Goal: Task Accomplishment & Management: Manage account settings

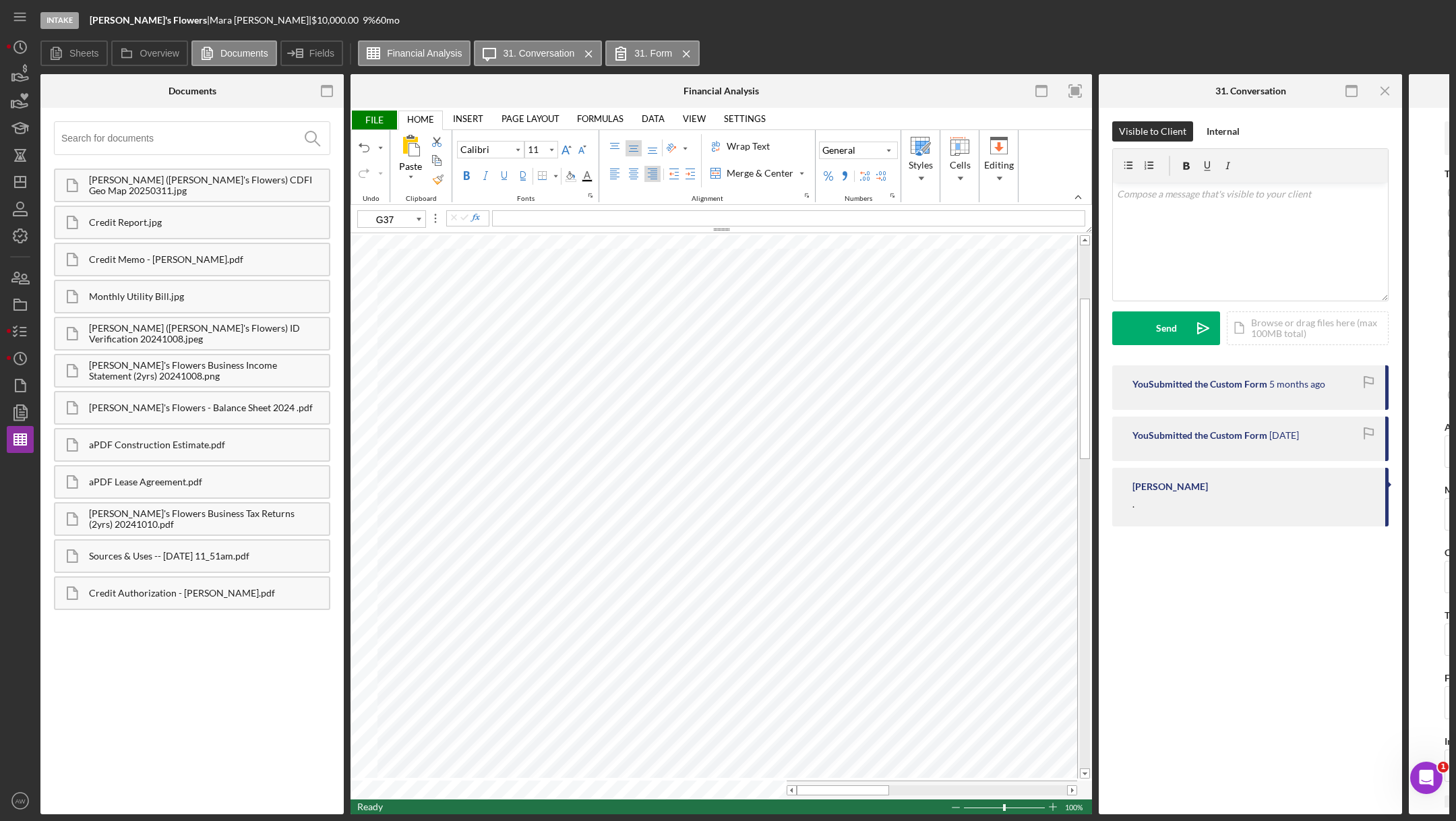
scroll to position [0, 1]
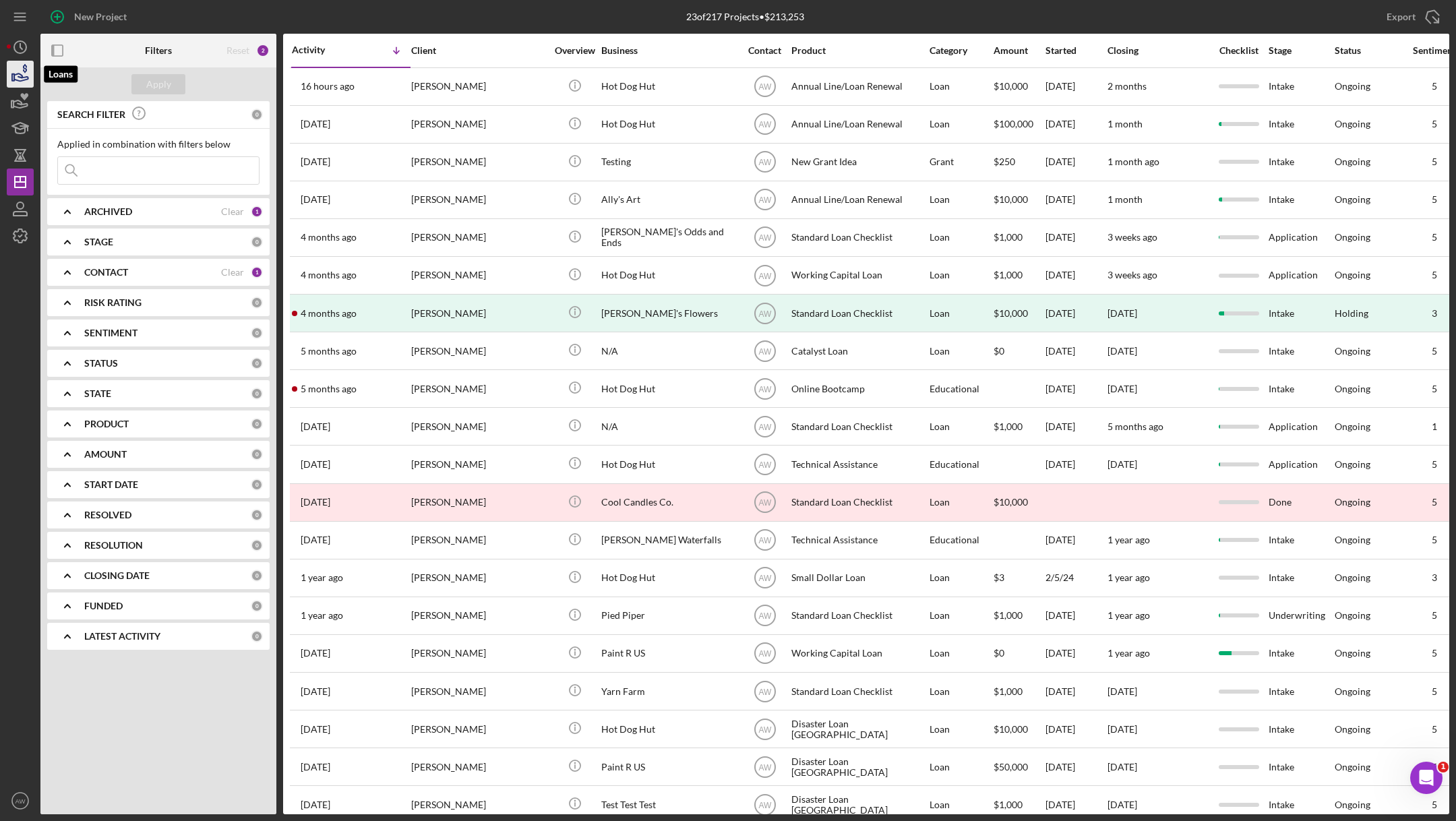
click at [11, 61] on icon "button" at bounding box center [20, 73] width 34 height 34
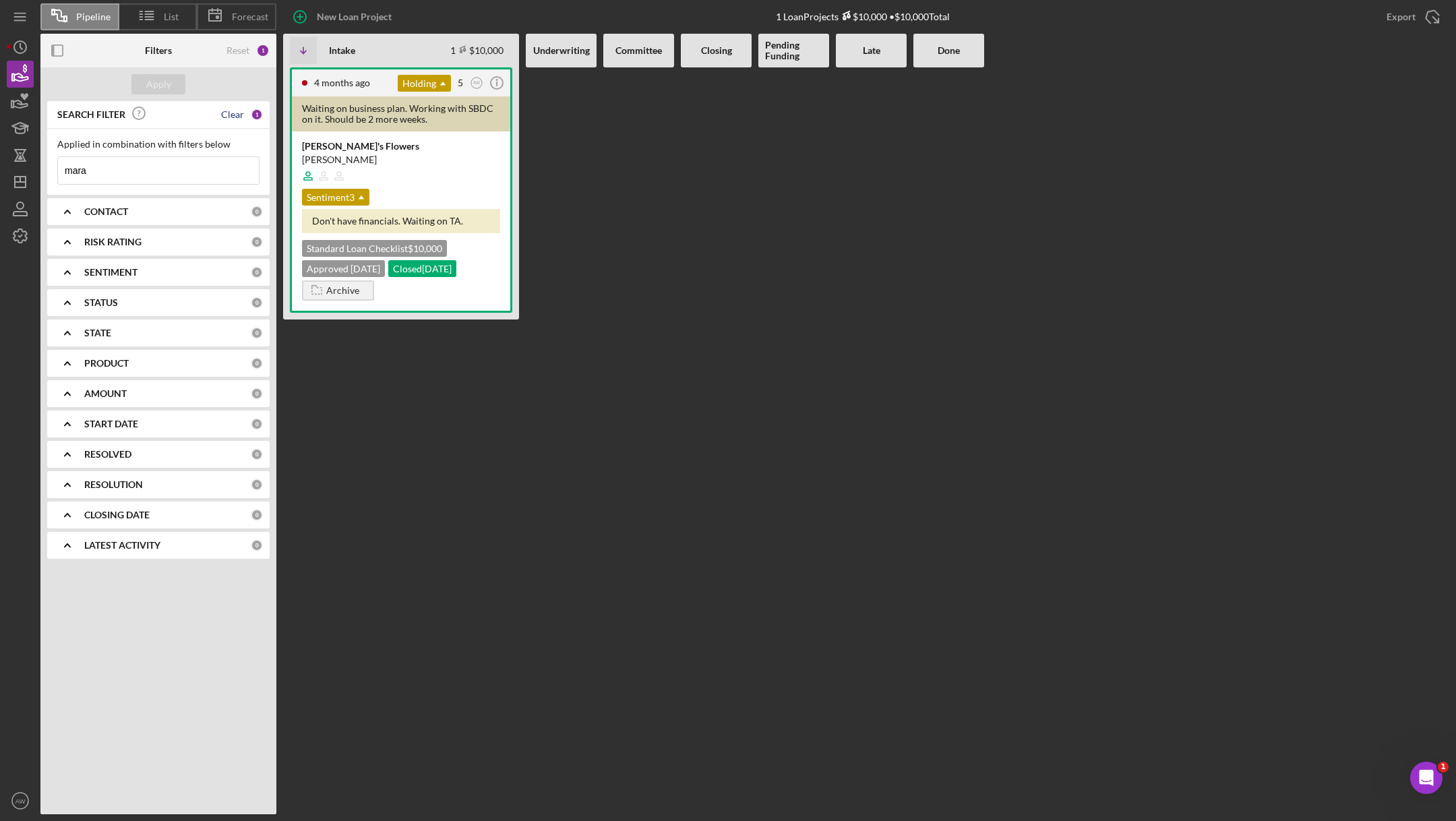
click at [237, 116] on div "Clear" at bounding box center [232, 115] width 23 height 11
click at [156, 90] on div "Apply" at bounding box center [158, 84] width 25 height 20
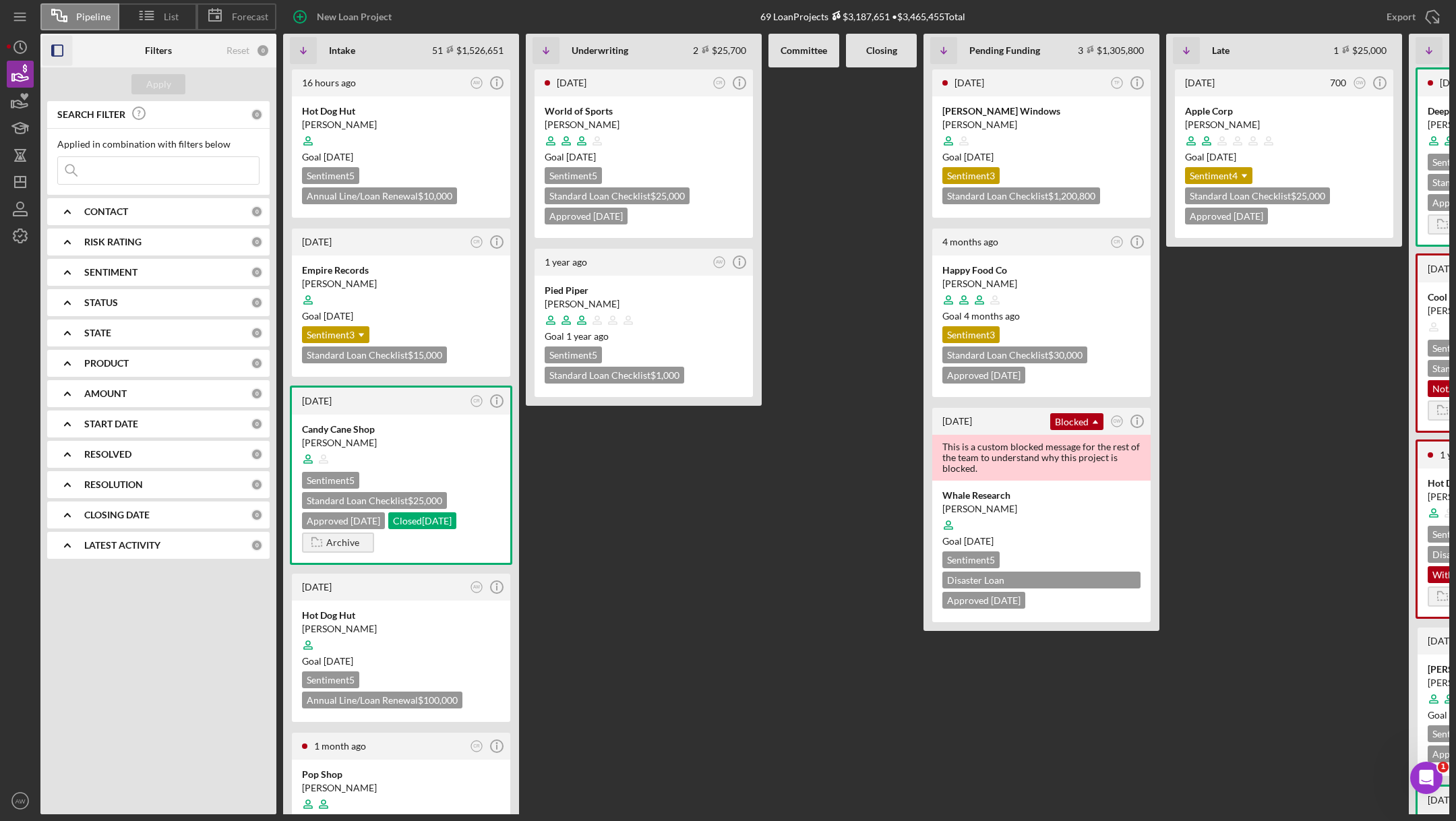
click at [60, 50] on icon "button" at bounding box center [57, 50] width 30 height 30
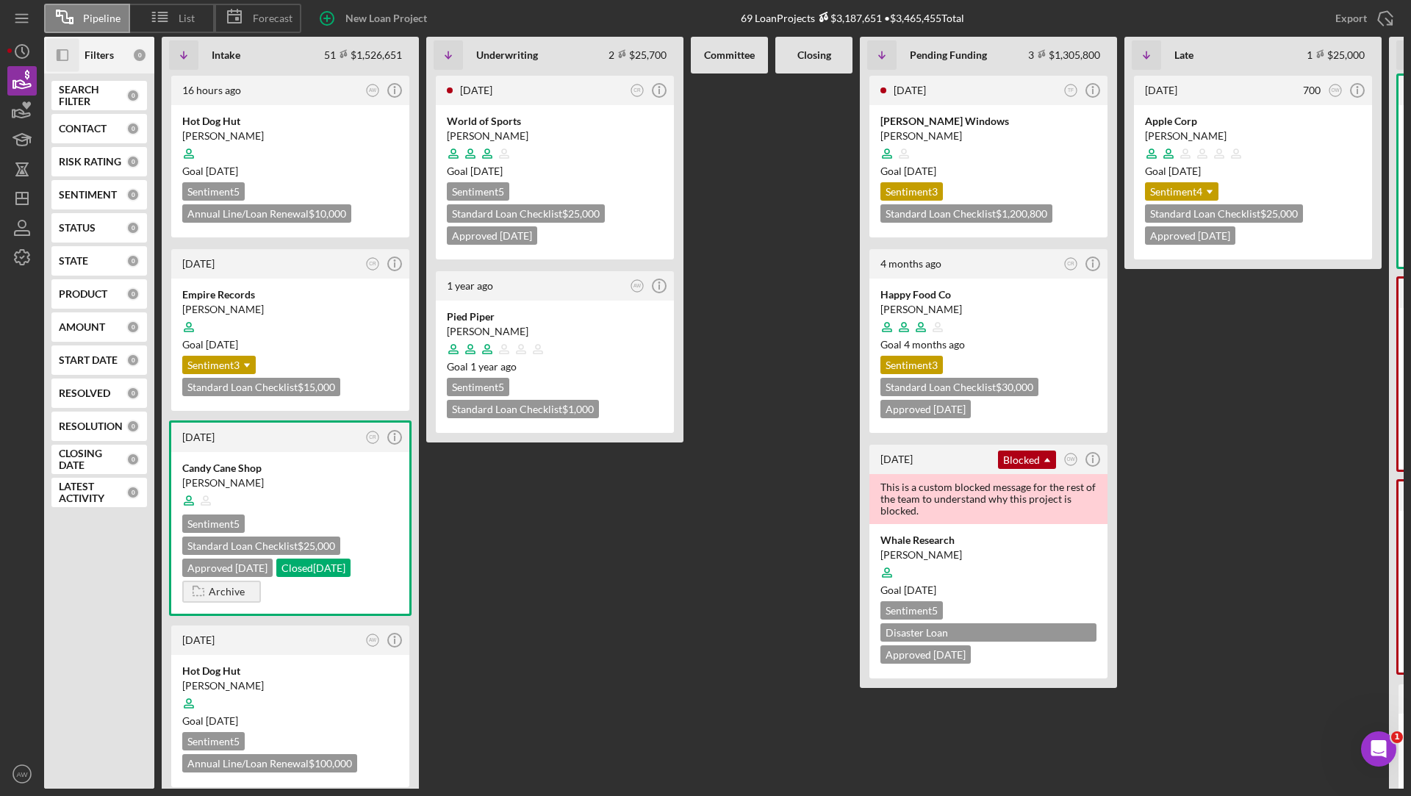
click at [1157, 15] on div "New Loan Project 69 Loan Projects $3,187,651 • $3,465,455 Total Export Icon/Exp…" at bounding box center [852, 18] width 1102 height 37
click at [374, 93] on icon "AW" at bounding box center [373, 91] width 20 height 20
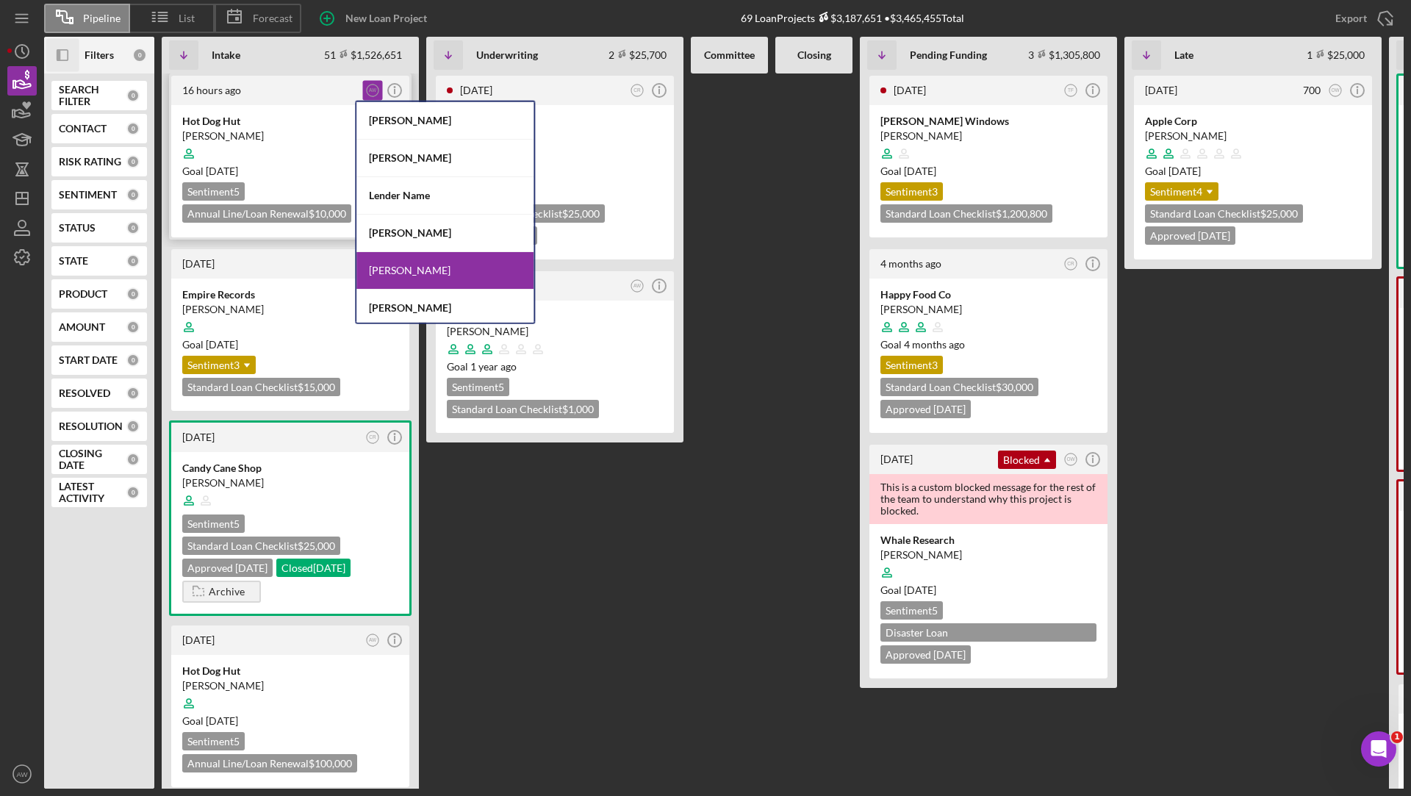
click at [310, 88] on div "16 hours ago" at bounding box center [271, 91] width 179 height 12
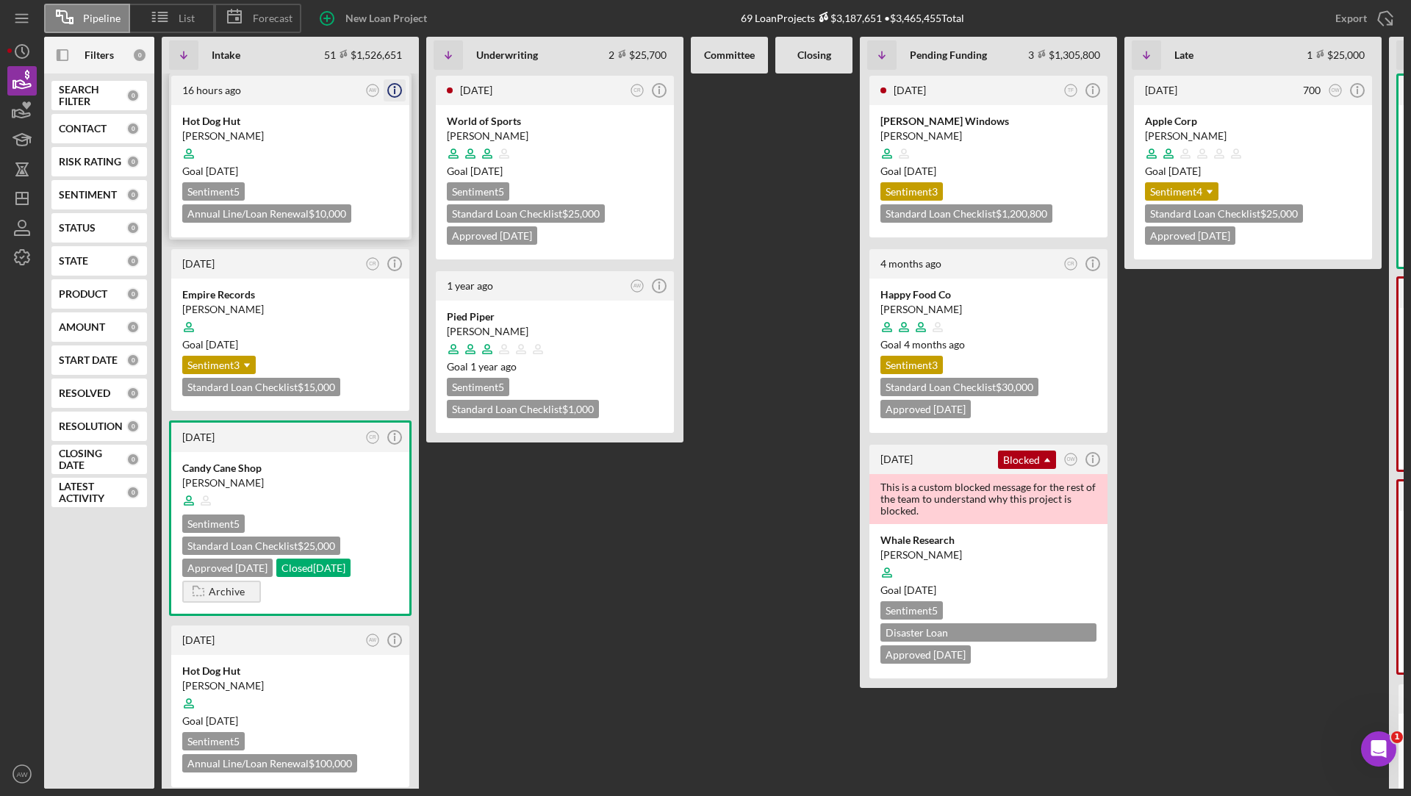
click at [390, 89] on icon "Icon/Info" at bounding box center [394, 90] width 37 height 37
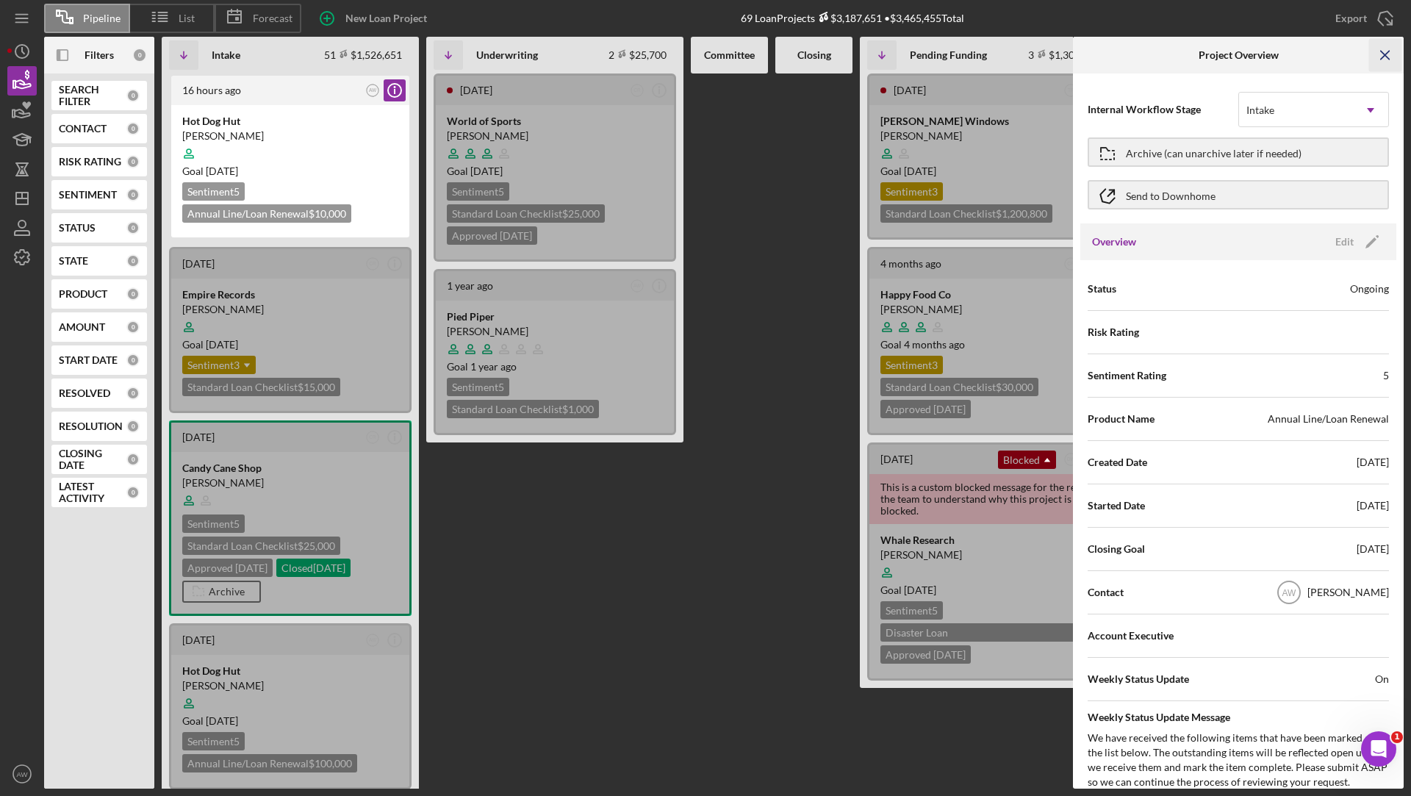
click at [1385, 55] on line "button" at bounding box center [1385, 55] width 8 height 8
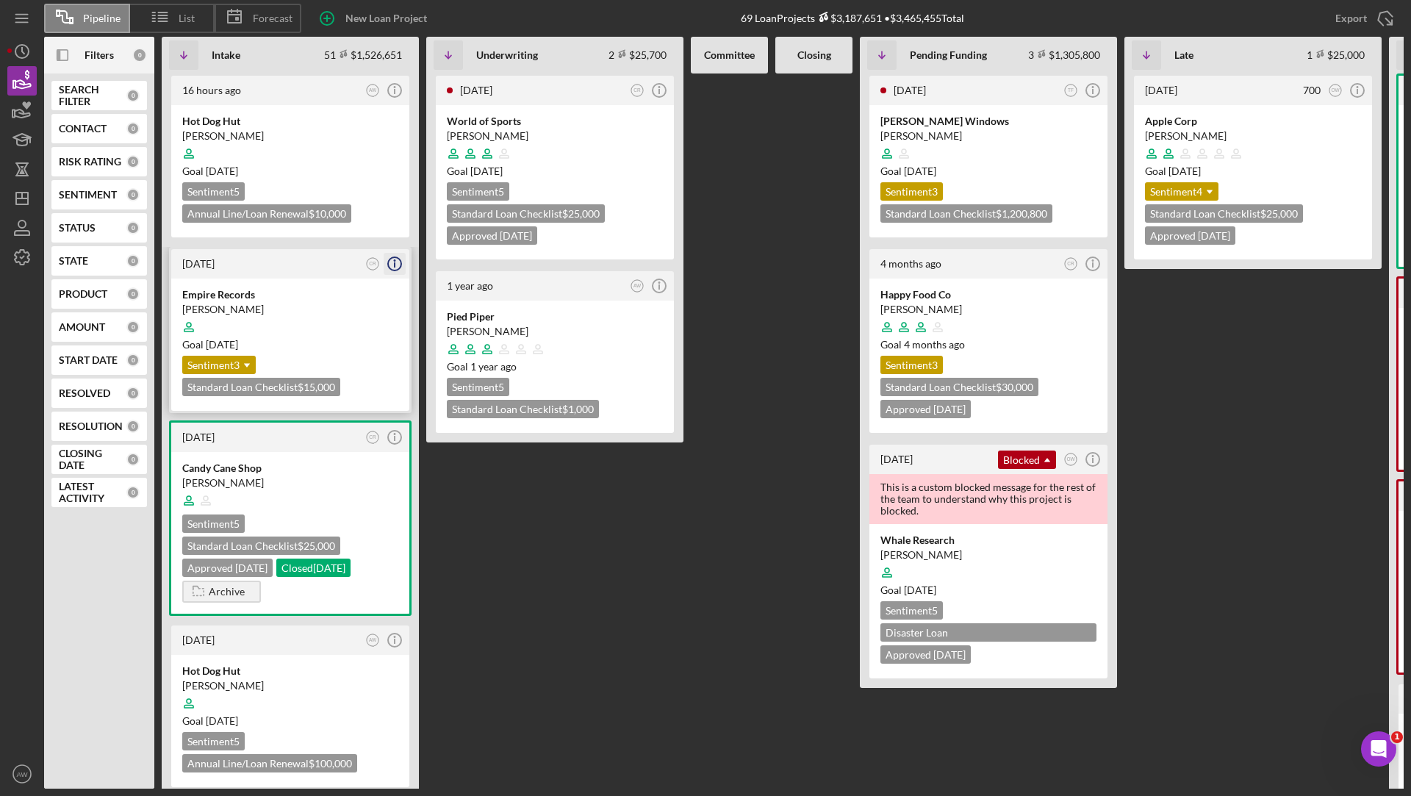
click at [399, 262] on icon "Icon/Info" at bounding box center [394, 263] width 37 height 37
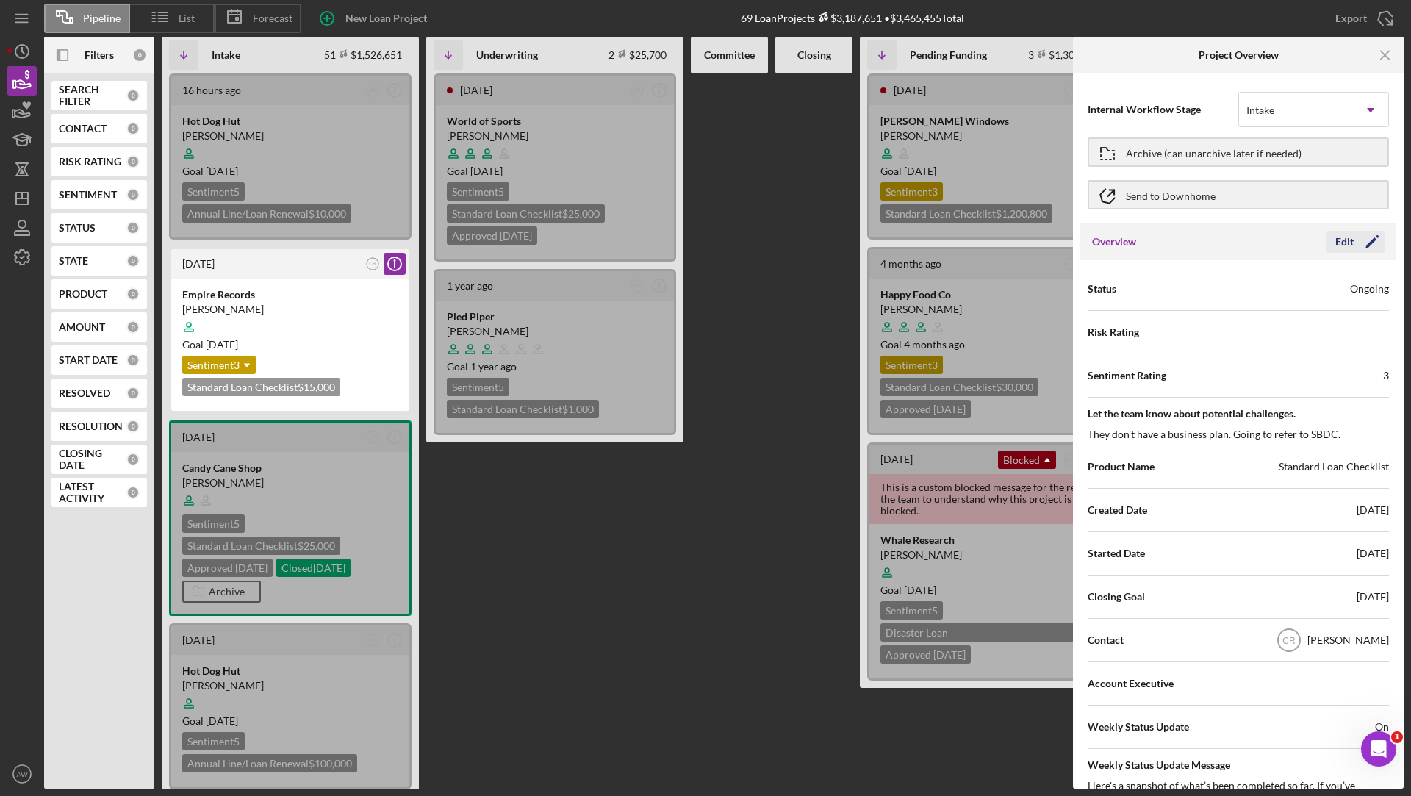
click at [1339, 237] on div "Edit" at bounding box center [1344, 242] width 18 height 22
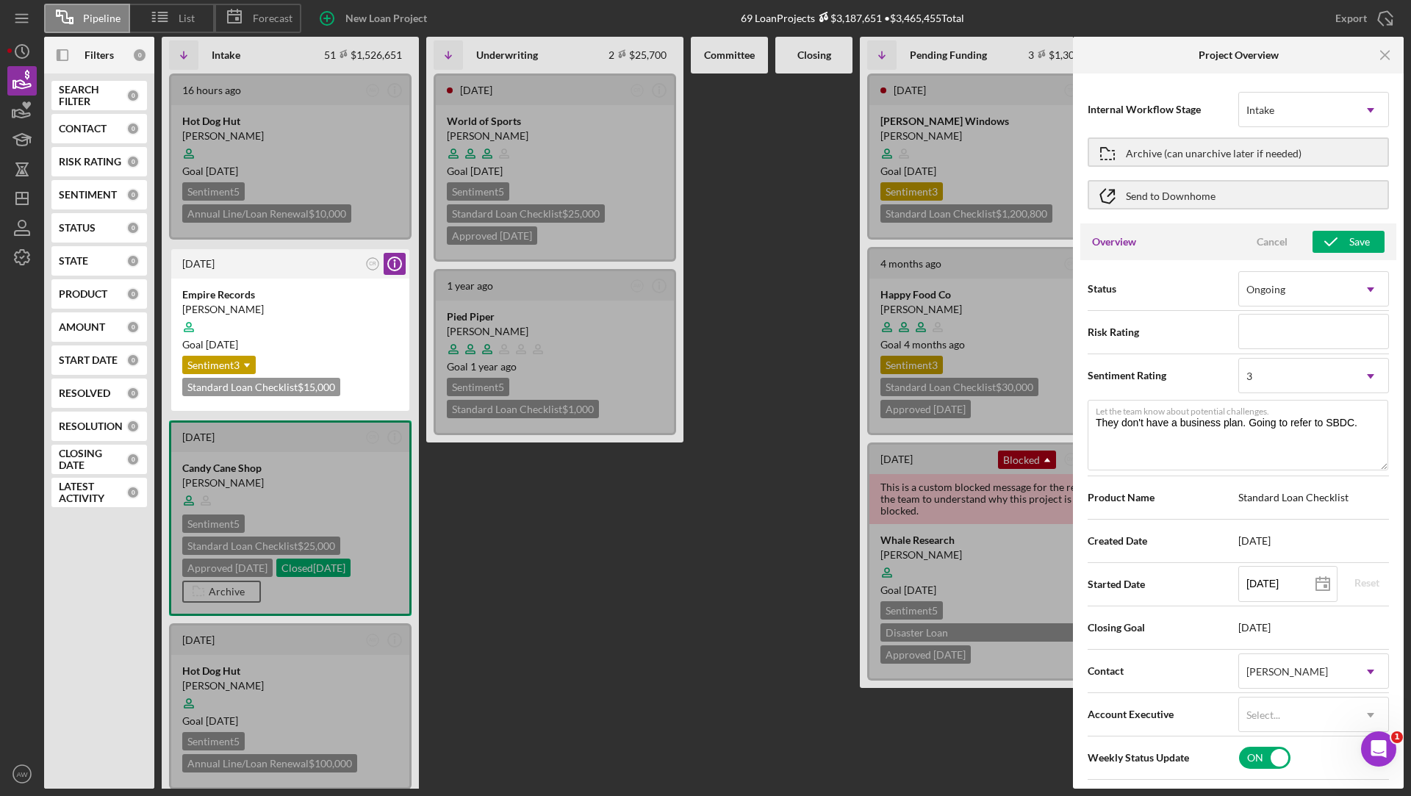
scroll to position [12, 0]
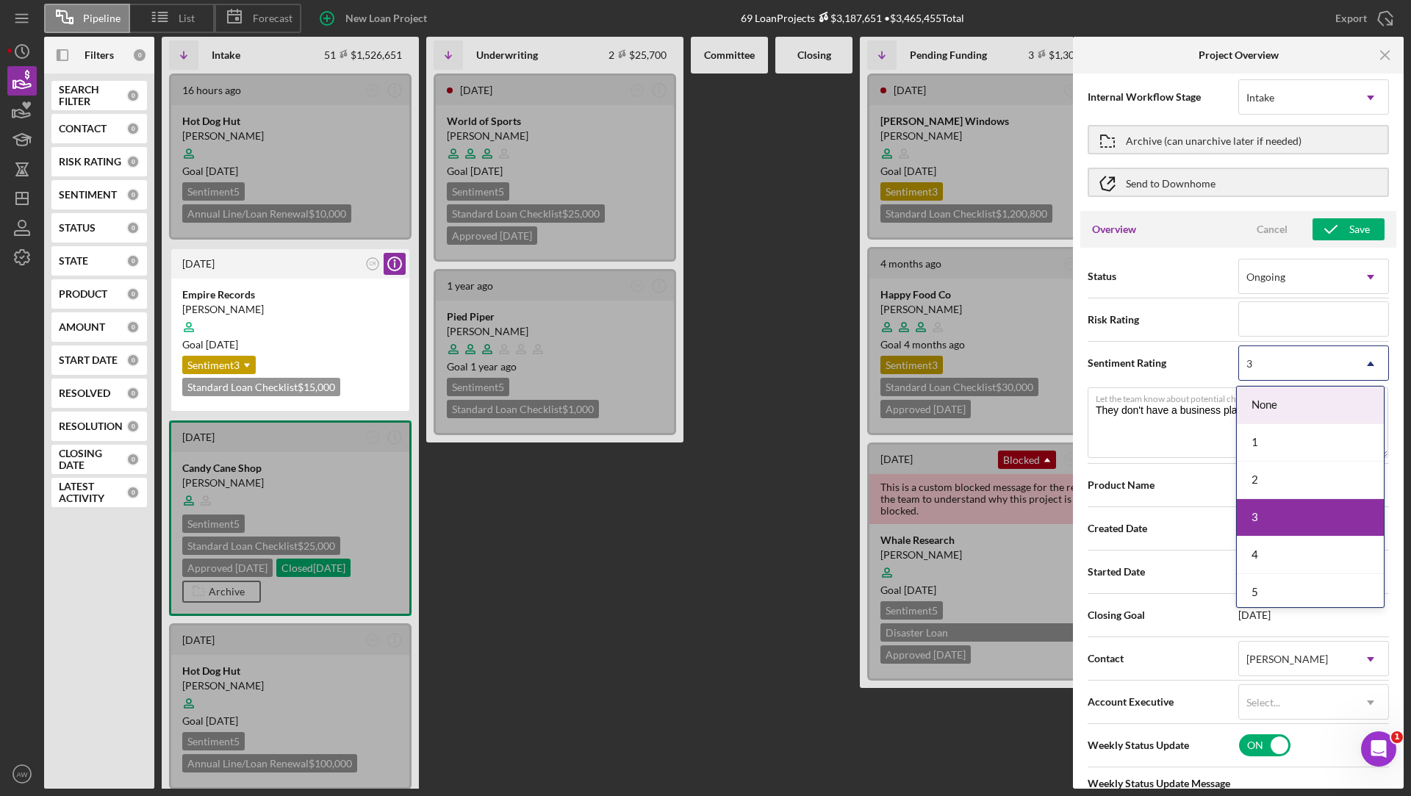
click at [1277, 364] on div "3" at bounding box center [1296, 364] width 114 height 34
click at [1179, 270] on span "Status" at bounding box center [1163, 276] width 151 height 15
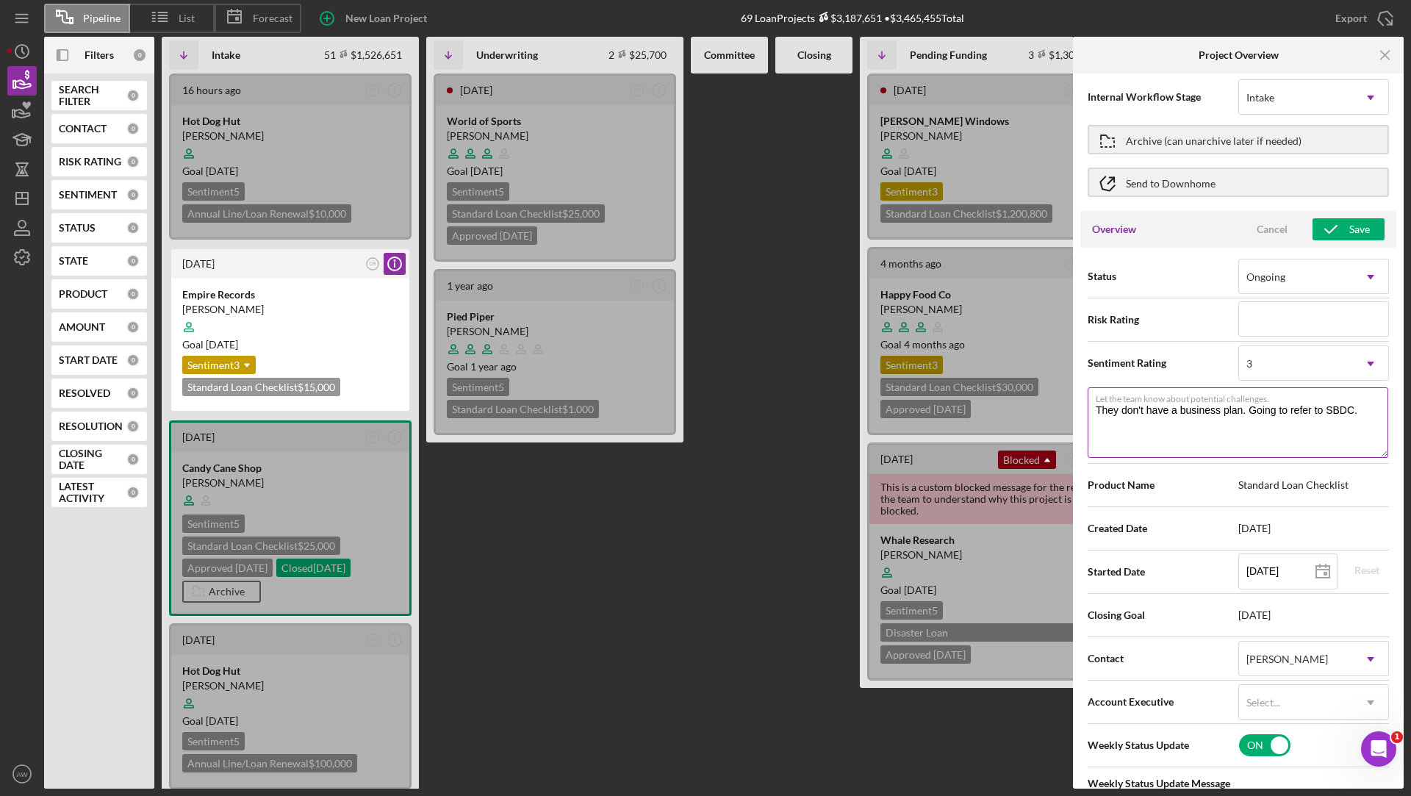
drag, startPoint x: 1107, startPoint y: 412, endPoint x: 1337, endPoint y: 417, distance: 230.1
click at [1337, 417] on textarea "They don't have a business plan. Going to refer to SBDC." at bounding box center [1238, 422] width 301 height 71
click at [1257, 419] on textarea "They don't have a business plan. Going to refer to SBDC." at bounding box center [1238, 422] width 301 height 71
click at [1314, 240] on div "Overview Cancel Save" at bounding box center [1238, 229] width 316 height 37
click at [1326, 234] on icon "button" at bounding box center [1330, 229] width 37 height 37
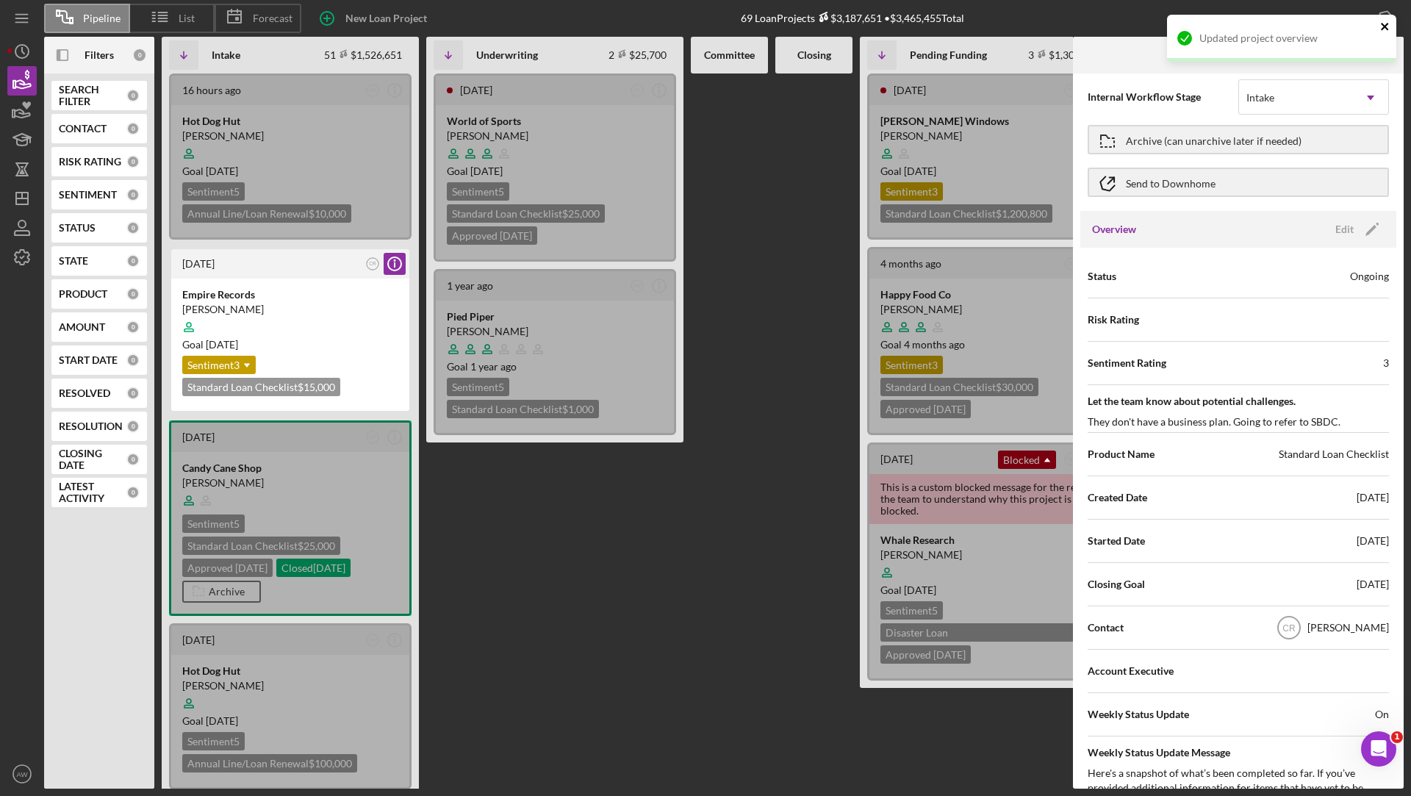
click at [1386, 29] on icon "close" at bounding box center [1385, 27] width 10 height 12
click at [1387, 50] on icon "Icon/Menu Close" at bounding box center [1385, 55] width 33 height 33
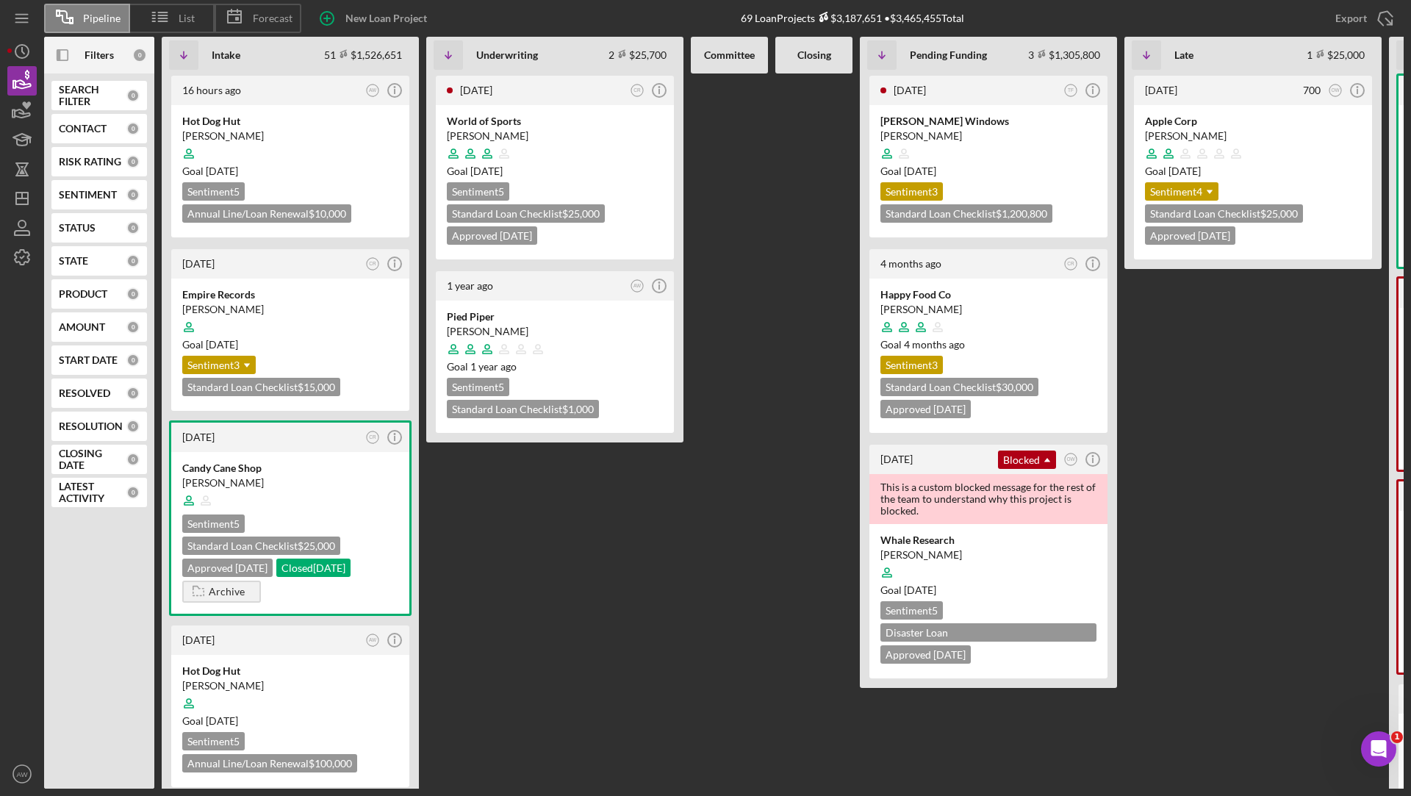
scroll to position [0, 0]
click at [243, 364] on icon "Icon/Dropdown Arrow" at bounding box center [246, 365] width 29 height 29
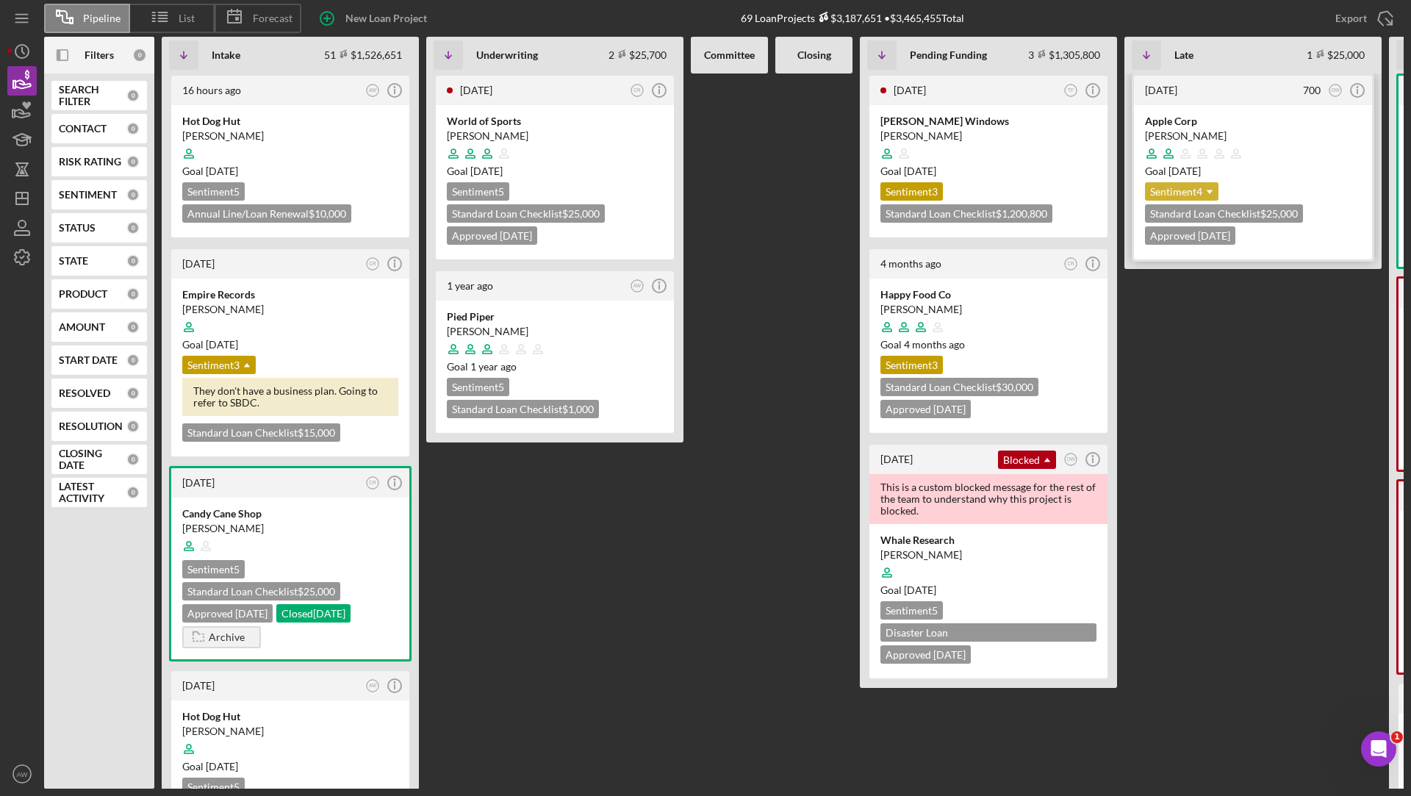
click at [1207, 195] on icon "Icon/Dropdown Arrow" at bounding box center [1209, 191] width 29 height 29
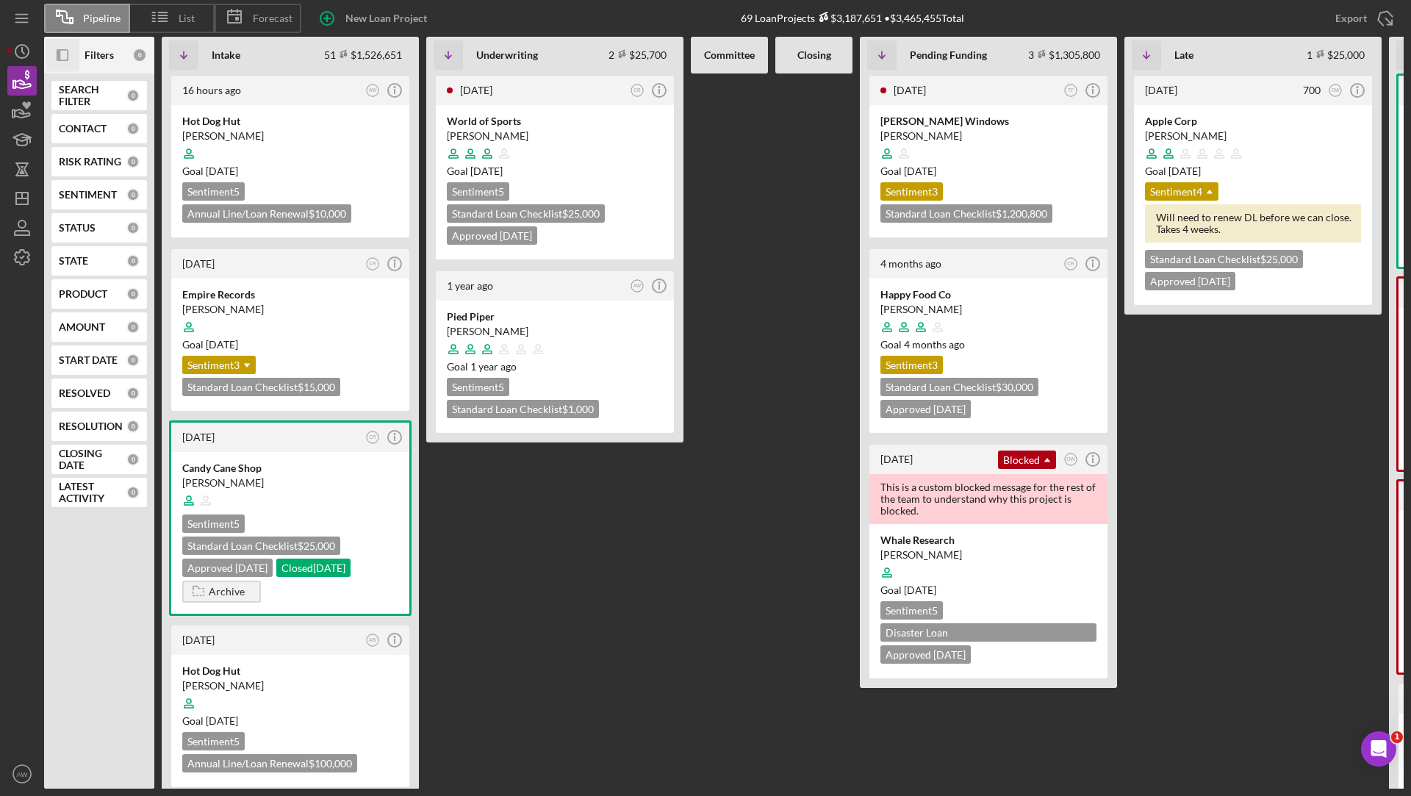
click at [62, 48] on icon "Icon/Panel Side Expand" at bounding box center [62, 55] width 33 height 33
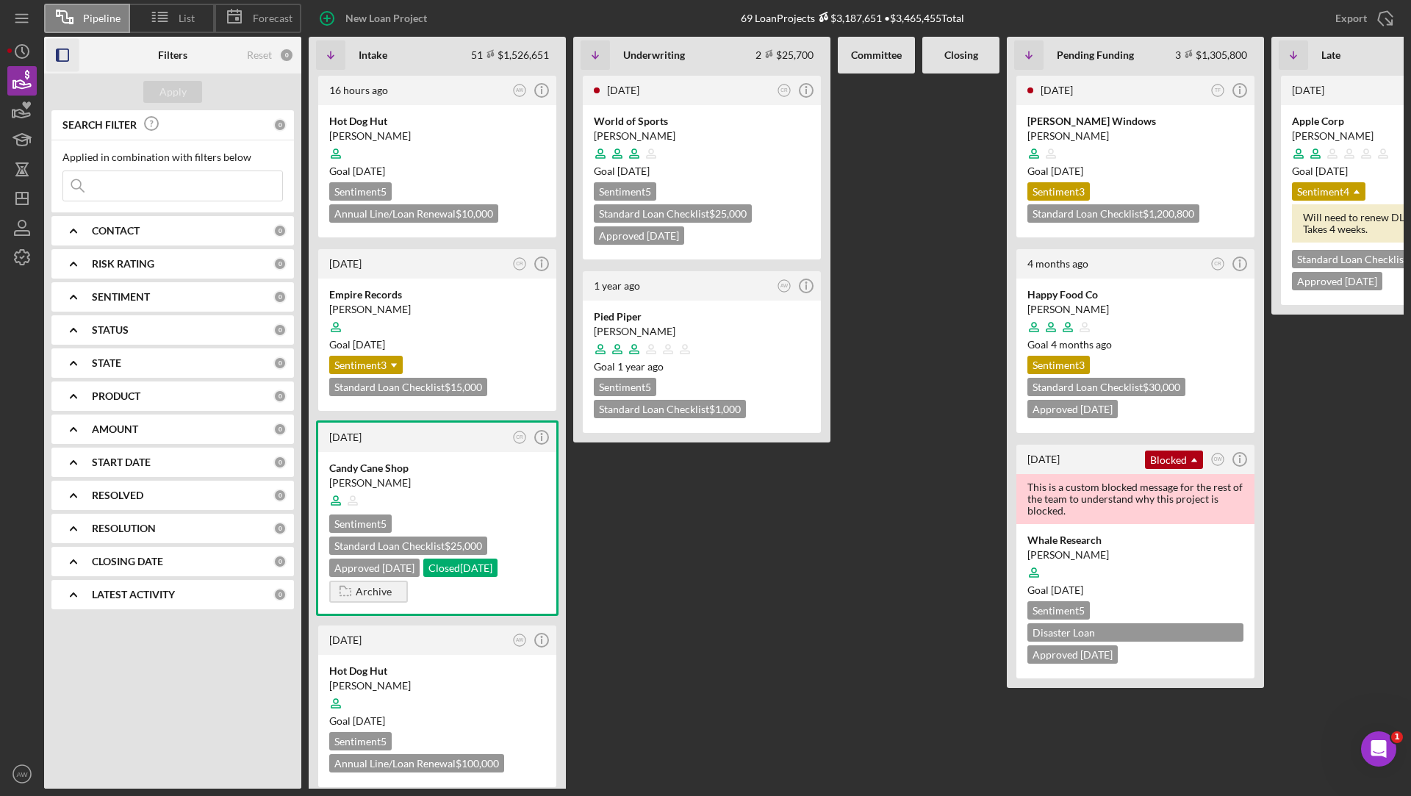
click at [73, 296] on icon "Icon/Expander" at bounding box center [73, 297] width 37 height 37
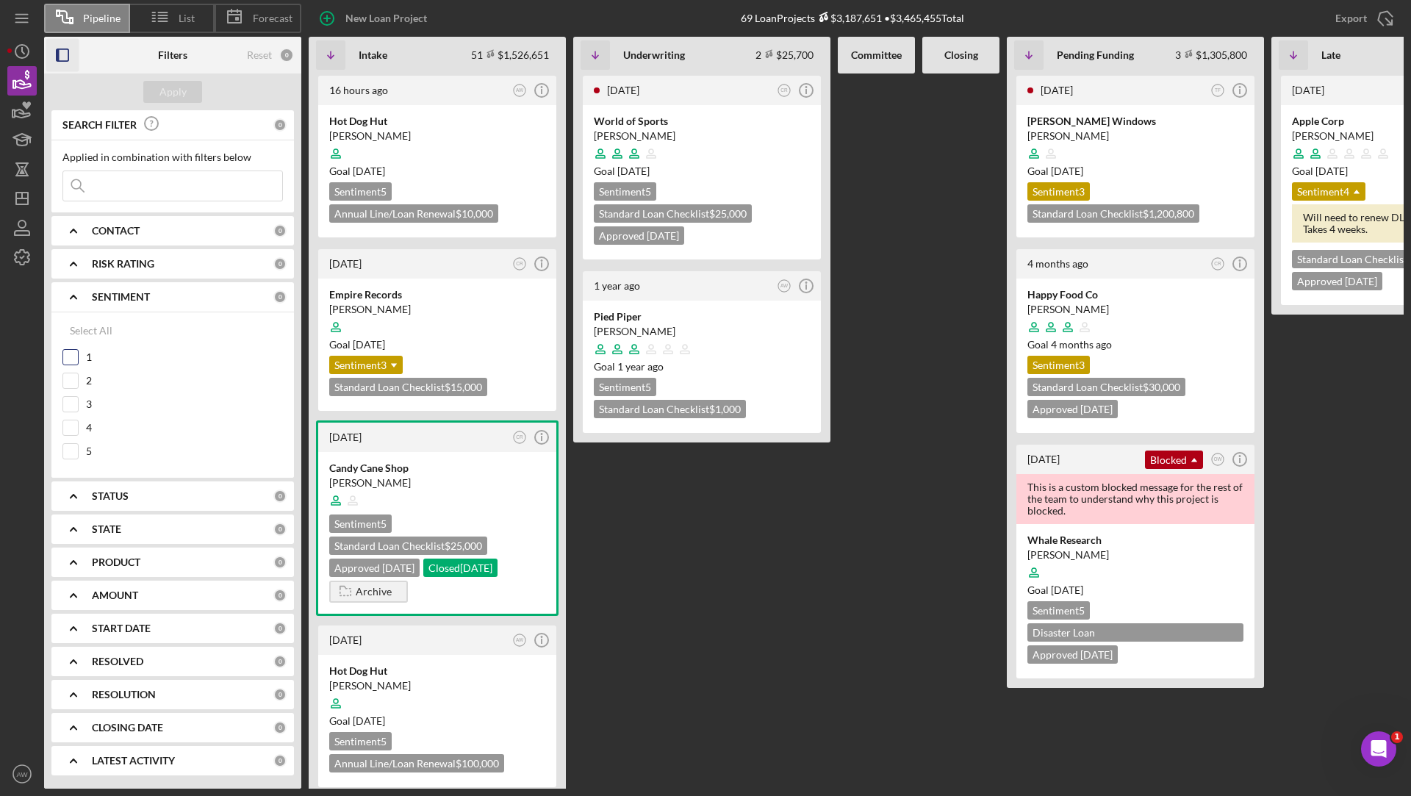
click at [68, 362] on input "1" at bounding box center [70, 357] width 15 height 15
checkbox input "true"
click at [71, 379] on input "2" at bounding box center [70, 380] width 15 height 15
checkbox input "true"
click at [71, 400] on input "3" at bounding box center [70, 404] width 15 height 15
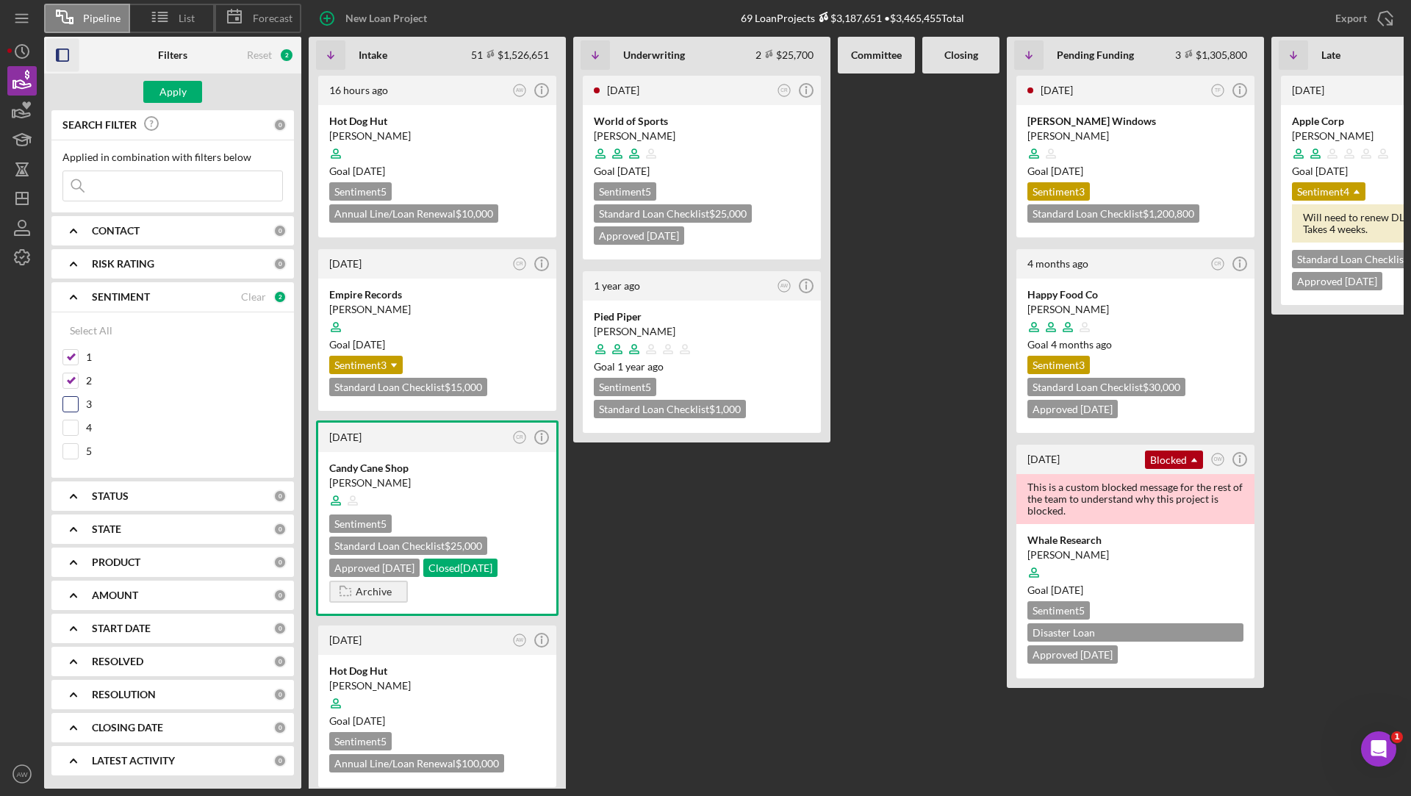
checkbox input "true"
click at [162, 93] on div "Apply" at bounding box center [172, 92] width 27 height 22
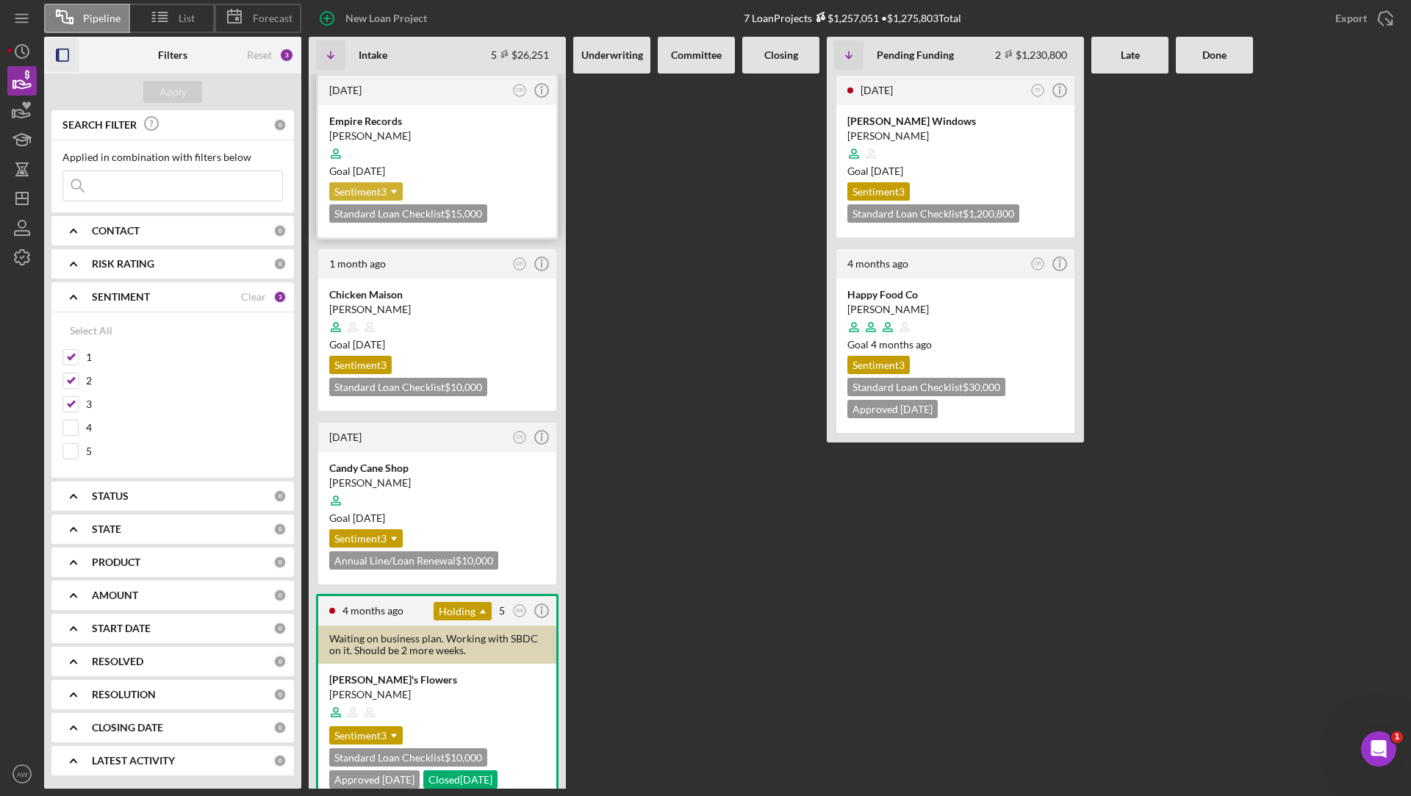
click at [398, 190] on icon "Icon/Dropdown Arrow" at bounding box center [393, 191] width 29 height 29
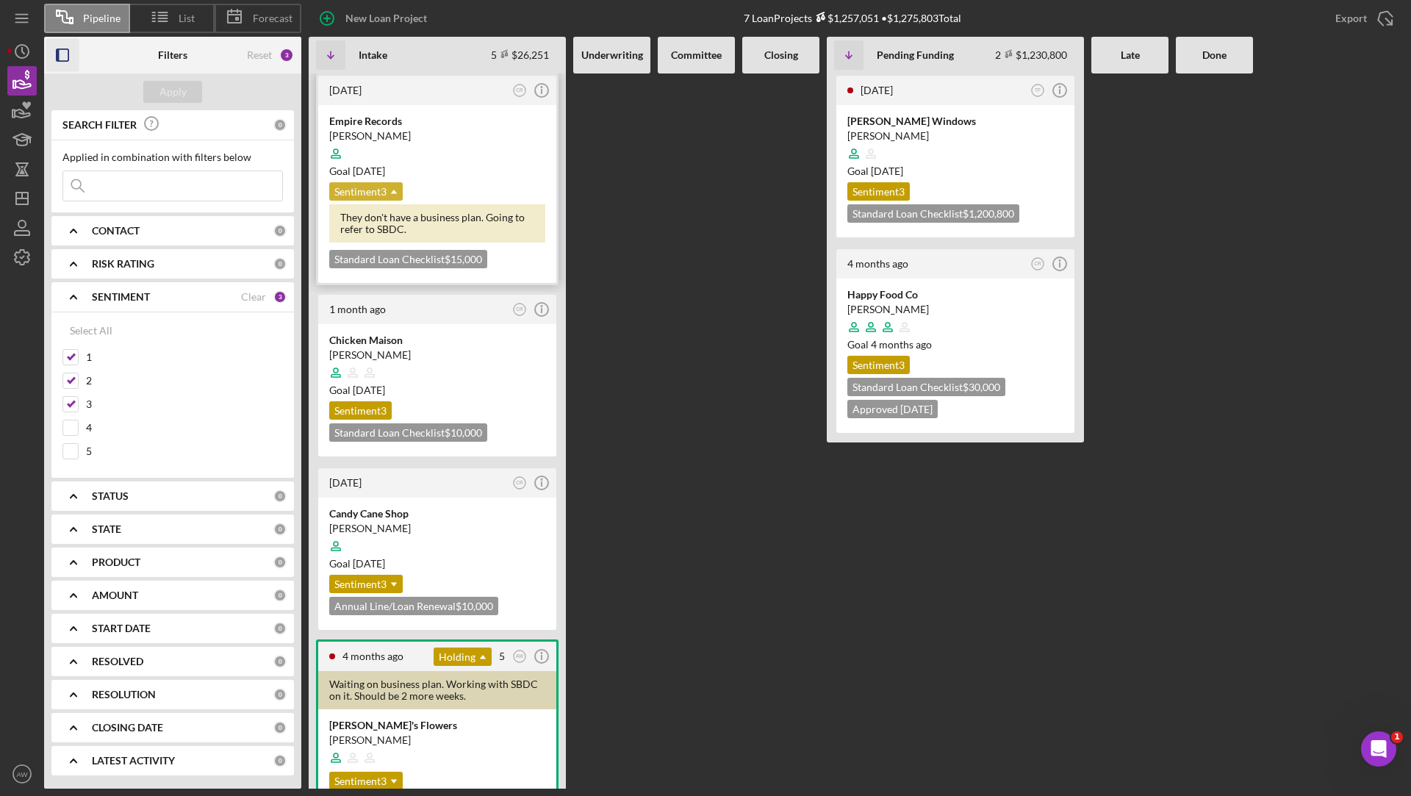
click at [377, 187] on div "Sentiment 3 Icon/Dropdown Arrow" at bounding box center [365, 191] width 73 height 18
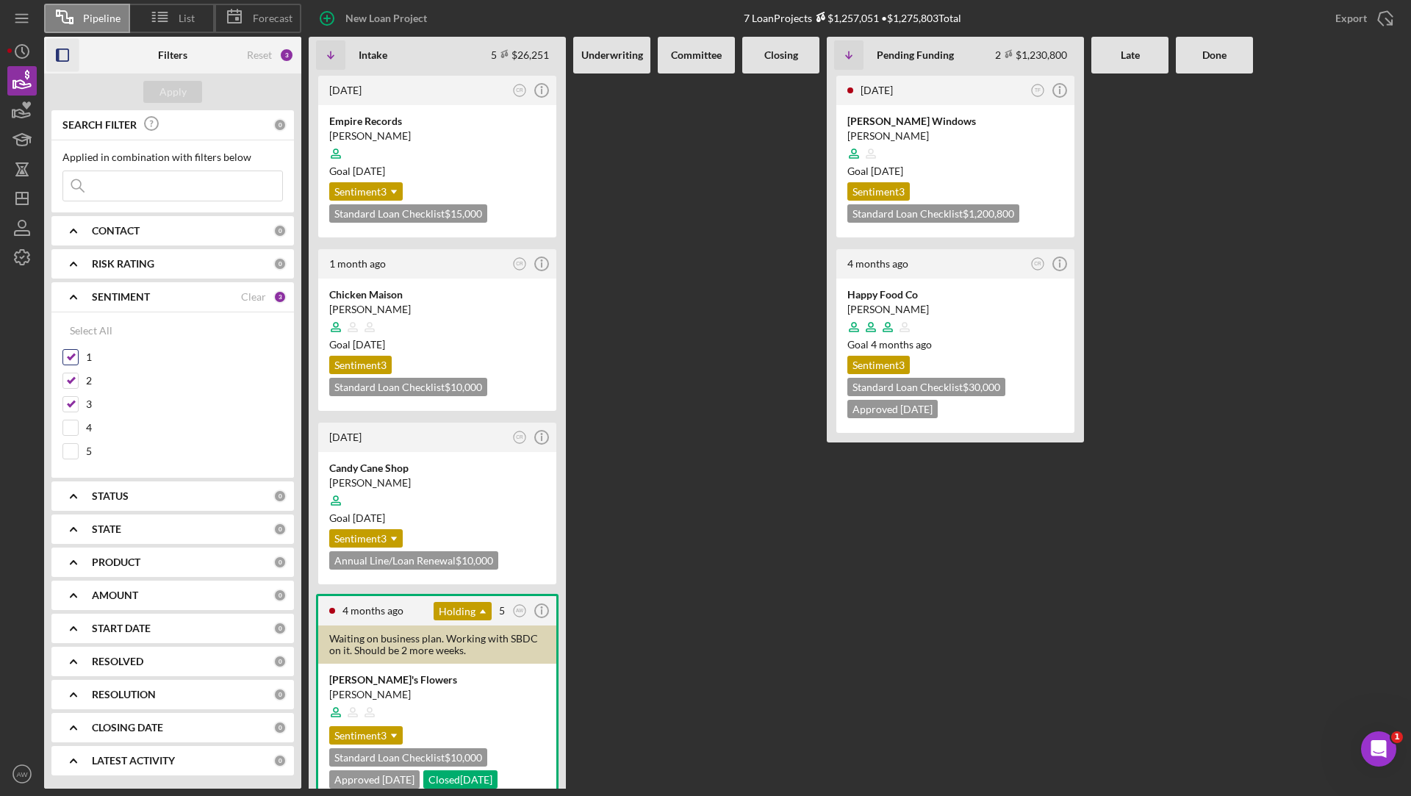
click at [72, 350] on input "1" at bounding box center [70, 357] width 15 height 15
checkbox input "false"
click at [72, 389] on div "2" at bounding box center [172, 385] width 220 height 24
click at [72, 378] on input "2" at bounding box center [70, 380] width 15 height 15
checkbox input "false"
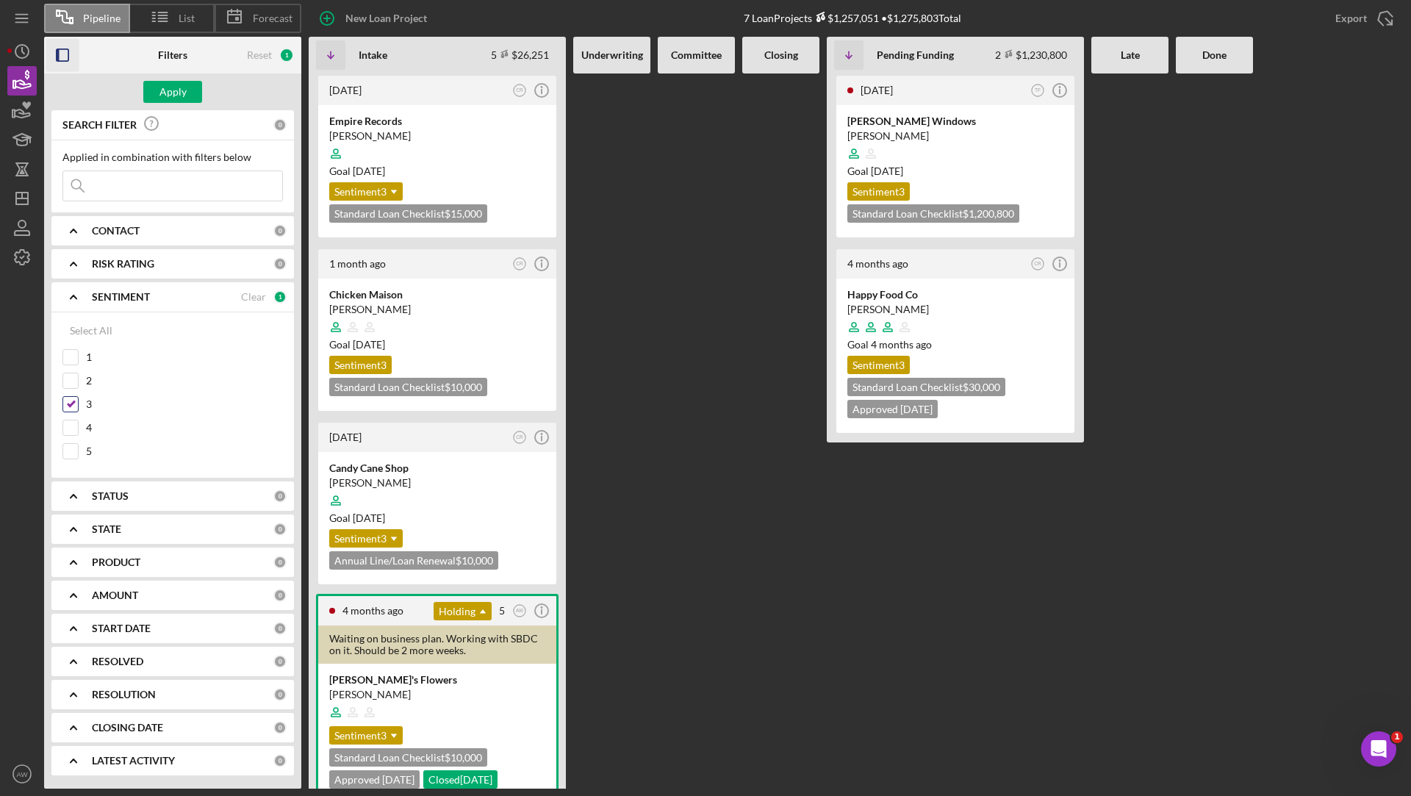
click at [71, 397] on input "3" at bounding box center [70, 404] width 15 height 15
checkbox input "false"
click at [164, 99] on div "Apply" at bounding box center [172, 92] width 27 height 22
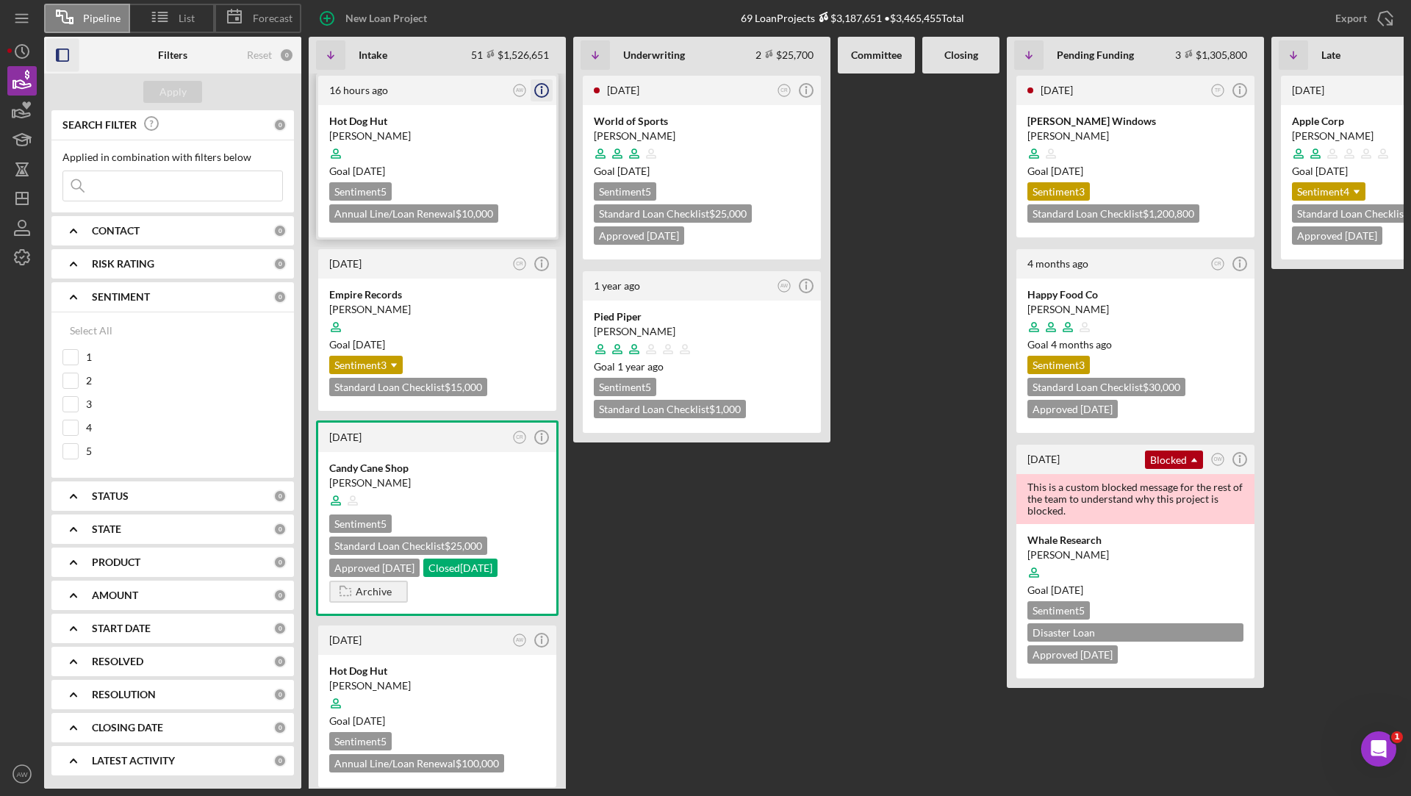
click at [542, 90] on icon "Icon/Info" at bounding box center [541, 90] width 37 height 37
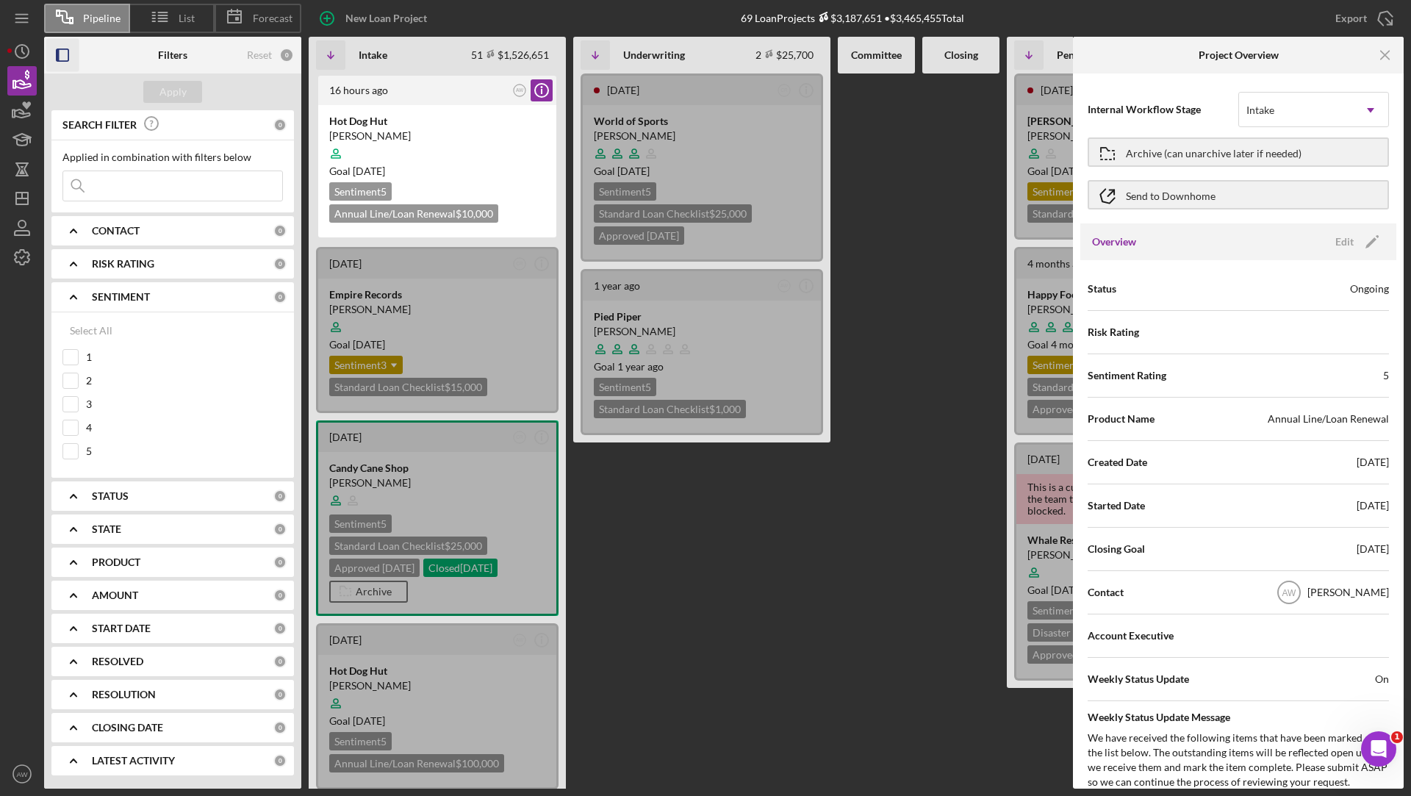
click at [1342, 255] on div "Overview Edit Icon/Edit" at bounding box center [1238, 241] width 316 height 37
click at [1338, 243] on div "Edit" at bounding box center [1344, 242] width 18 height 22
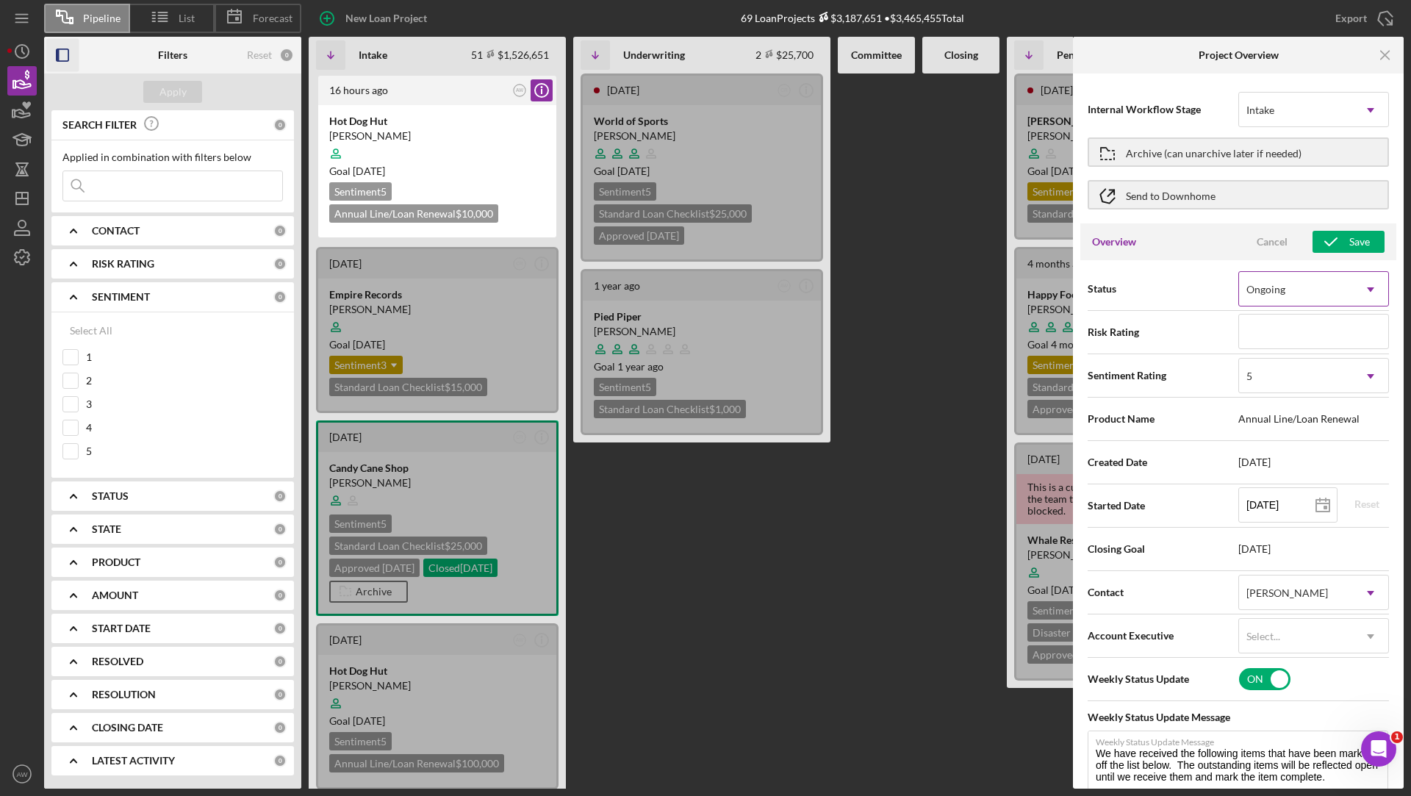
click at [1295, 295] on div "Ongoing" at bounding box center [1296, 290] width 114 height 34
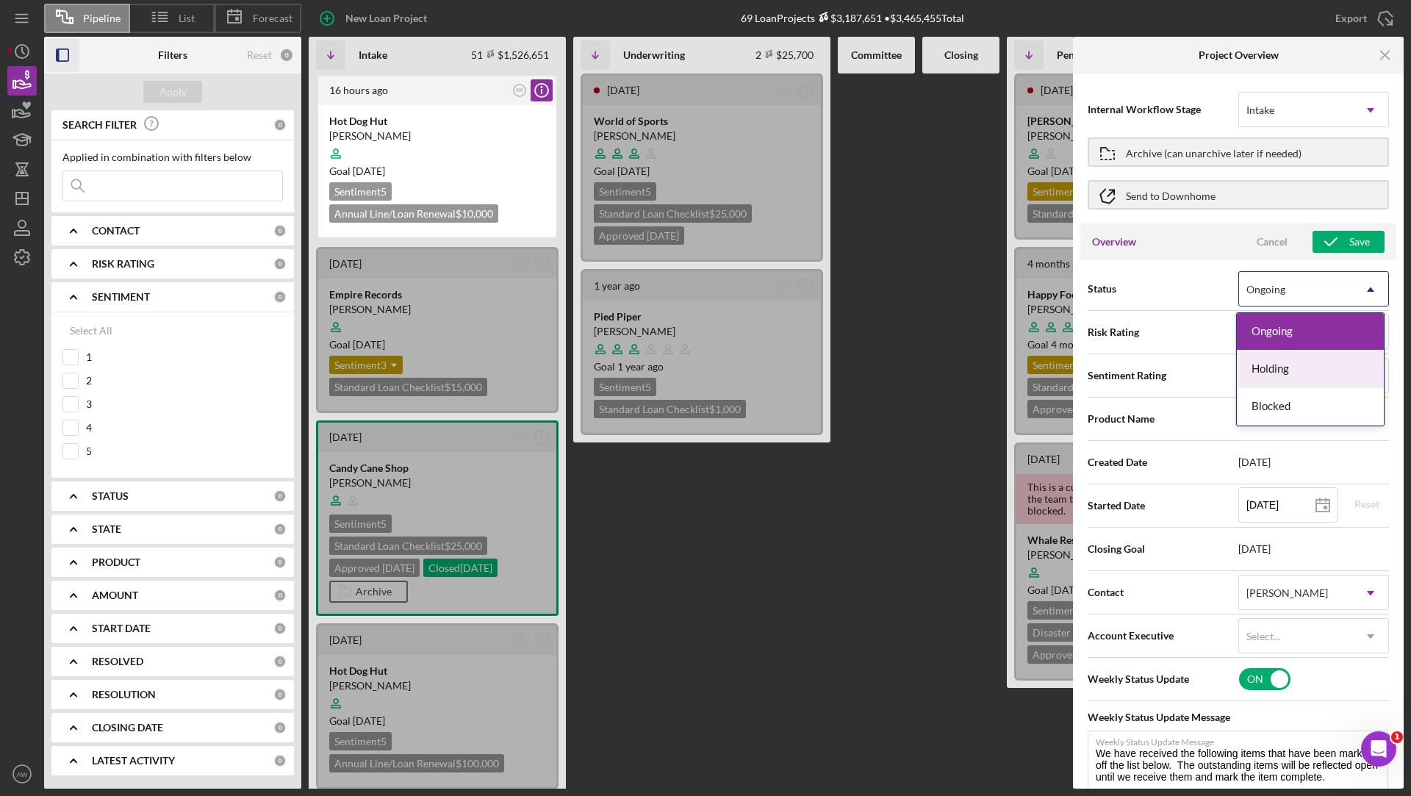
click at [1285, 368] on div "Holding" at bounding box center [1310, 369] width 147 height 37
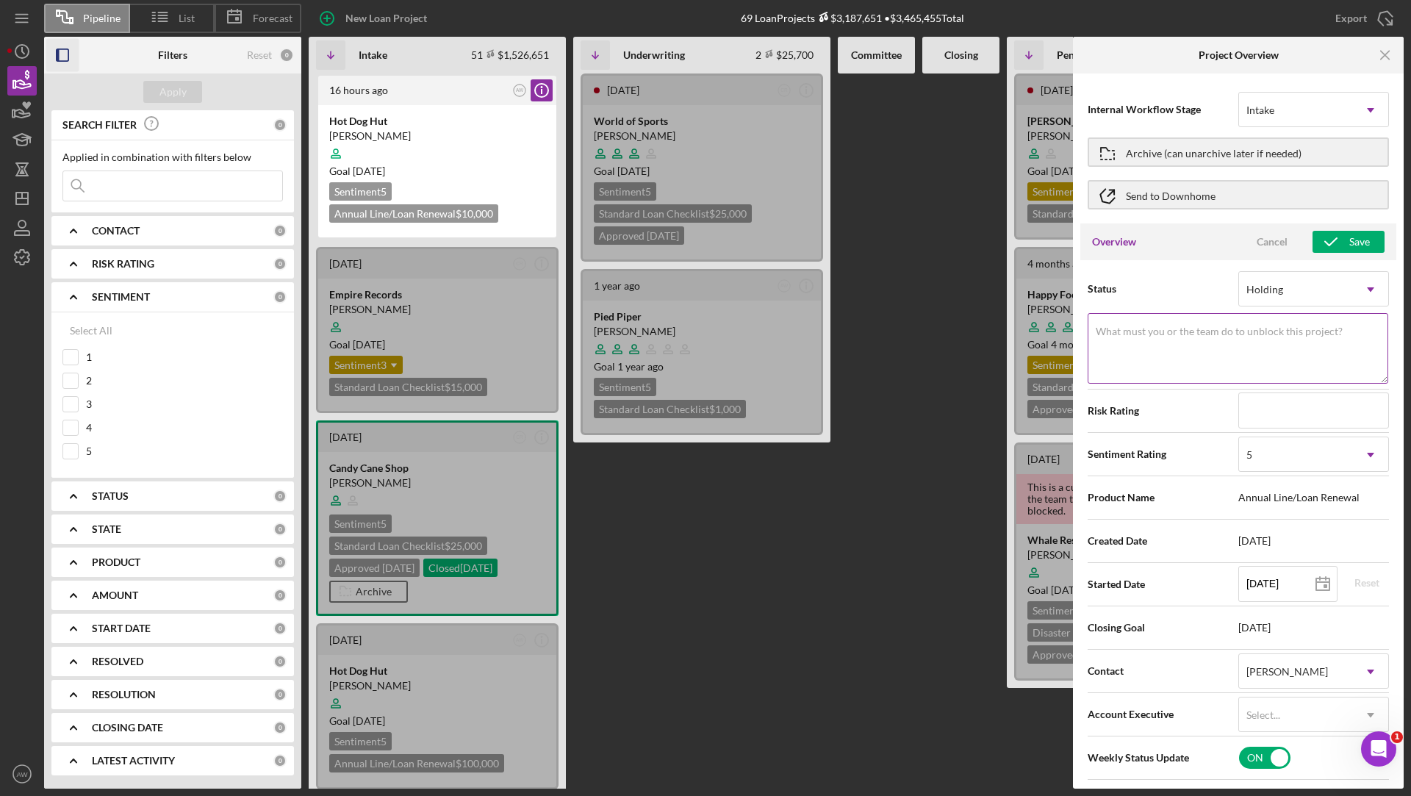
click at [1188, 345] on textarea "What must you or the team do to unblock this project?" at bounding box center [1238, 348] width 301 height 71
click at [1265, 240] on div "Cancel" at bounding box center [1272, 242] width 31 height 22
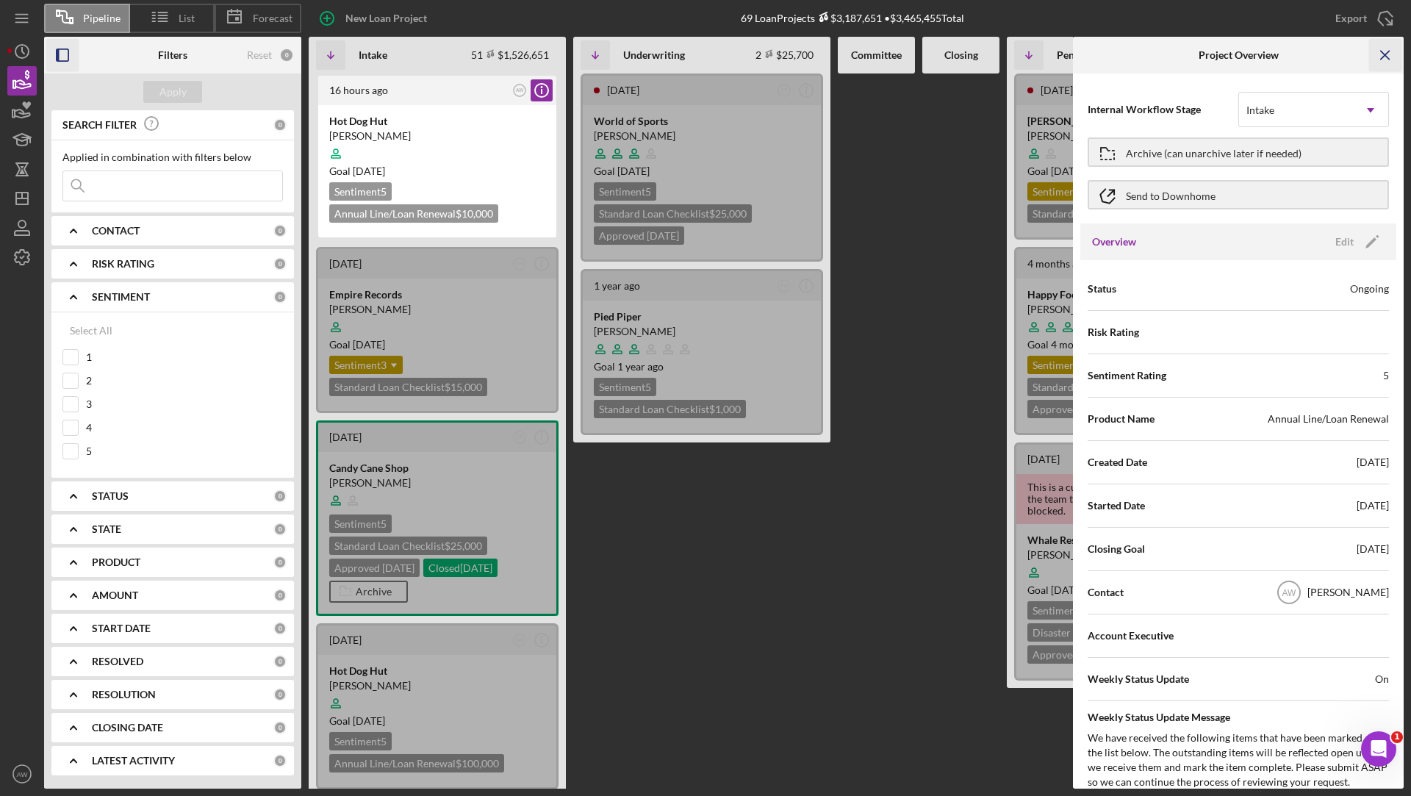
click at [1392, 57] on icon "Icon/Menu Close" at bounding box center [1385, 55] width 33 height 33
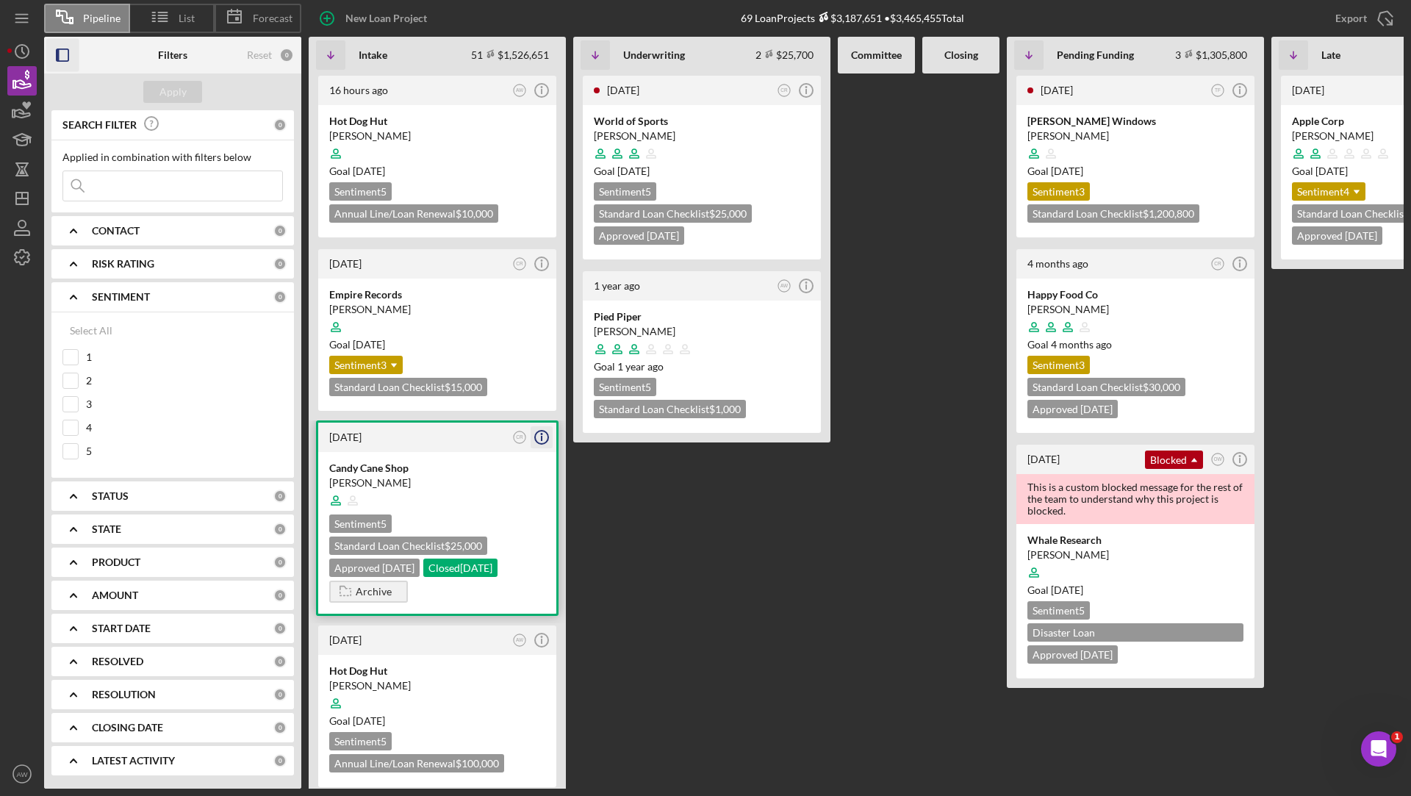
click at [540, 437] on icon "Icon/Info" at bounding box center [541, 437] width 37 height 37
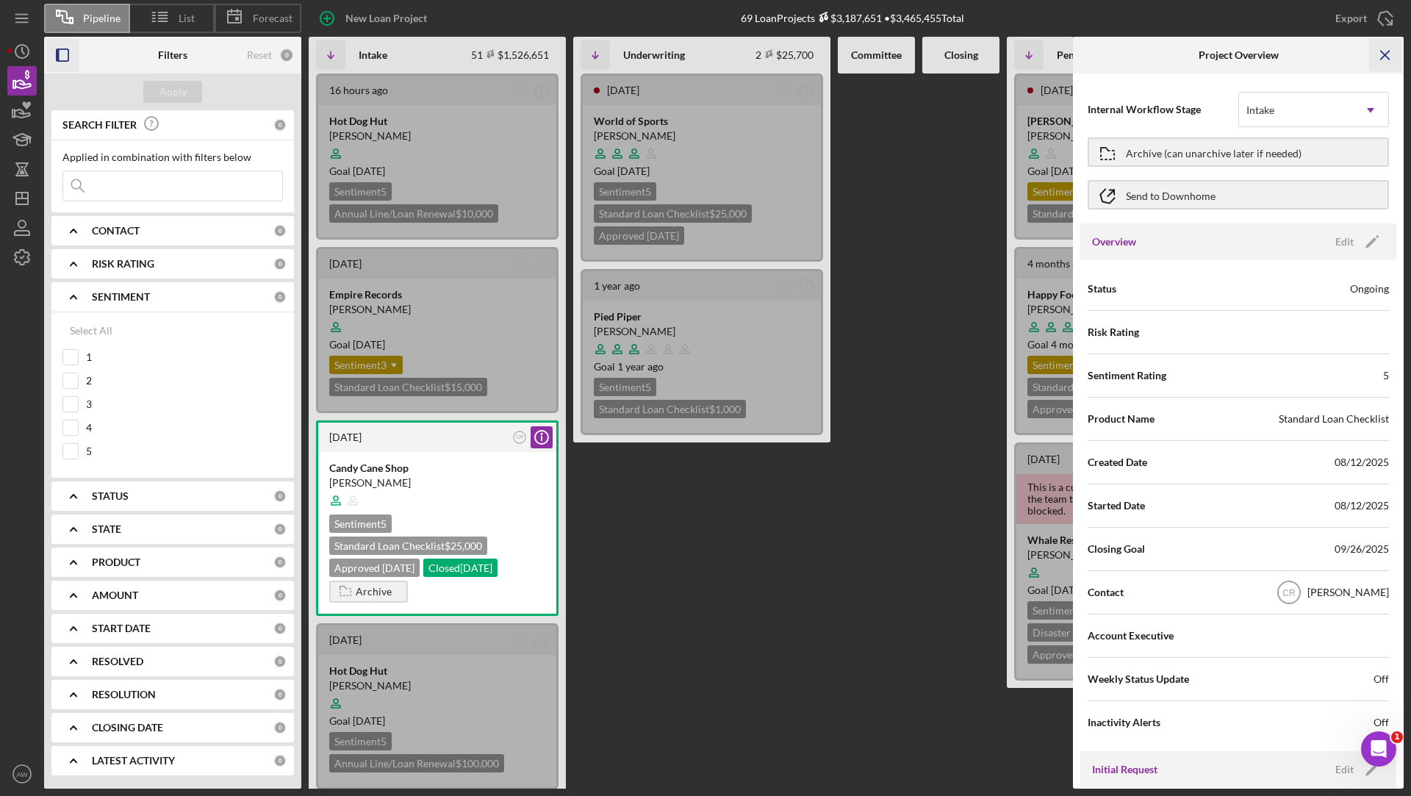
click at [1390, 59] on icon "Icon/Menu Close" at bounding box center [1385, 55] width 33 height 33
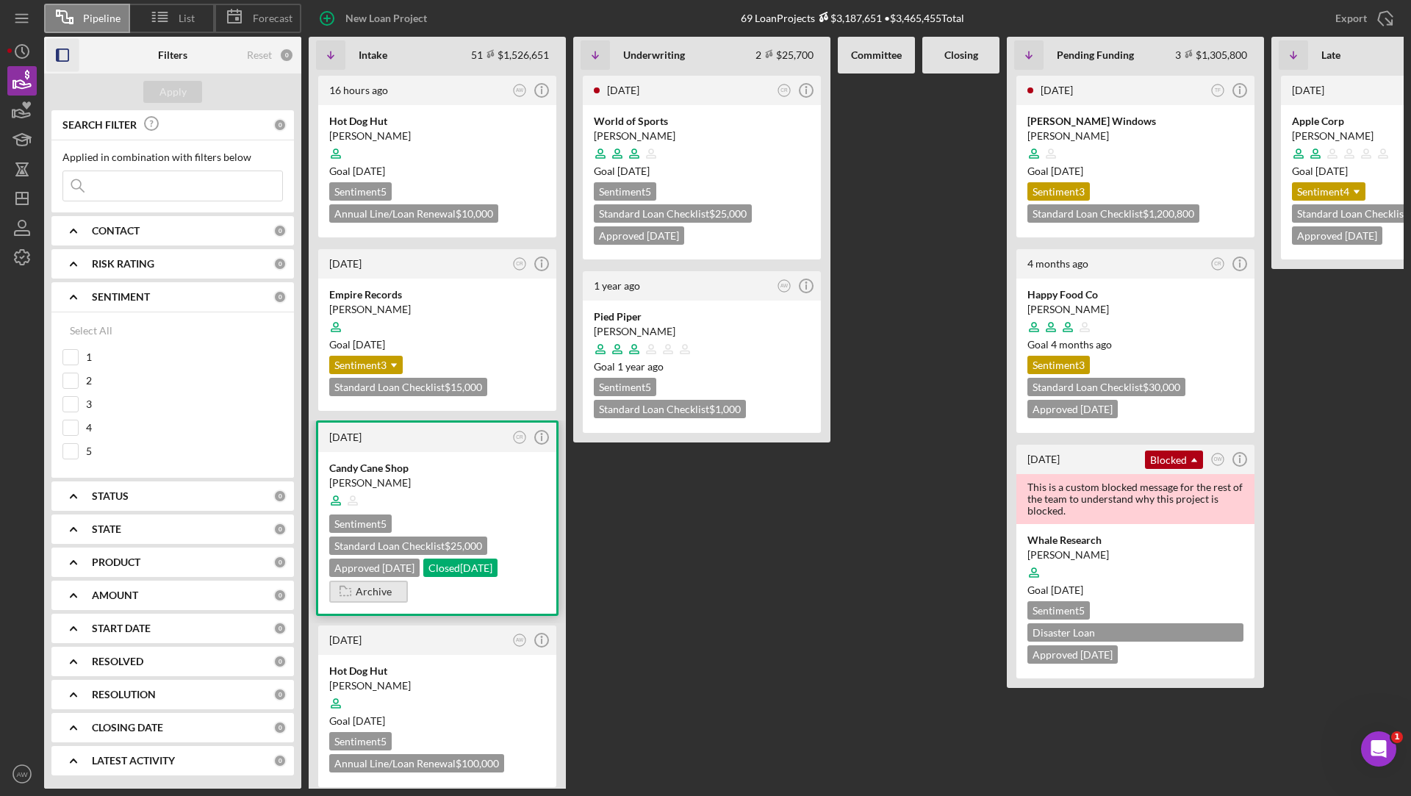
click at [356, 589] on icon "button" at bounding box center [345, 590] width 29 height 37
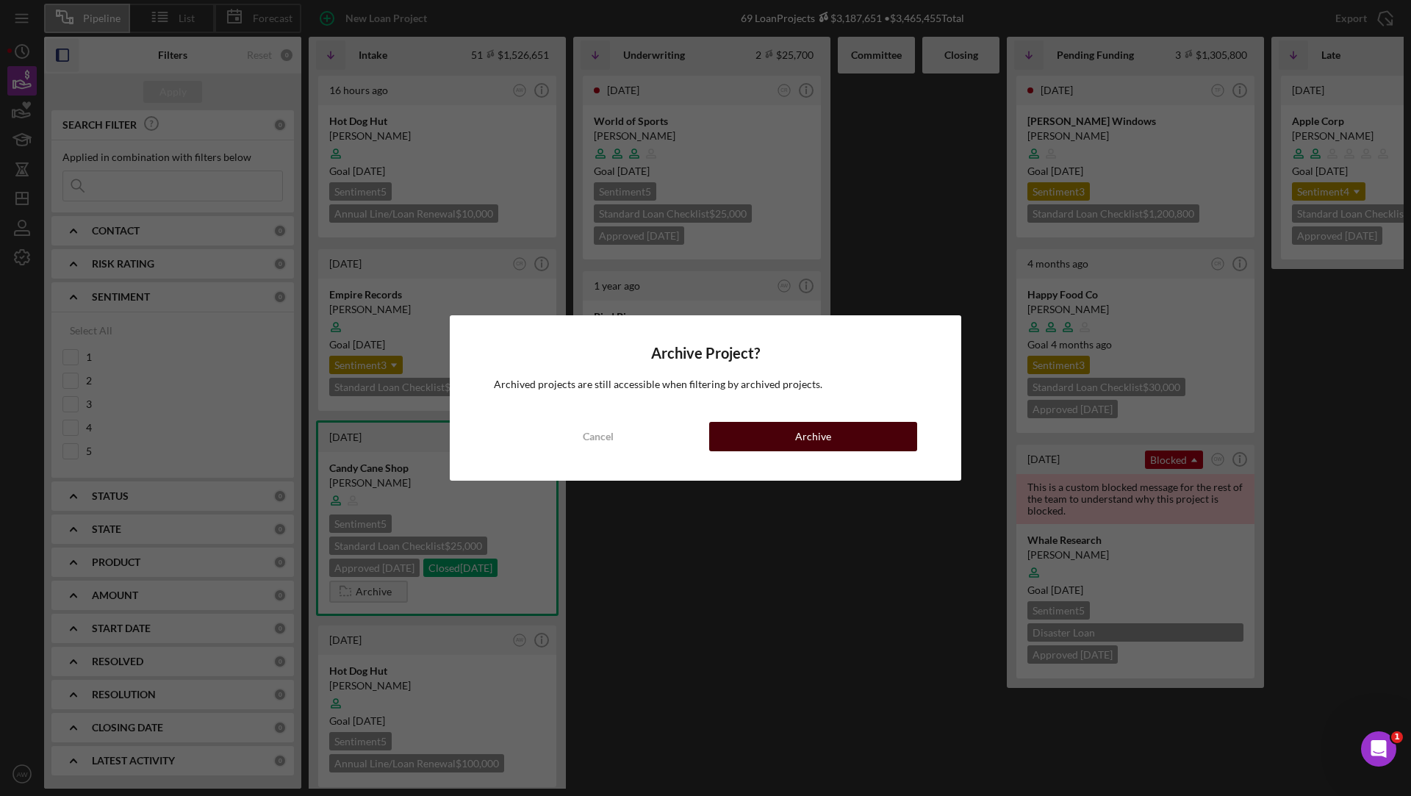
click at [805, 437] on div "Archive" at bounding box center [813, 436] width 36 height 29
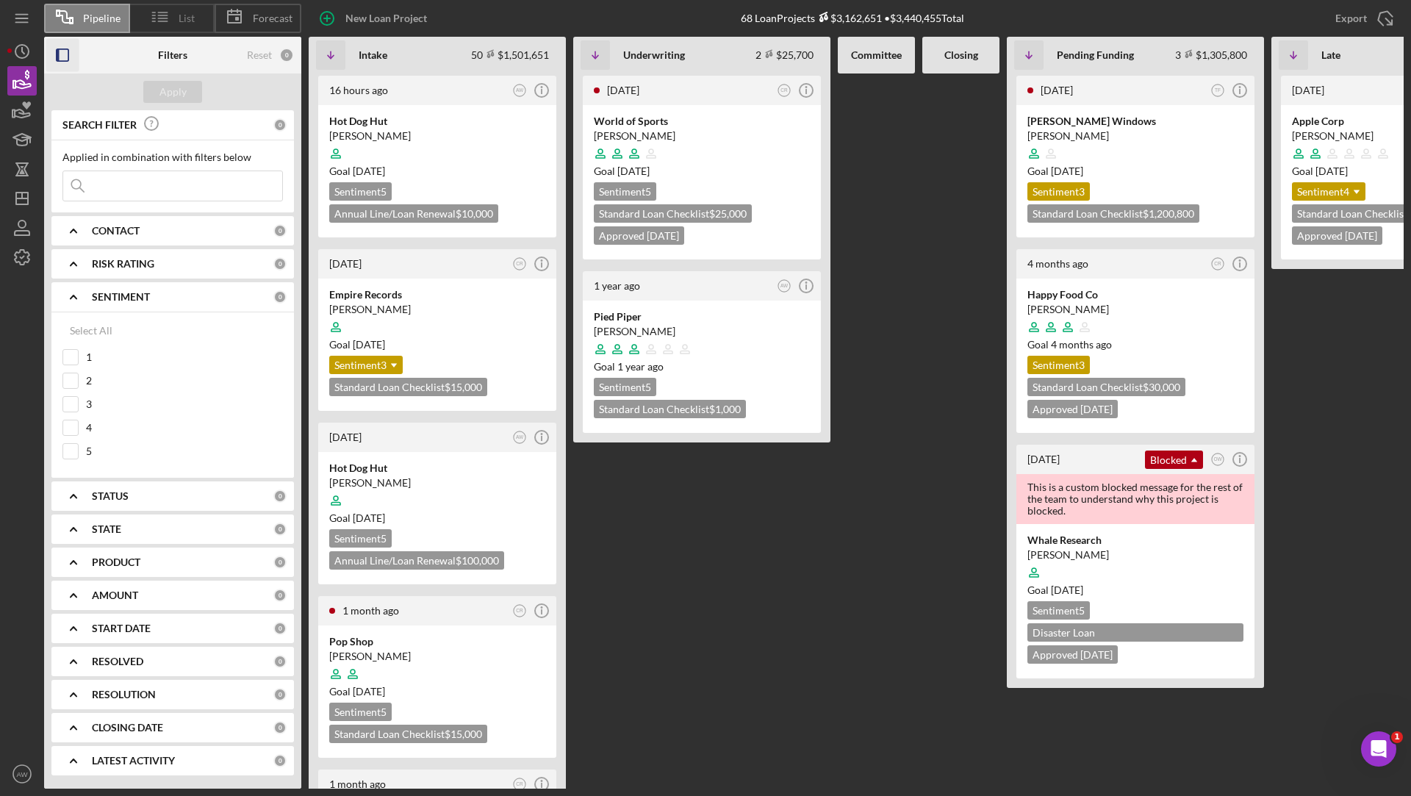
click at [179, 20] on span "List" at bounding box center [187, 18] width 16 height 12
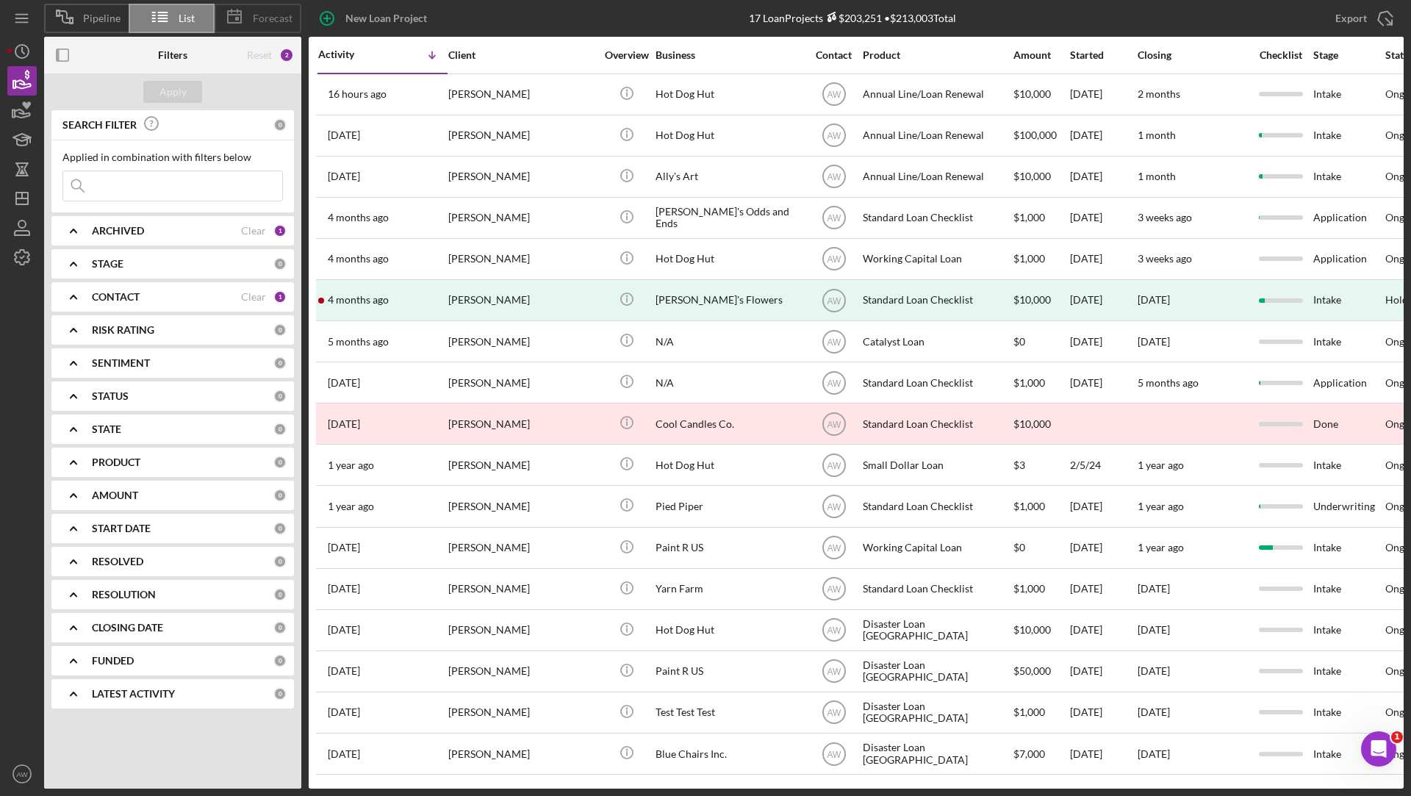
click at [251, 15] on icon at bounding box center [234, 17] width 37 height 37
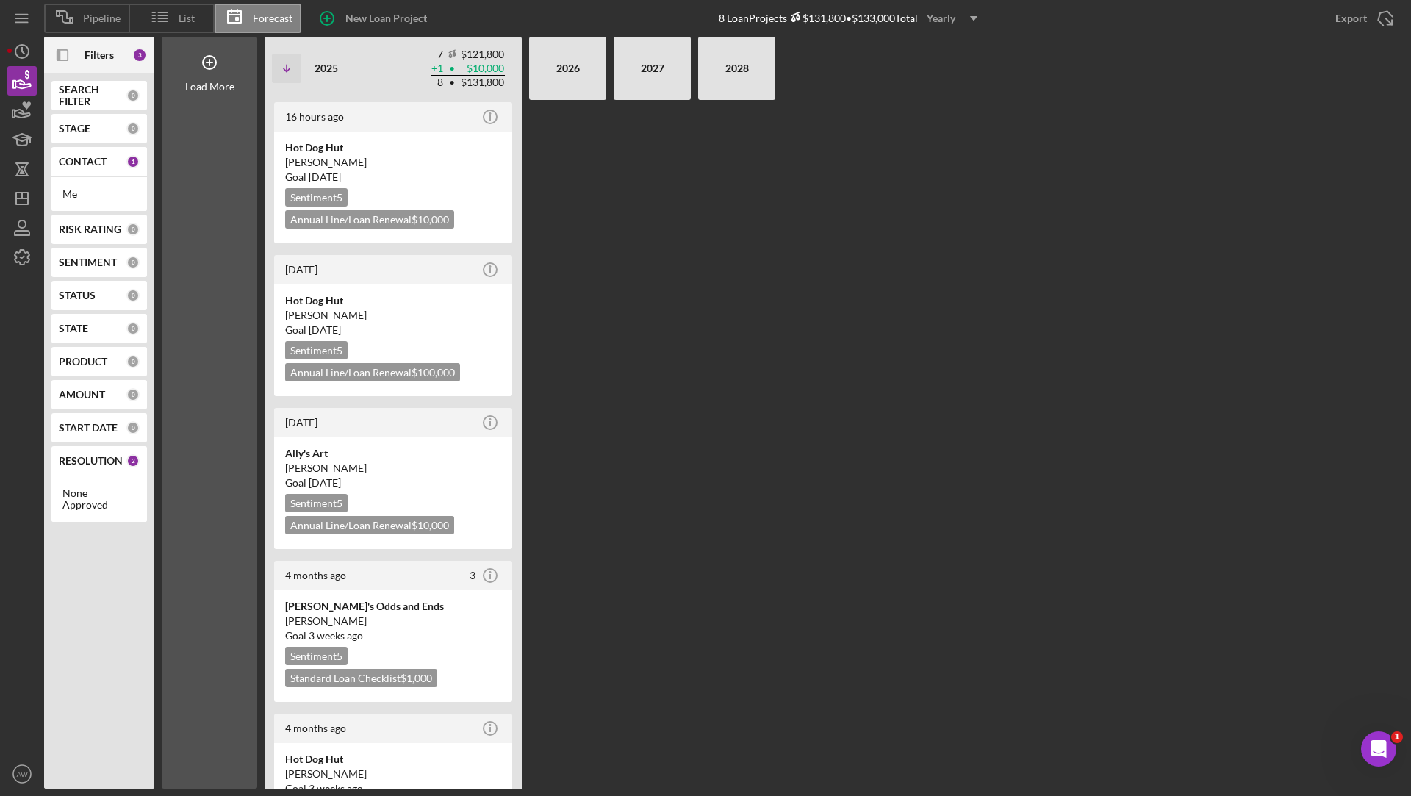
click at [952, 15] on div "Yearly" at bounding box center [941, 18] width 29 height 22
click at [956, 52] on div "Monthly" at bounding box center [955, 53] width 60 height 30
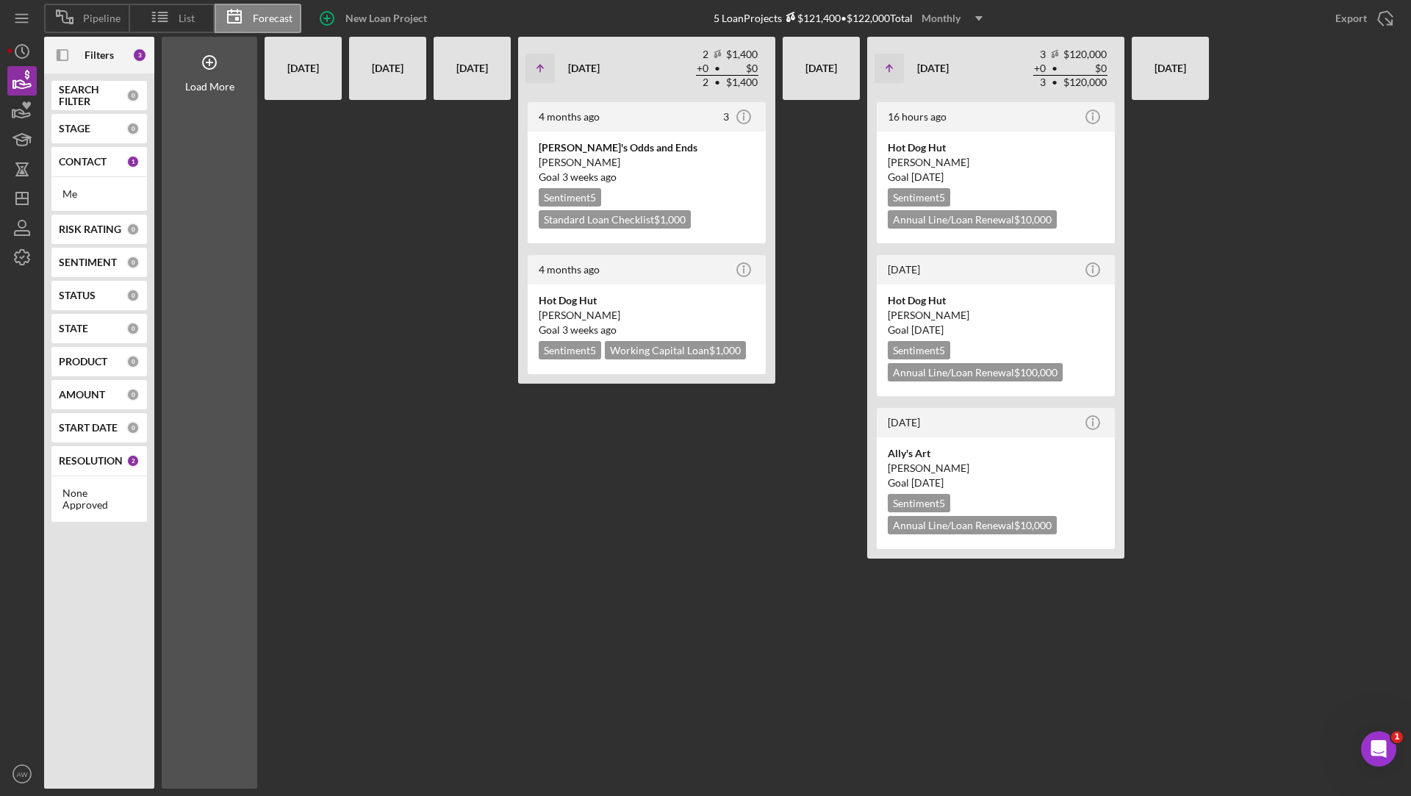
click at [93, 59] on b "Filters" at bounding box center [99, 55] width 29 height 12
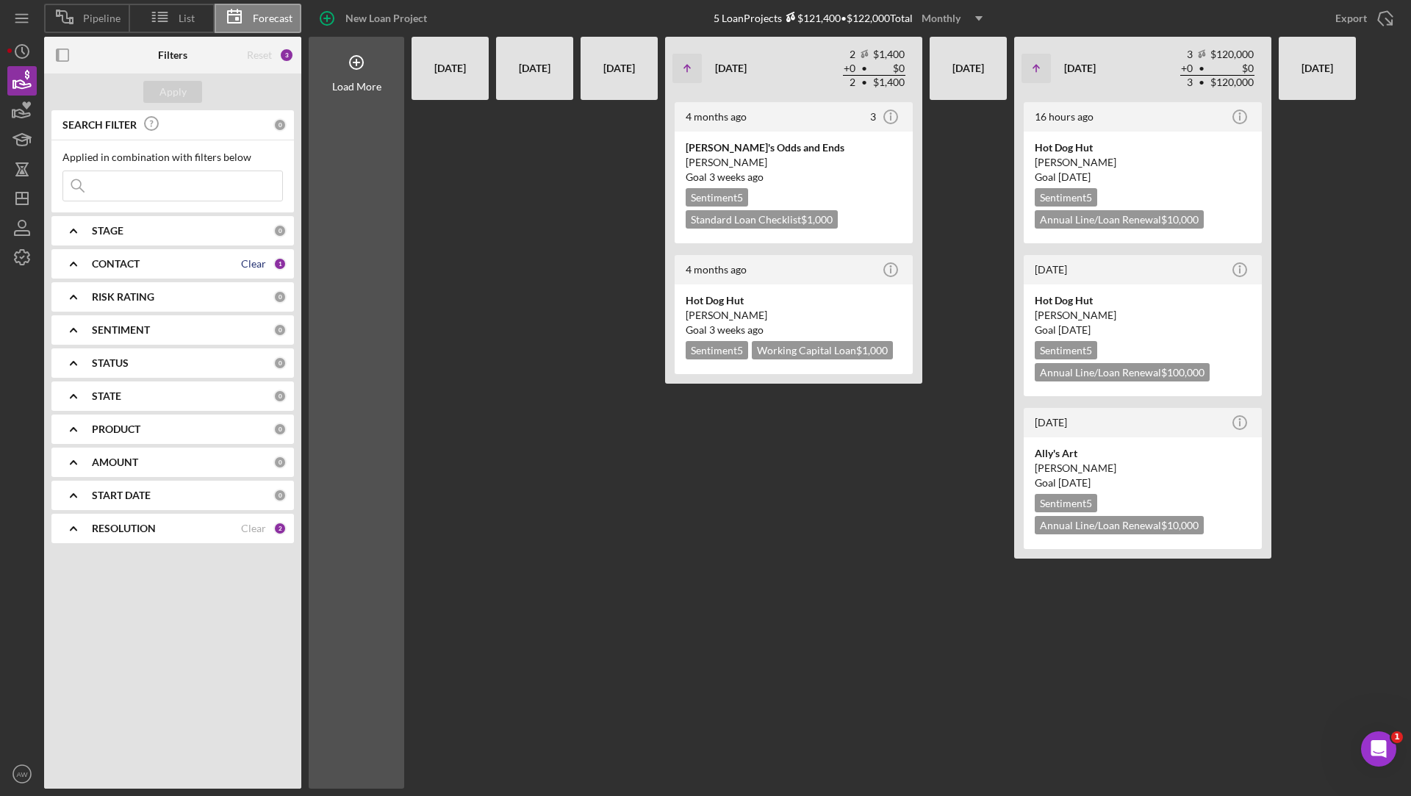
click at [256, 258] on div "Clear" at bounding box center [253, 264] width 25 height 12
click at [167, 97] on div "Apply" at bounding box center [172, 92] width 27 height 22
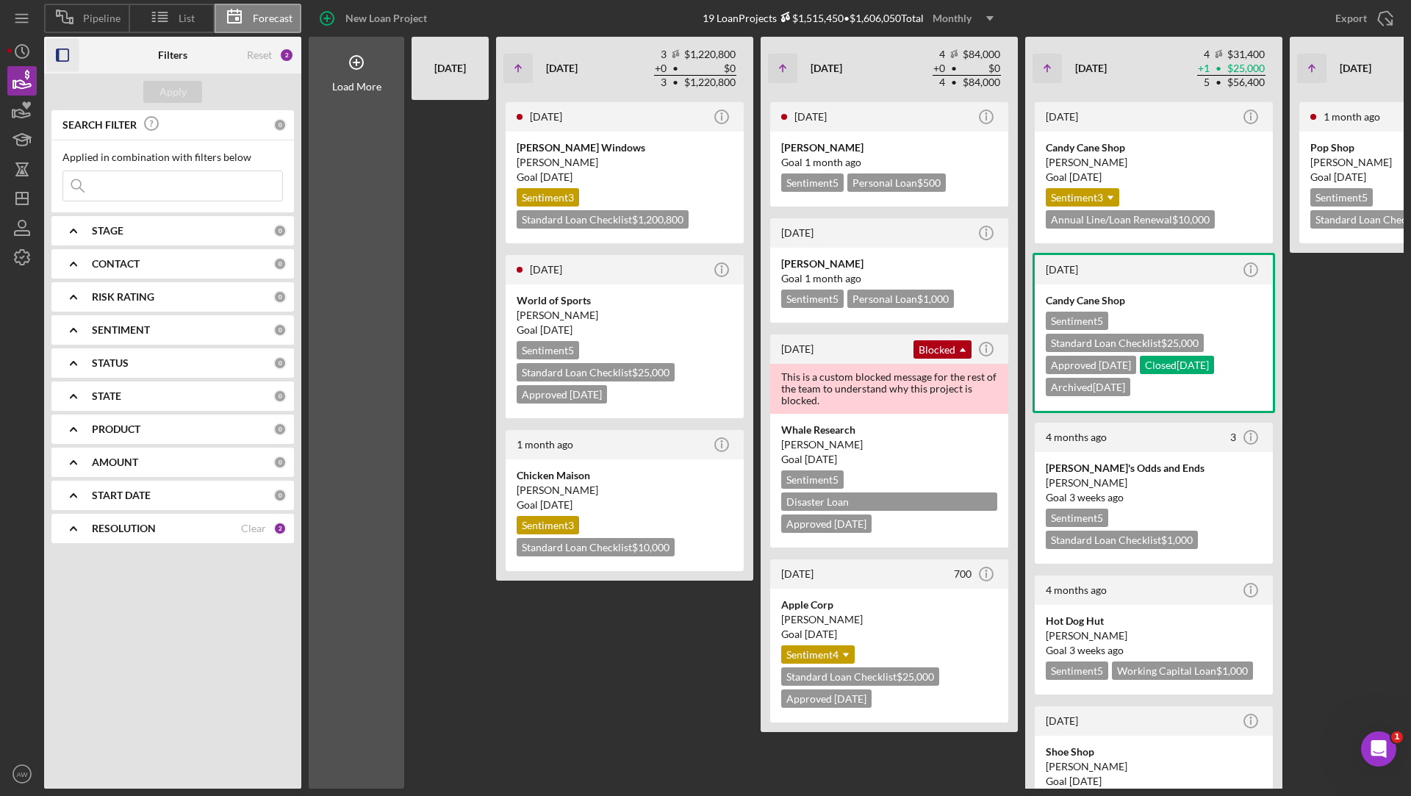
click at [57, 51] on rect "button" at bounding box center [58, 55] width 3 height 12
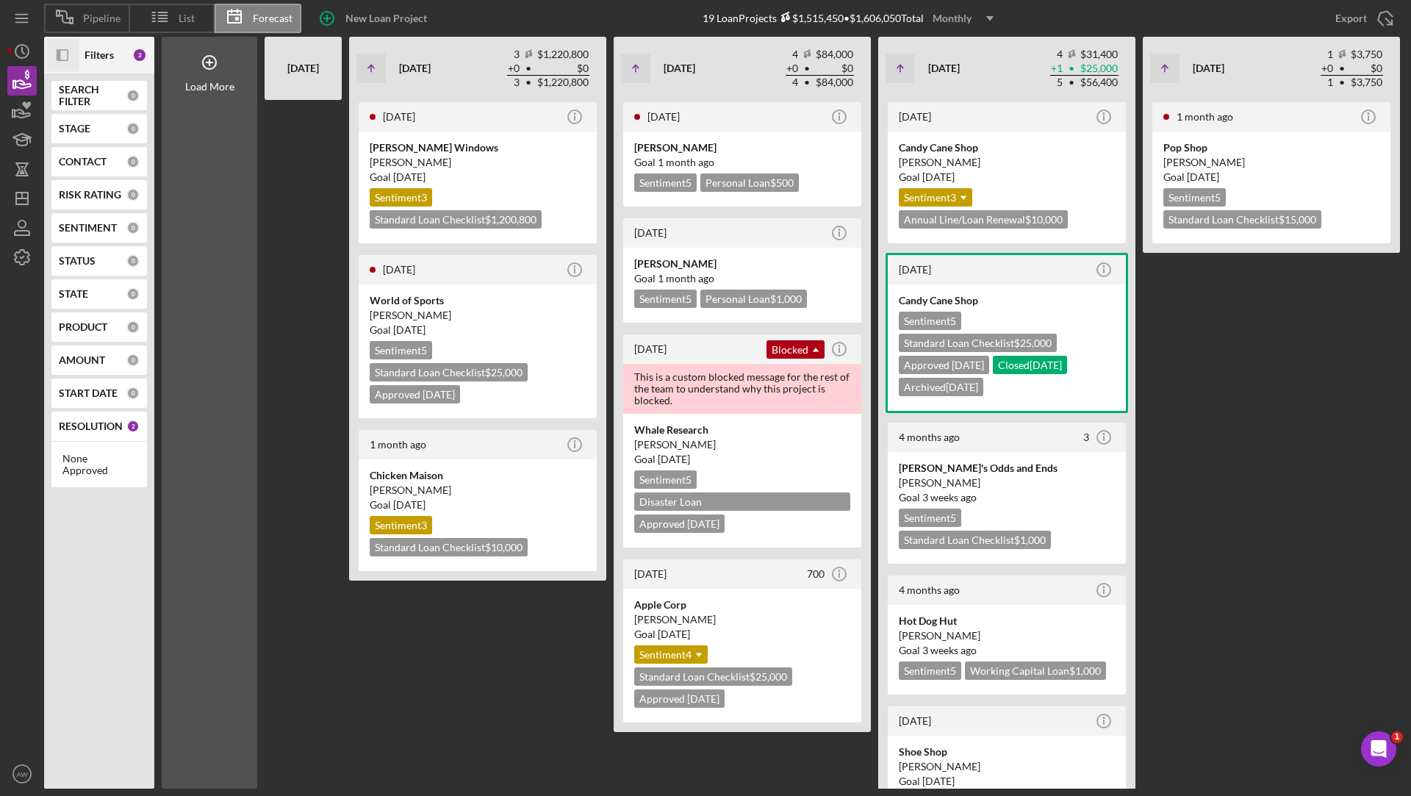
click at [959, 16] on div "Monthly" at bounding box center [952, 18] width 39 height 22
click at [966, 82] on div "Quarterly" at bounding box center [966, 83] width 60 height 30
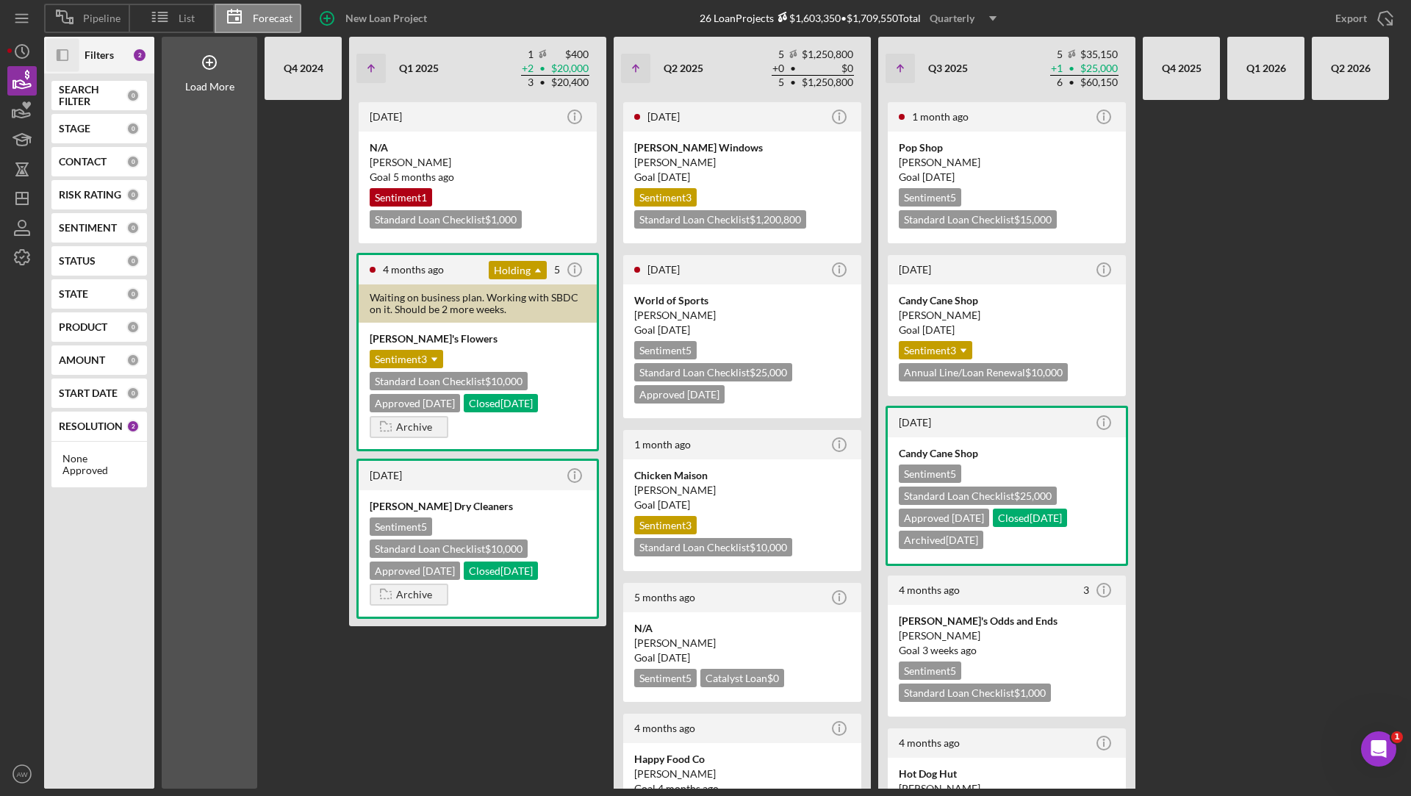
click at [974, 14] on div "Quarterly" at bounding box center [952, 18] width 45 height 22
click at [967, 111] on div "Yearly" at bounding box center [966, 112] width 60 height 29
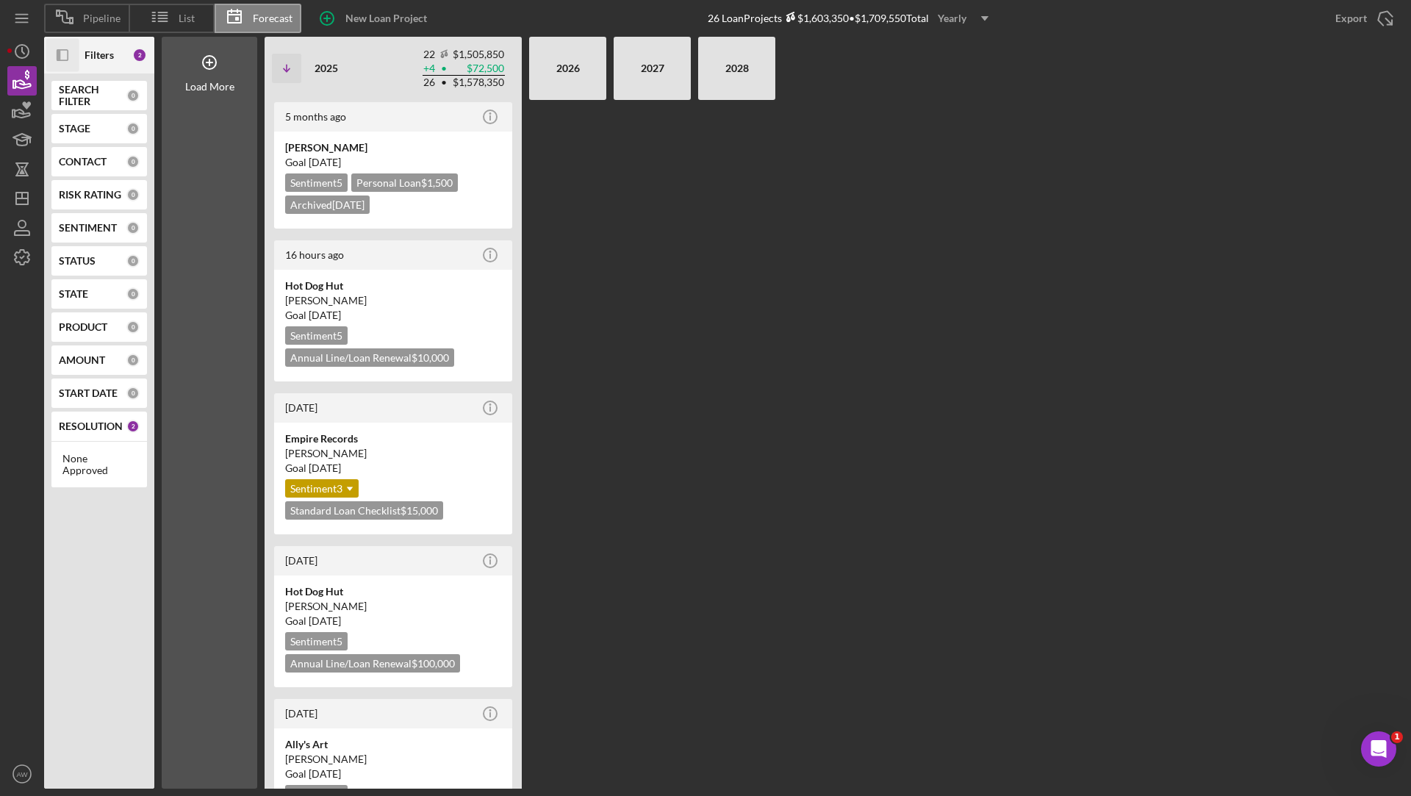
click at [955, 16] on div "Yearly" at bounding box center [952, 18] width 29 height 22
click at [958, 46] on div "Monthly" at bounding box center [966, 53] width 60 height 30
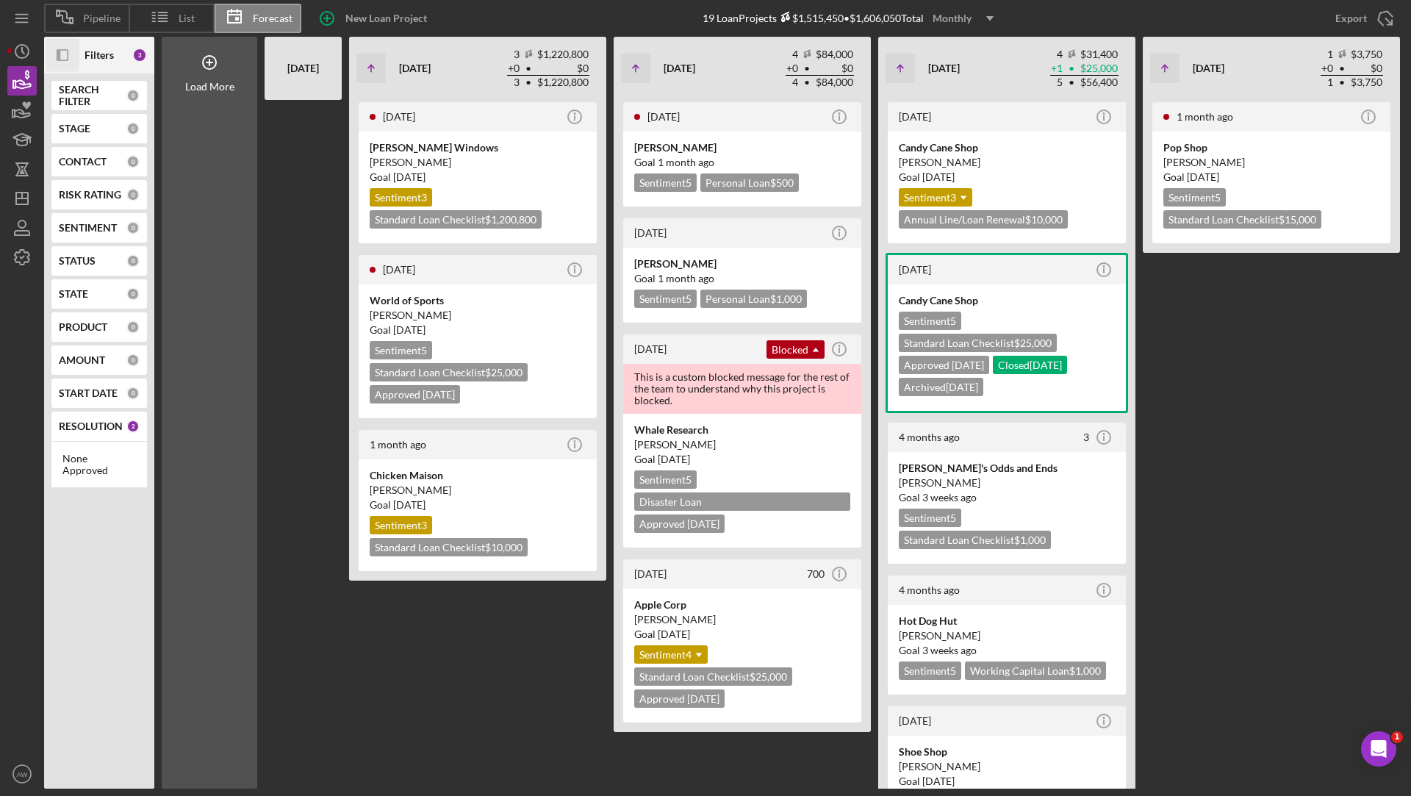
click at [62, 49] on icon "Icon/Panel Side Expand" at bounding box center [62, 55] width 33 height 33
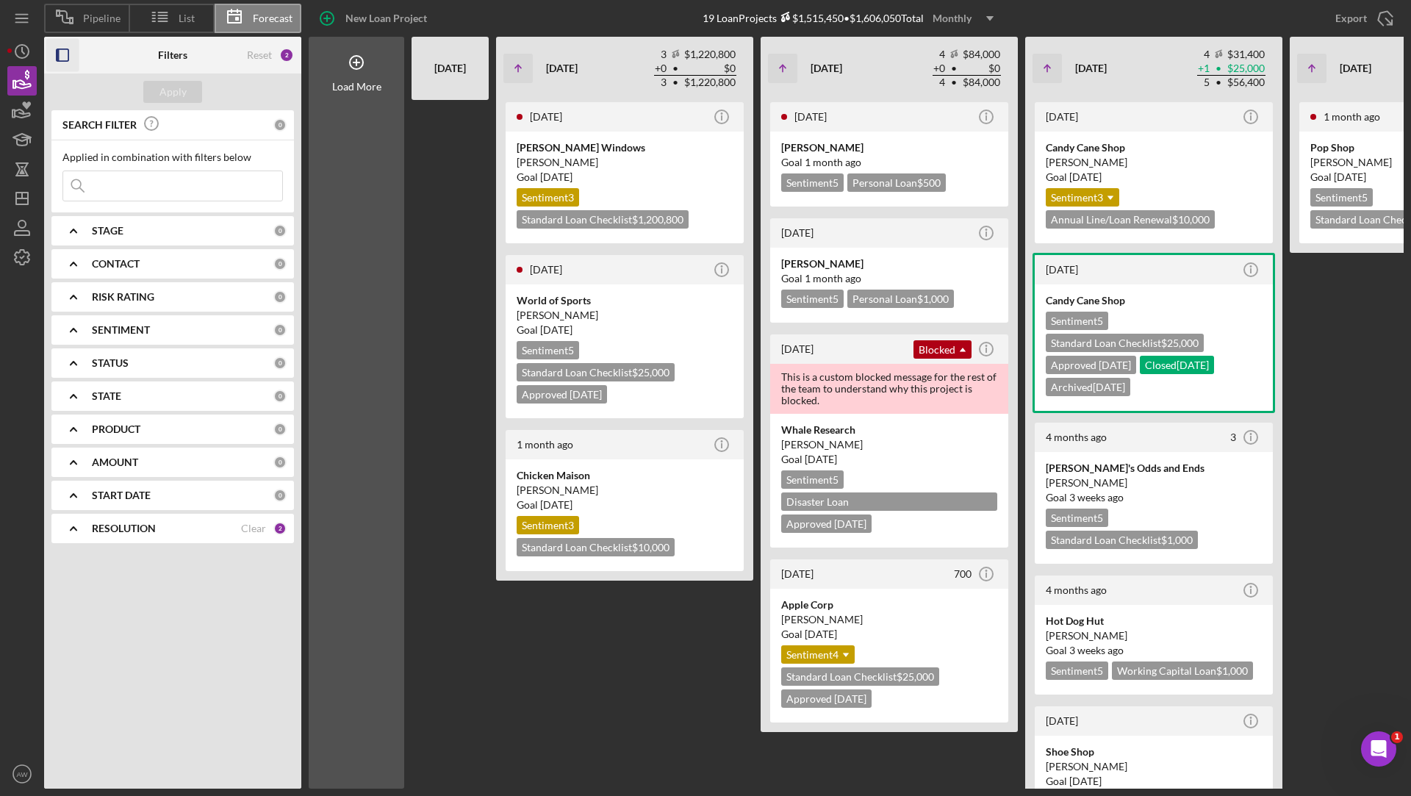
click at [77, 517] on icon "Icon/Expander" at bounding box center [73, 528] width 37 height 37
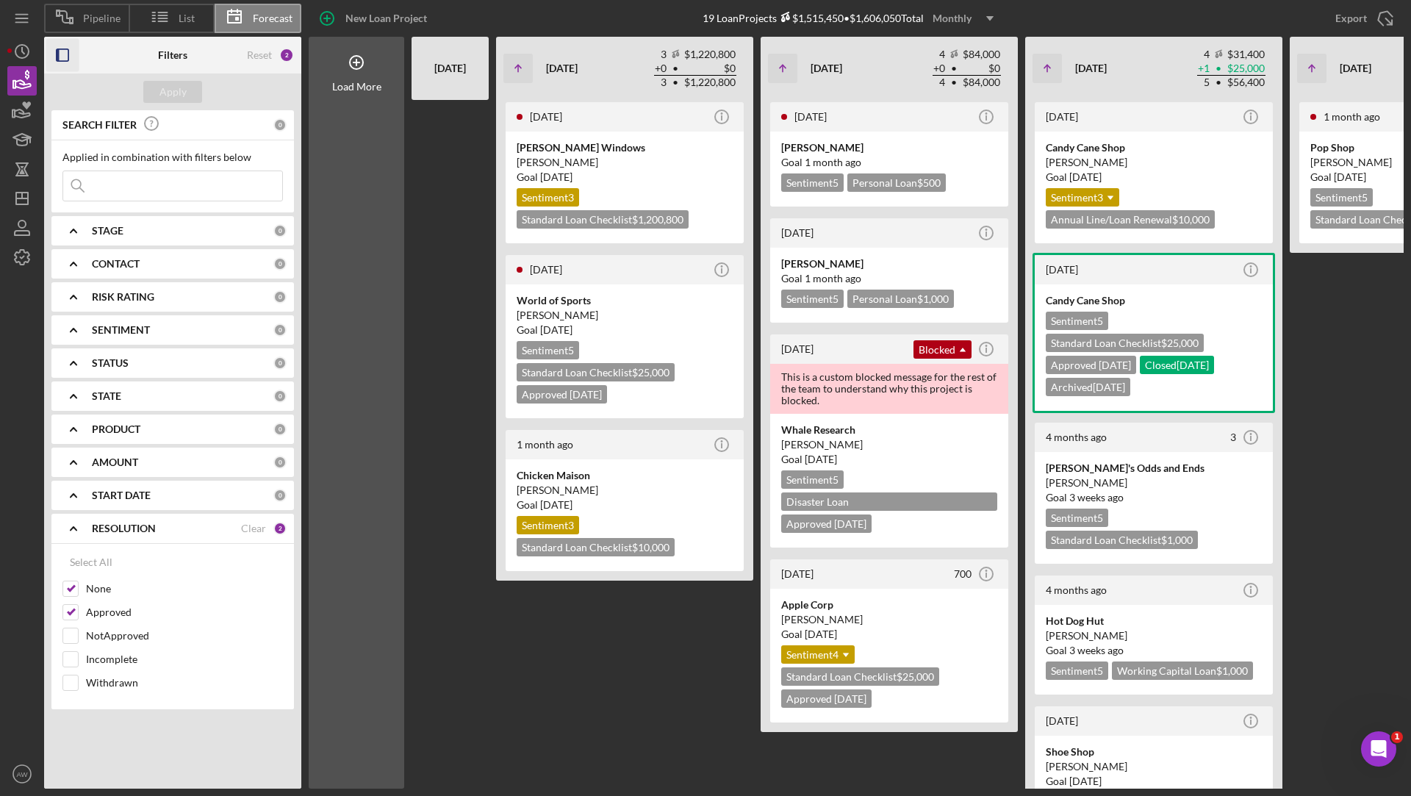
click at [57, 51] on rect "button" at bounding box center [58, 55] width 3 height 12
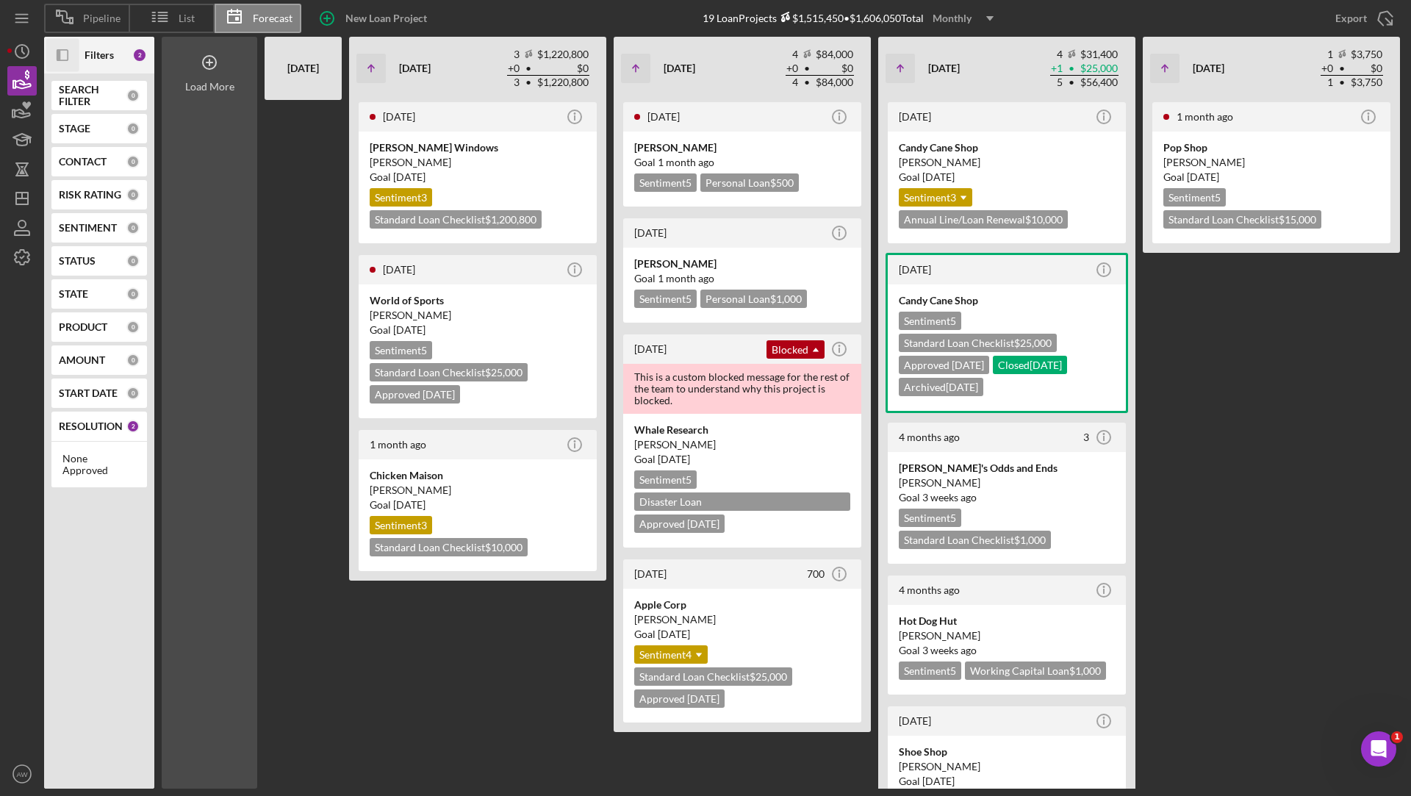
click at [215, 61] on icon at bounding box center [209, 62] width 37 height 37
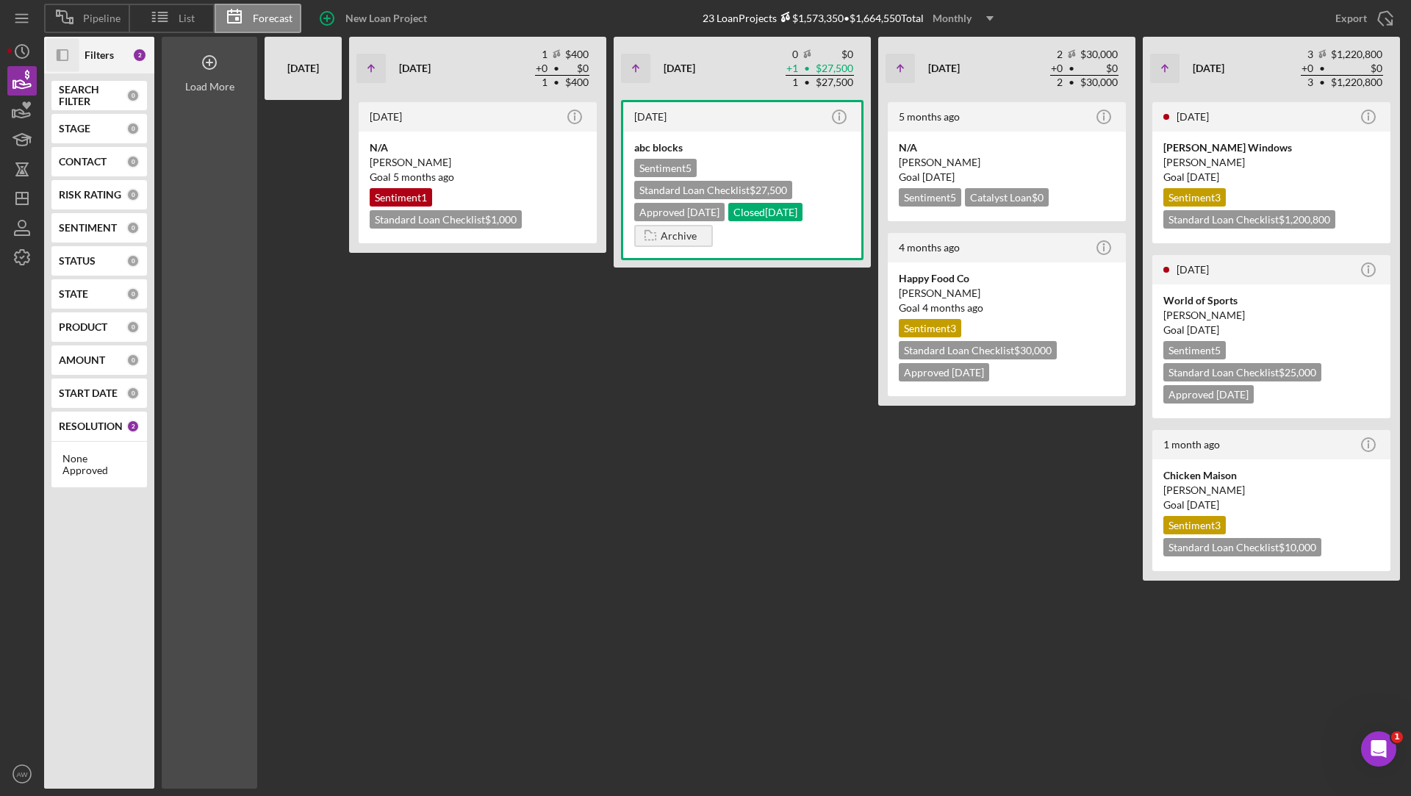
click at [215, 61] on icon at bounding box center [209, 62] width 37 height 37
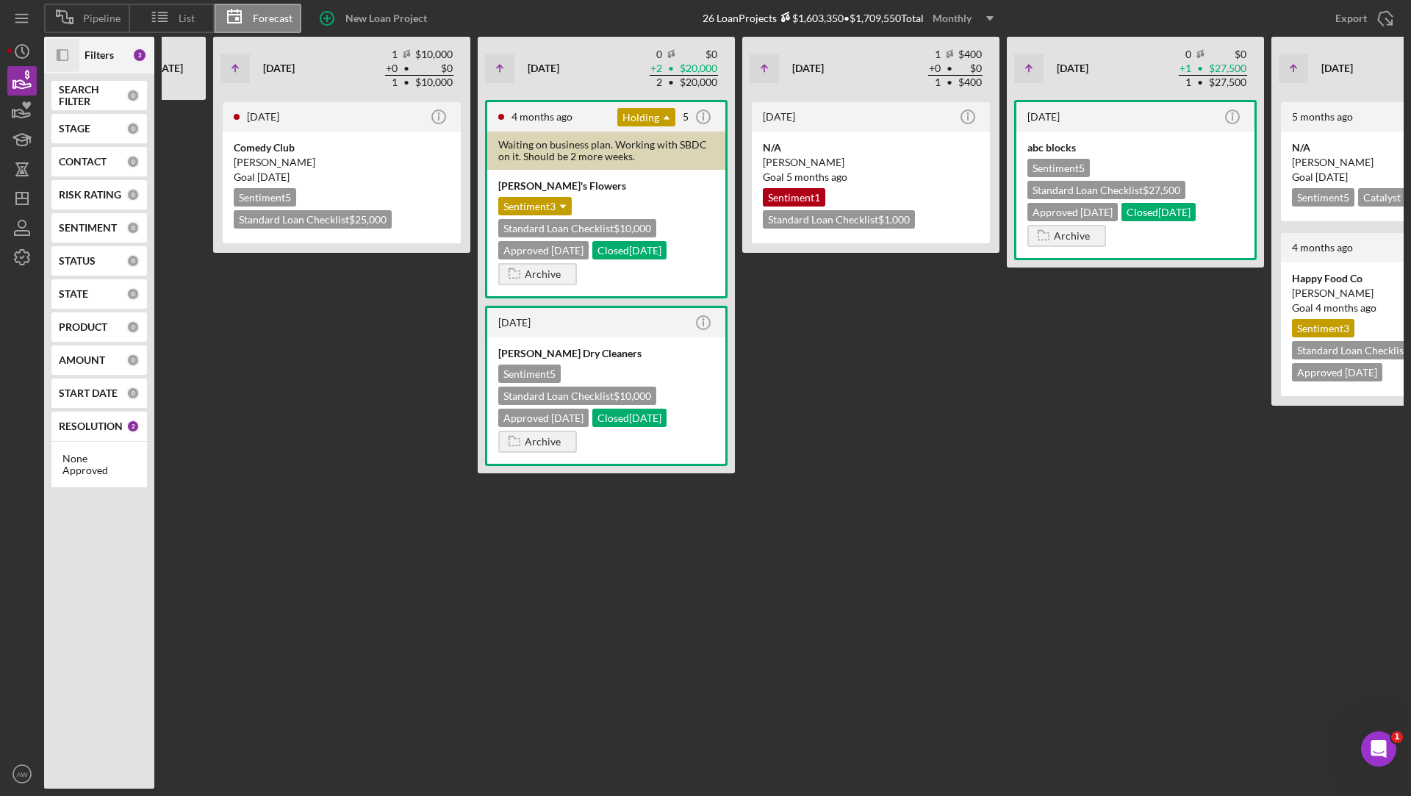
scroll to position [0, 222]
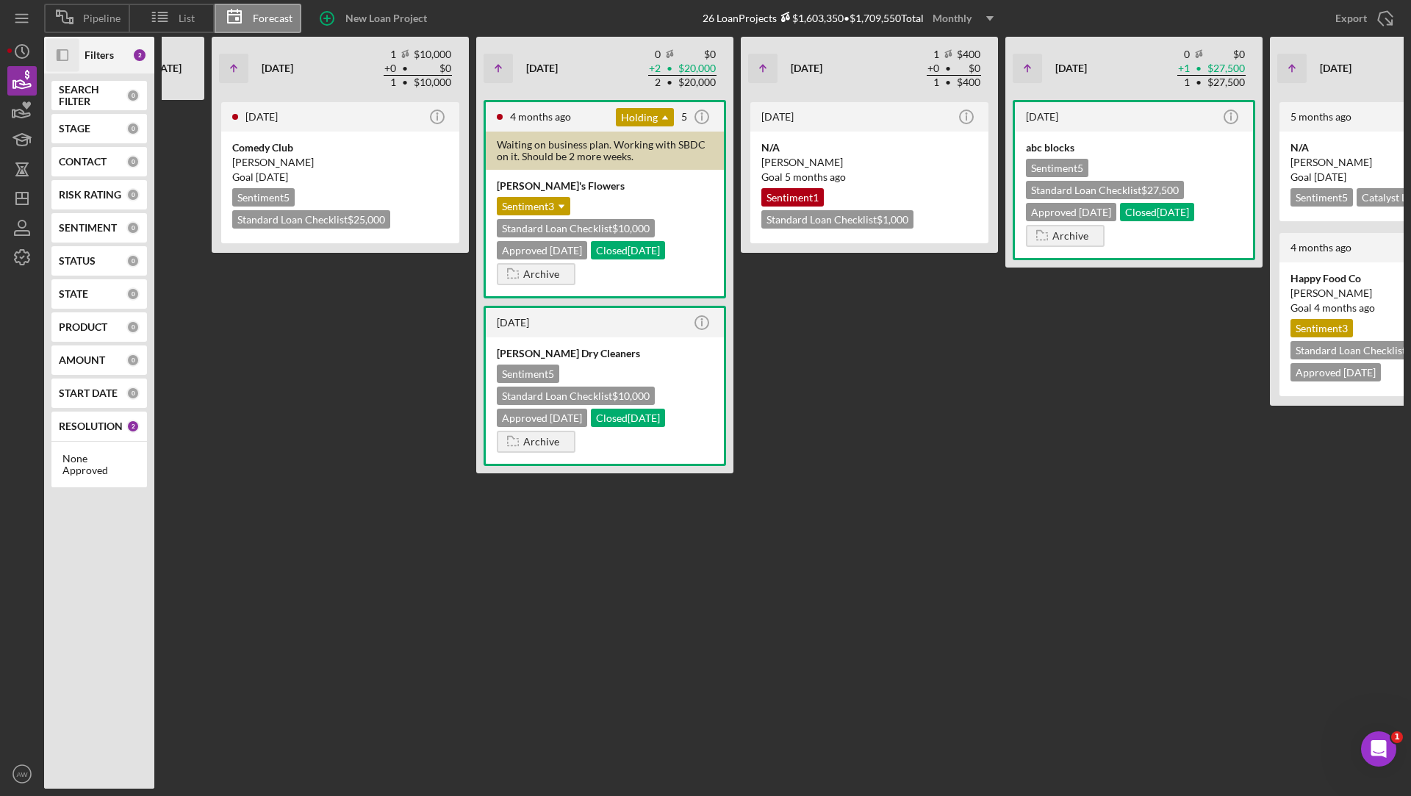
click at [957, 21] on div "Monthly" at bounding box center [952, 18] width 39 height 22
click at [954, 72] on div "Quarterly" at bounding box center [966, 83] width 60 height 30
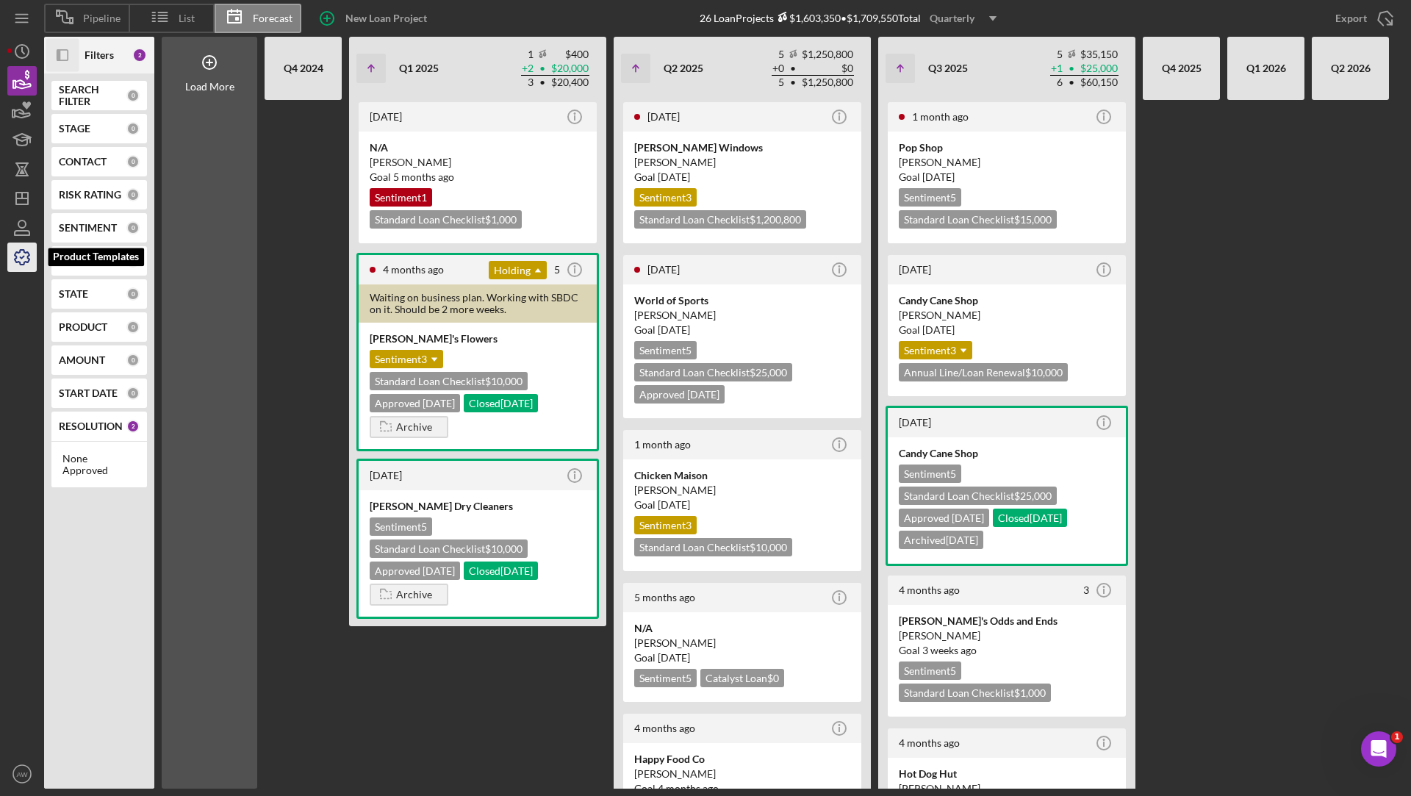
click at [23, 256] on polyline "button" at bounding box center [23, 257] width 4 height 2
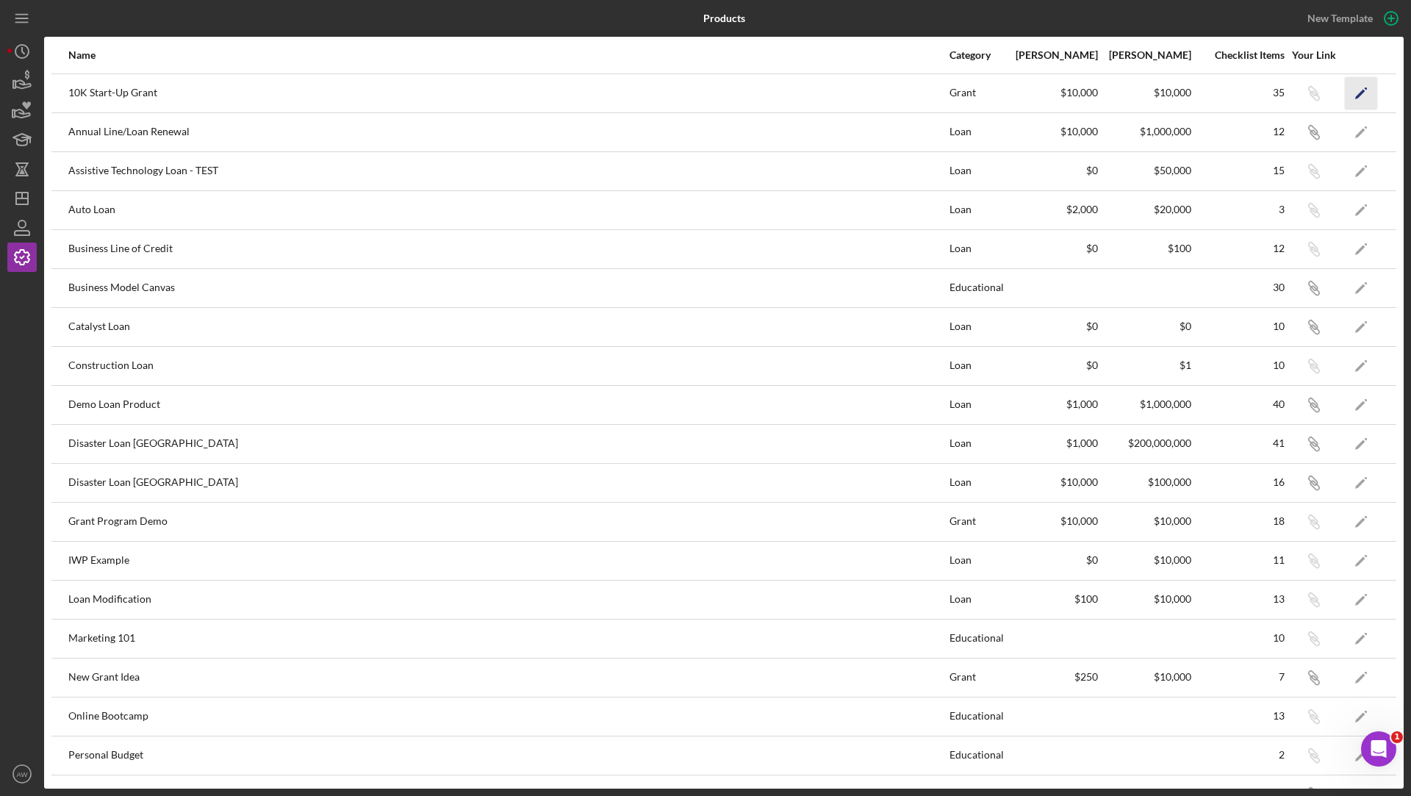
click at [1360, 89] on icon "Icon/Edit" at bounding box center [1361, 92] width 33 height 33
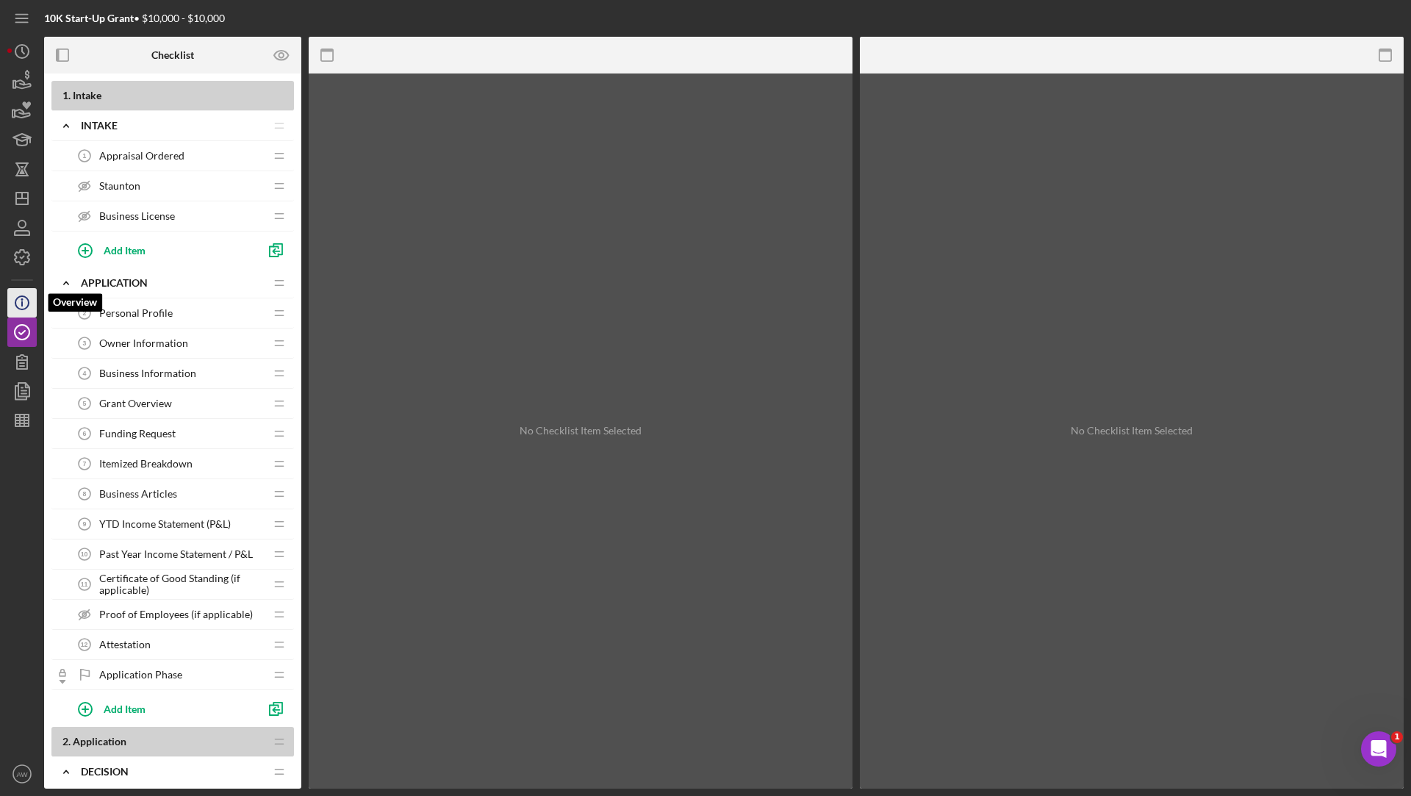
click at [29, 295] on icon "Icon/Info" at bounding box center [22, 302] width 37 height 37
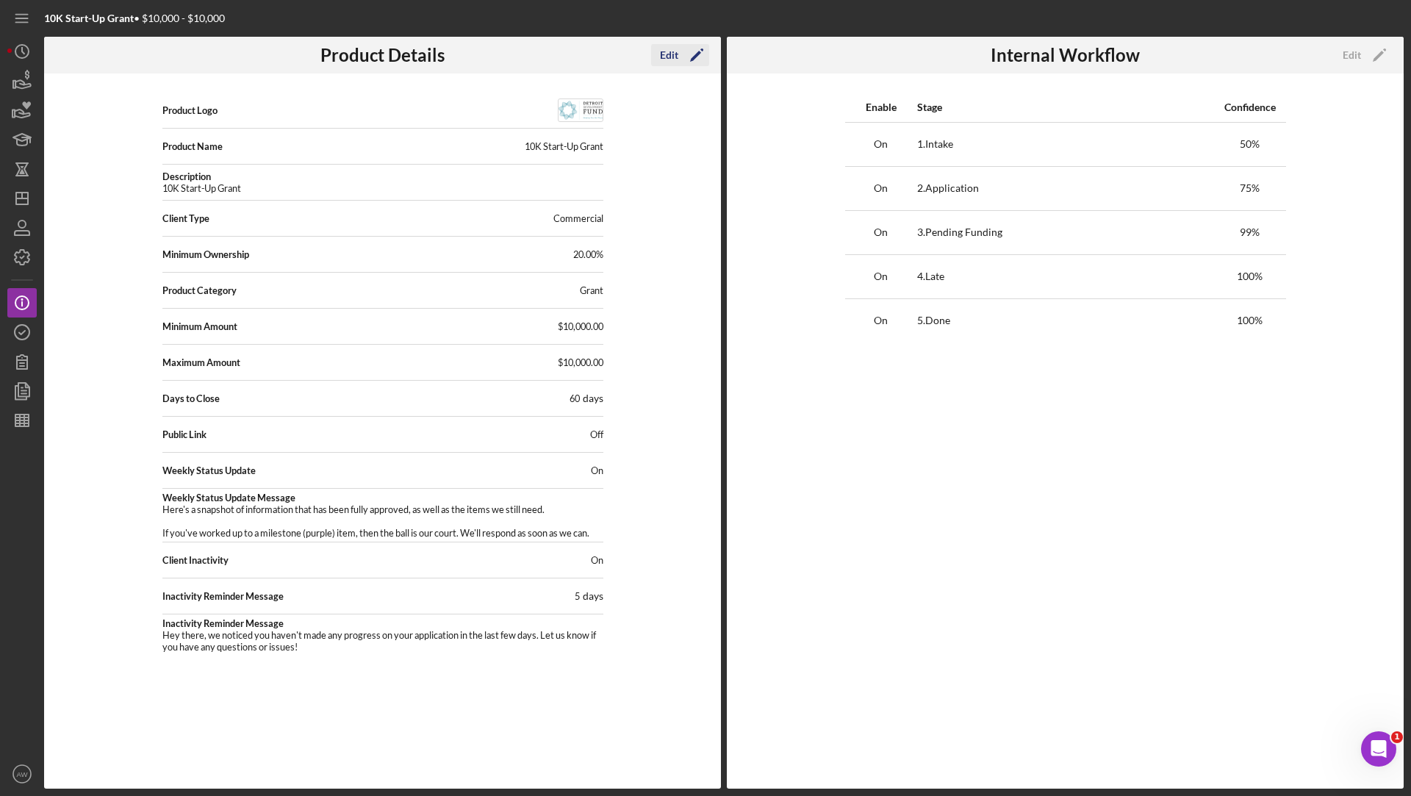
click at [686, 57] on icon "Icon/Edit" at bounding box center [696, 55] width 37 height 37
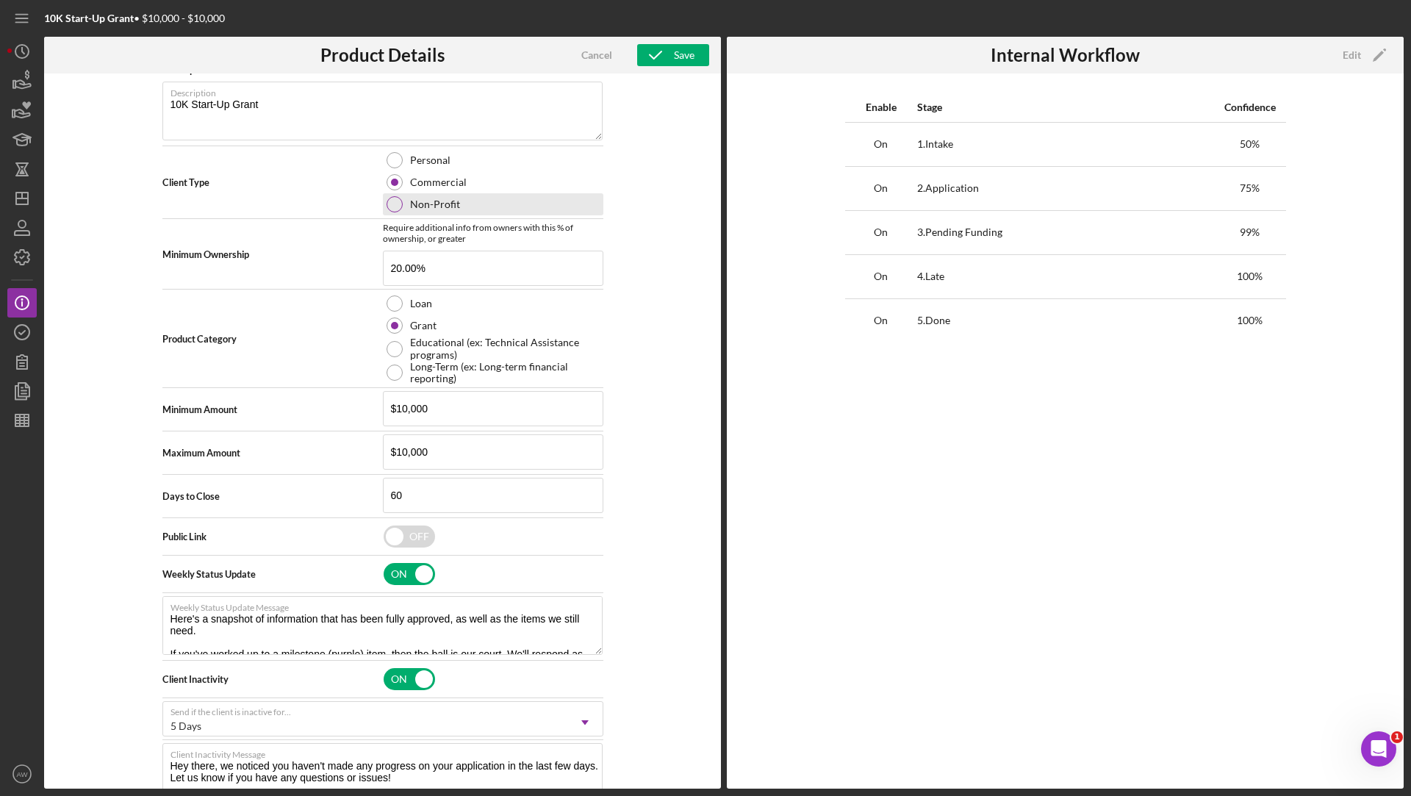
scroll to position [243, 0]
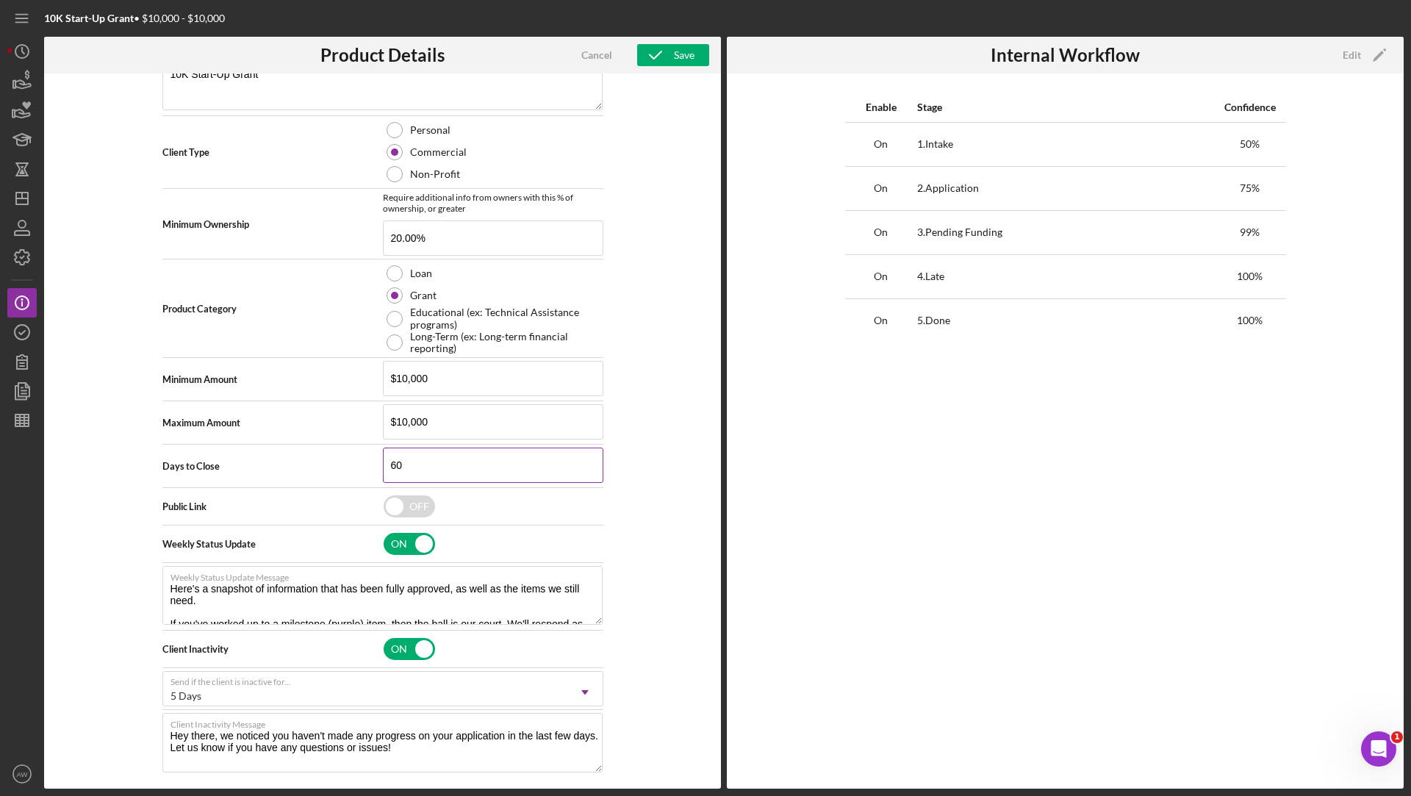
click at [423, 458] on input "60" at bounding box center [493, 465] width 220 height 35
type textarea "Here's a snapshot of information that has been fully approved, as well as the i…"
click at [19, 87] on icon "button" at bounding box center [22, 80] width 37 height 37
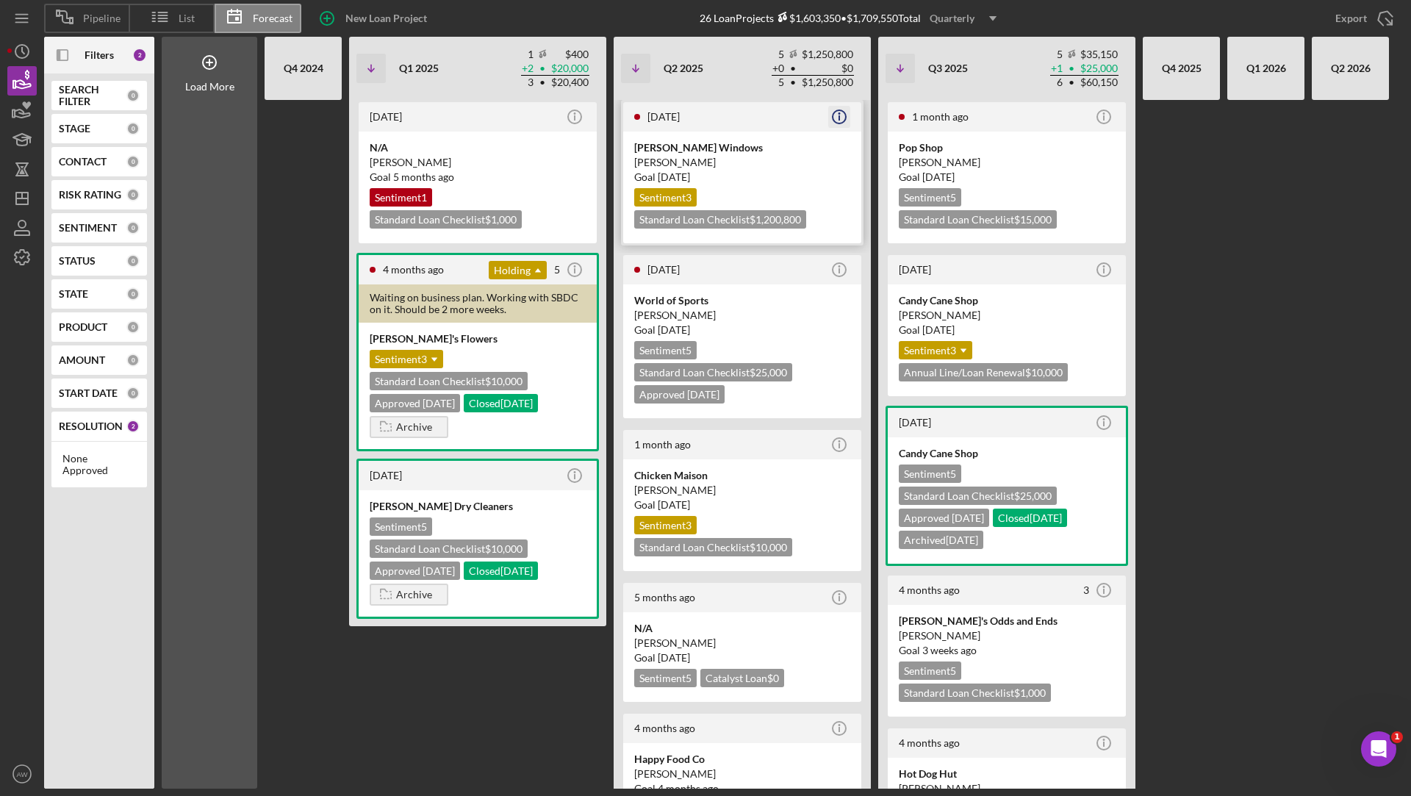
click at [840, 115] on icon "Icon/Info" at bounding box center [839, 116] width 37 height 37
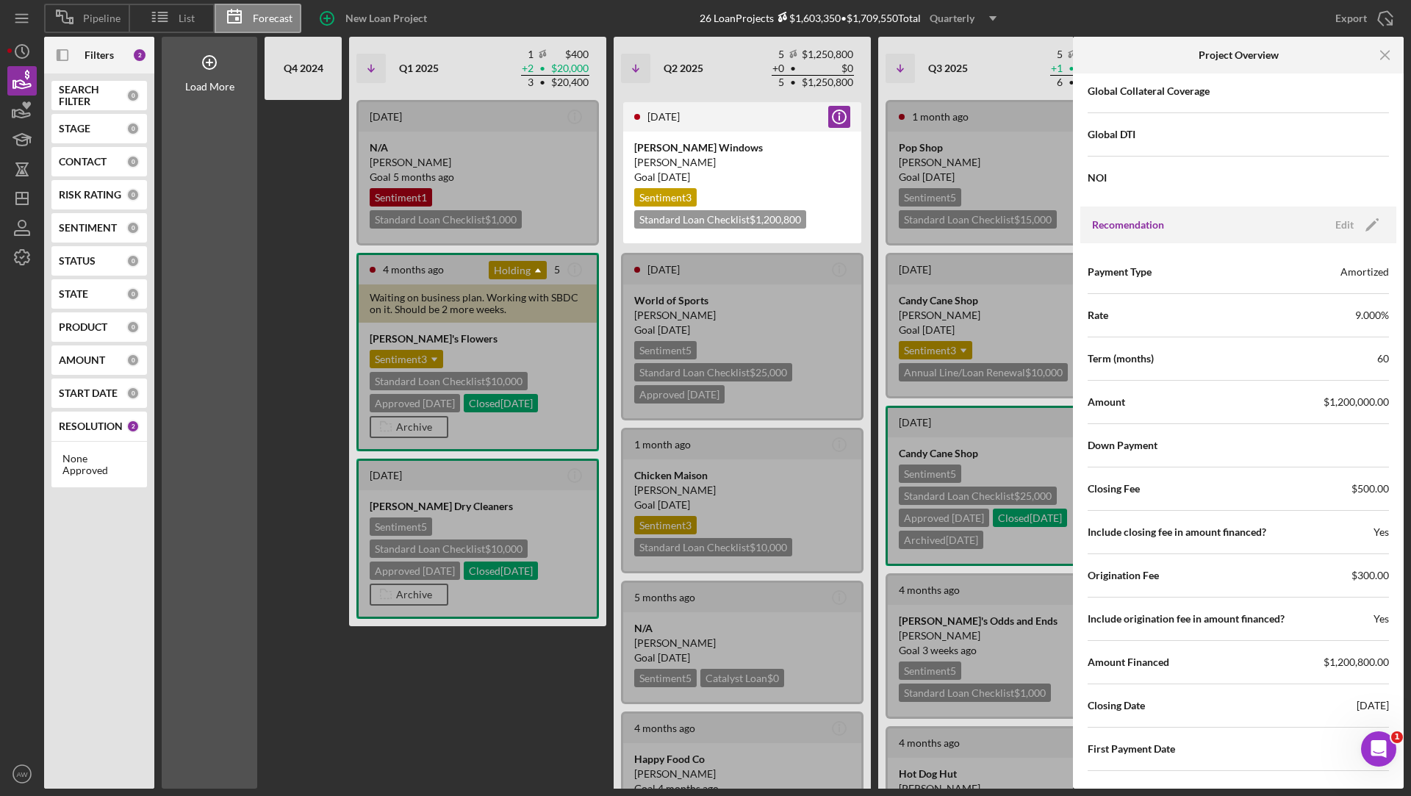
scroll to position [1465, 0]
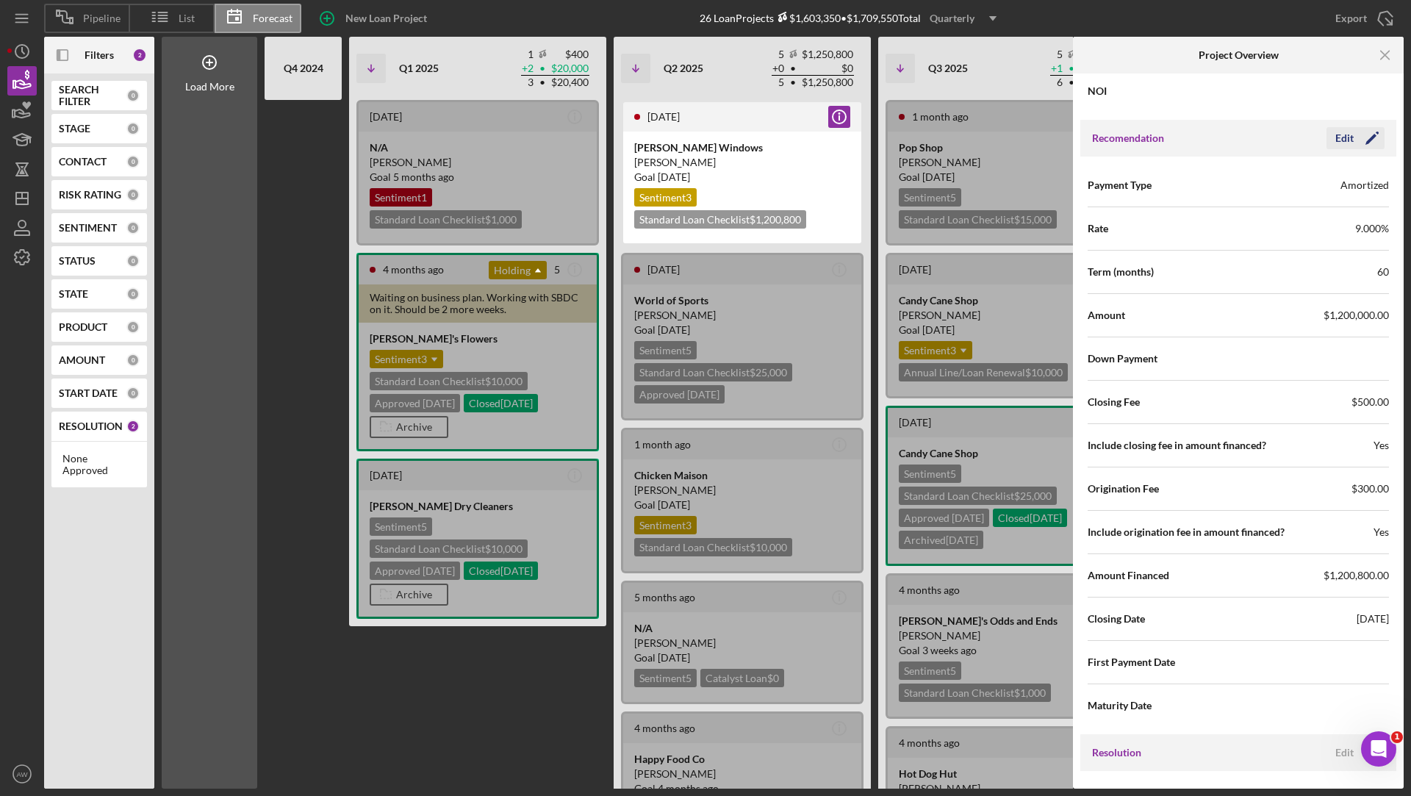
click at [1348, 129] on div "Edit" at bounding box center [1344, 138] width 18 height 22
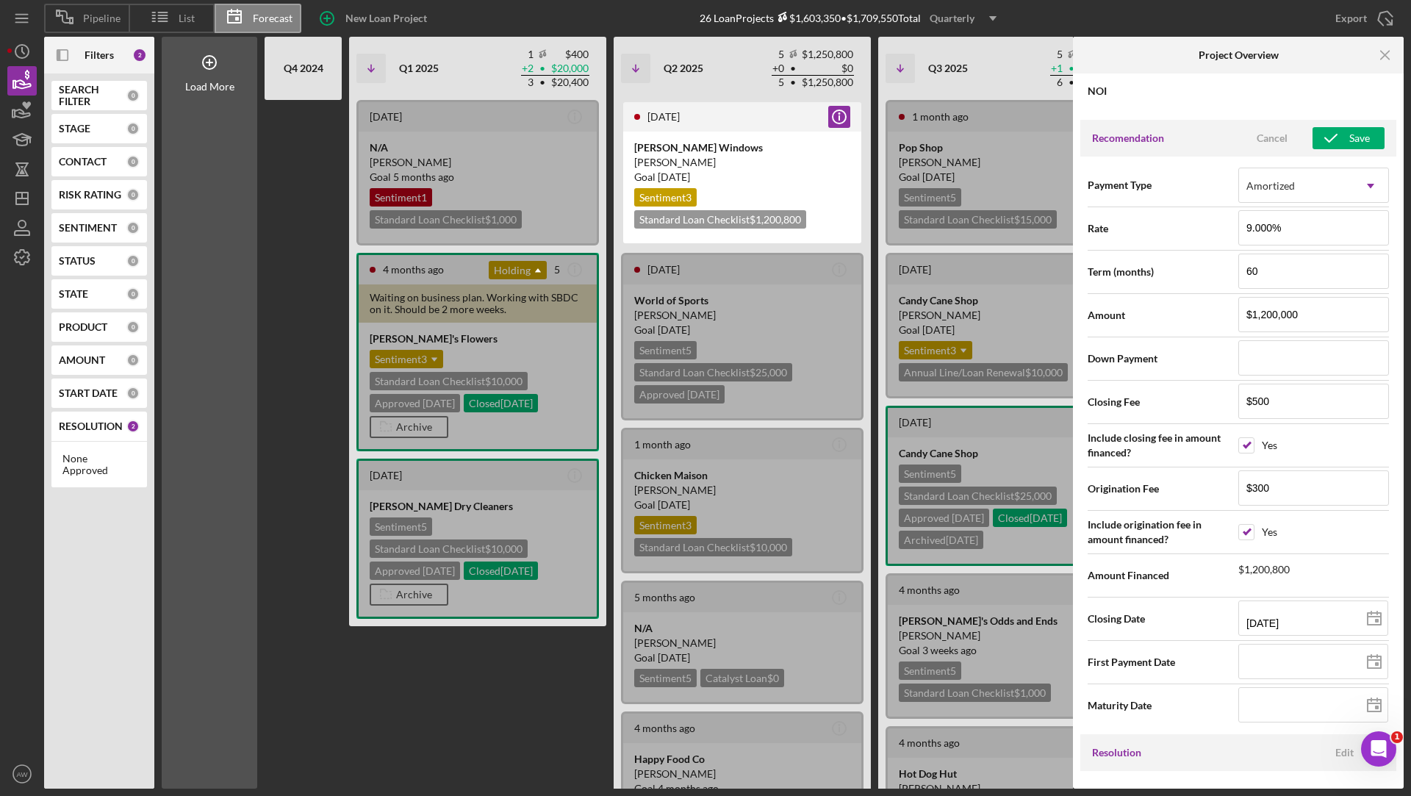
scroll to position [1547, 0]
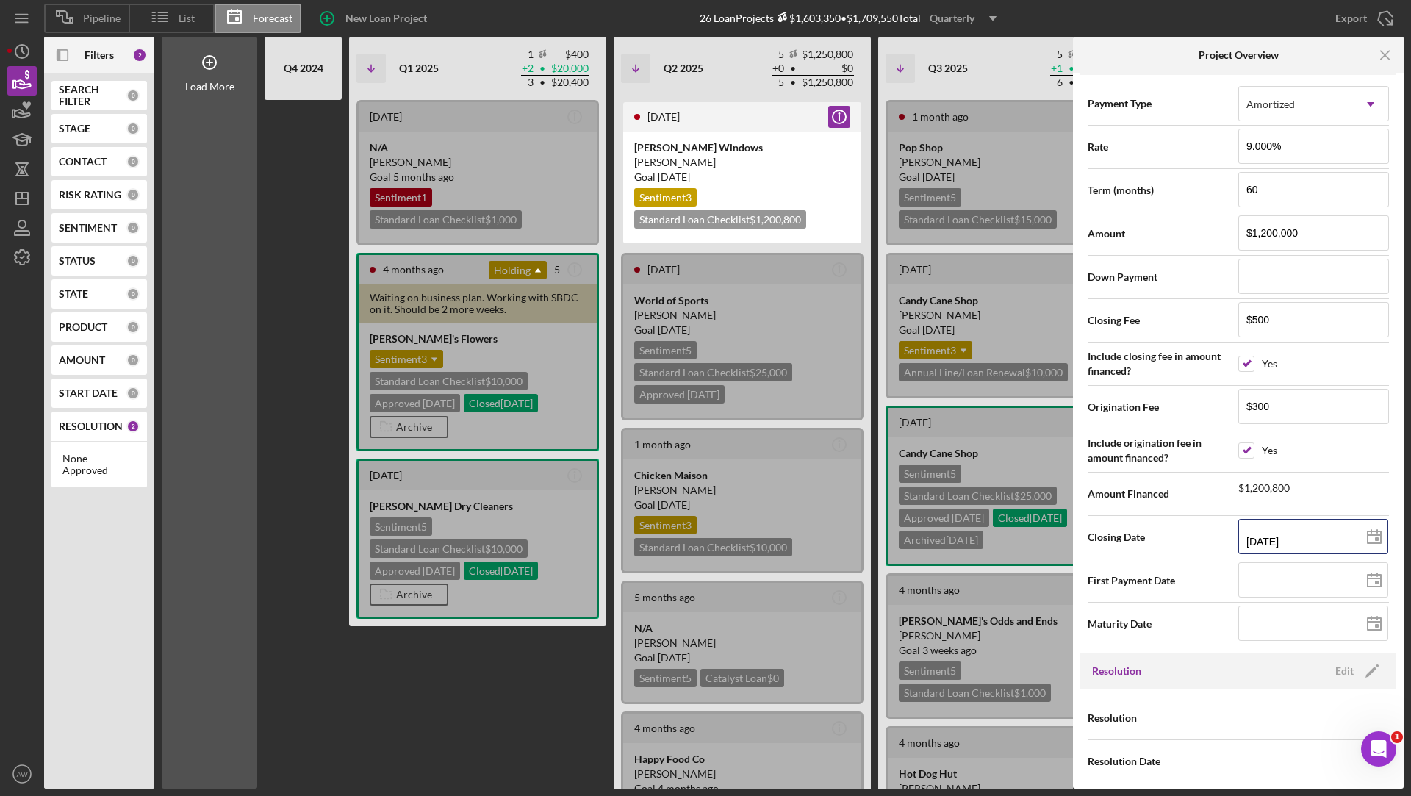
drag, startPoint x: 1310, startPoint y: 539, endPoint x: 1232, endPoint y: 528, distance: 78.6
click at [1232, 528] on div "Closing Date [DATE] [DATE]" at bounding box center [1238, 537] width 301 height 37
type input "0m/dd/yyyy"
type input "09/dd/yyyy"
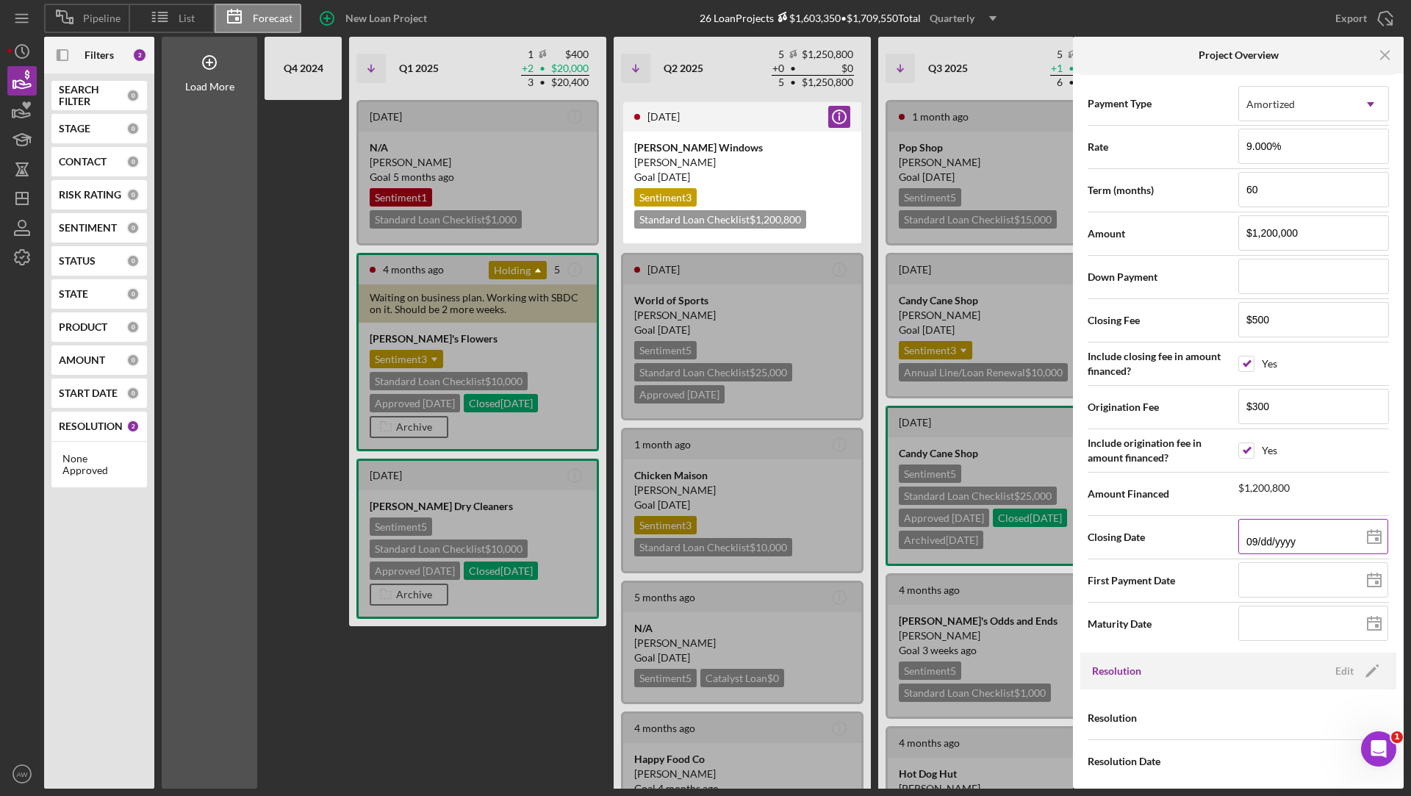
type input "09/1d/yyyy"
type input "09/10/yyyy"
type input "09/10/2yyy"
type input "09/10/20yy"
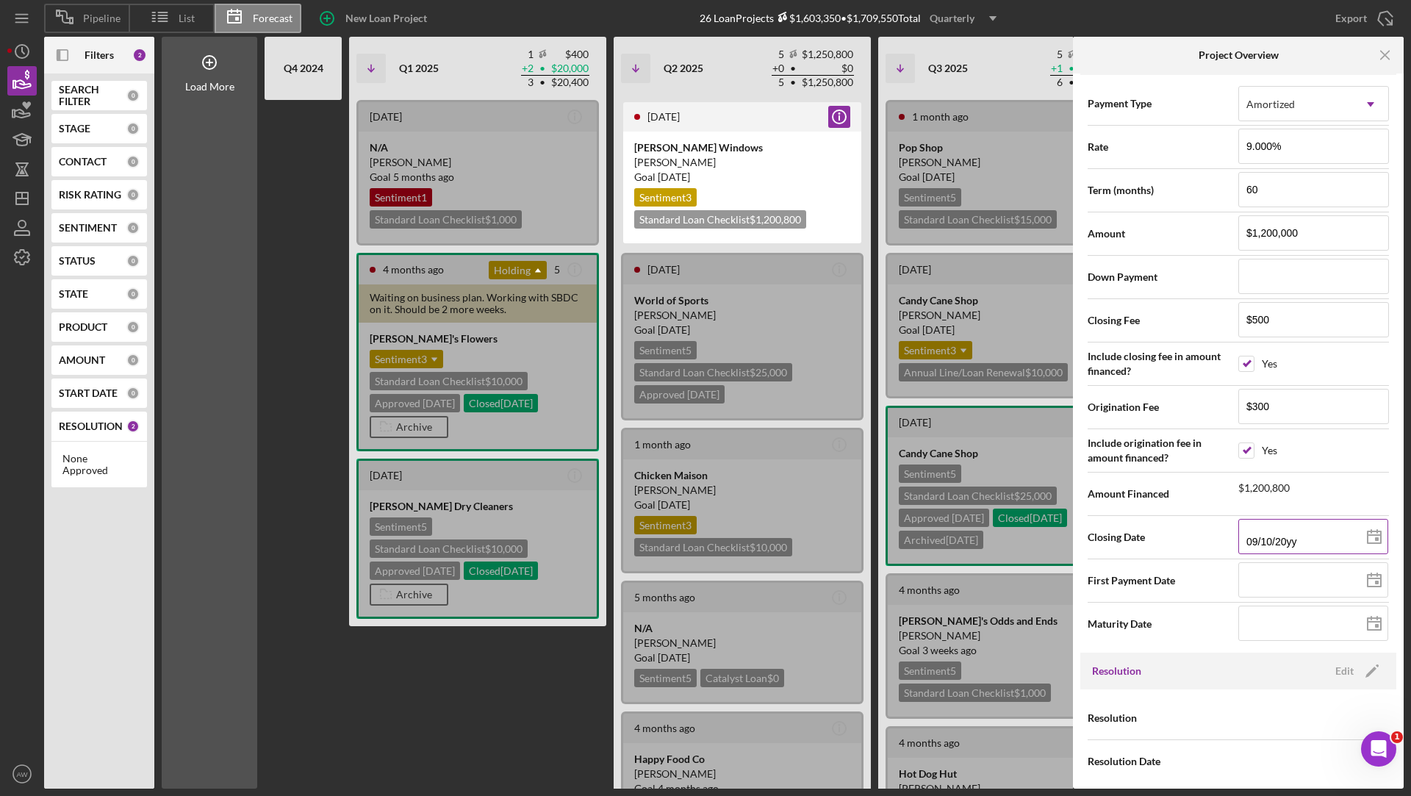
type input "09/10/202y"
type input "[DATE]"
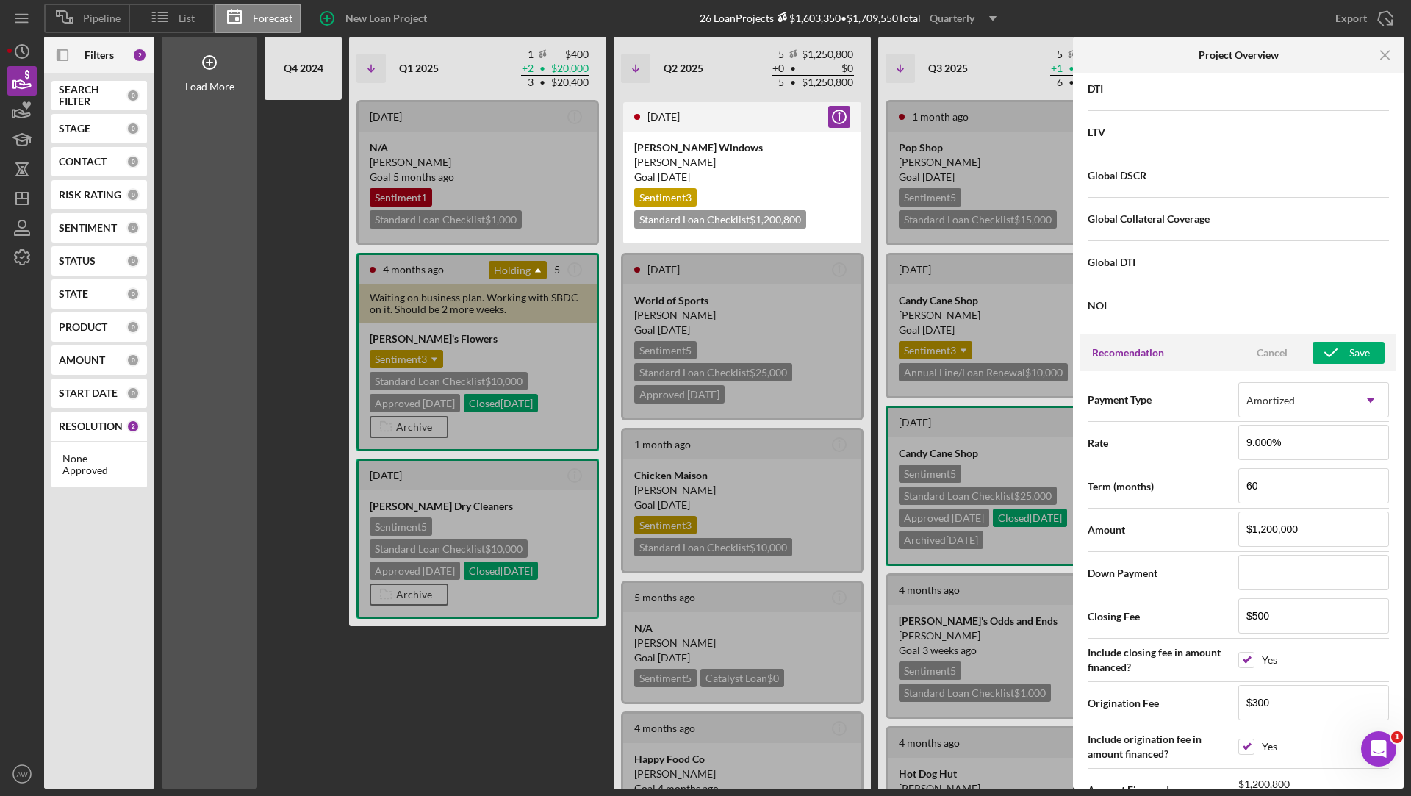
scroll to position [1299, 0]
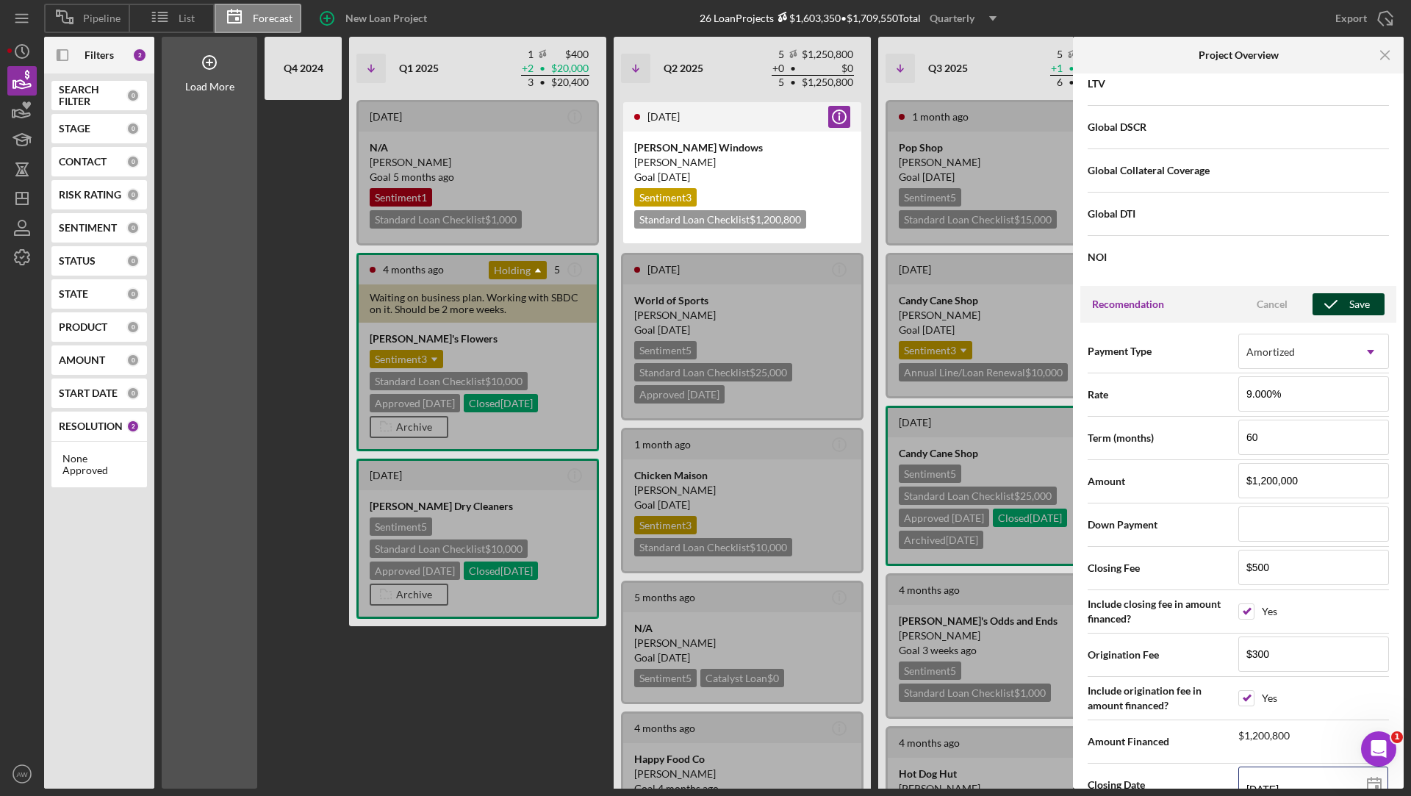
type input "[DATE]"
click at [1342, 295] on icon "button" at bounding box center [1330, 304] width 37 height 37
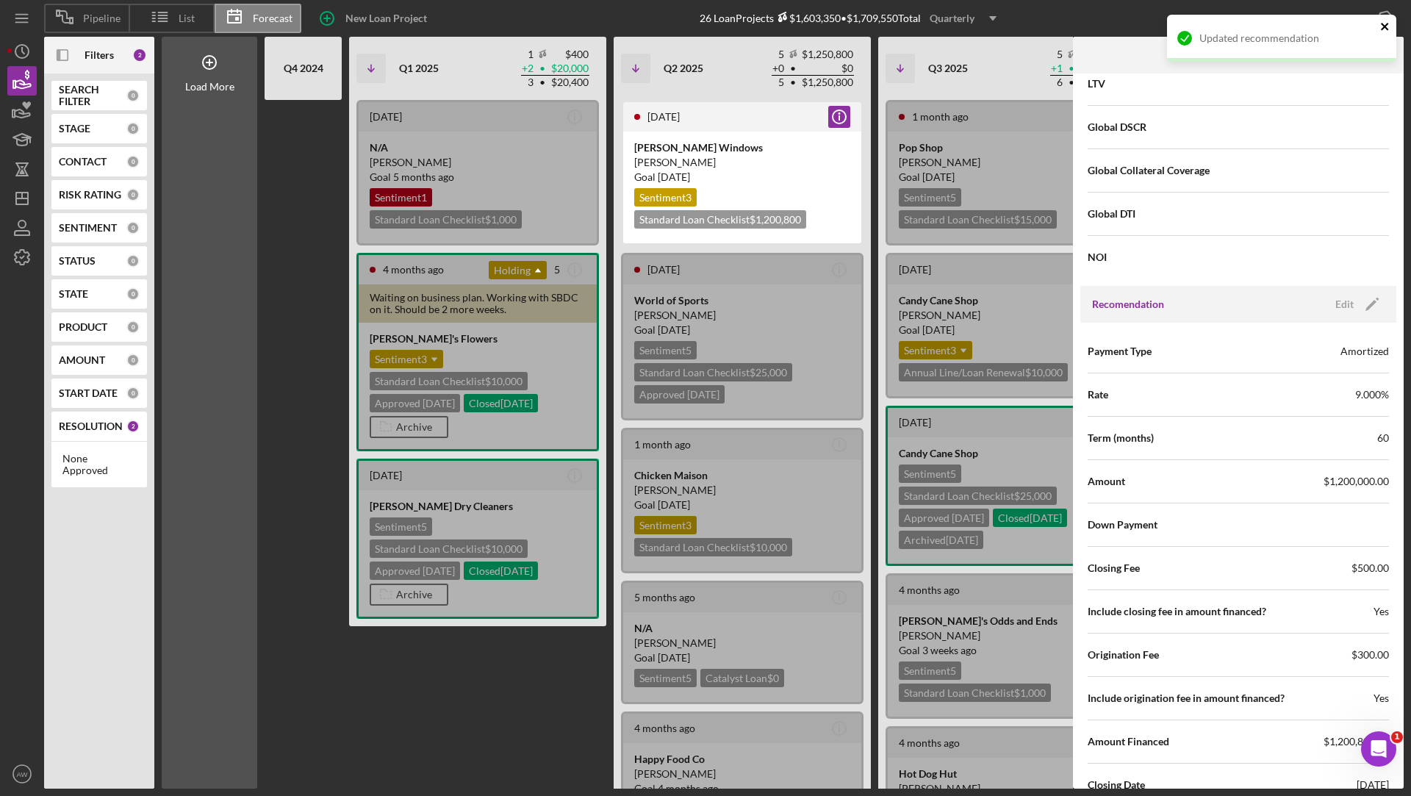
click at [1382, 21] on icon "close" at bounding box center [1385, 27] width 10 height 12
click at [1382, 62] on icon "Icon/Menu Close" at bounding box center [1385, 55] width 33 height 33
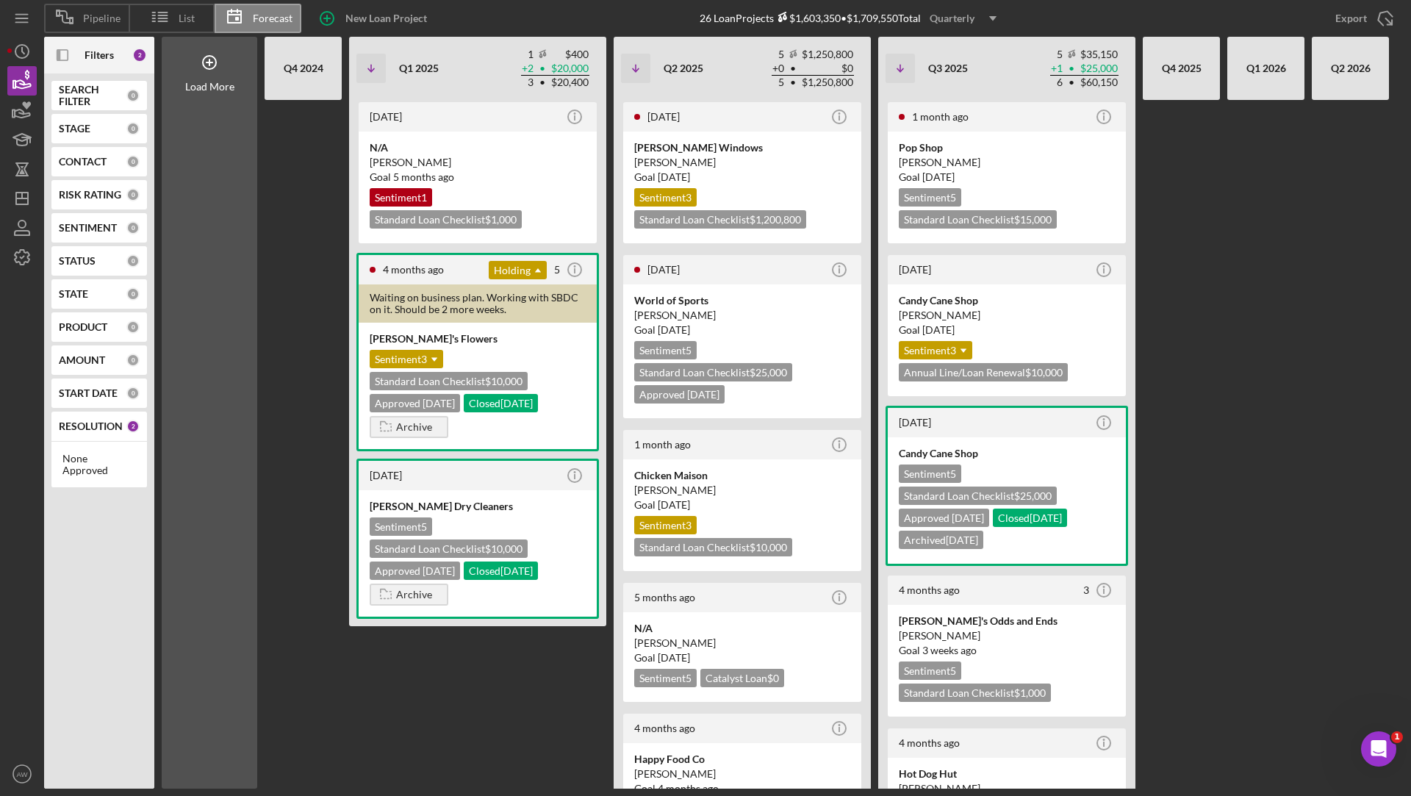
click at [959, 17] on div "Quarterly" at bounding box center [952, 18] width 45 height 22
click at [955, 52] on div "Monthly" at bounding box center [966, 53] width 60 height 30
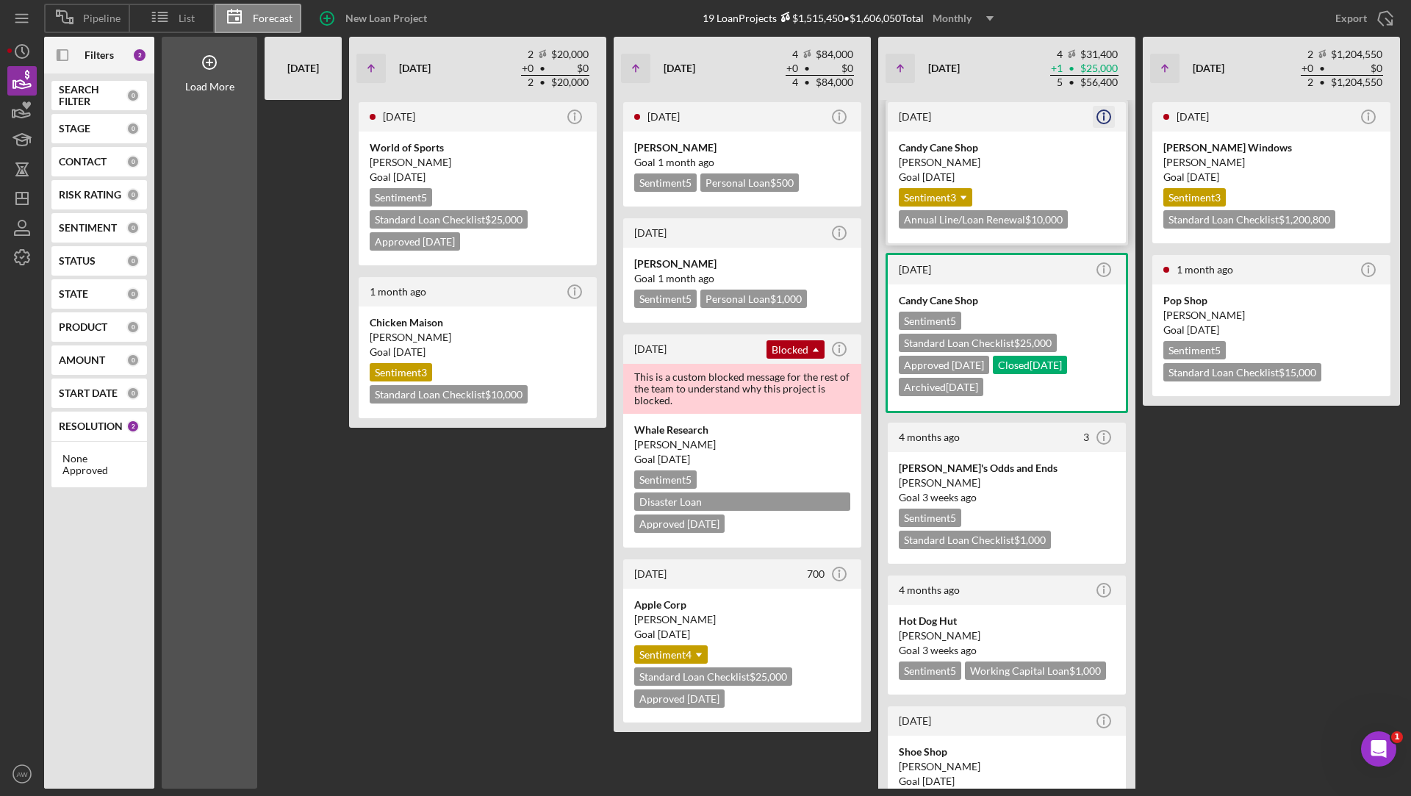
click at [1103, 118] on icon "Icon/Info" at bounding box center [1103, 116] width 37 height 37
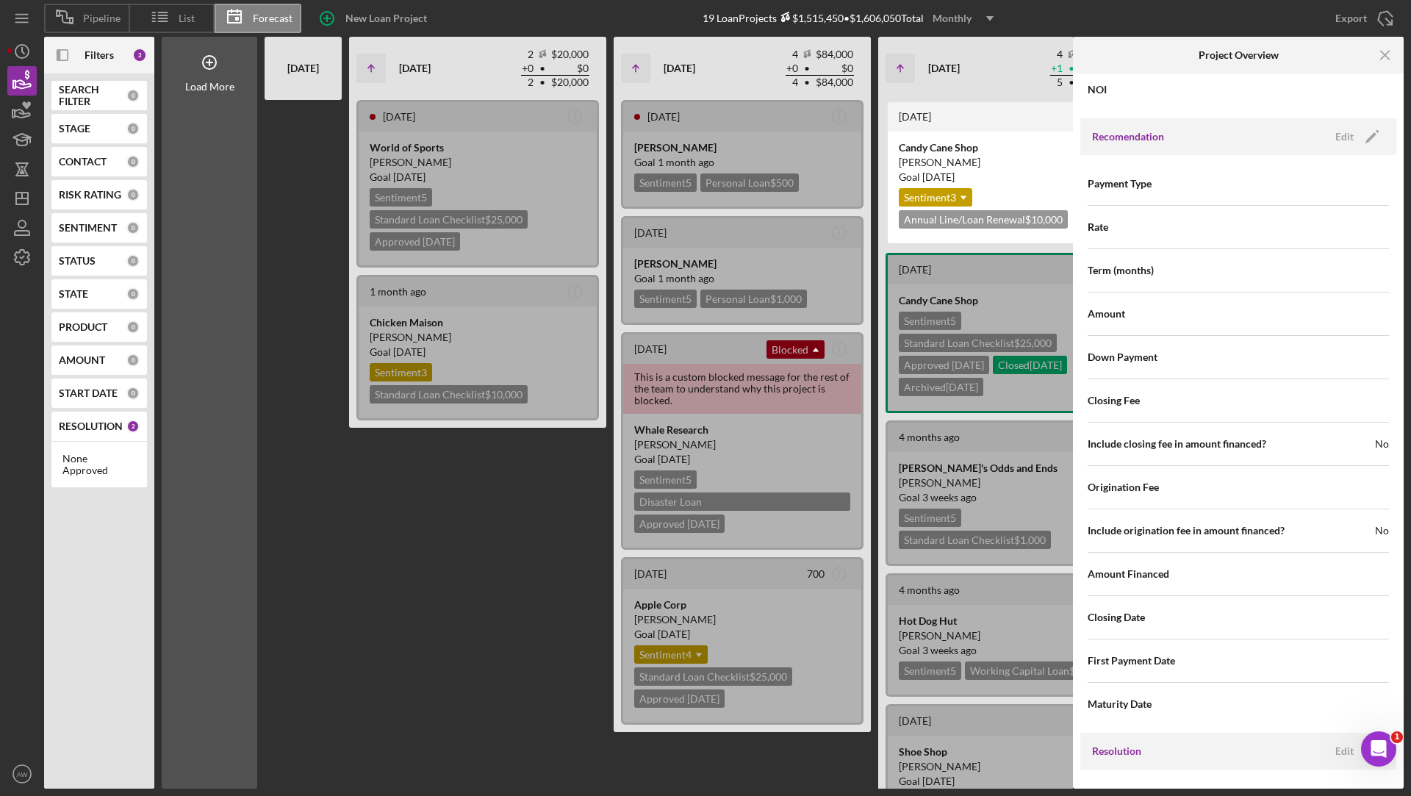
scroll to position [1446, 0]
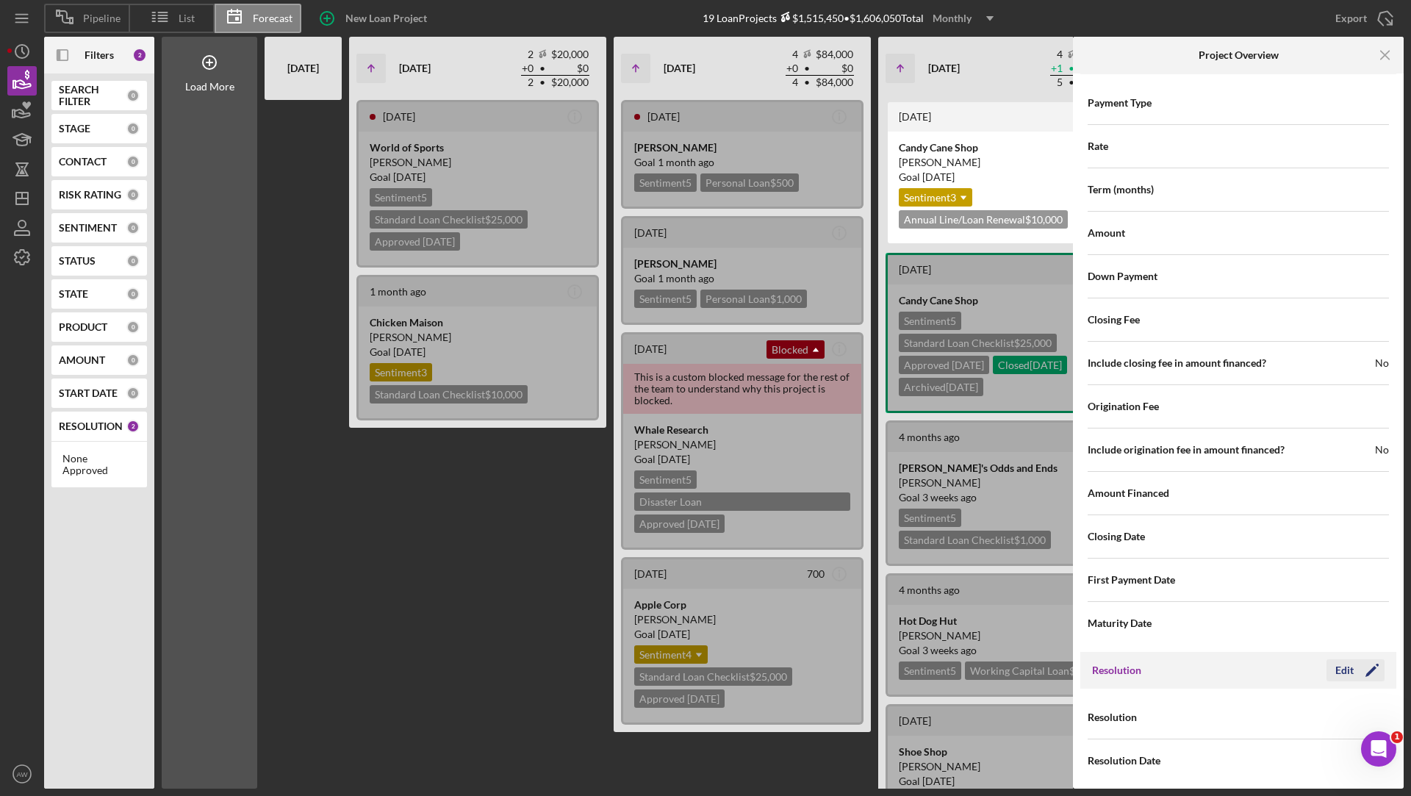
click at [1340, 659] on div "Edit" at bounding box center [1344, 670] width 18 height 22
click at [1287, 706] on div "Select..." at bounding box center [1296, 718] width 114 height 34
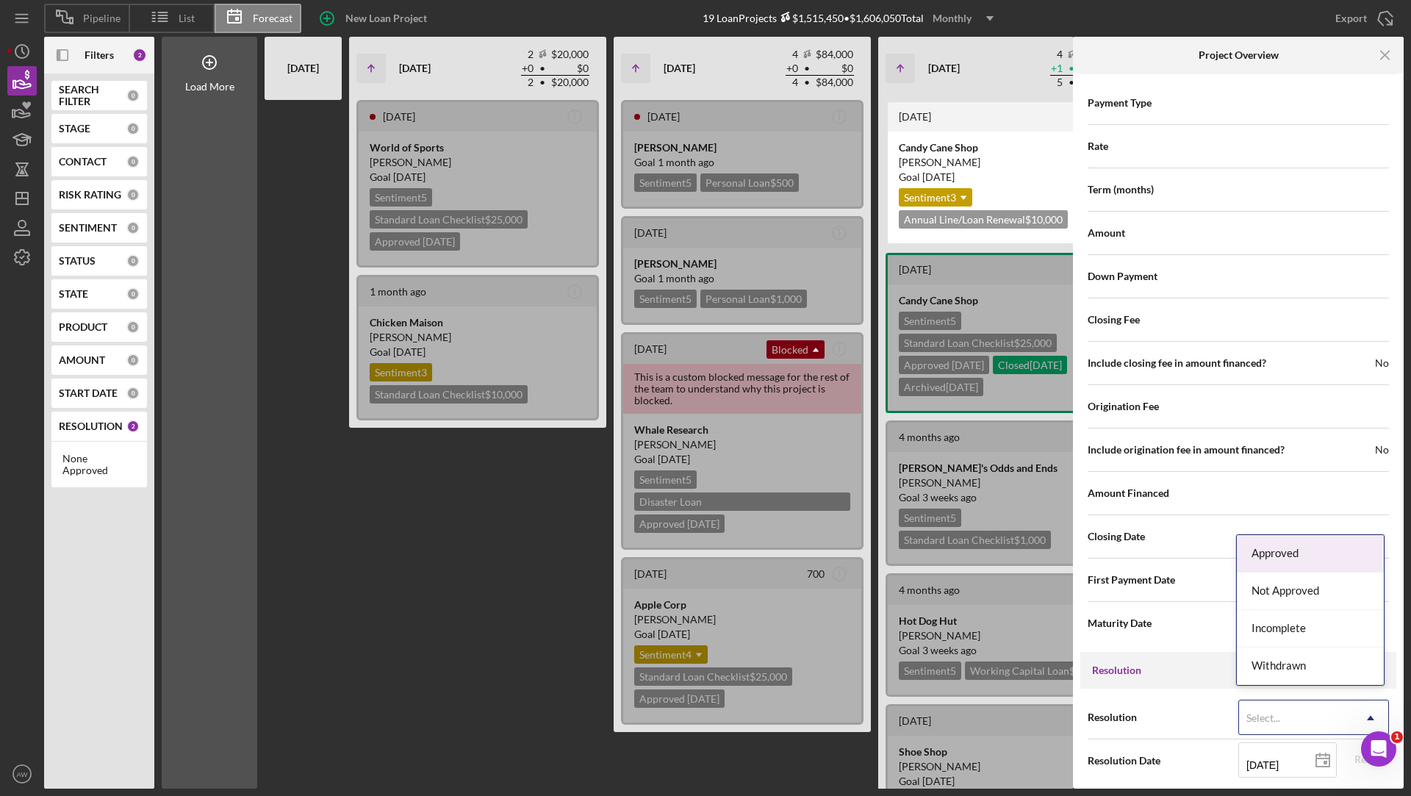
click at [1268, 565] on div "Approved" at bounding box center [1310, 553] width 147 height 37
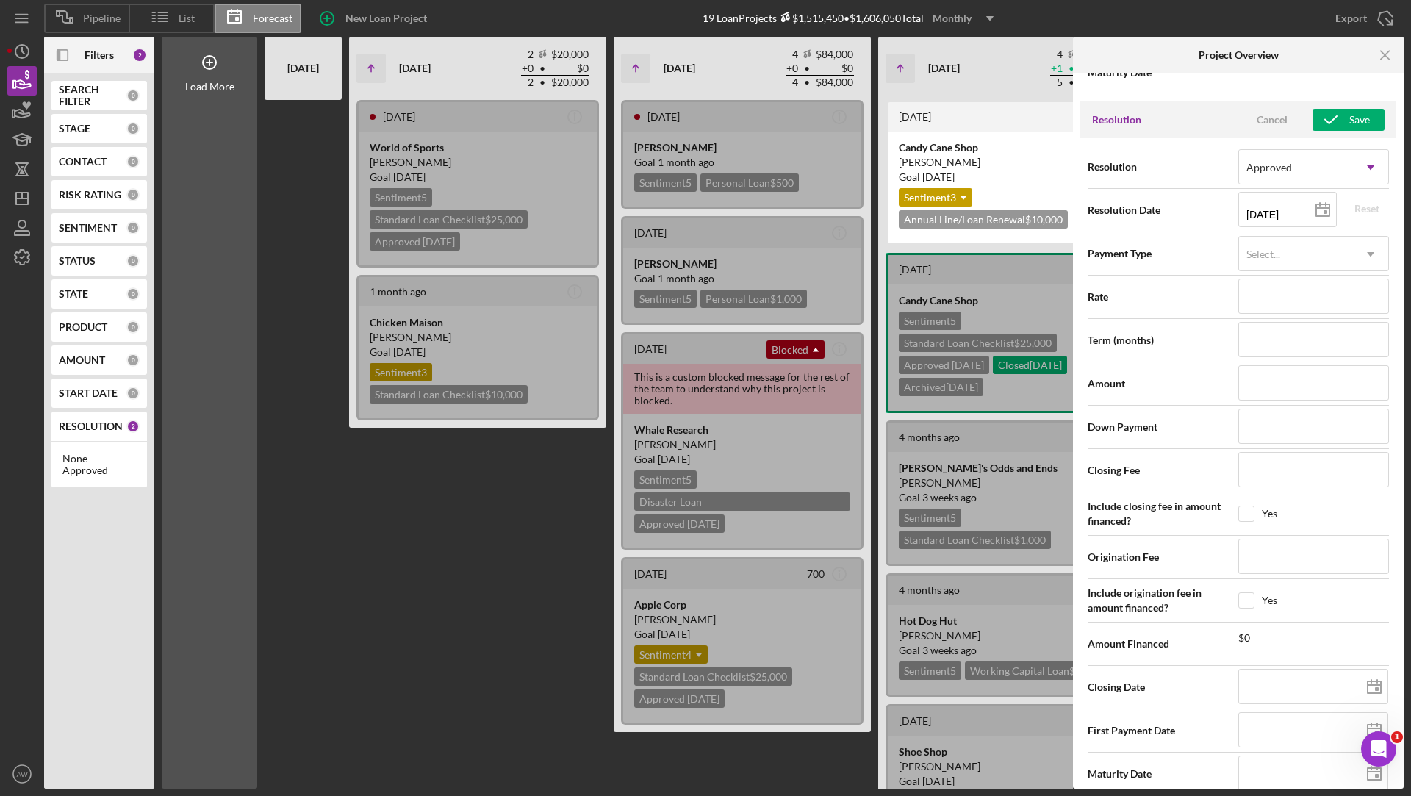
scroll to position [2006, 0]
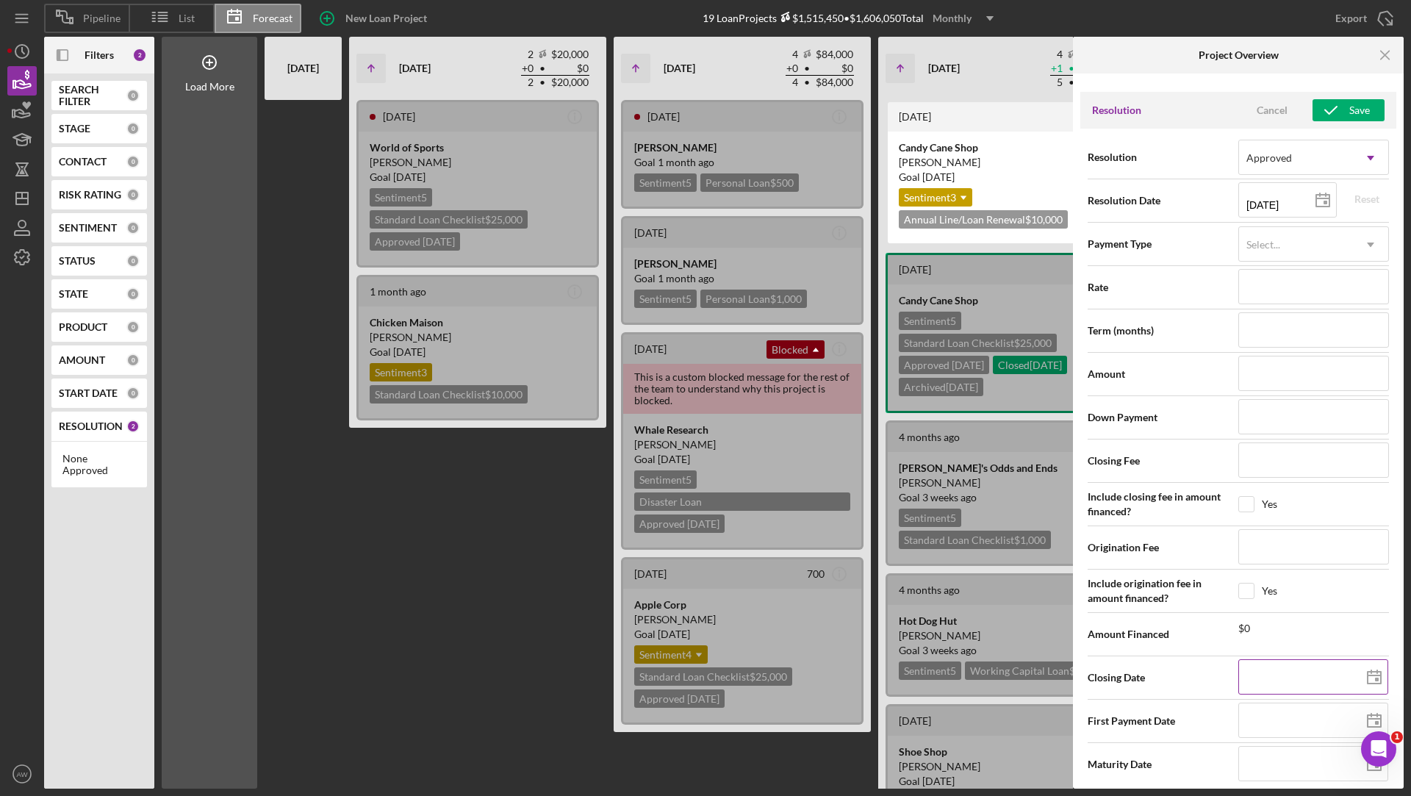
click at [1258, 664] on input at bounding box center [1313, 676] width 150 height 35
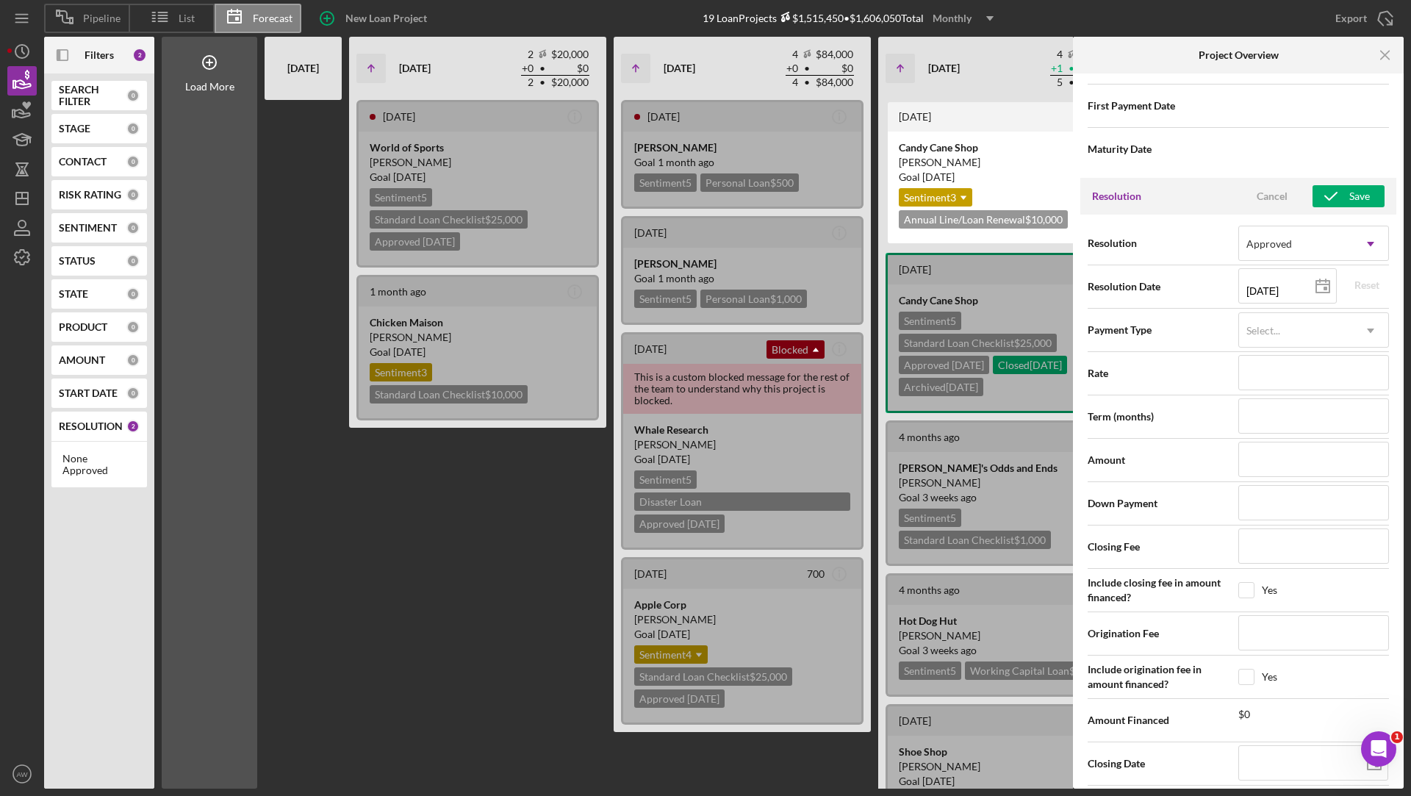
scroll to position [1897, 0]
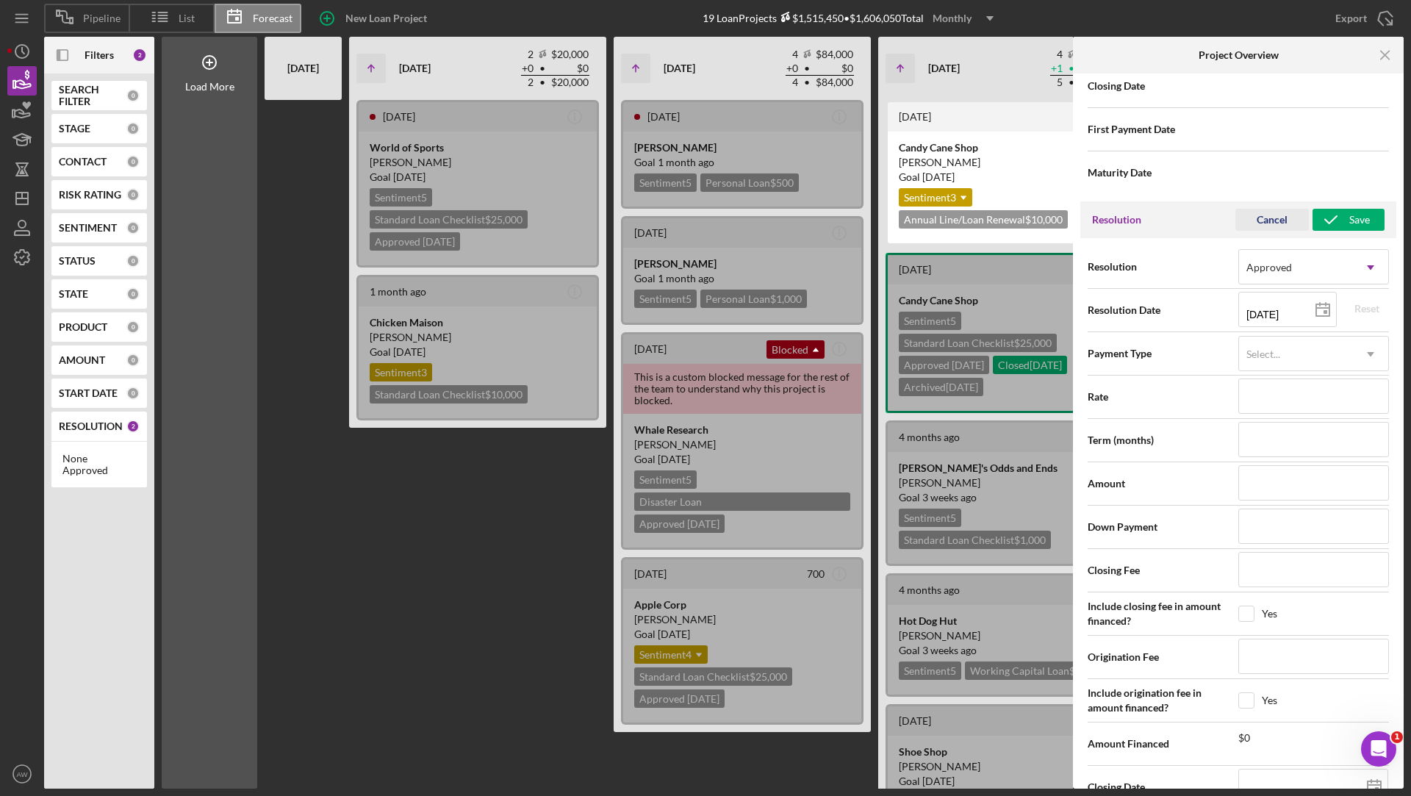
click at [1262, 209] on div "Cancel" at bounding box center [1272, 220] width 31 height 22
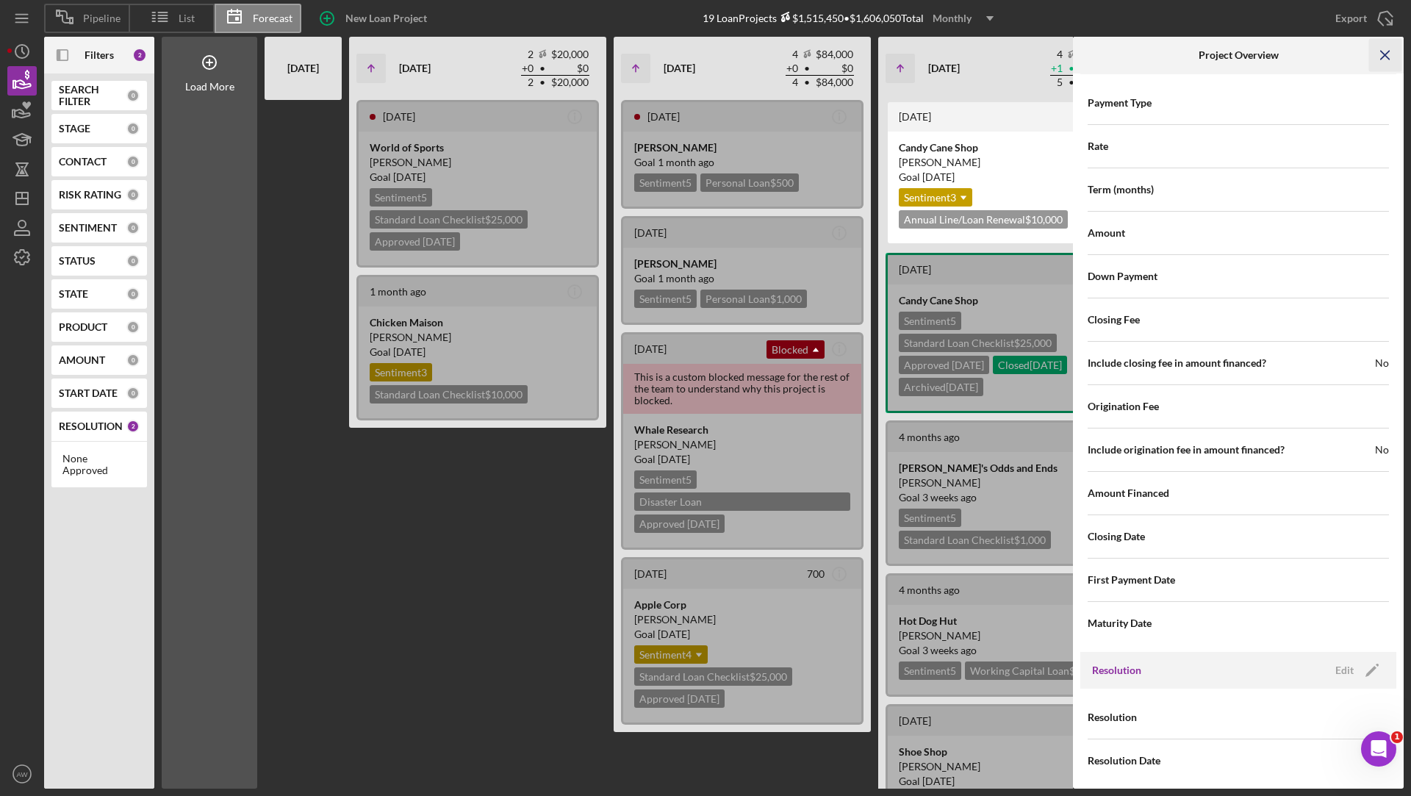
click at [1383, 49] on icon "Icon/Menu Close" at bounding box center [1385, 55] width 33 height 33
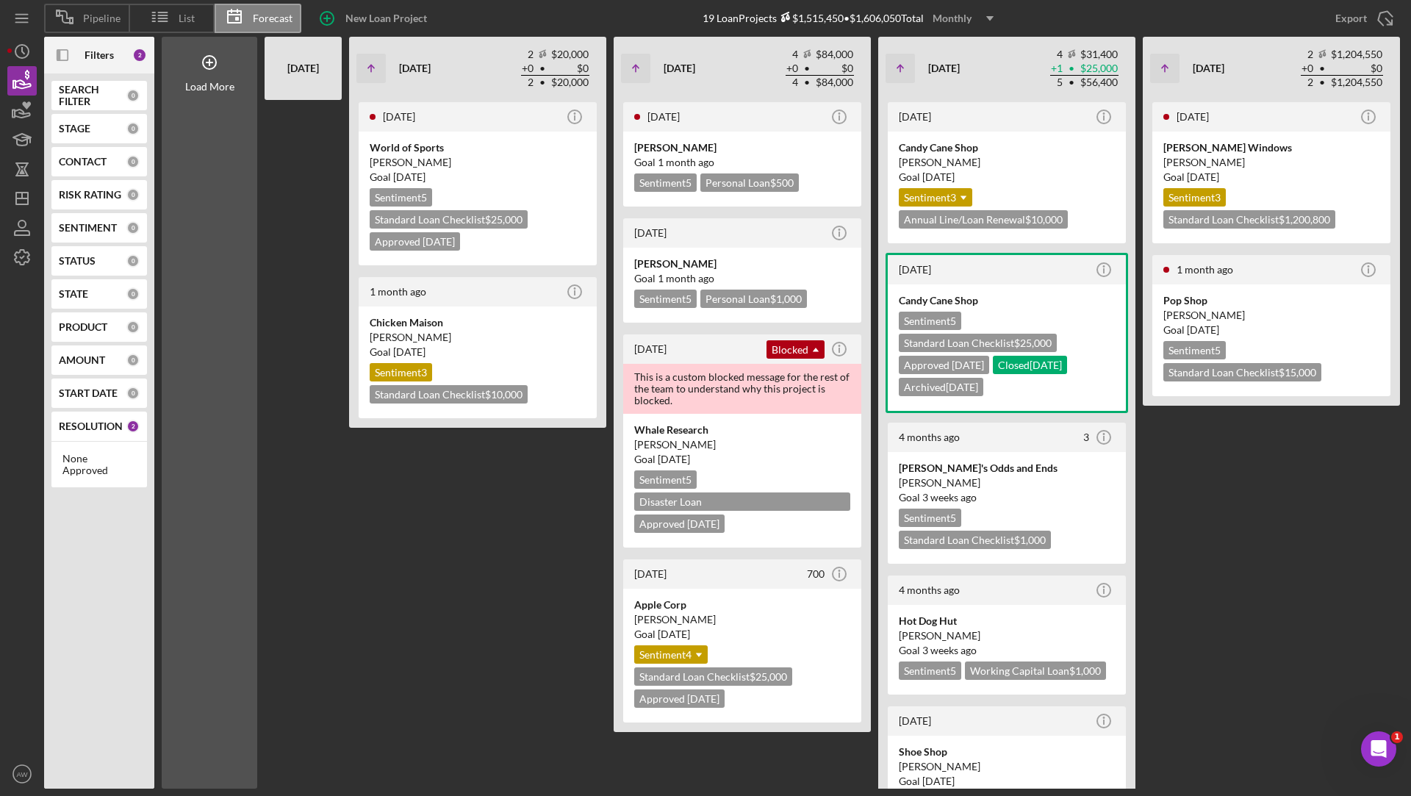
scroll to position [0, 0]
click at [1101, 118] on icon "Icon/Info" at bounding box center [1103, 116] width 37 height 37
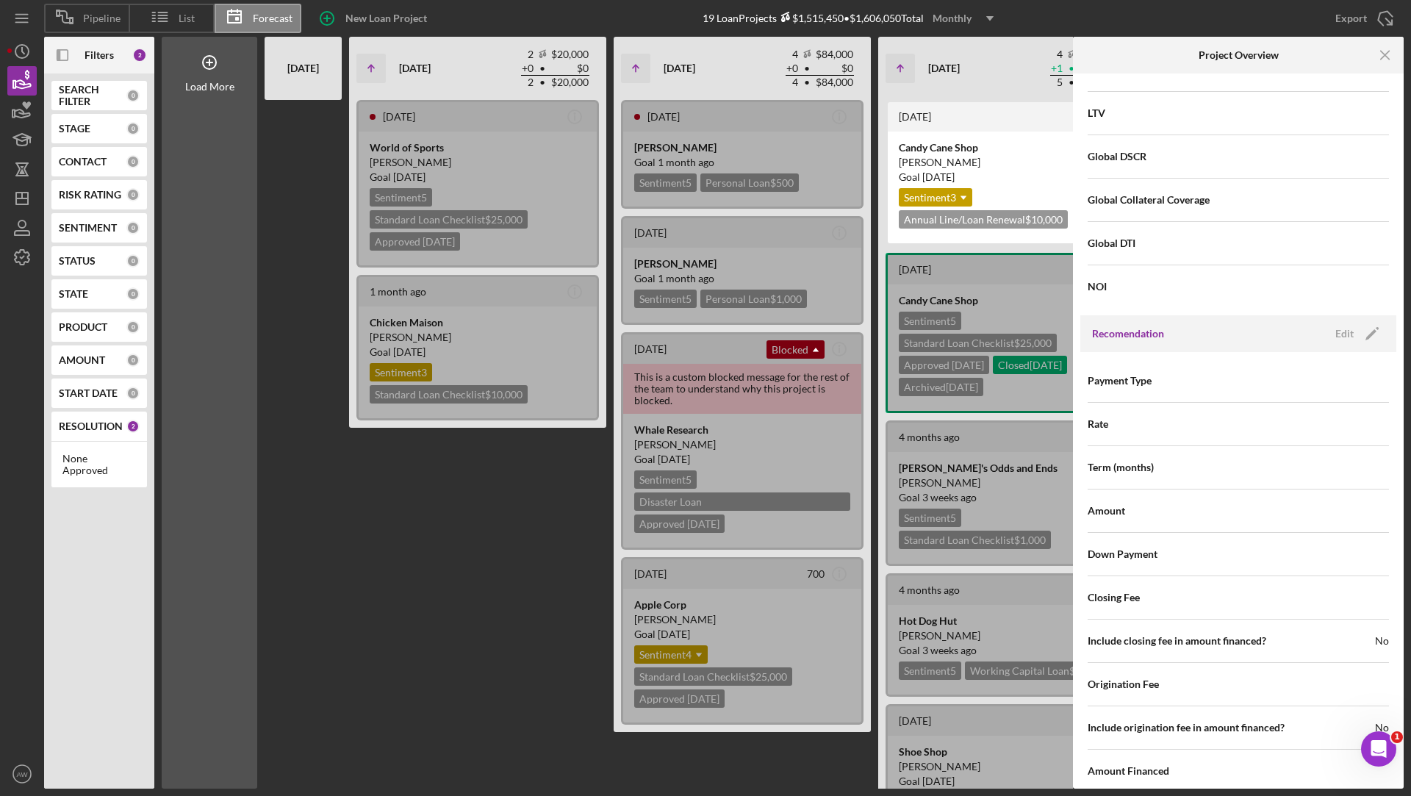
scroll to position [1291, 0]
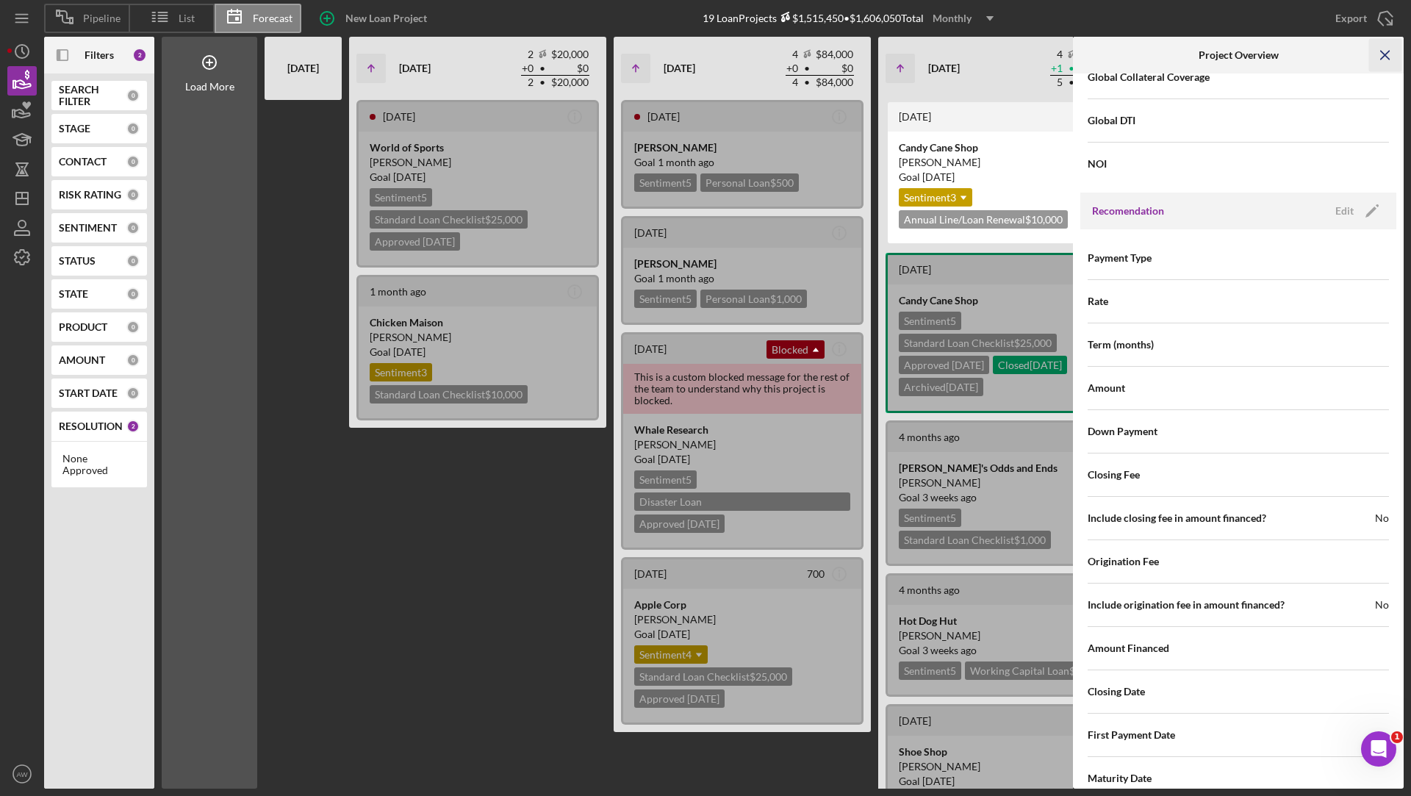
click at [1385, 56] on line "button" at bounding box center [1385, 55] width 8 height 8
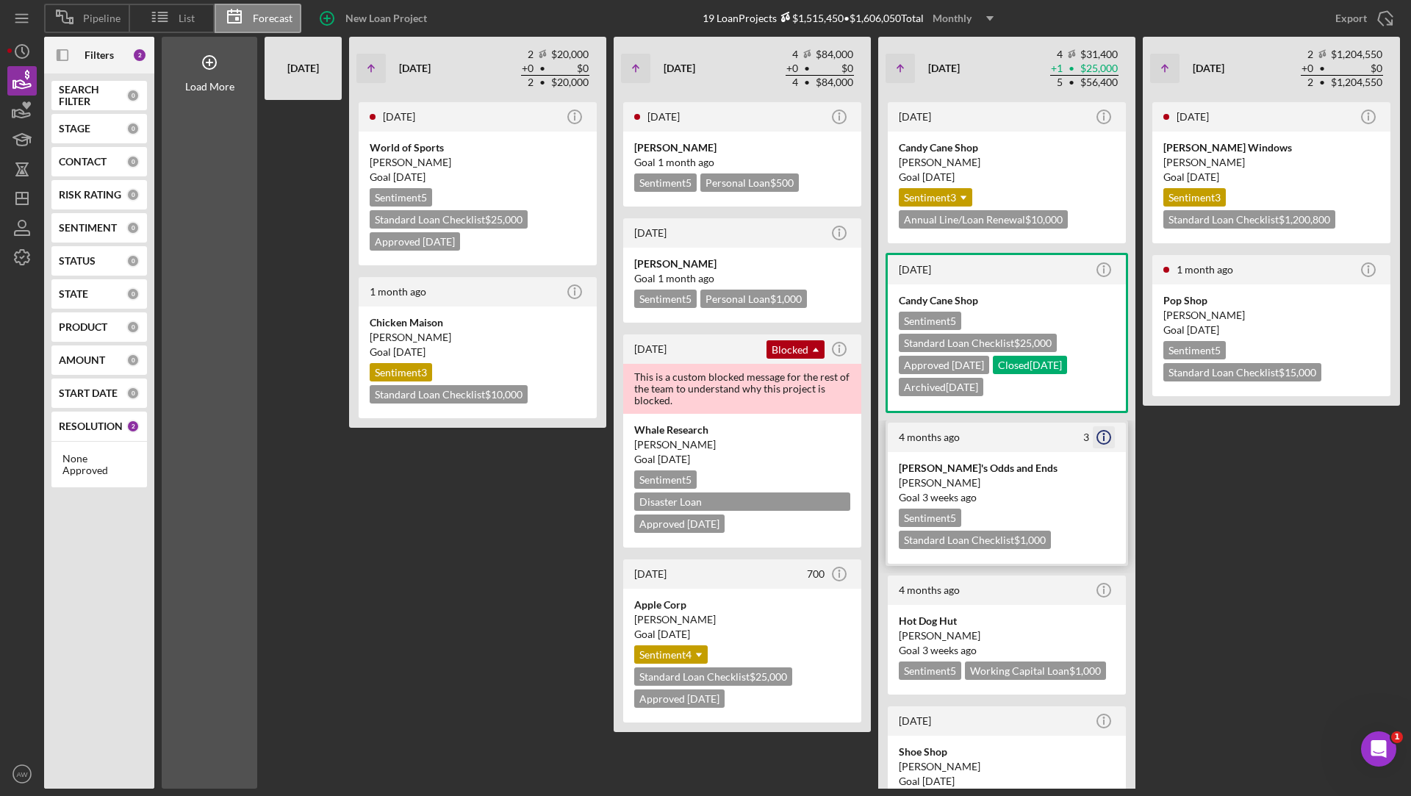
click at [1107, 442] on circle "button" at bounding box center [1103, 437] width 13 height 13
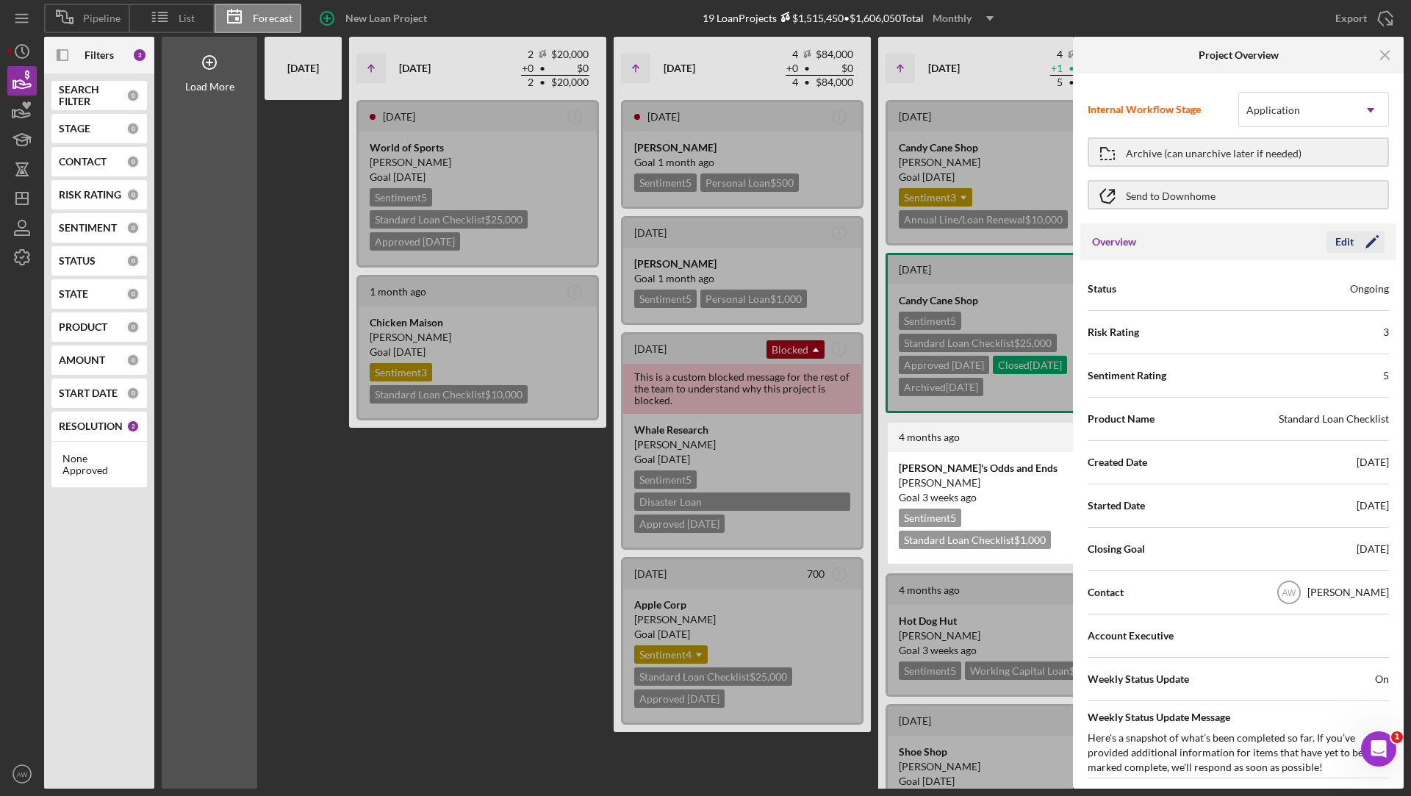
click at [1348, 248] on div "Edit" at bounding box center [1344, 242] width 18 height 22
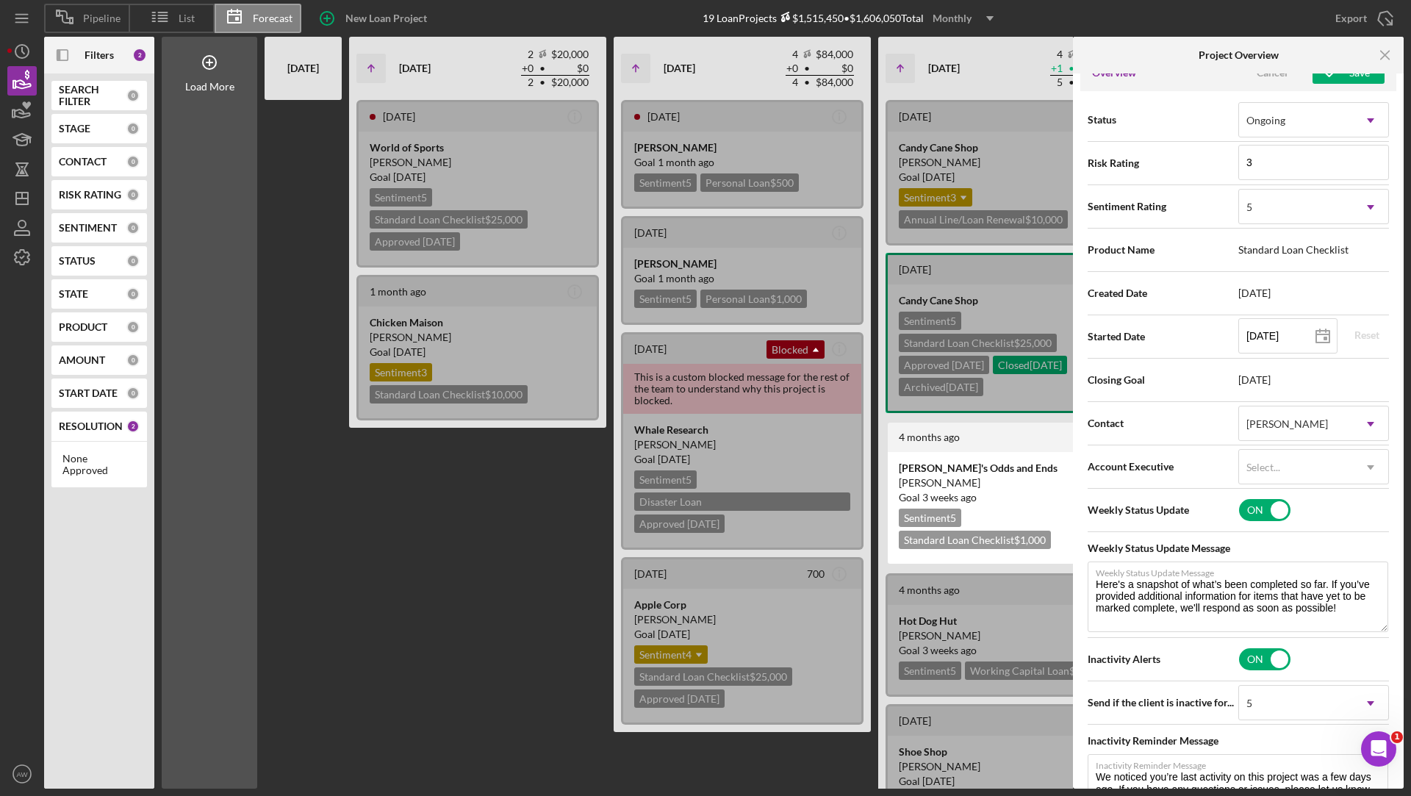
scroll to position [115, 0]
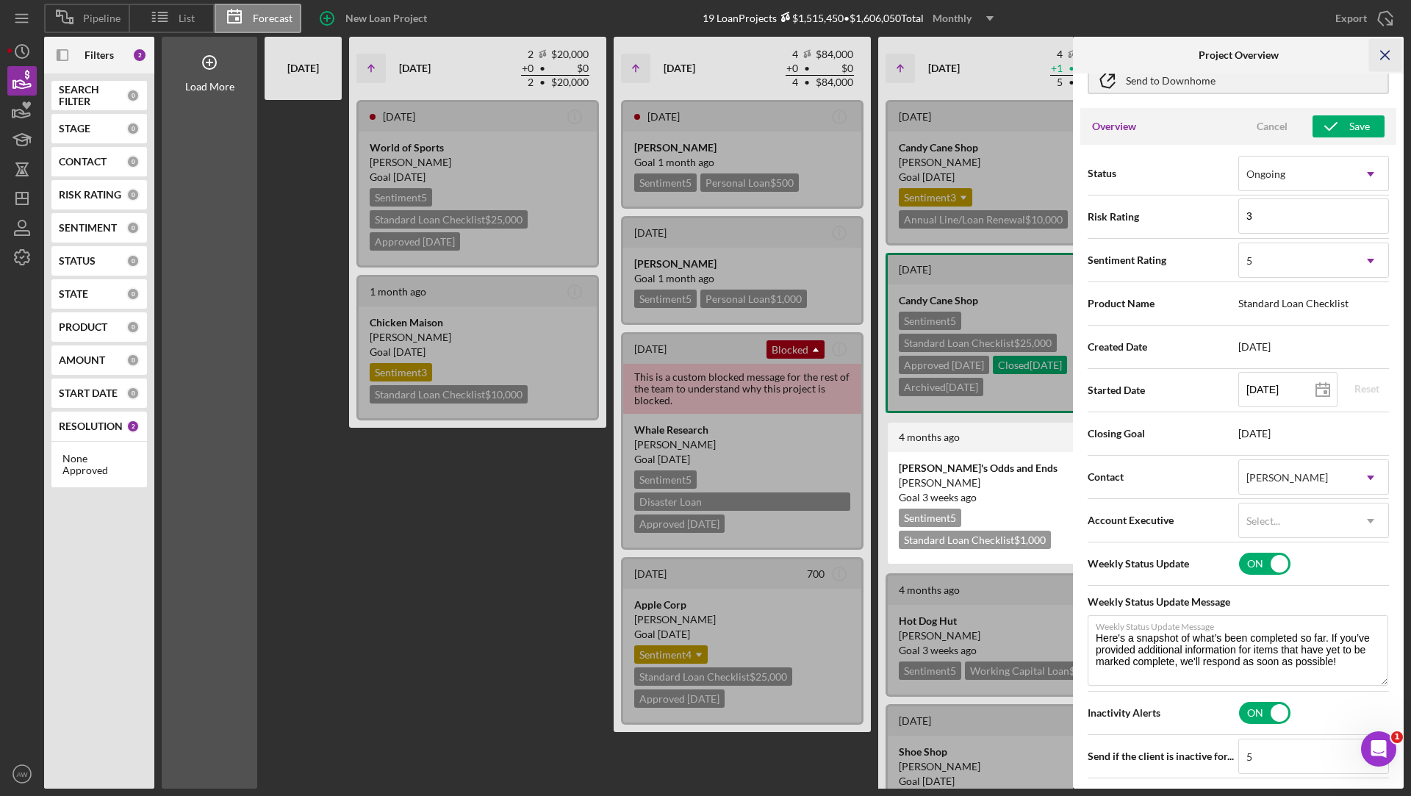
click at [1382, 57] on line "button" at bounding box center [1385, 55] width 8 height 8
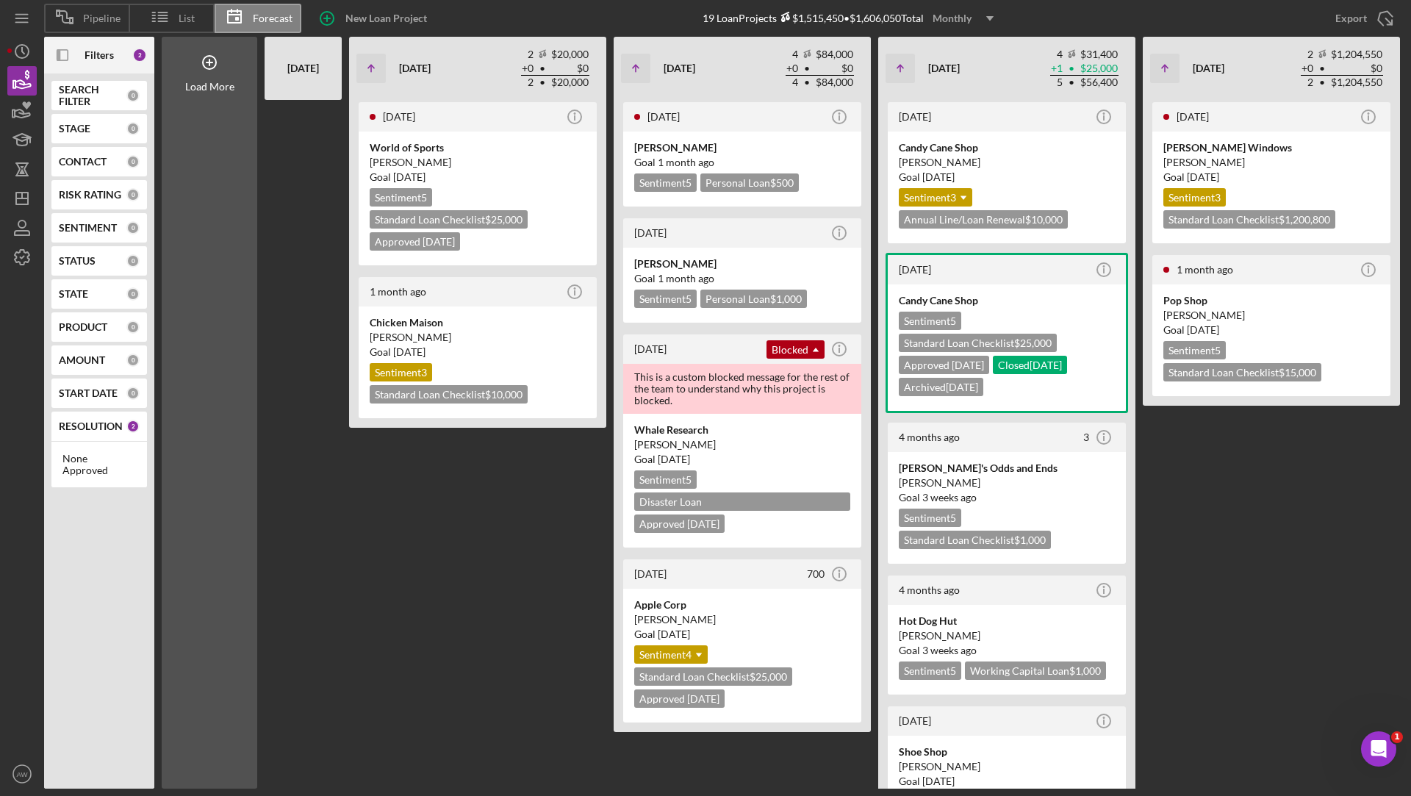
scroll to position [0, 0]
click at [1110, 439] on circle "button" at bounding box center [1103, 437] width 13 height 13
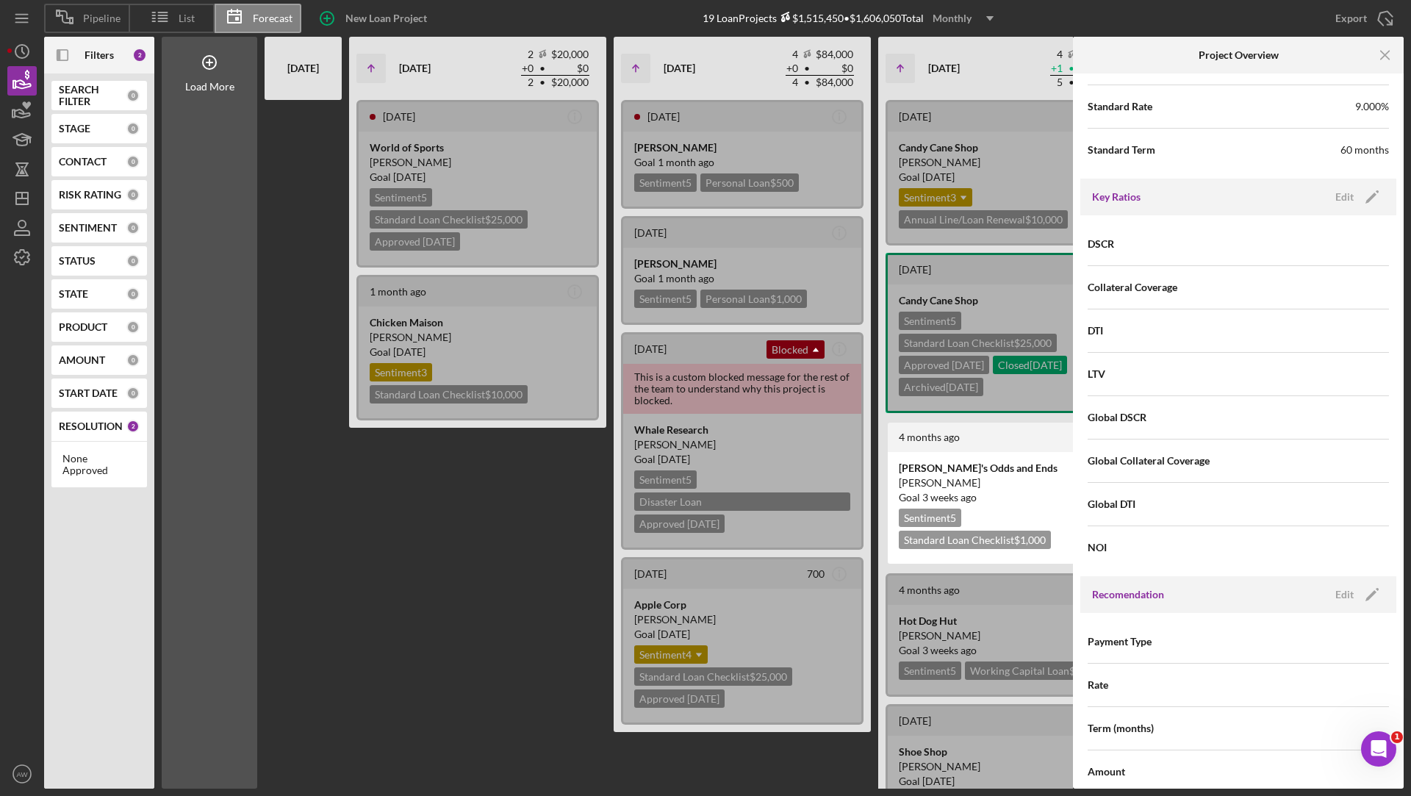
scroll to position [947, 0]
click at [1340, 195] on div "Edit" at bounding box center [1344, 201] width 18 height 22
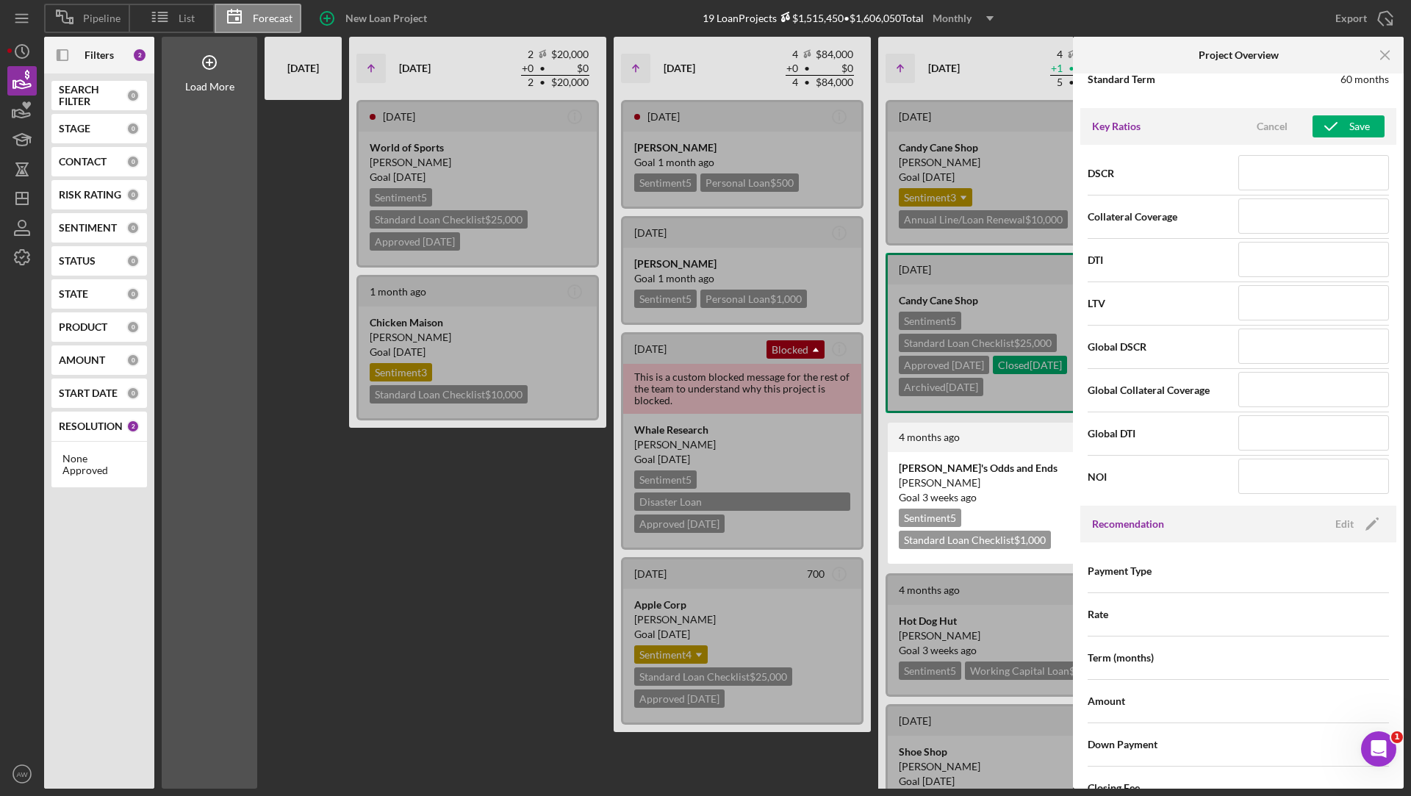
scroll to position [1007, 0]
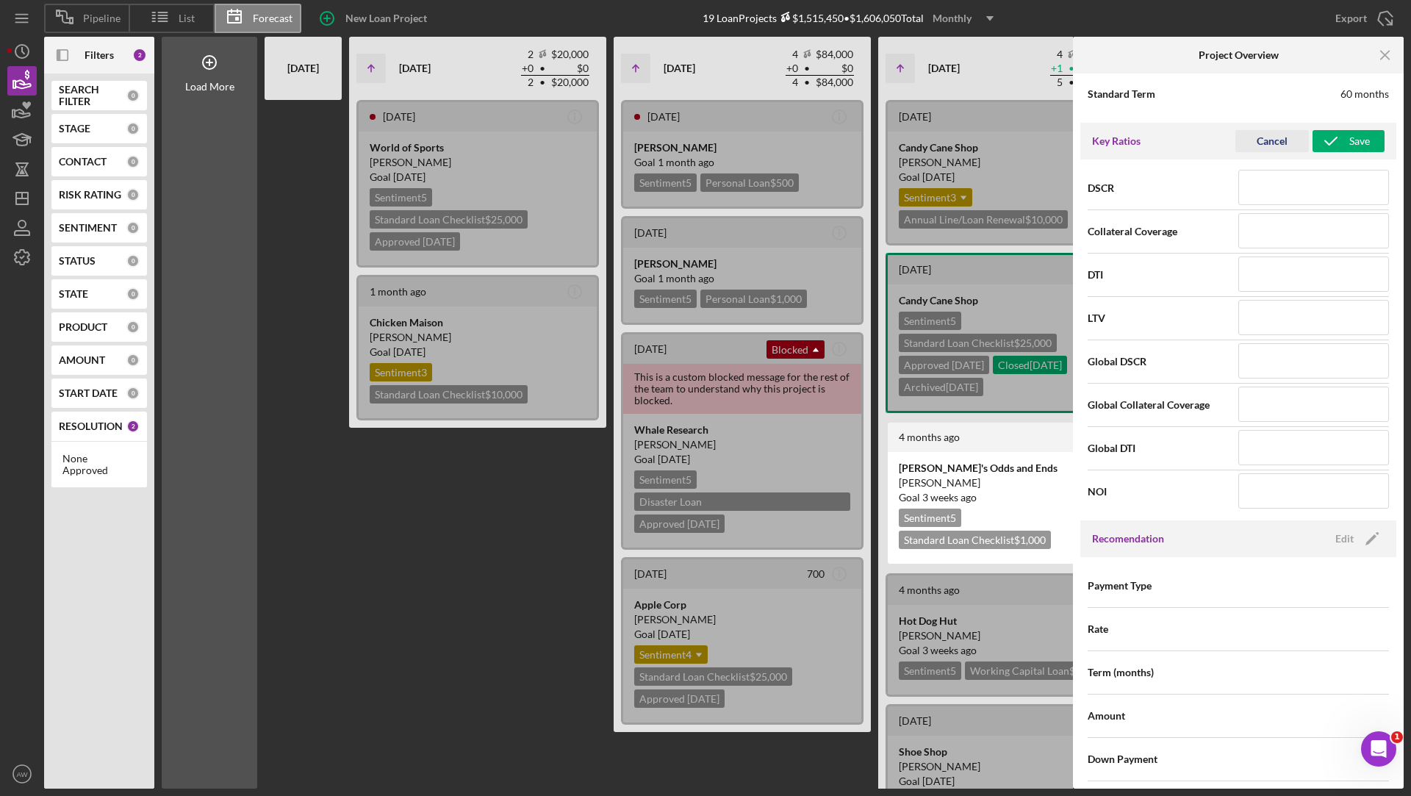
click at [1267, 133] on div "Cancel" at bounding box center [1272, 141] width 31 height 22
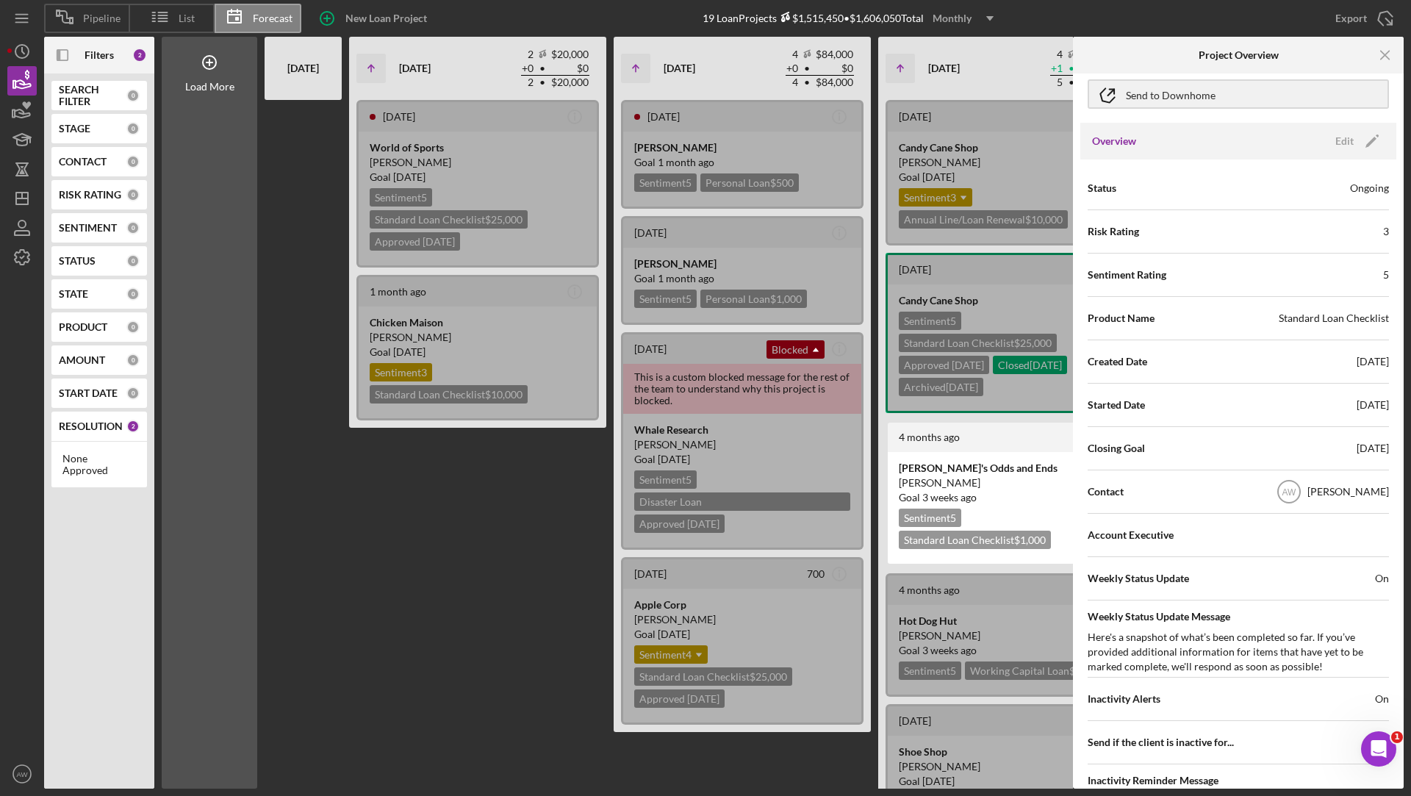
scroll to position [0, 0]
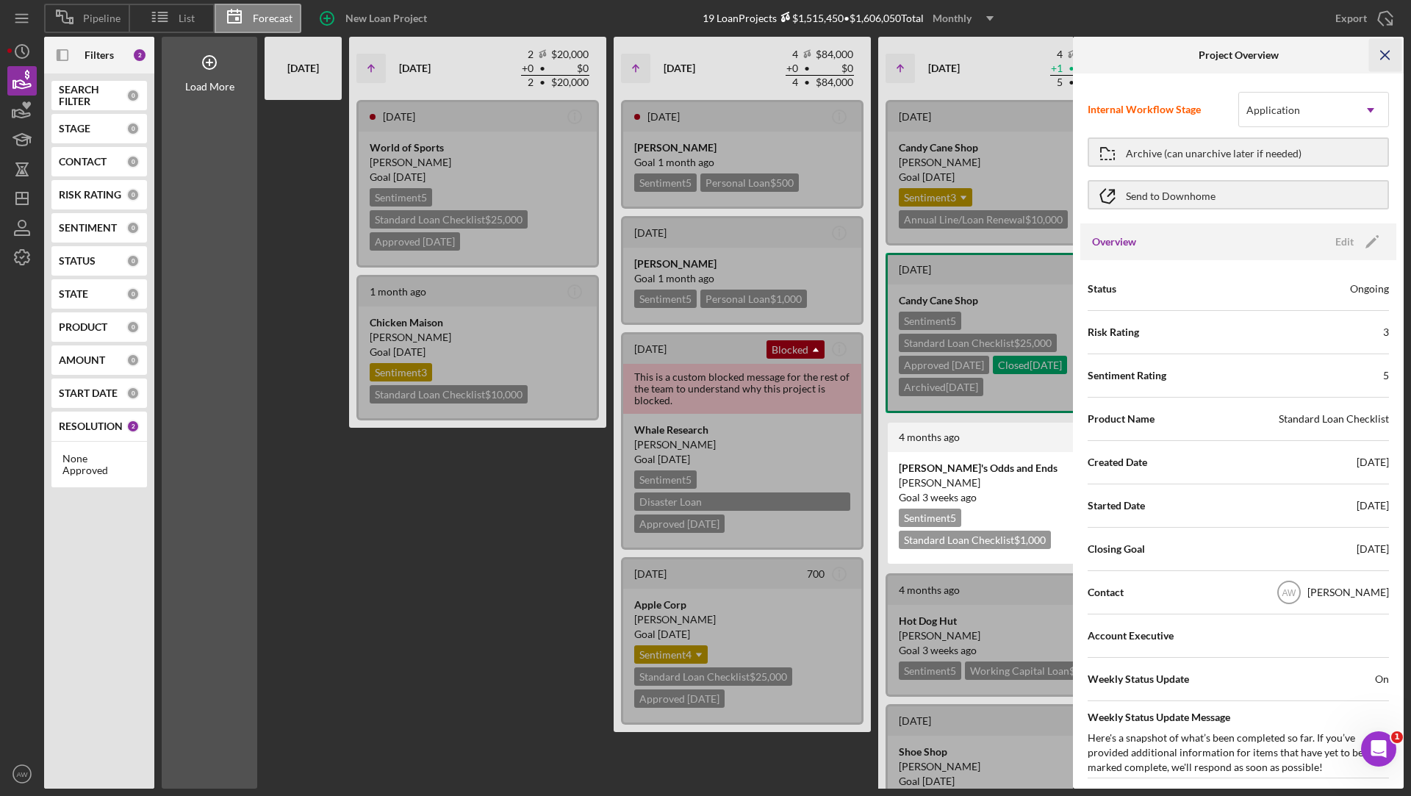
click at [1385, 51] on icon "Icon/Menu Close" at bounding box center [1385, 55] width 33 height 33
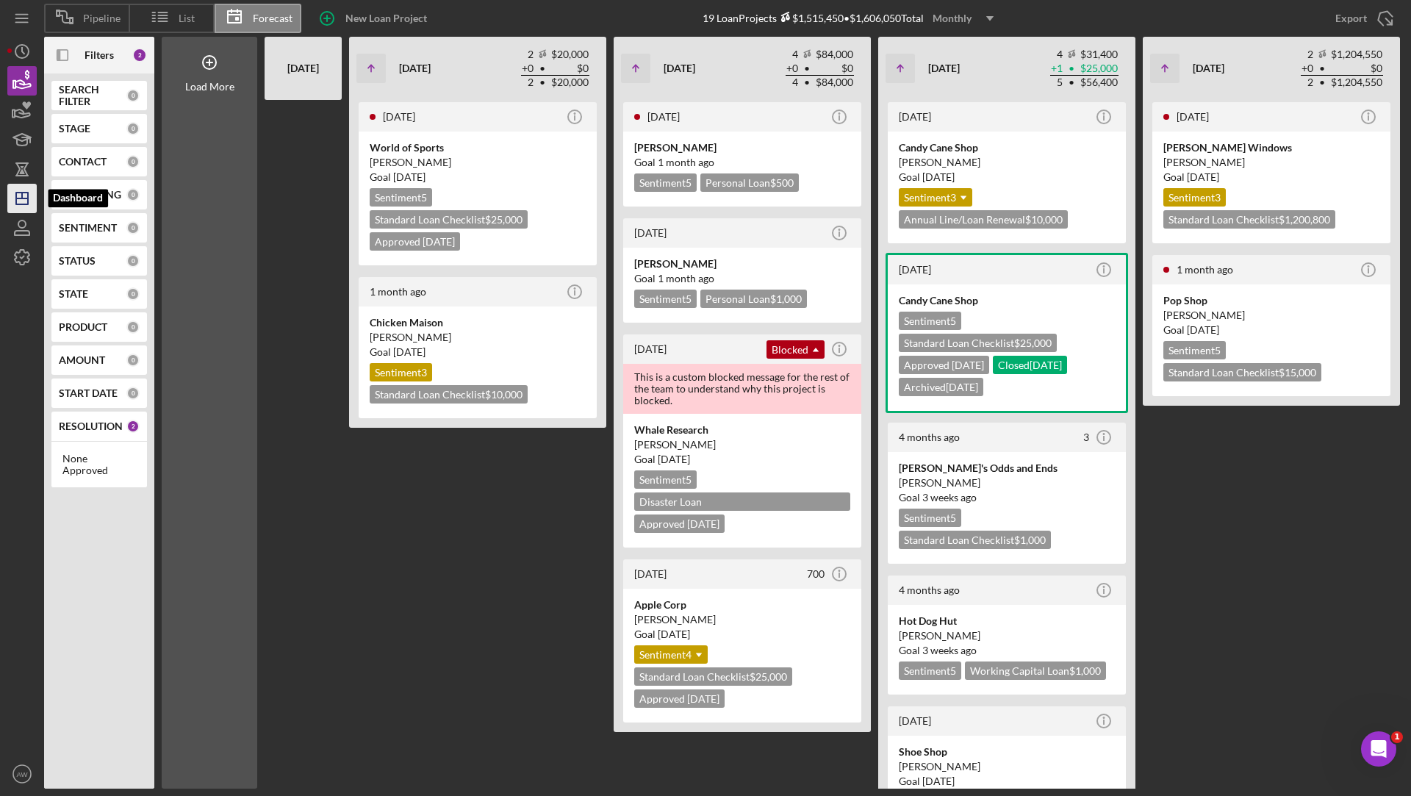
click at [21, 201] on icon "Icon/Dashboard" at bounding box center [22, 198] width 37 height 37
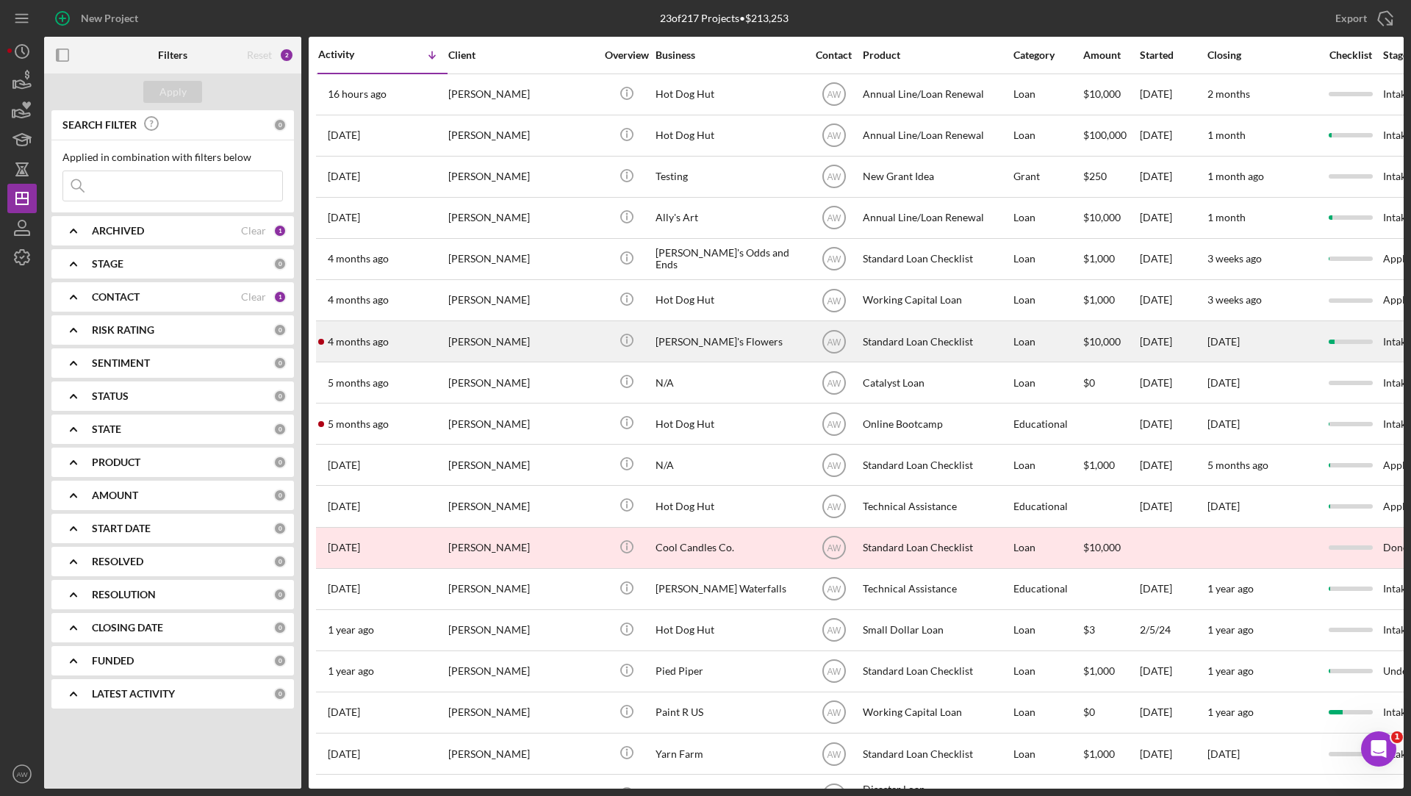
click at [506, 345] on div "[PERSON_NAME]" at bounding box center [521, 341] width 147 height 39
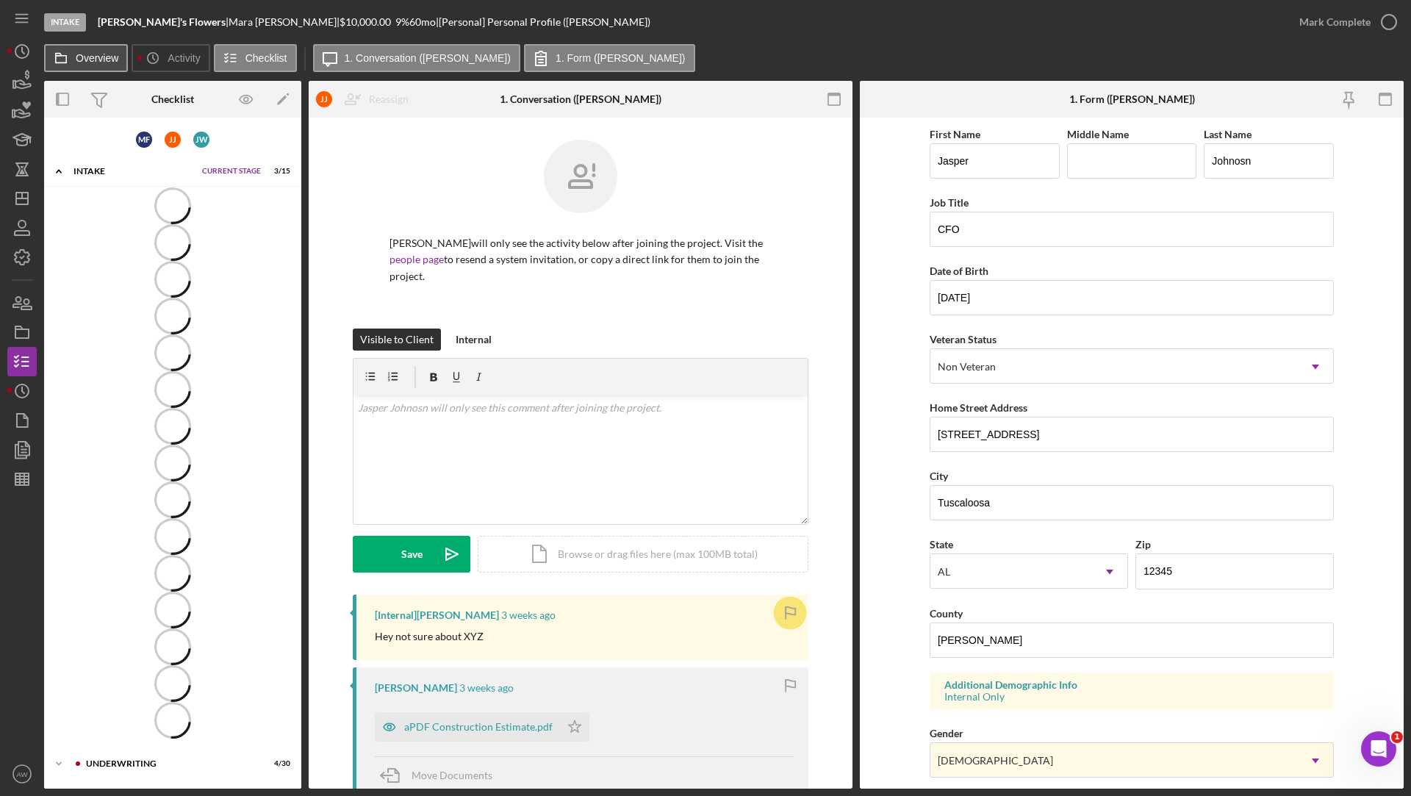
click at [77, 59] on label "Overview" at bounding box center [97, 58] width 43 height 12
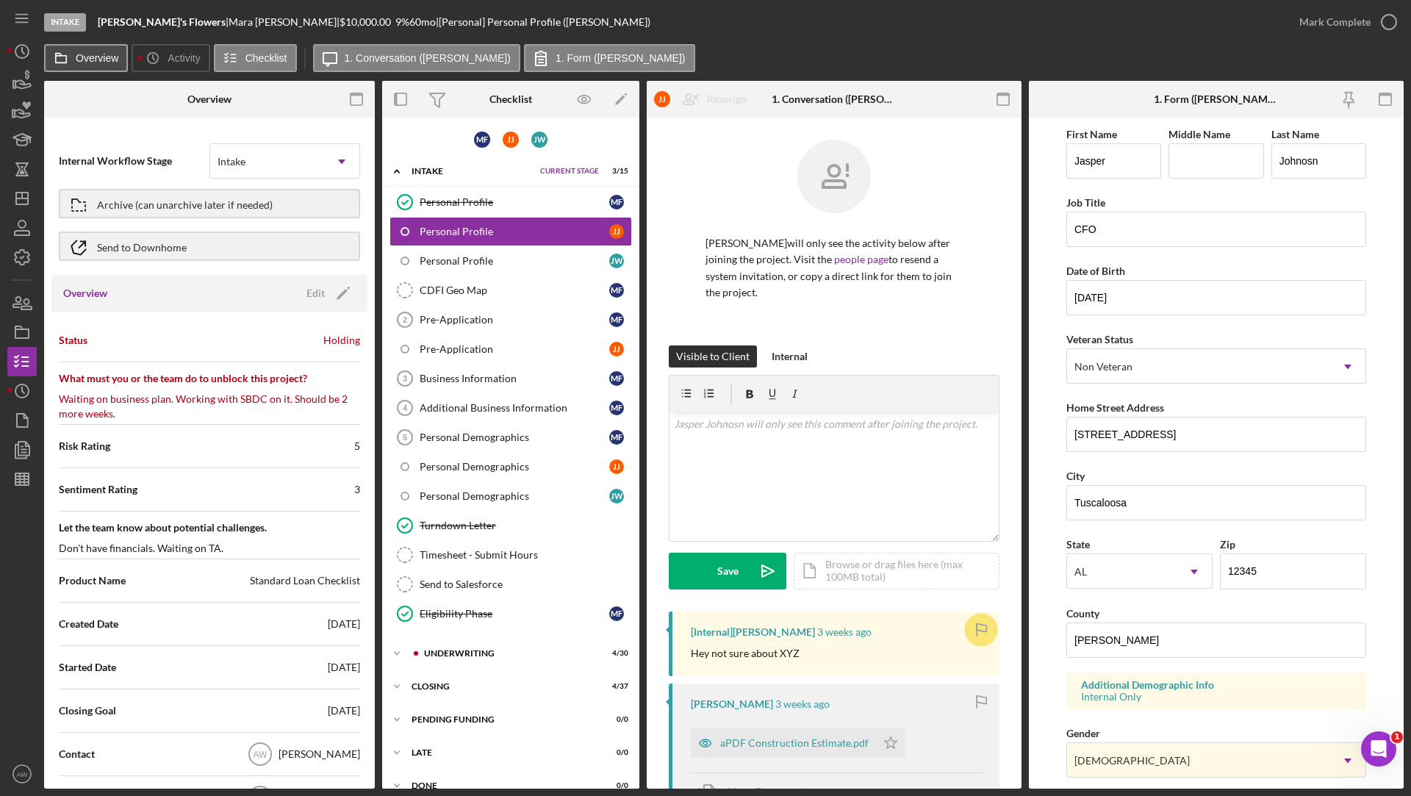
click at [103, 54] on label "Overview" at bounding box center [97, 58] width 43 height 12
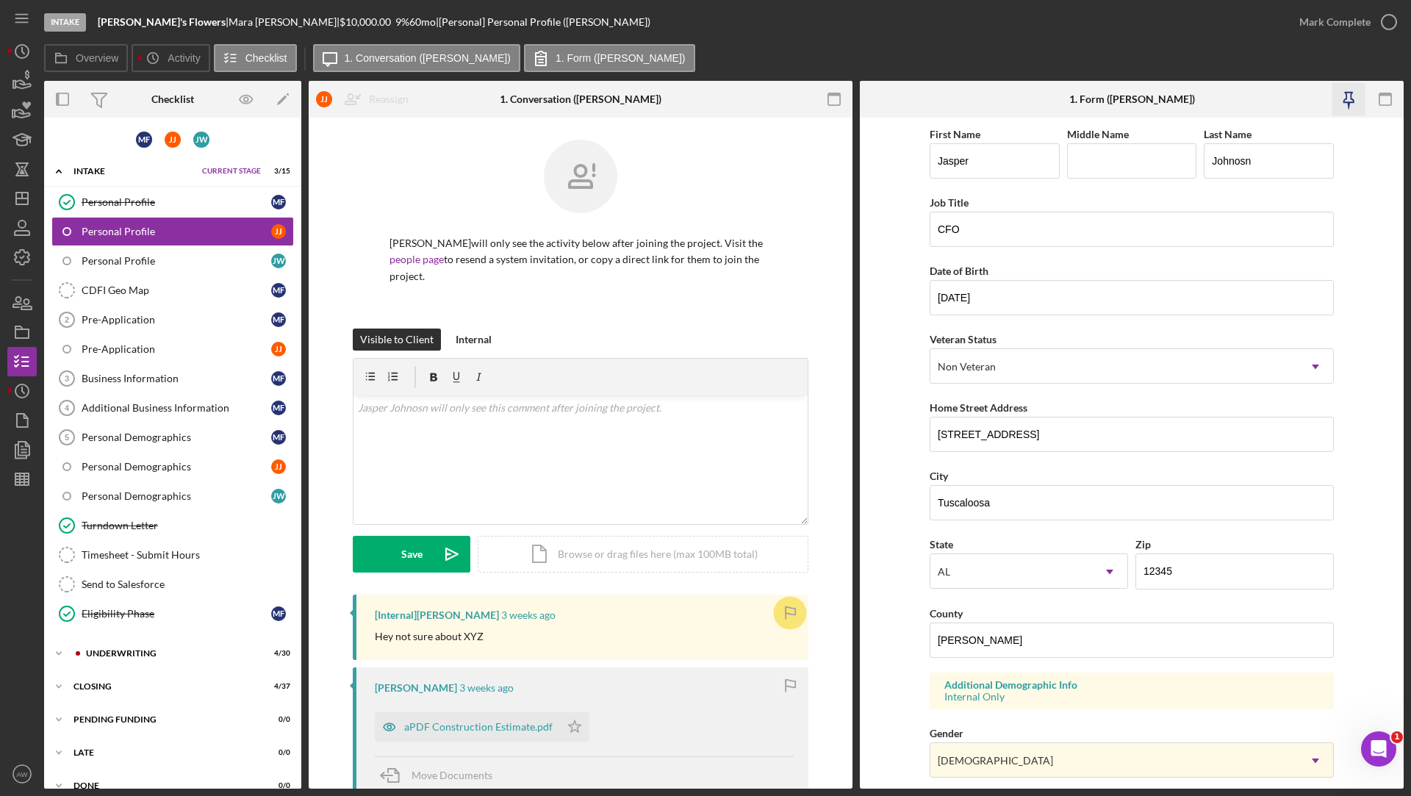
click at [1351, 98] on icon "button" at bounding box center [1348, 99] width 33 height 33
click at [160, 265] on link "Personal Profile [PERSON_NAME]" at bounding box center [172, 260] width 243 height 29
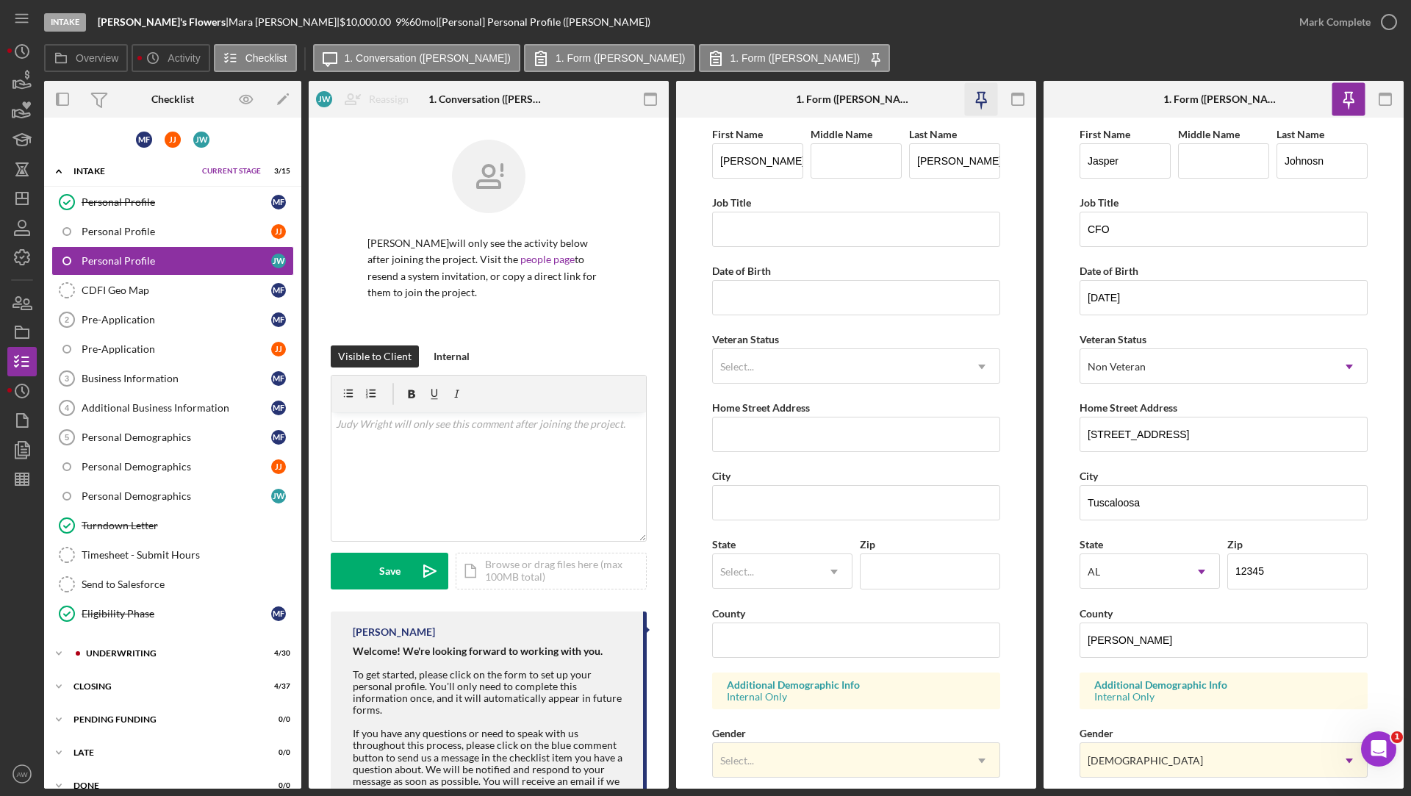
click at [985, 101] on icon "button" at bounding box center [980, 99] width 33 height 33
click at [134, 376] on div "Business Information" at bounding box center [177, 379] width 190 height 12
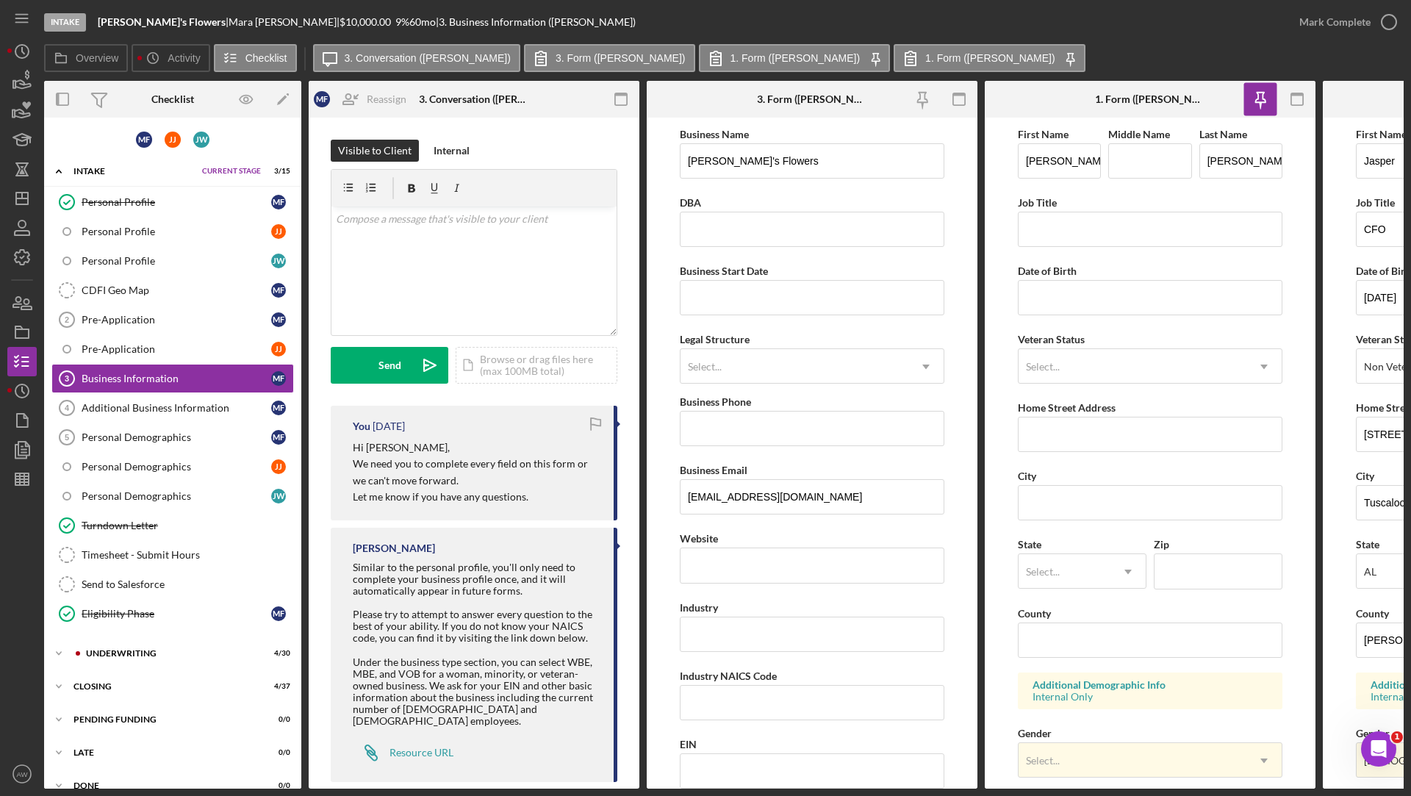
scroll to position [15, 0]
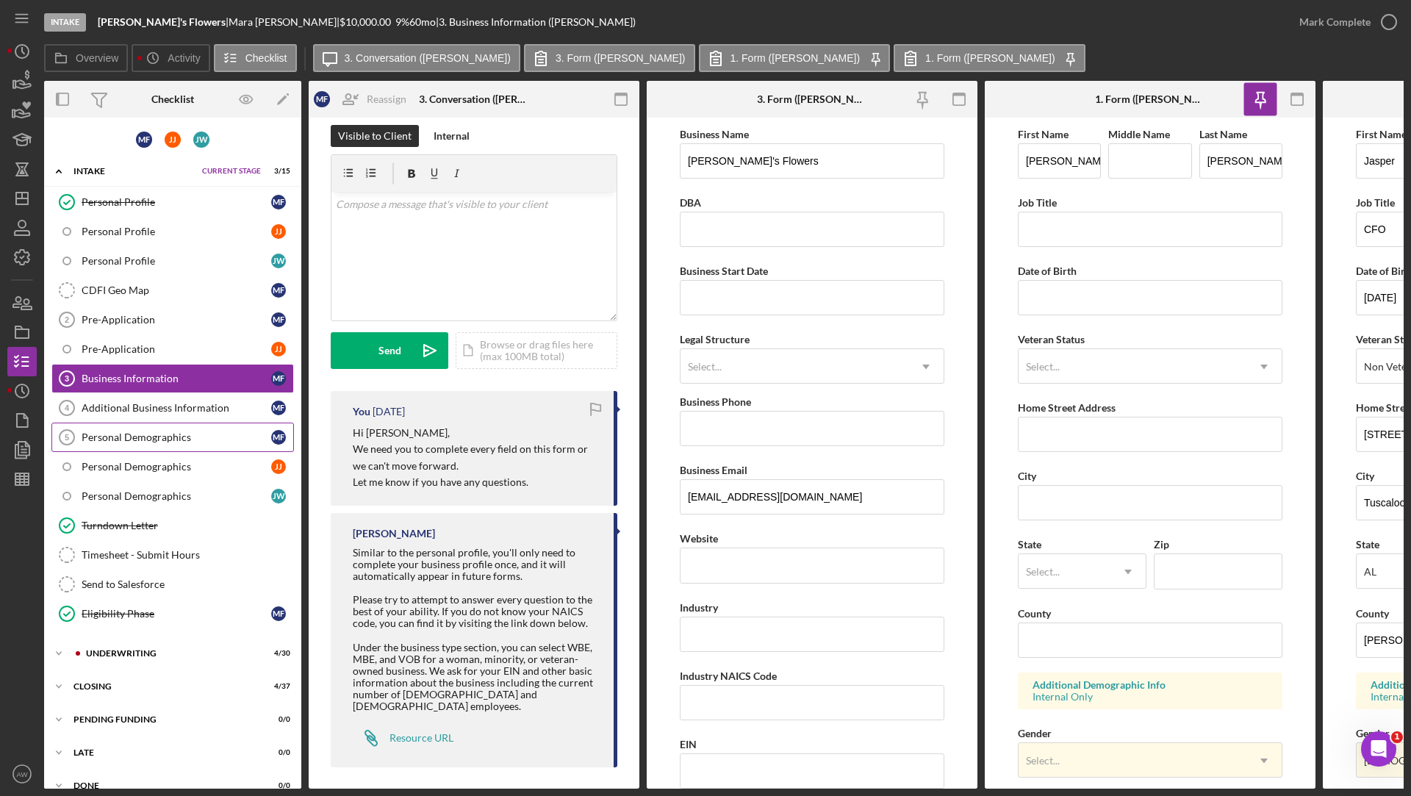
click at [138, 431] on div "Personal Demographics" at bounding box center [177, 437] width 190 height 12
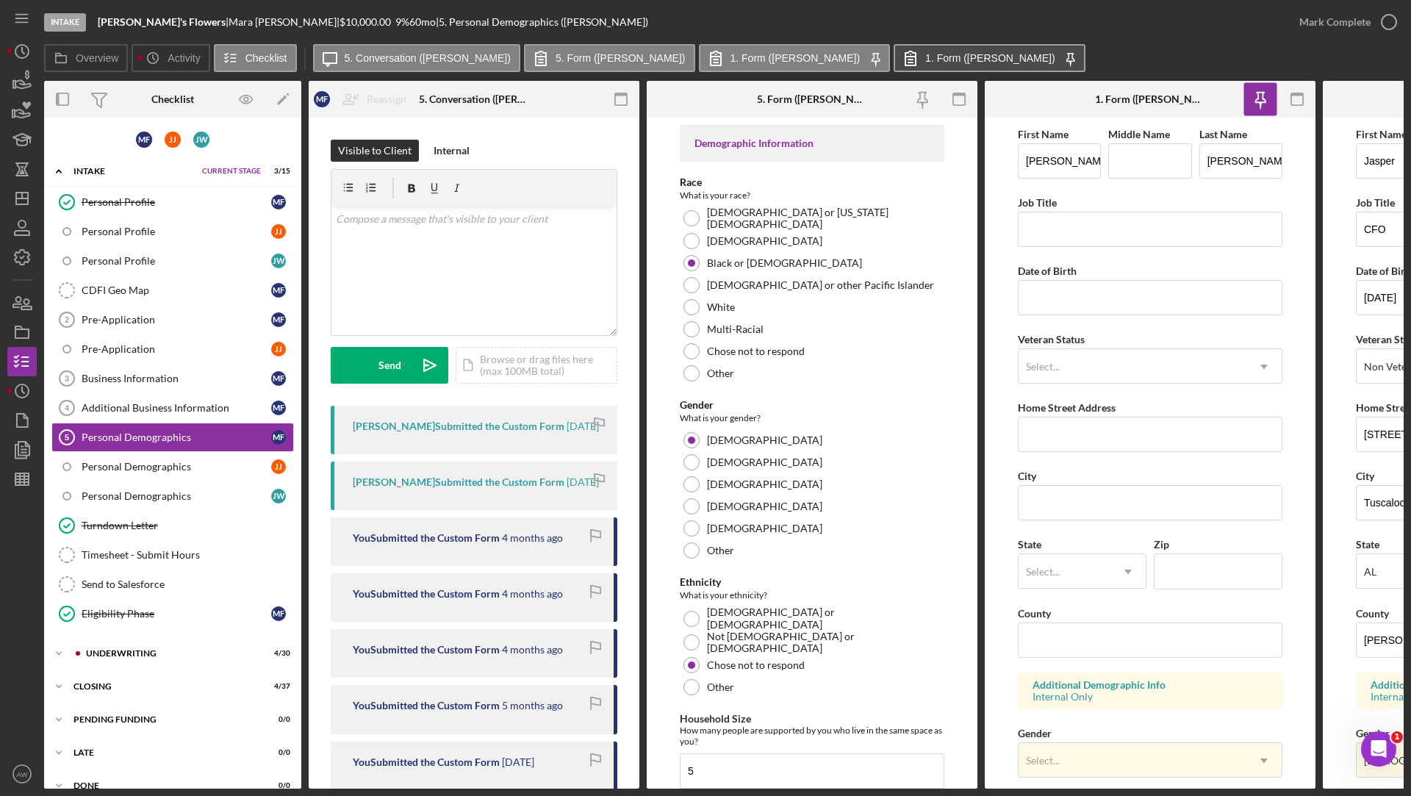
click at [892, 65] on icon at bounding box center [910, 58] width 37 height 37
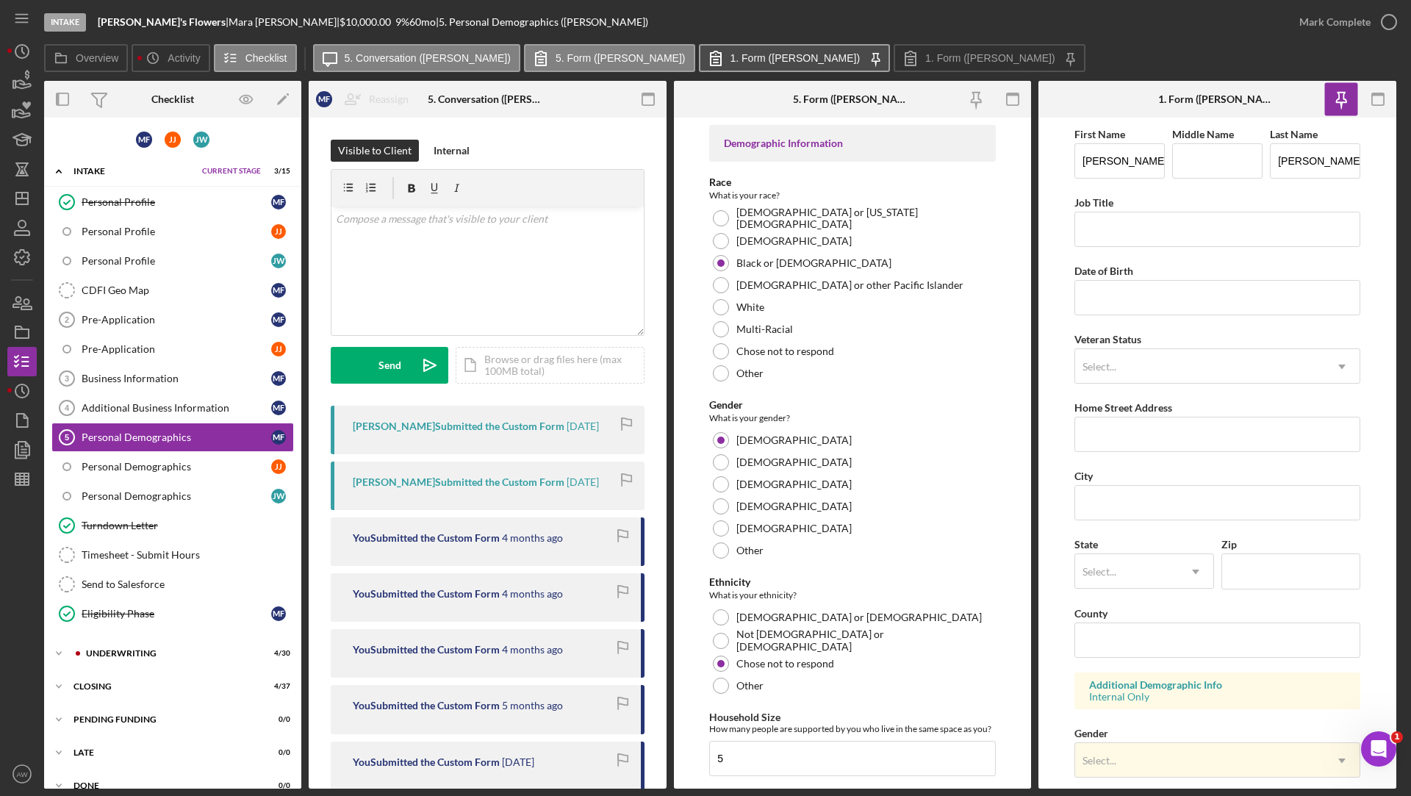
click at [730, 61] on label "1. Form ([PERSON_NAME])" at bounding box center [795, 58] width 130 height 12
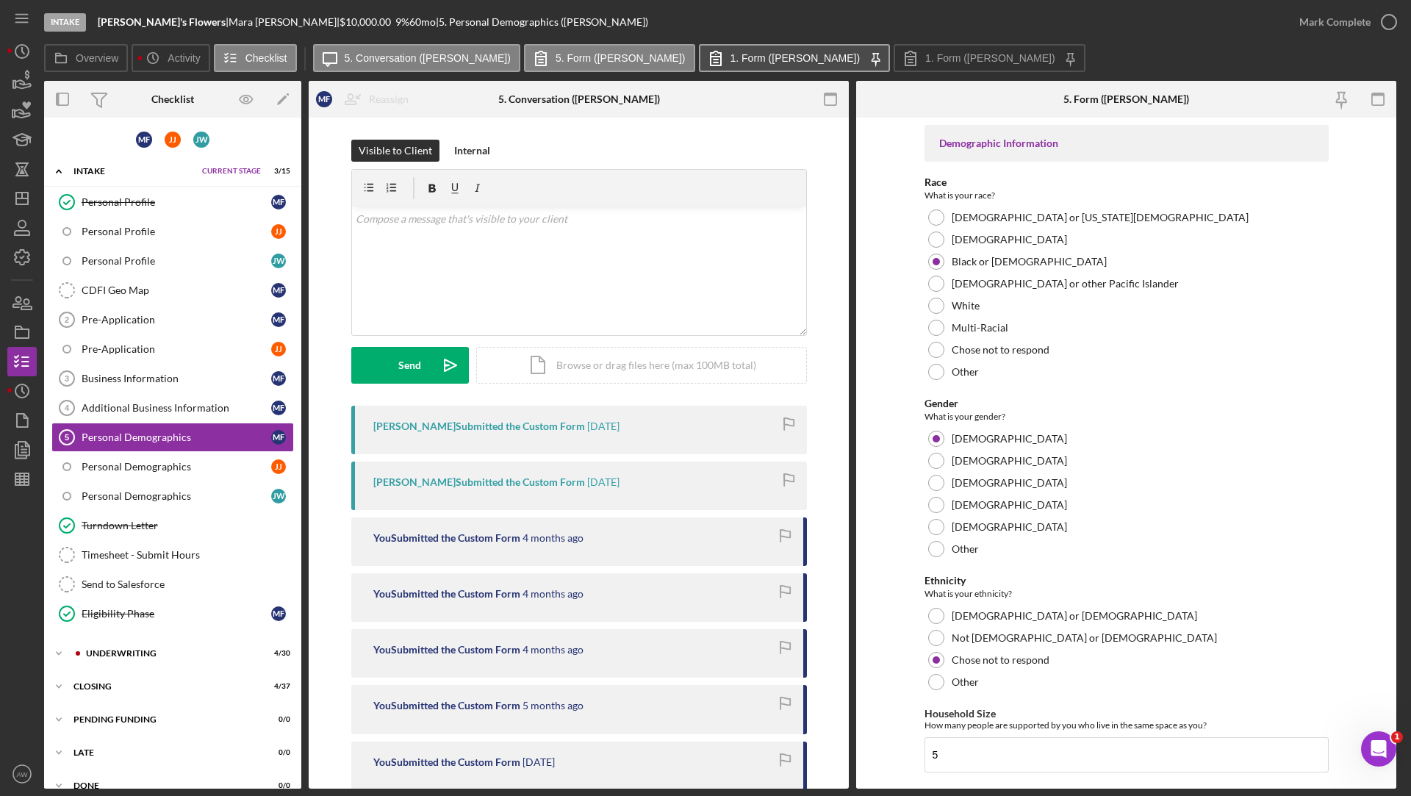
click at [699, 65] on button "1. Form ([PERSON_NAME]) Icon/Menu Close" at bounding box center [795, 58] width 192 height 28
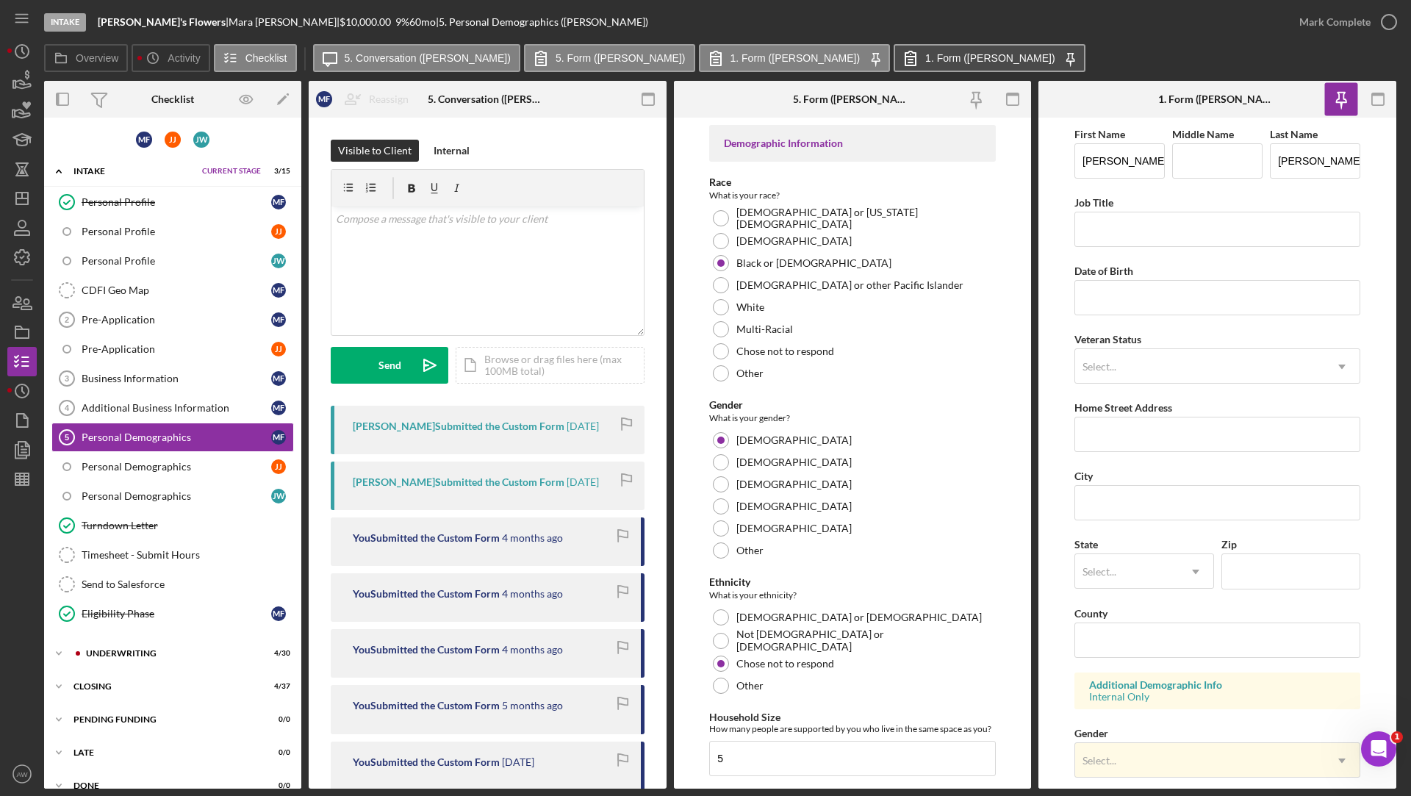
click at [925, 59] on label "1. Form ([PERSON_NAME])" at bounding box center [990, 58] width 130 height 12
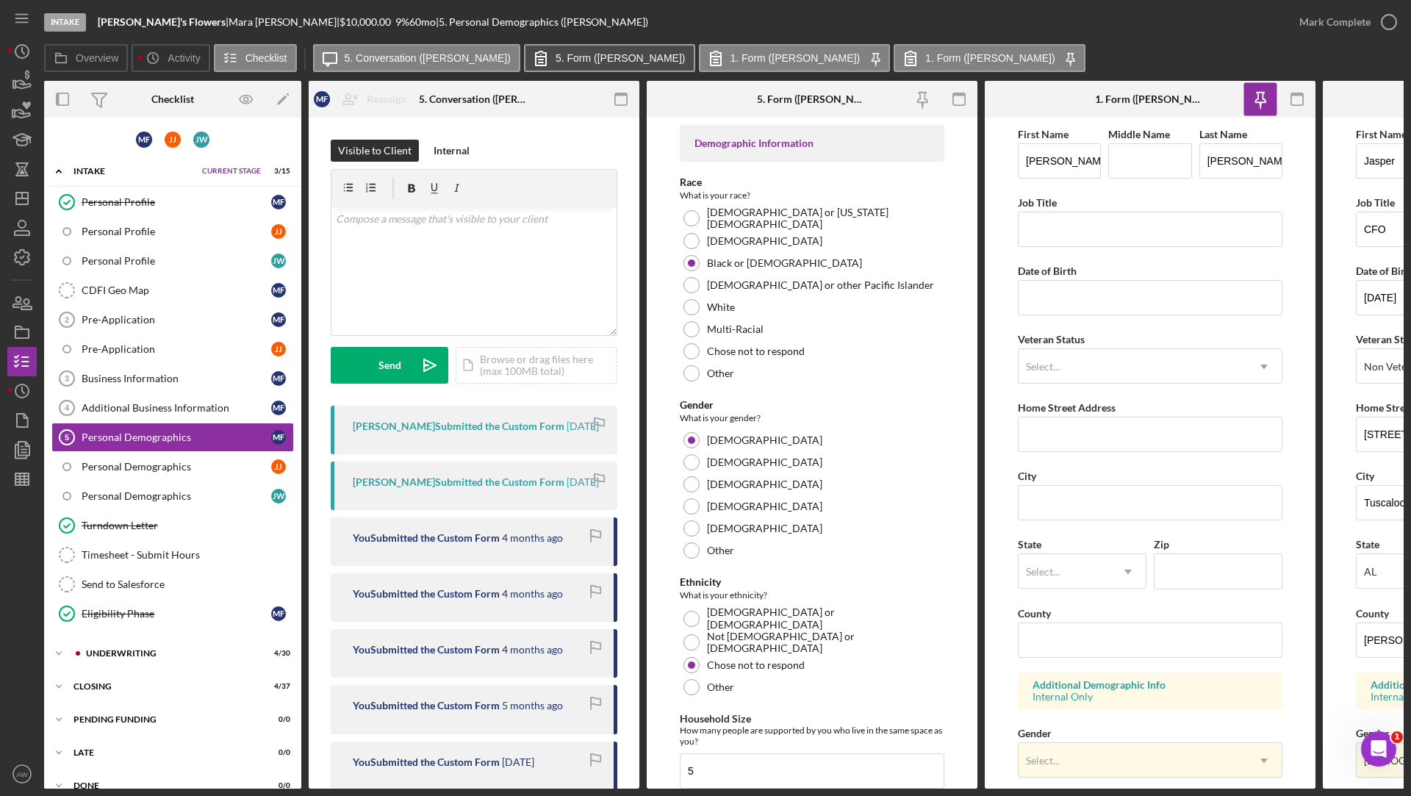
click at [556, 57] on label "5. Form ([PERSON_NAME])" at bounding box center [621, 58] width 130 height 12
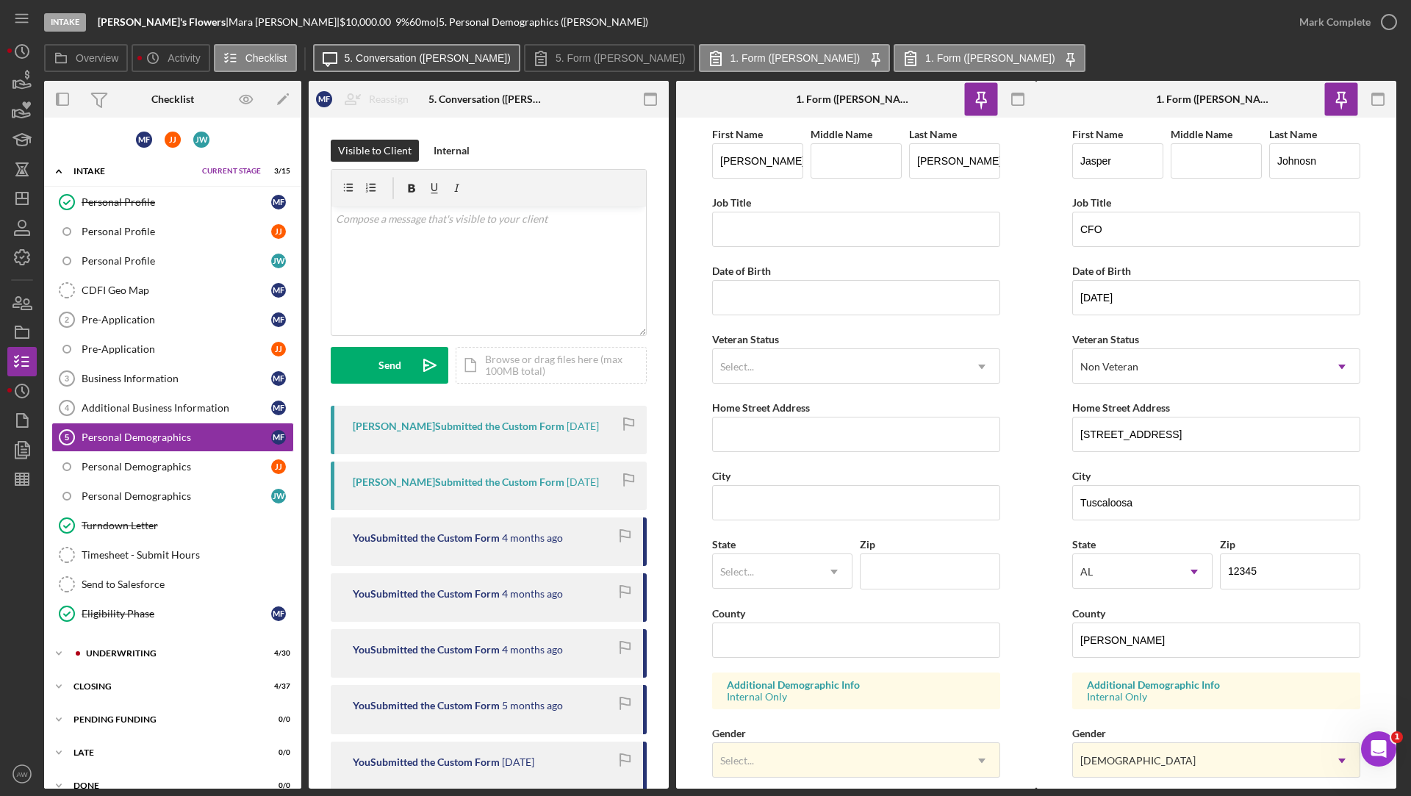
click at [410, 63] on label "5. Conversation ([PERSON_NAME])" at bounding box center [428, 58] width 166 height 12
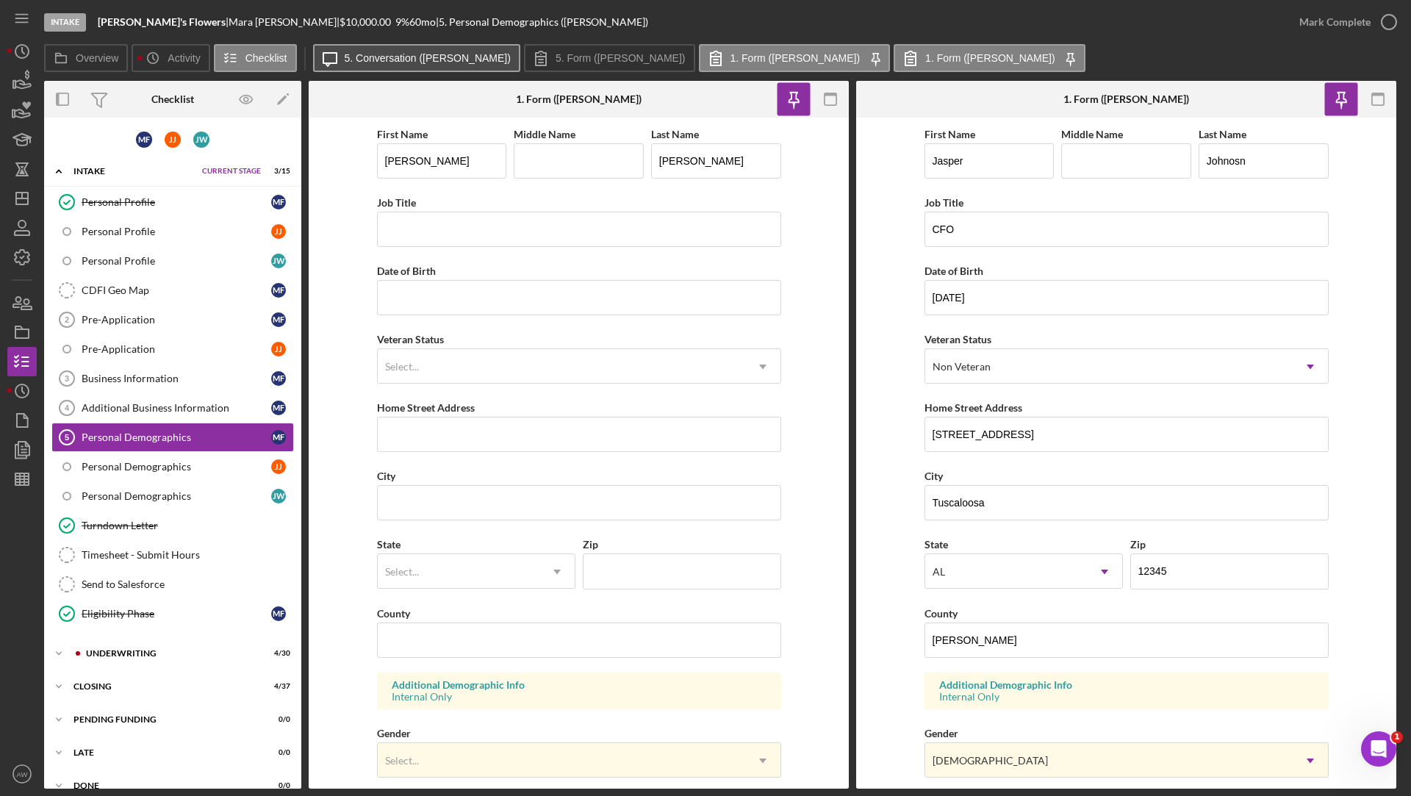
click at [410, 63] on label "5. Conversation ([PERSON_NAME])" at bounding box center [428, 58] width 166 height 12
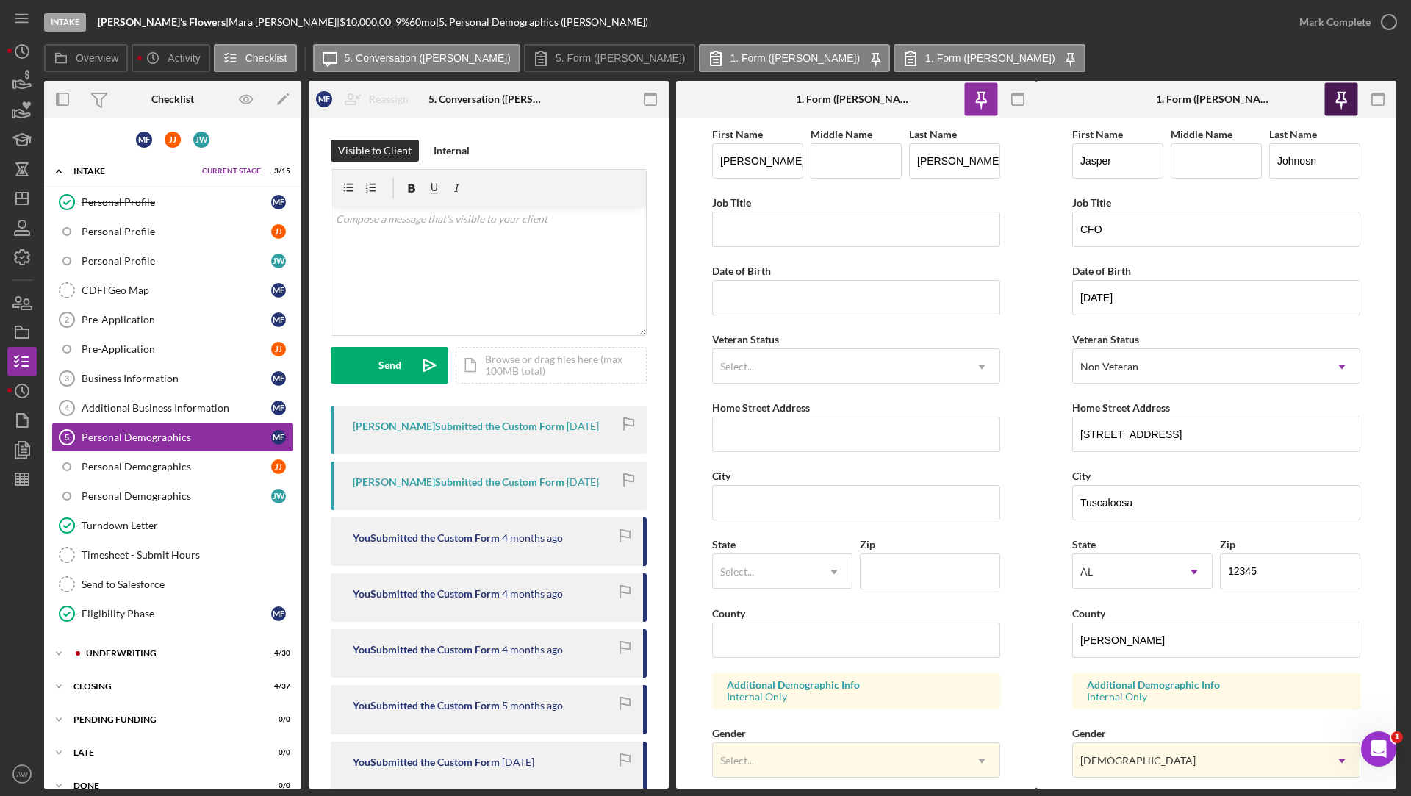
click at [1329, 96] on icon "button" at bounding box center [1340, 99] width 33 height 33
click at [978, 96] on icon "button" at bounding box center [981, 98] width 10 height 10
click at [154, 68] on icon "Icon/History" at bounding box center [152, 57] width 29 height 29
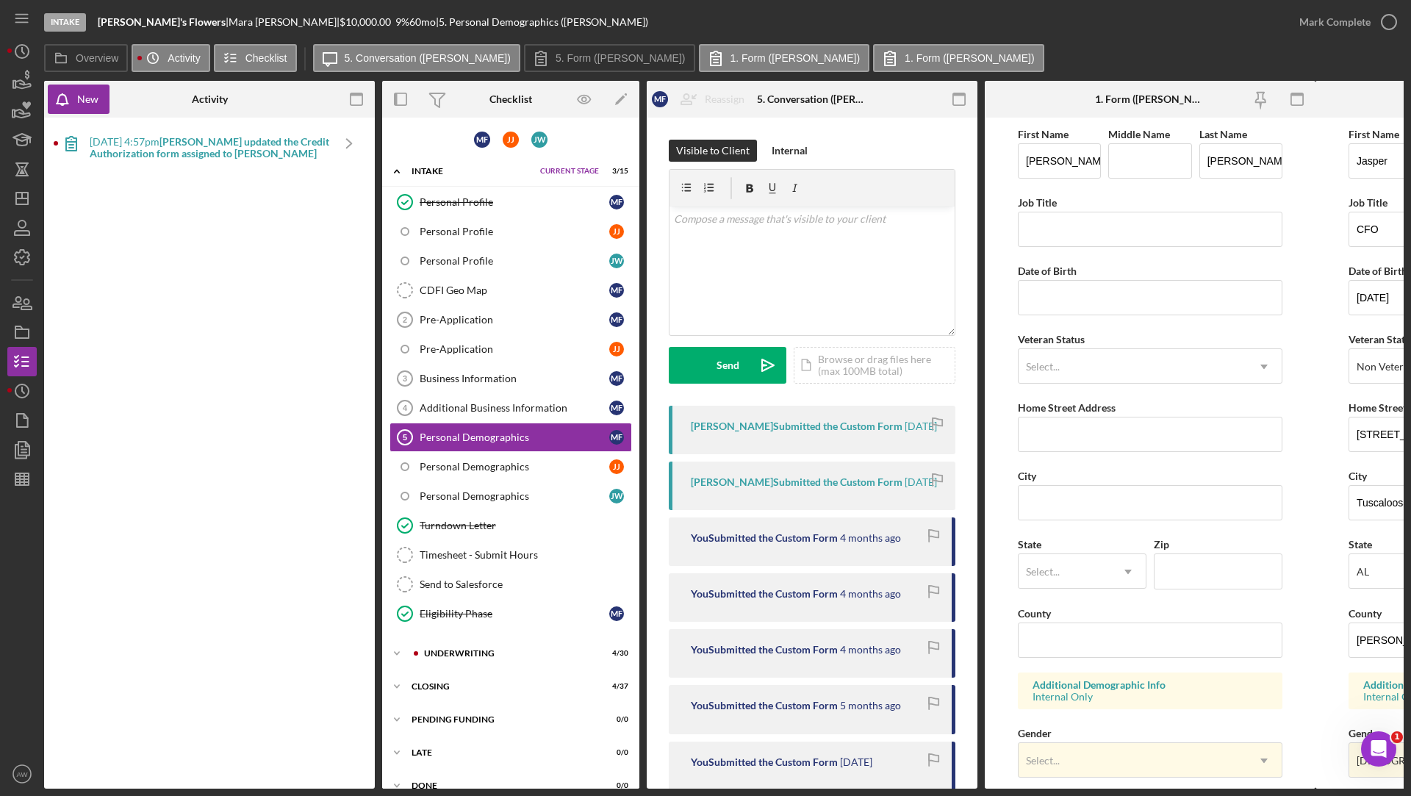
click at [234, 154] on b "[PERSON_NAME] updated the Credit Authorization form assigned to [PERSON_NAME]" at bounding box center [210, 147] width 240 height 24
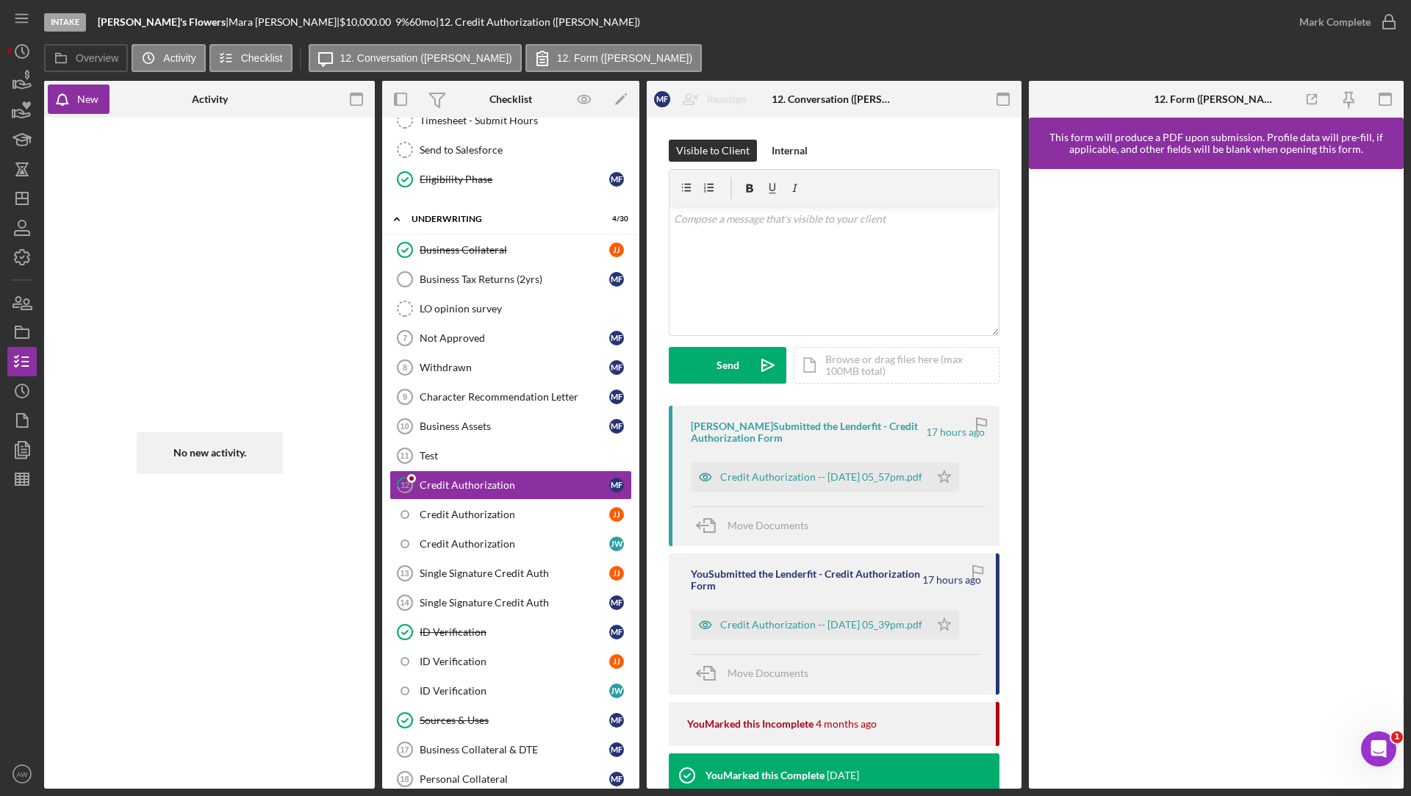
scroll to position [454, 0]
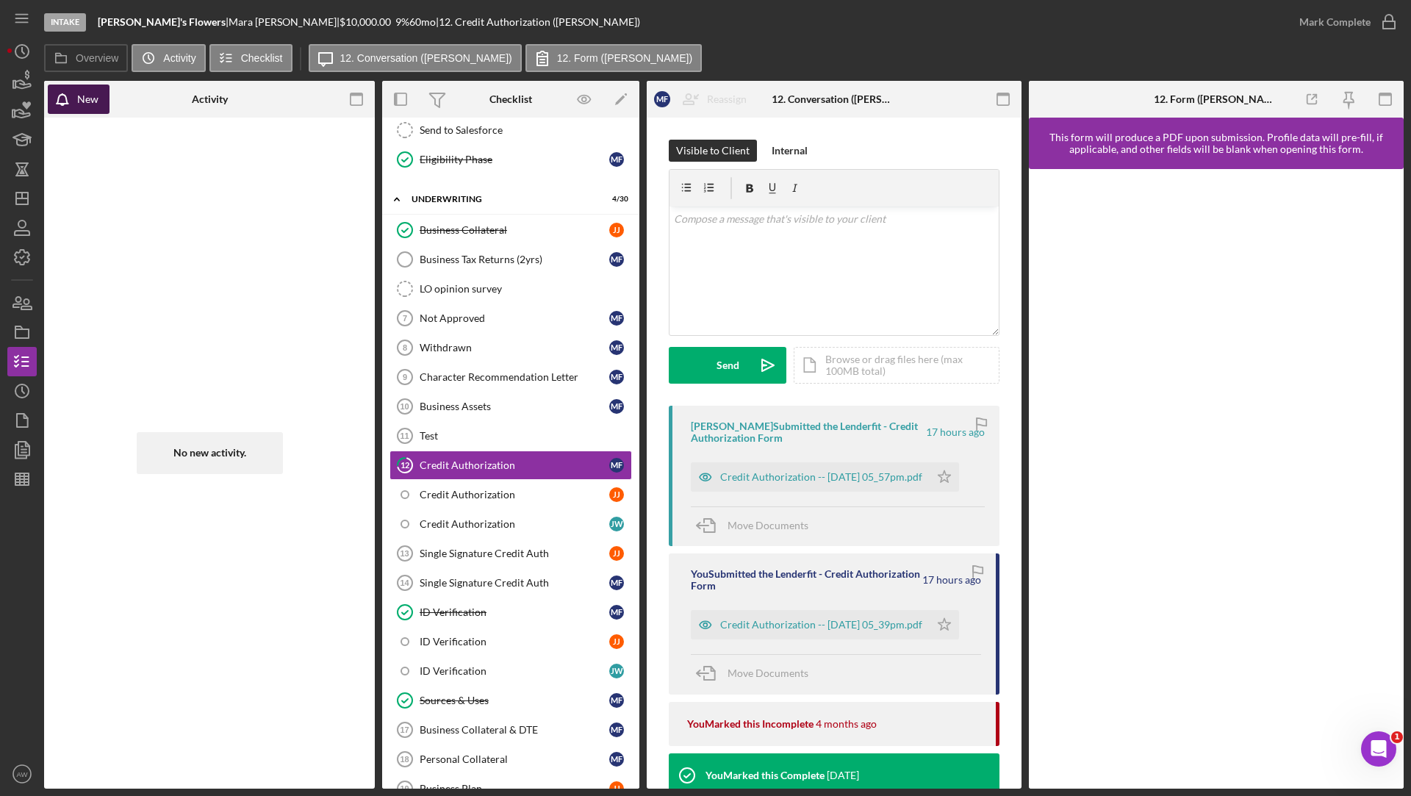
click at [90, 103] on div "New" at bounding box center [87, 99] width 21 height 29
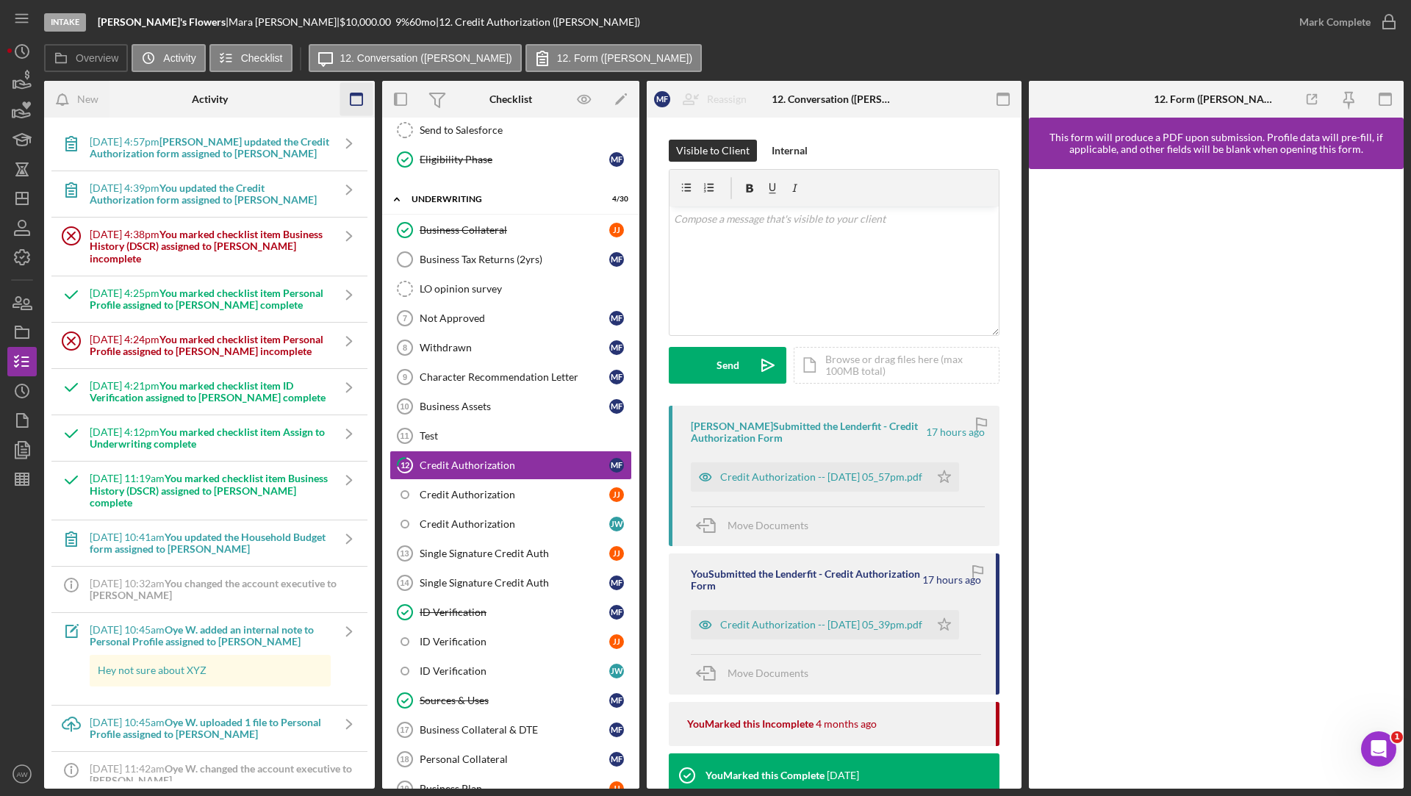
click at [358, 100] on icon "button" at bounding box center [356, 99] width 33 height 33
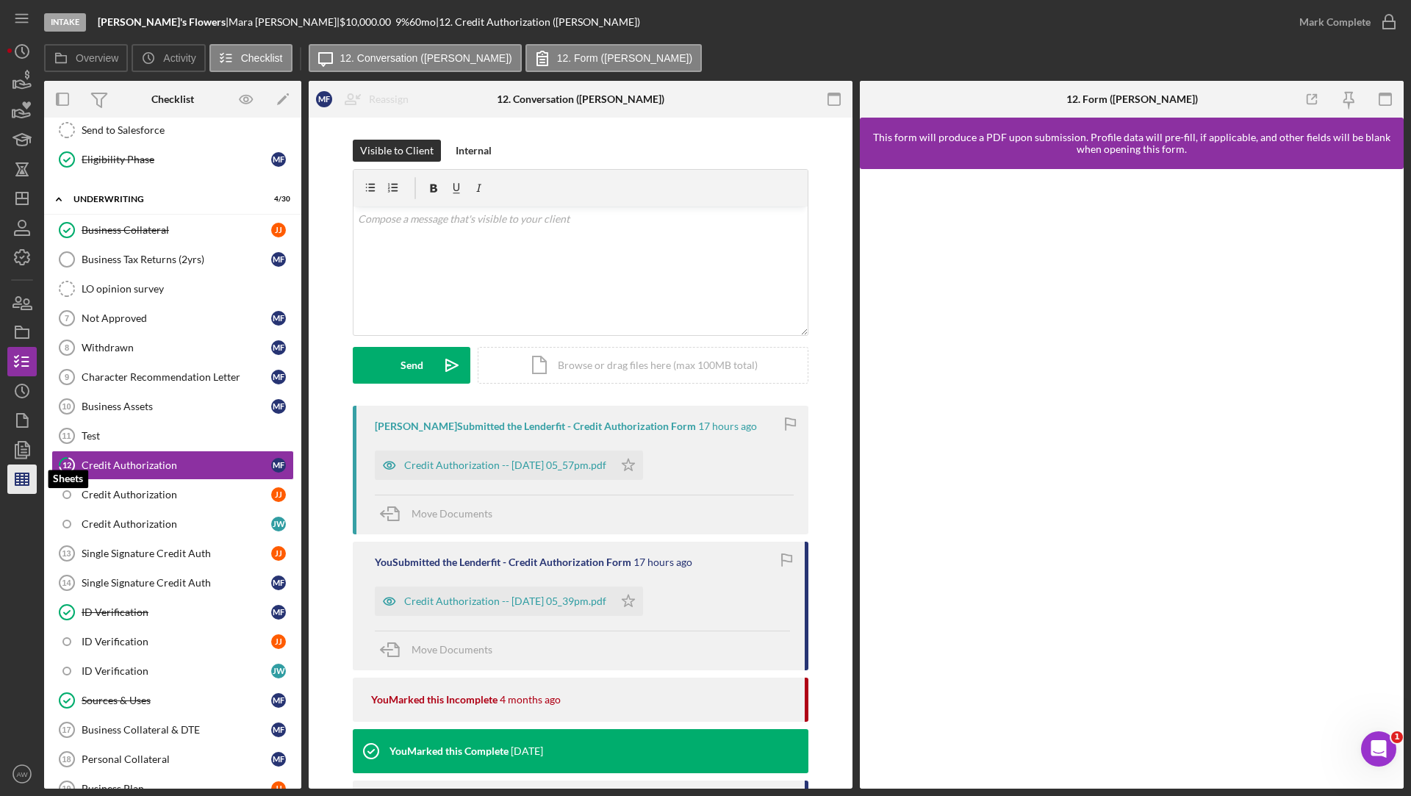
click at [18, 475] on icon "button" at bounding box center [22, 479] width 37 height 37
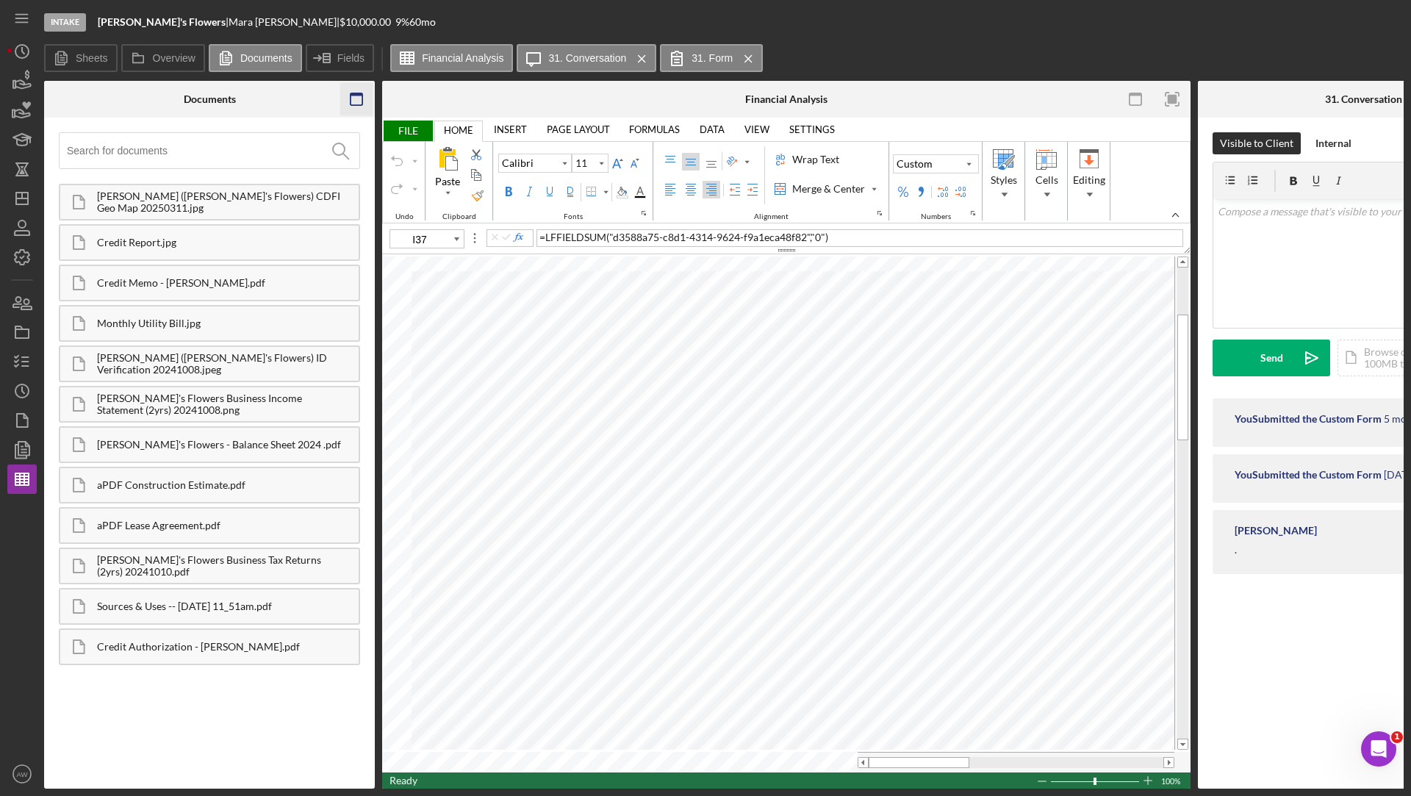
click at [360, 98] on icon "button" at bounding box center [356, 99] width 33 height 33
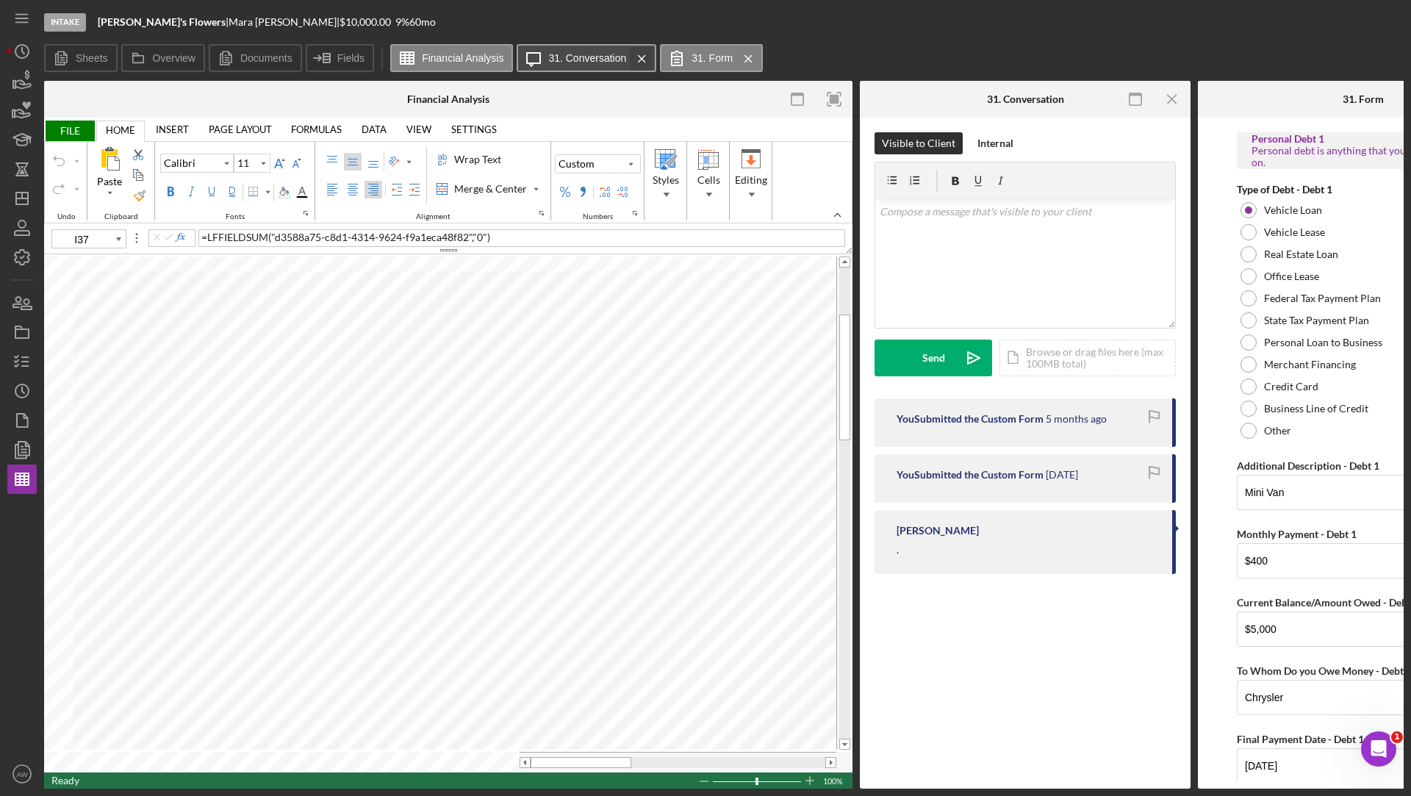
click at [647, 57] on icon "Icon/Menu Close" at bounding box center [642, 58] width 26 height 37
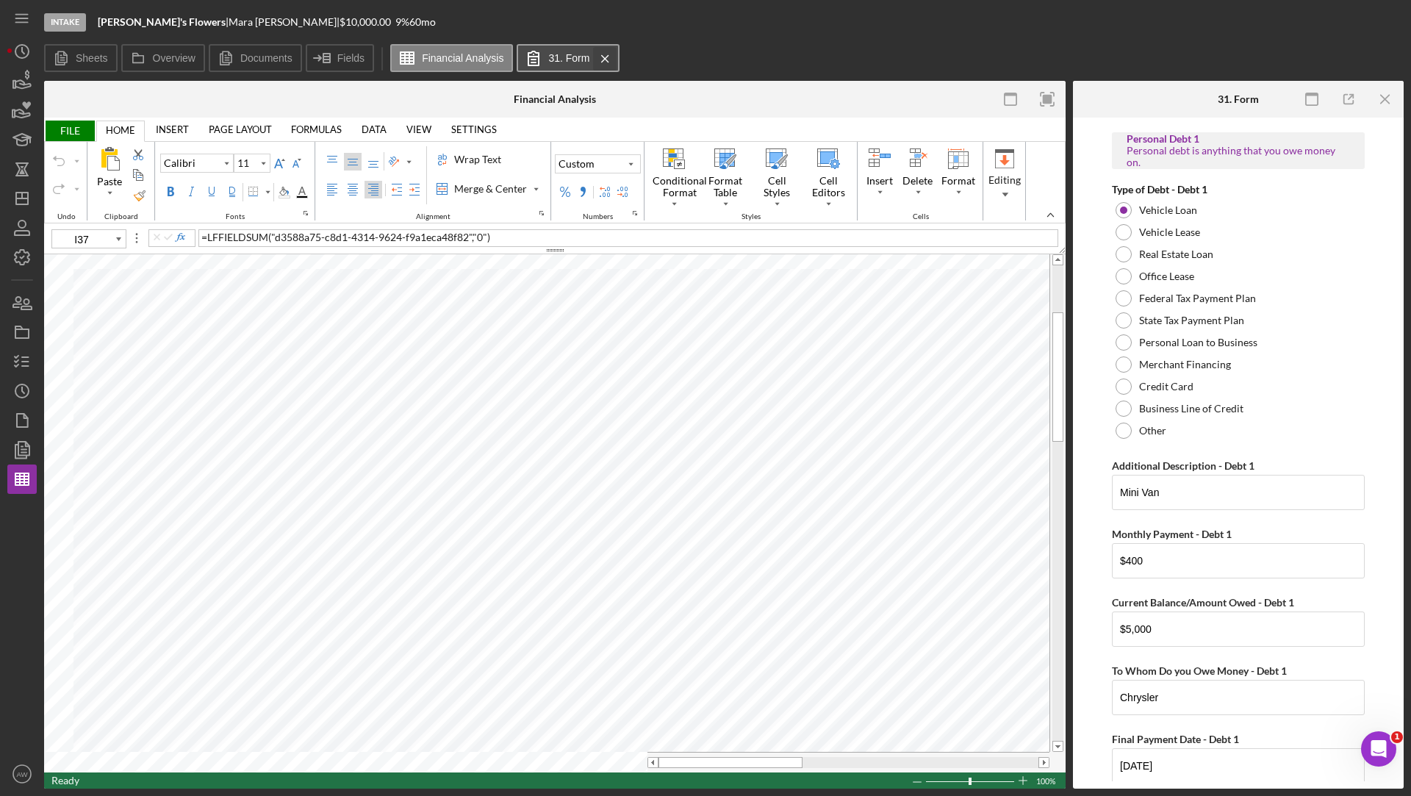
click at [608, 60] on icon "Icon/Menu Close" at bounding box center [605, 58] width 26 height 37
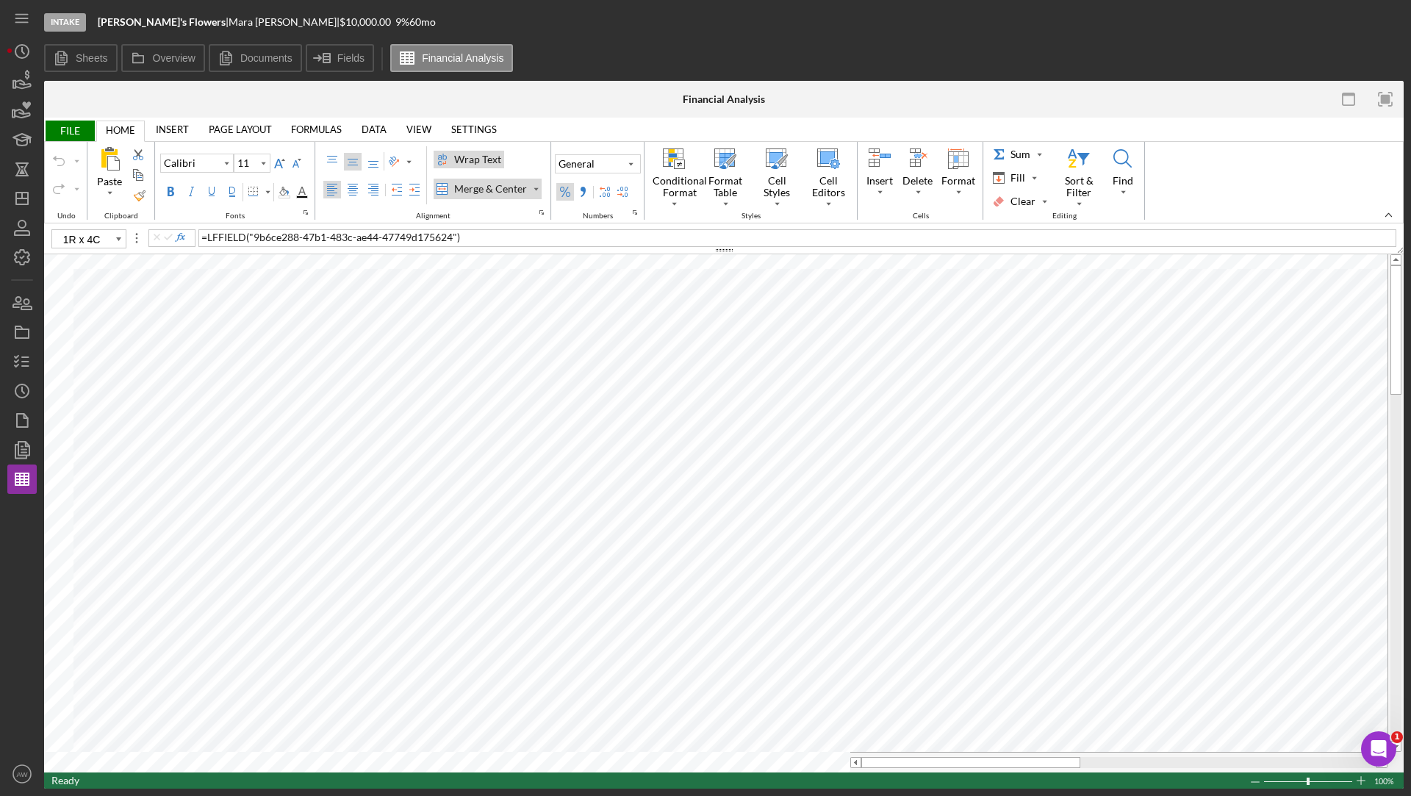
type input "B10"
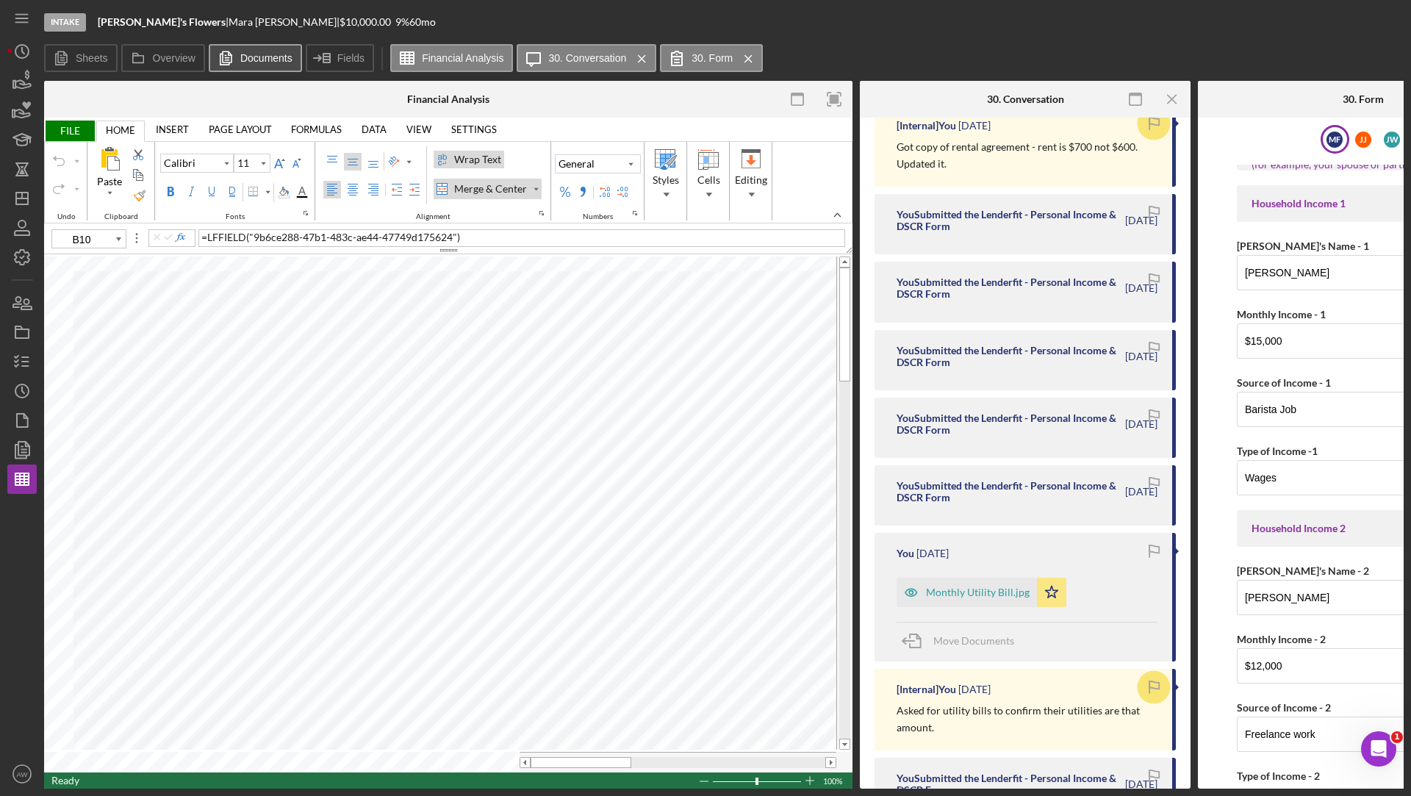
click at [259, 63] on button "Documents" at bounding box center [255, 58] width 93 height 28
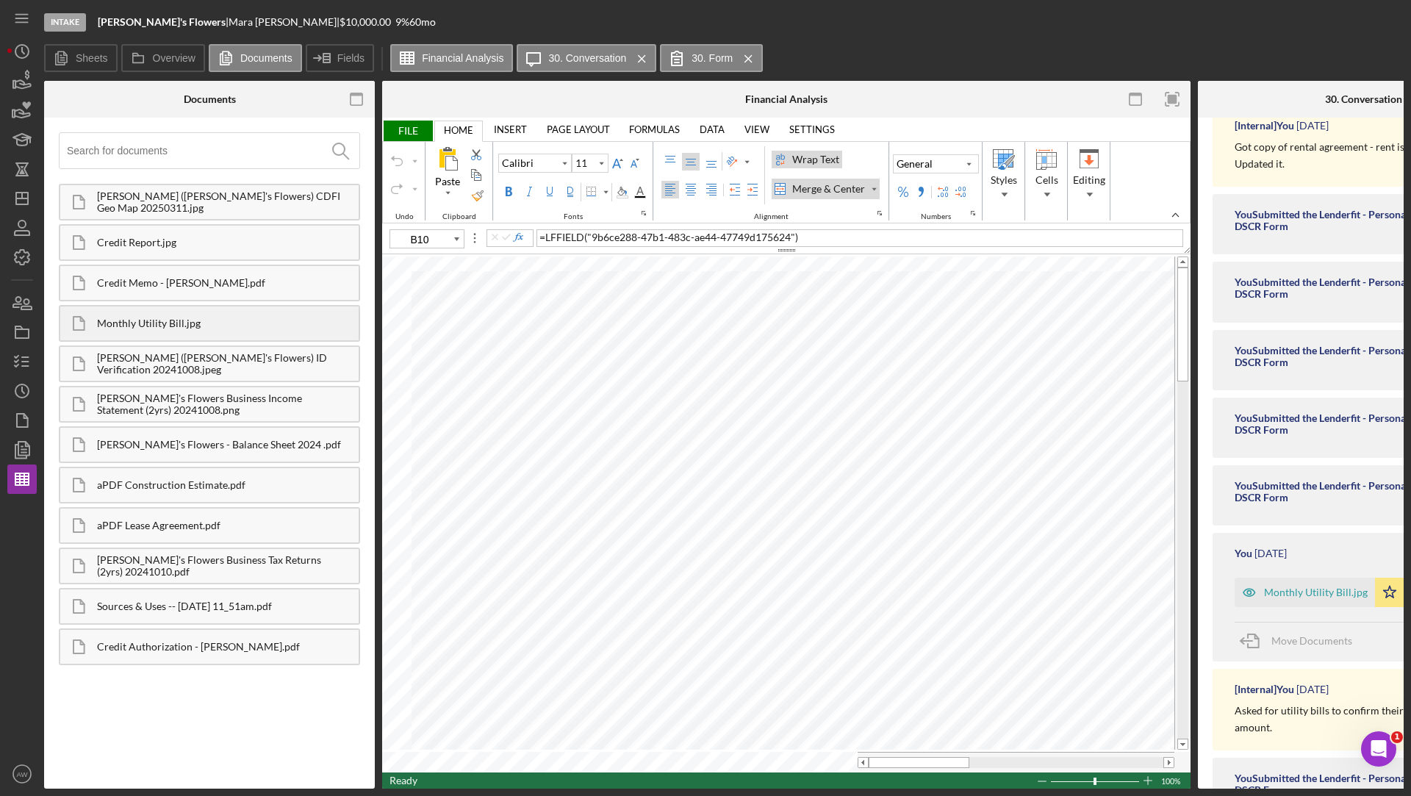
click at [212, 326] on div "Monthly Utility Bill.jpg" at bounding box center [228, 323] width 262 height 12
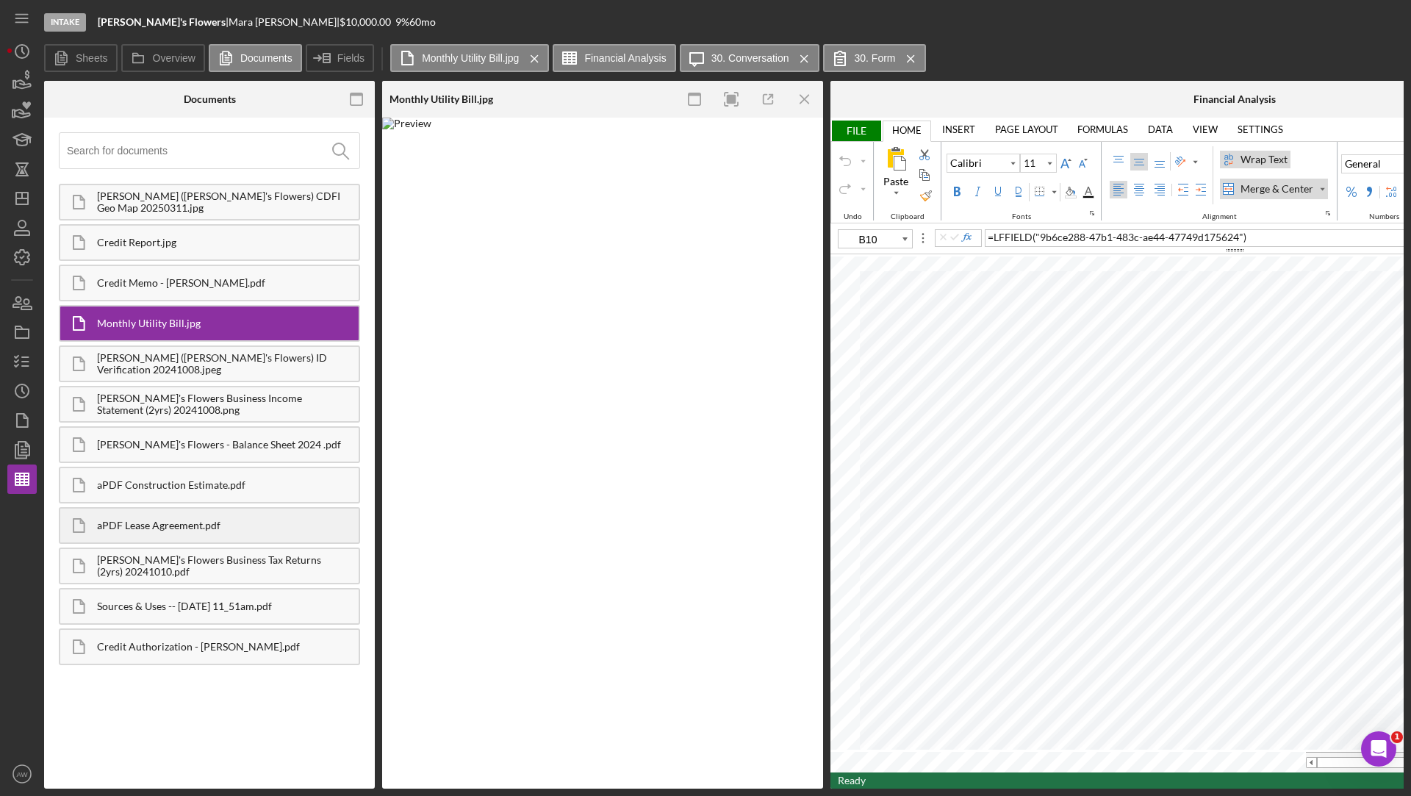
click at [162, 514] on div "aPDF Lease Agreement.pdf" at bounding box center [209, 525] width 301 height 37
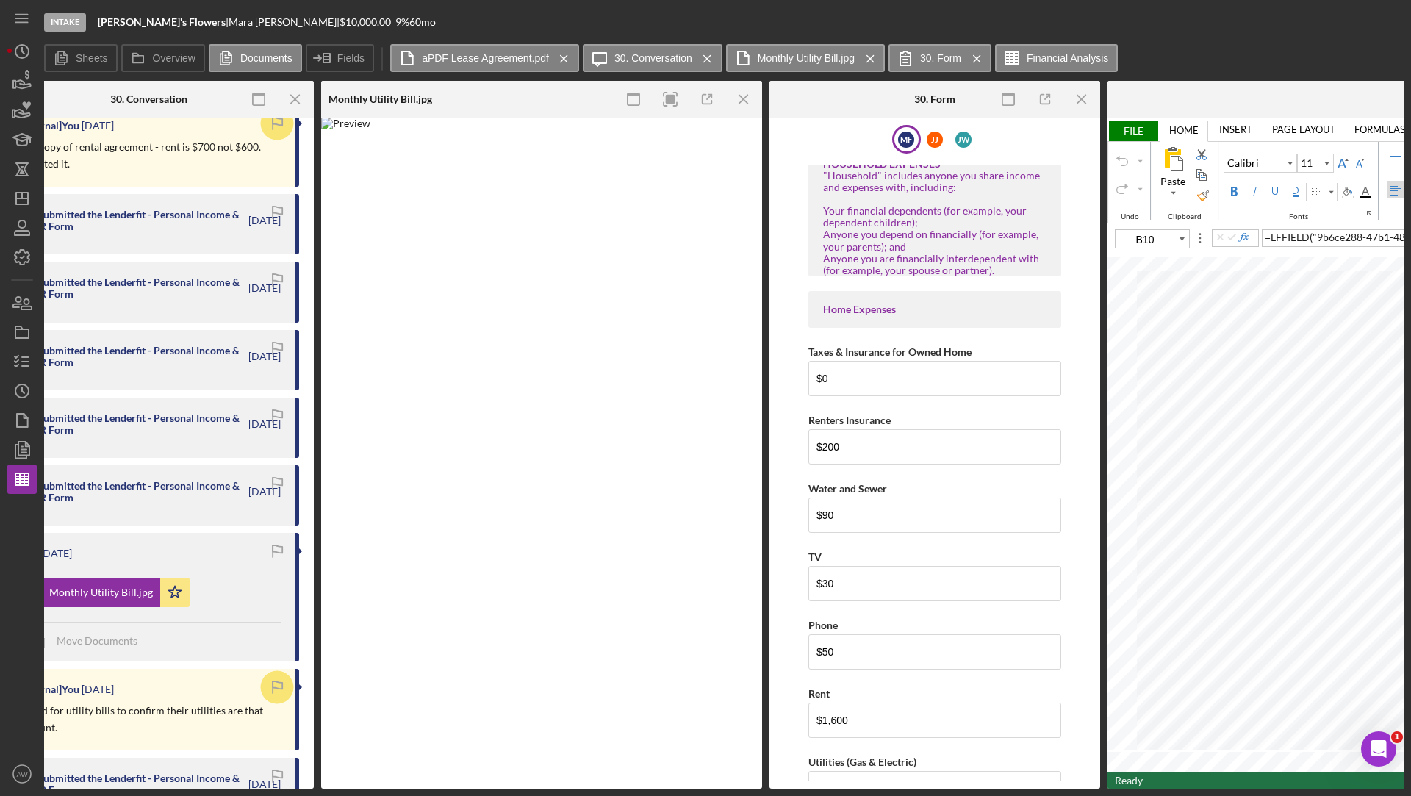
scroll to position [1394, 0]
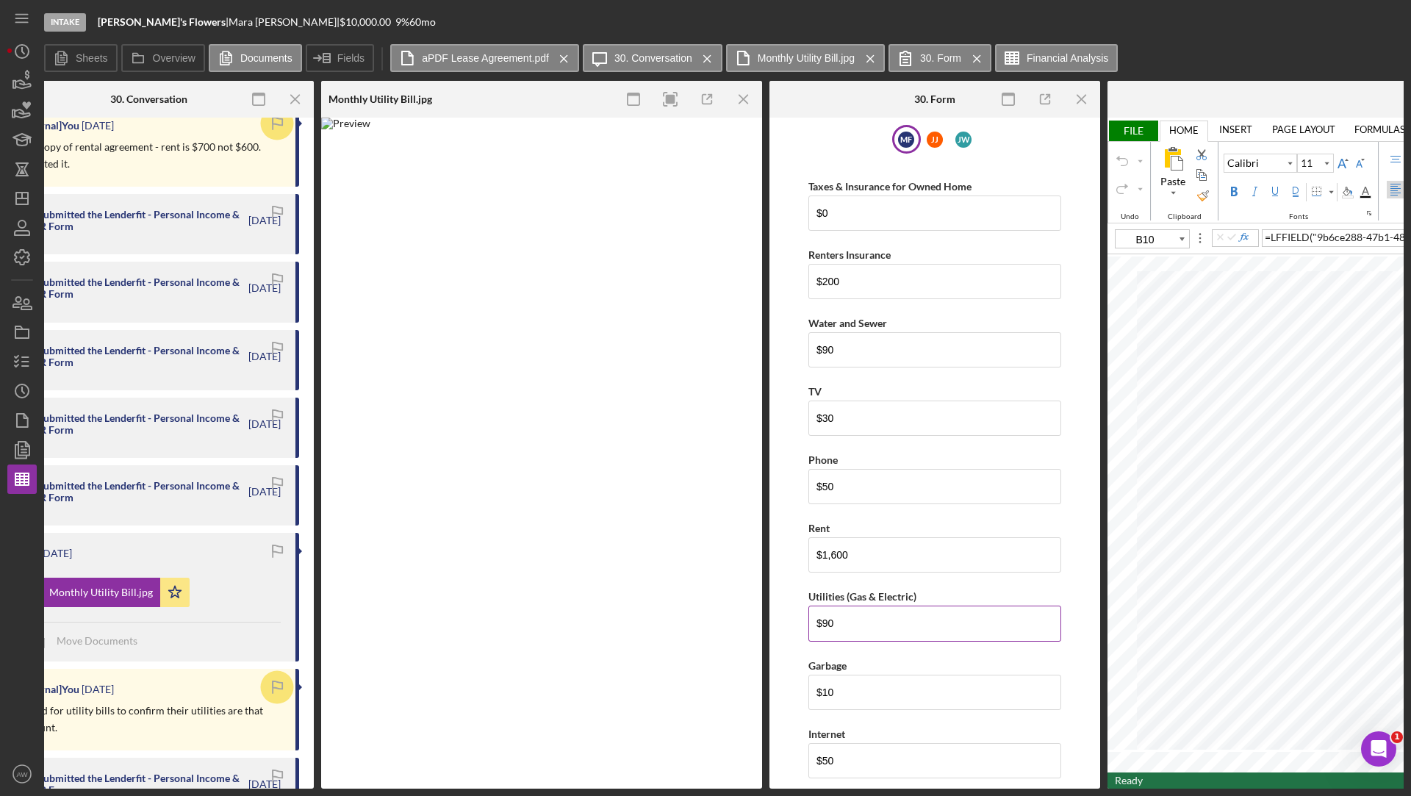
click at [850, 606] on input "$90" at bounding box center [934, 623] width 253 height 35
type input "$90"
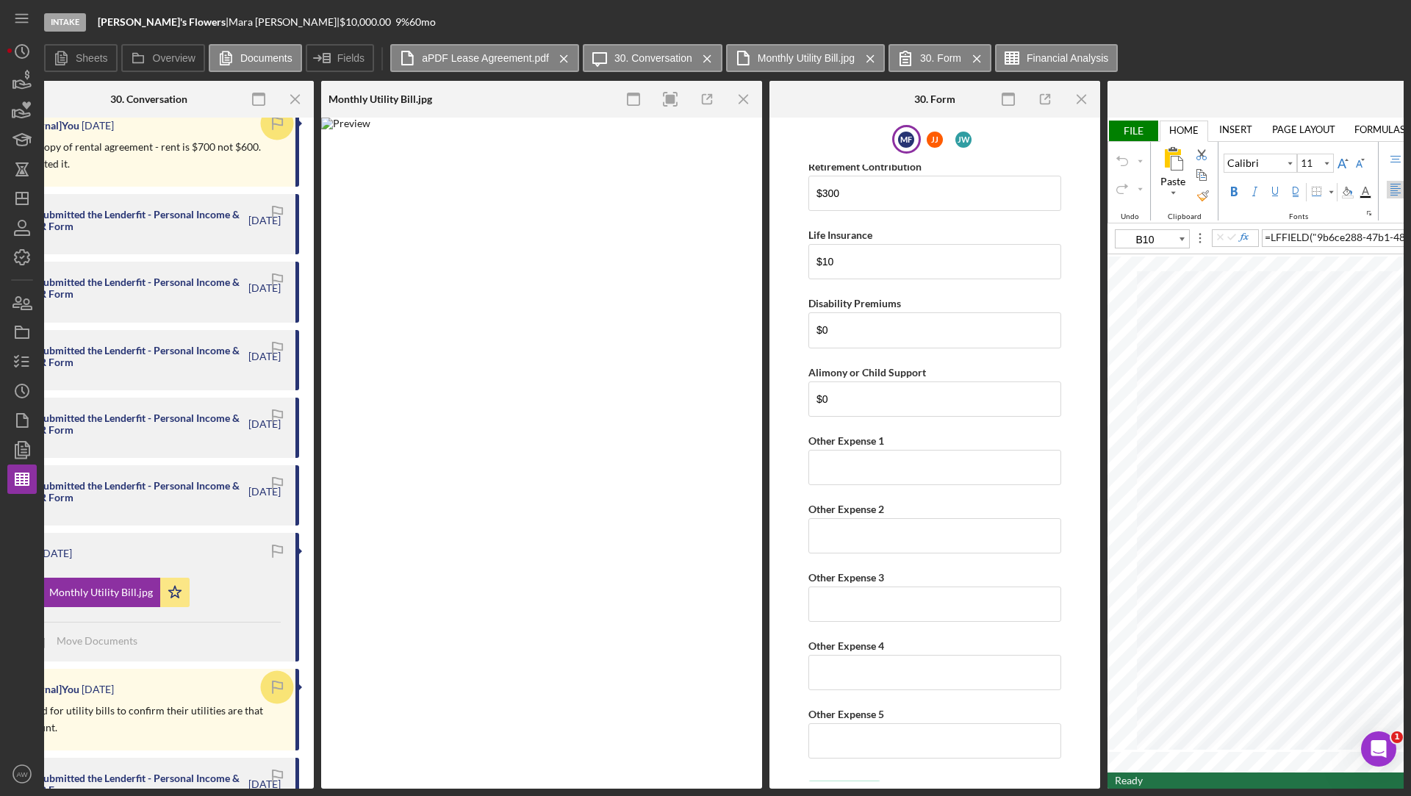
scroll to position [0, 1360]
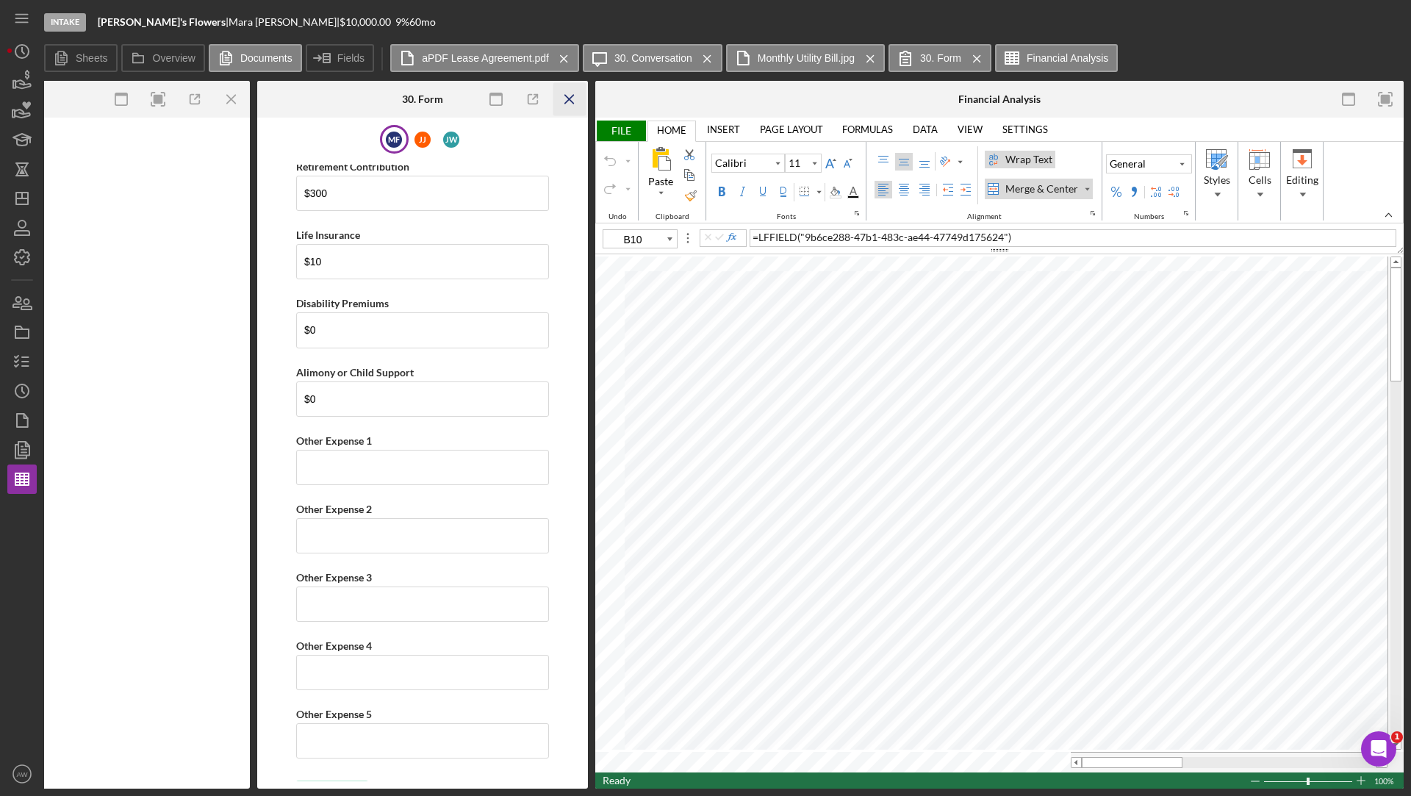
click at [571, 104] on icon "Icon/Menu Close" at bounding box center [569, 99] width 33 height 33
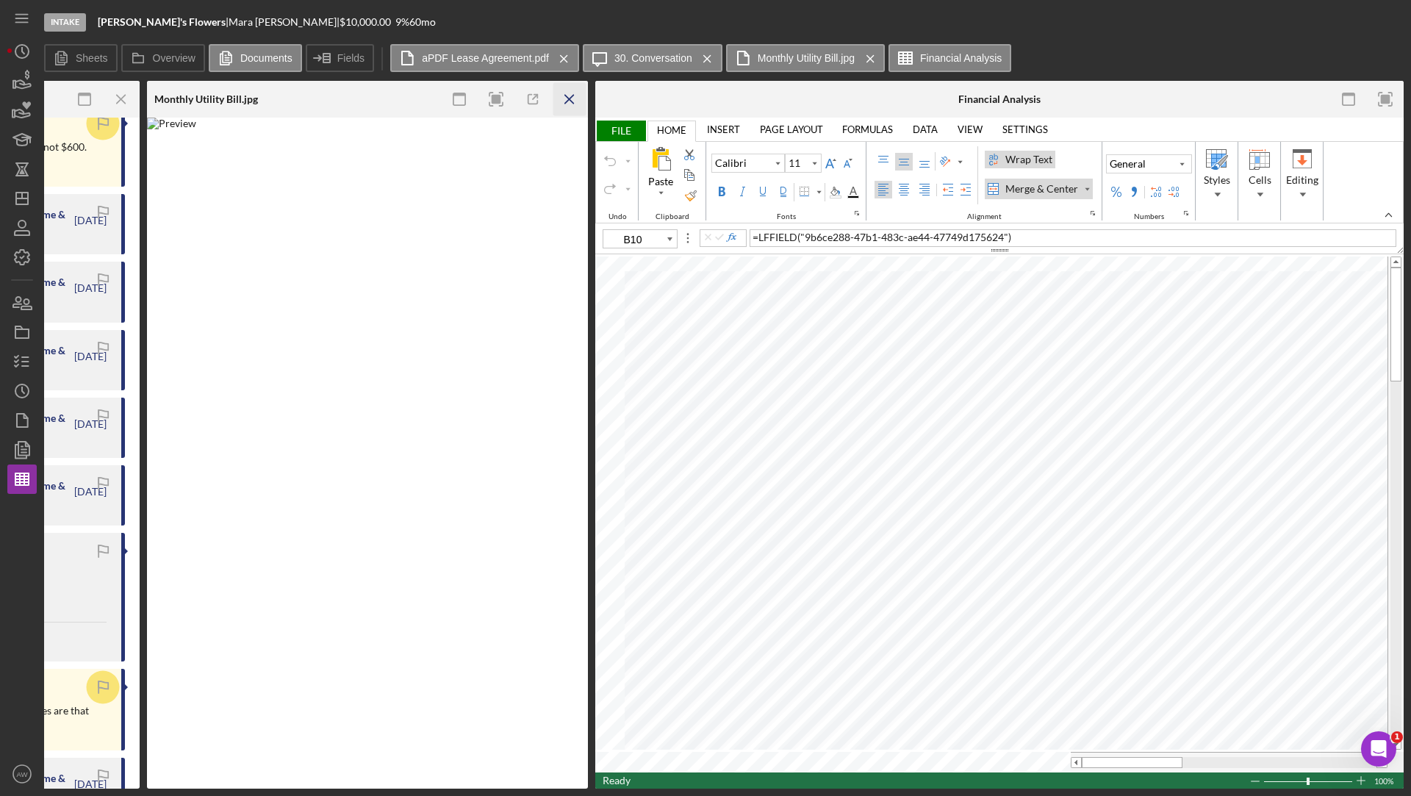
click at [567, 98] on icon "Icon/Menu Close" at bounding box center [569, 99] width 33 height 33
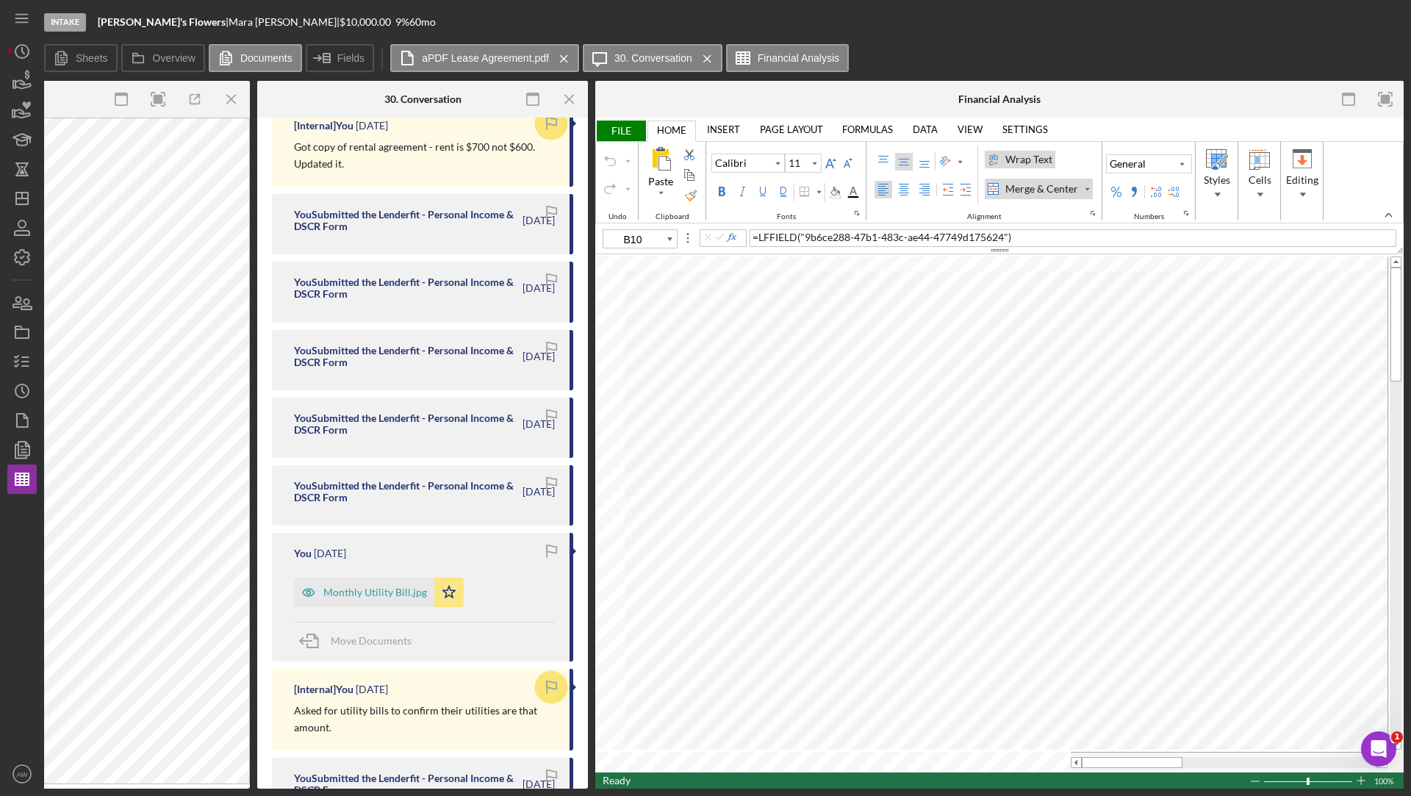
click at [567, 98] on icon "Icon/Menu Close" at bounding box center [569, 99] width 33 height 33
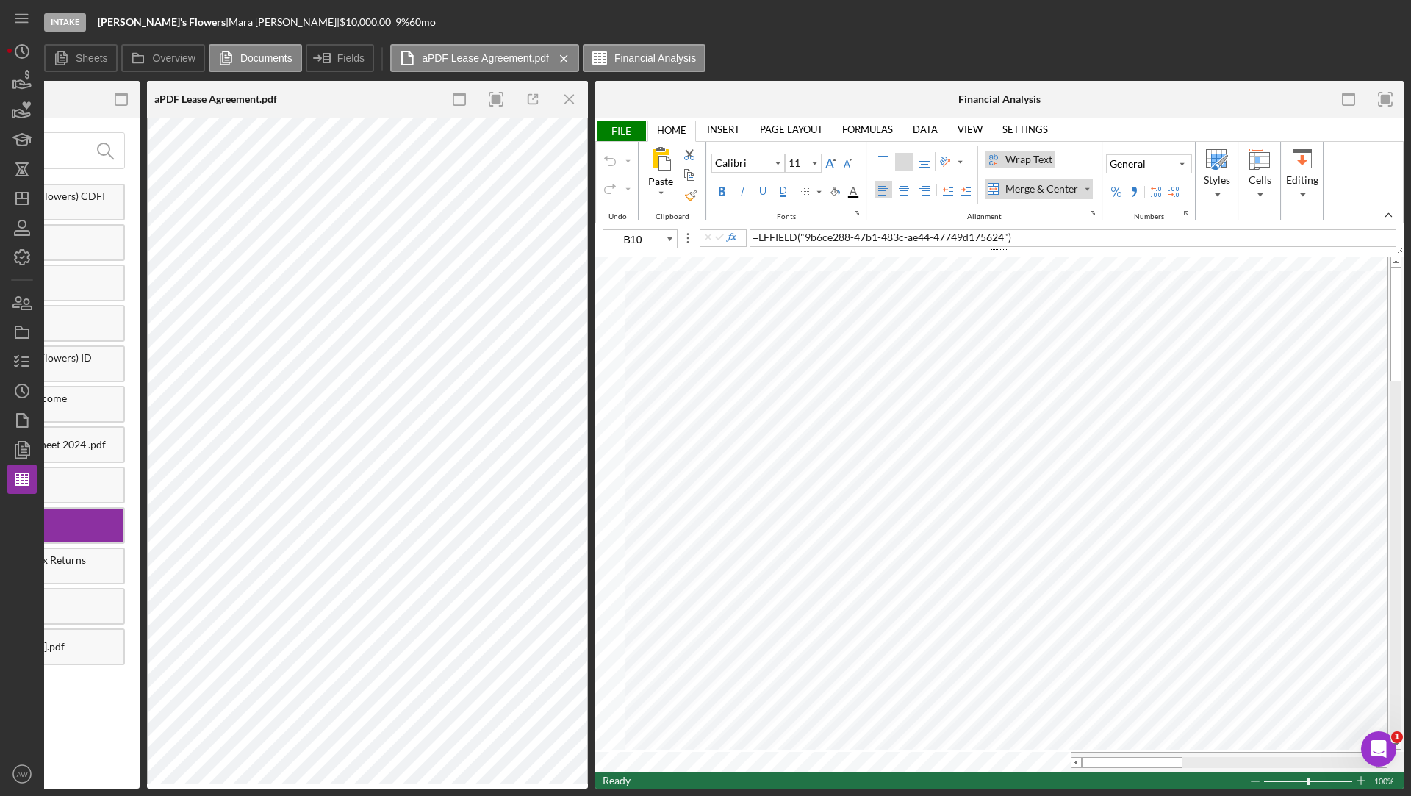
scroll to position [0, 235]
click at [562, 102] on icon "Icon/Menu Close" at bounding box center [569, 99] width 33 height 33
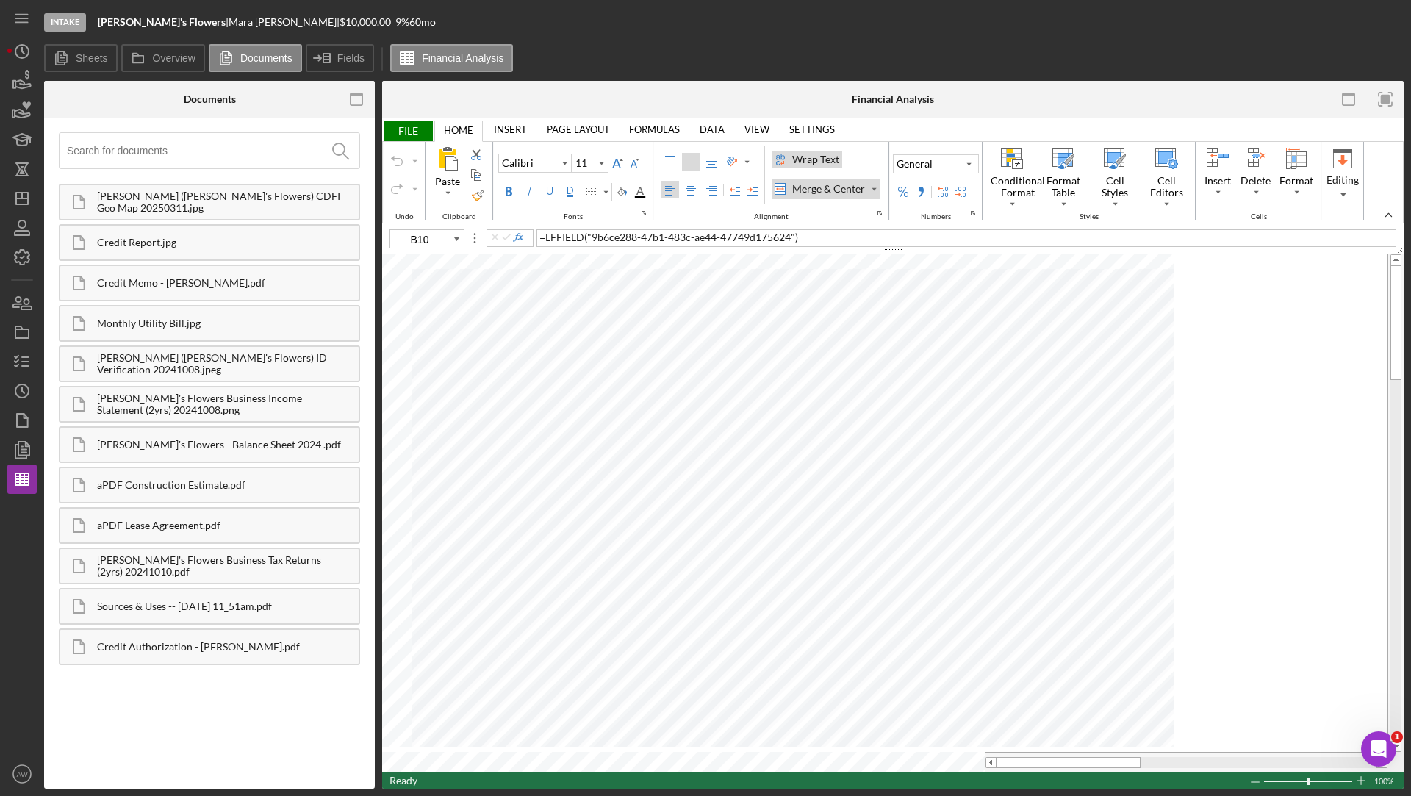
scroll to position [0, 0]
click at [24, 251] on icon "button" at bounding box center [22, 257] width 15 height 15
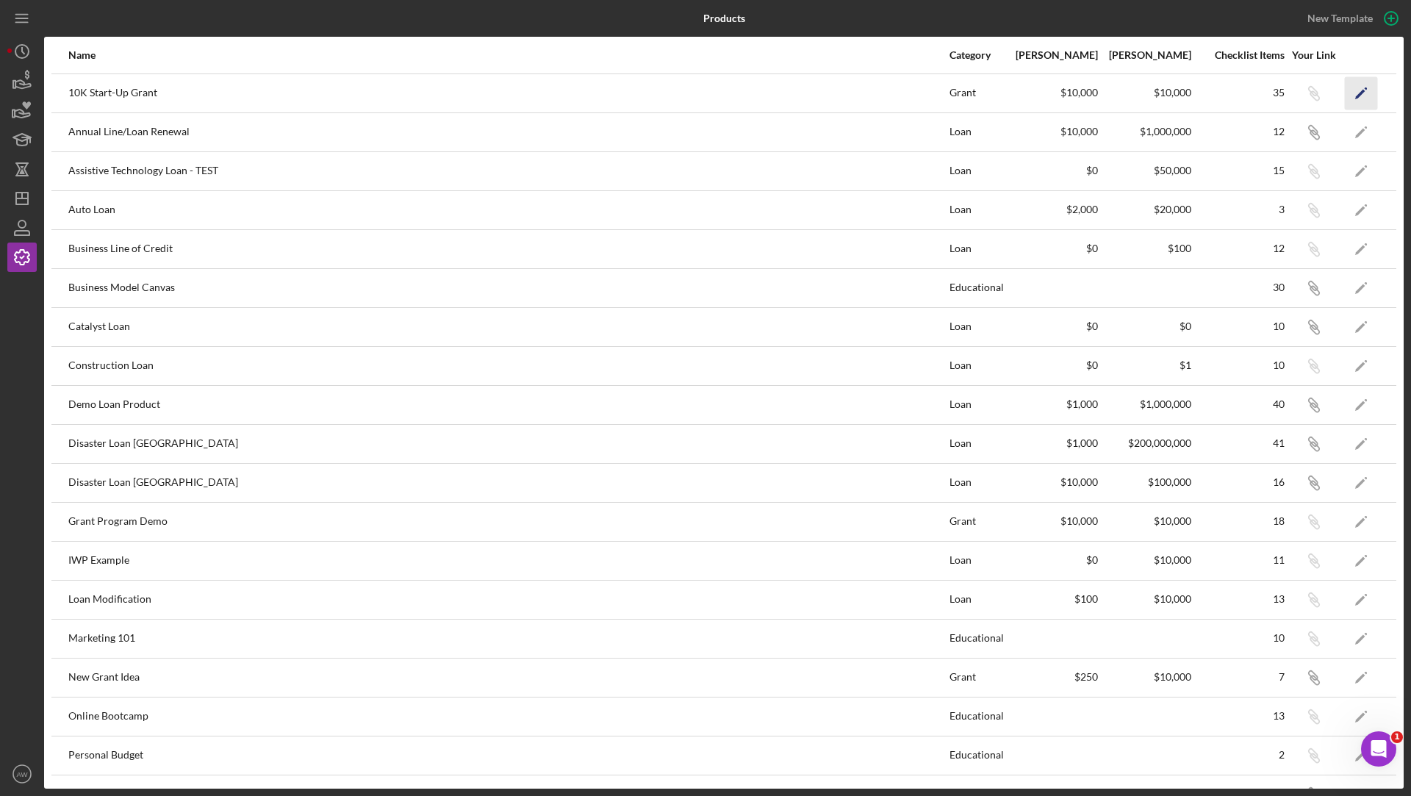
click at [1369, 101] on icon "Icon/Edit" at bounding box center [1361, 92] width 33 height 33
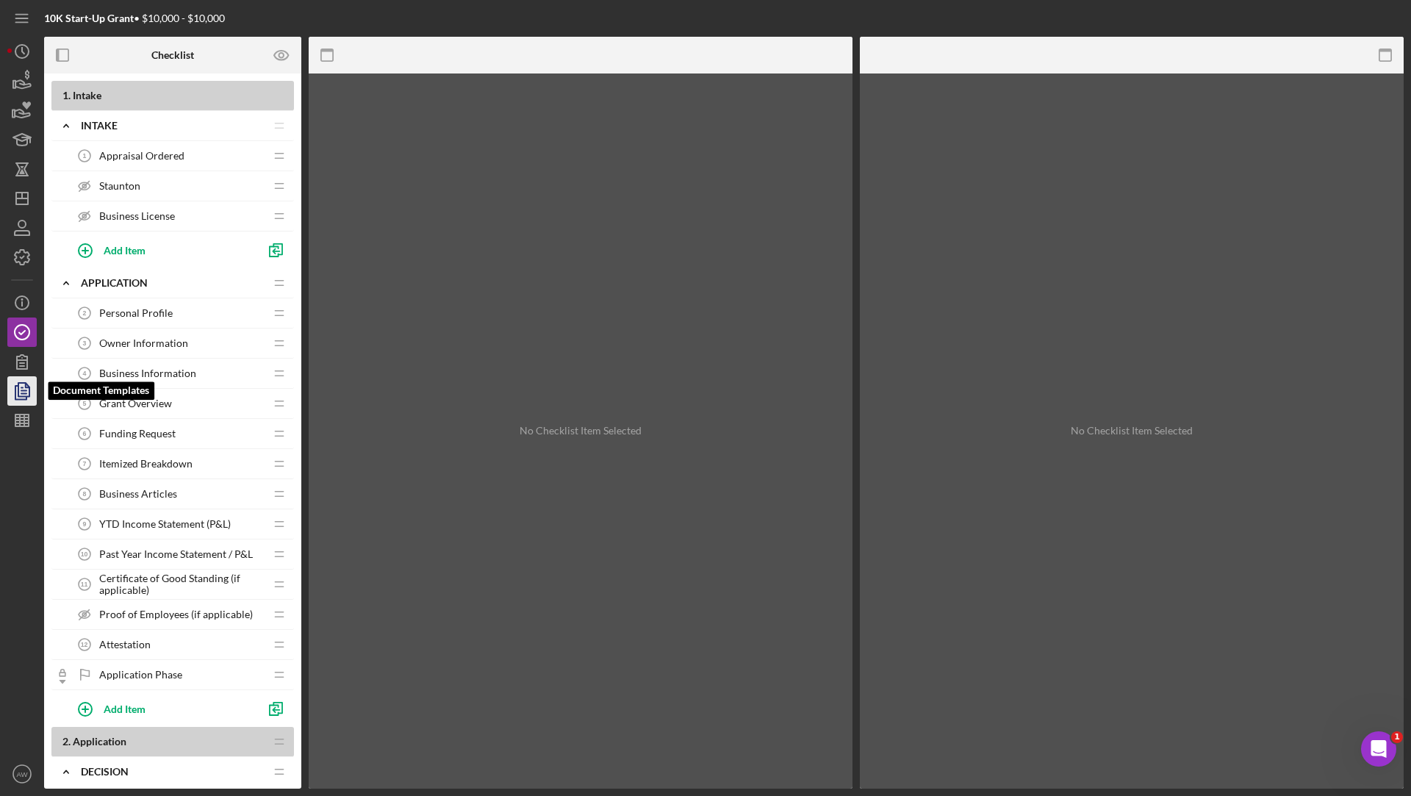
click at [24, 393] on icon "button" at bounding box center [23, 391] width 5 height 6
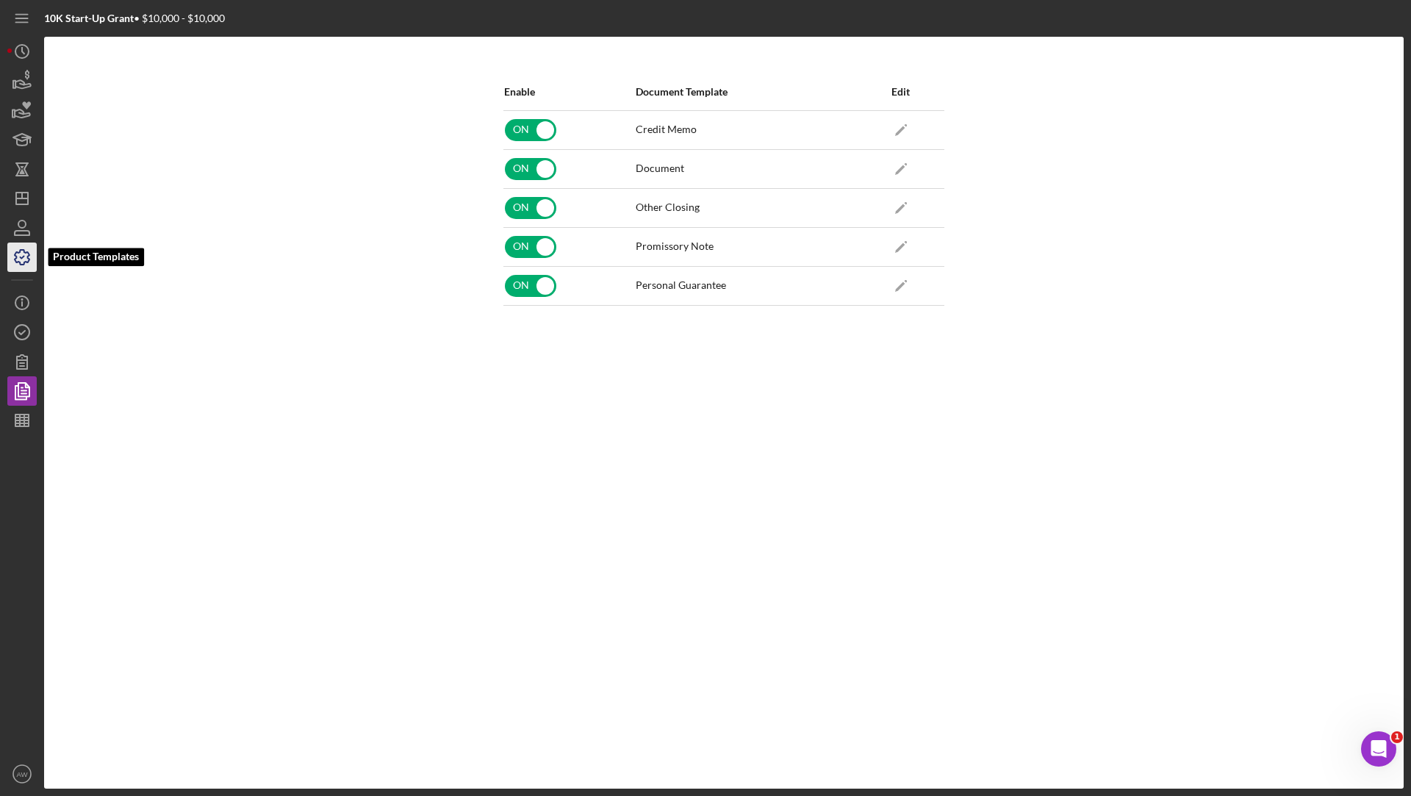
click at [23, 255] on icon "button" at bounding box center [22, 257] width 37 height 37
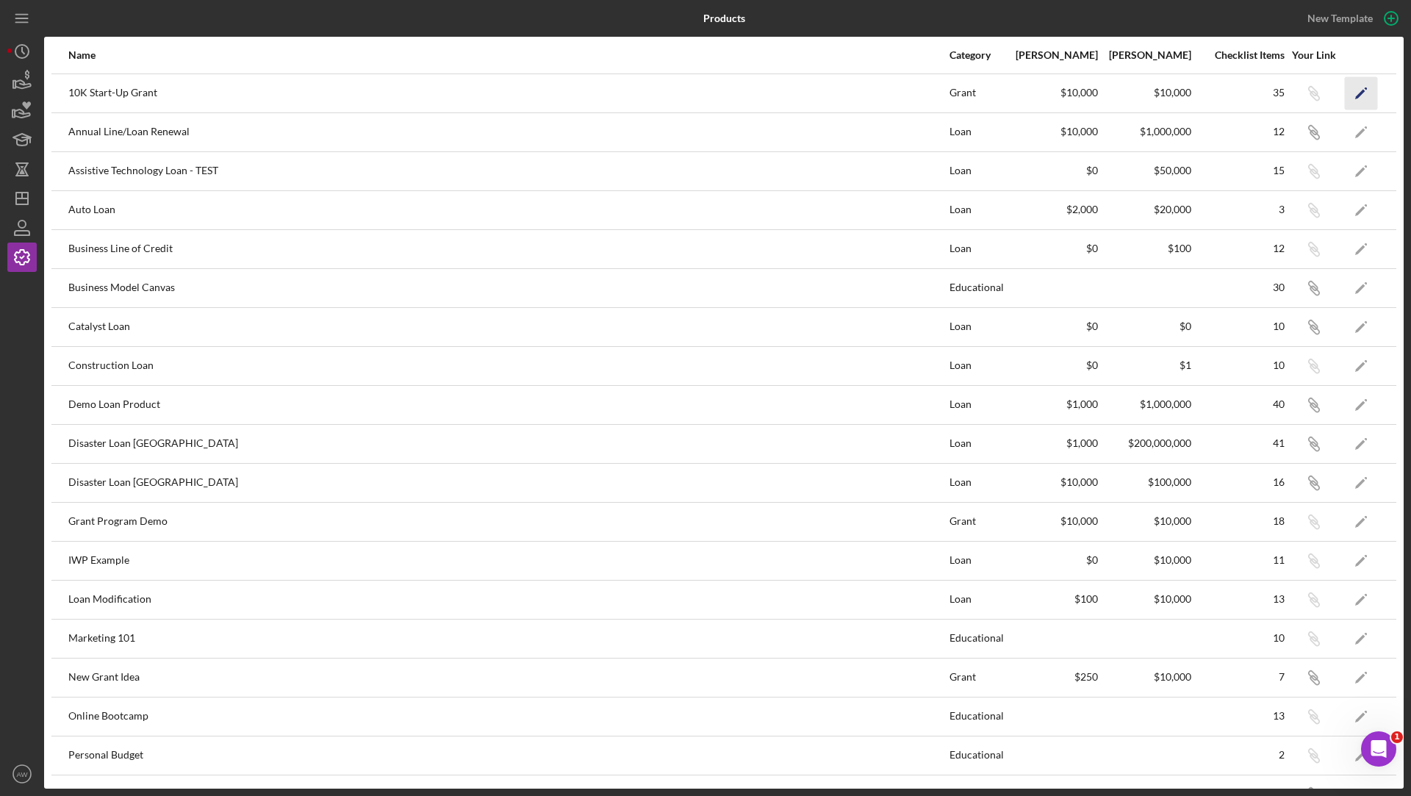
click at [1363, 90] on polygon "button" at bounding box center [1360, 94] width 10 height 10
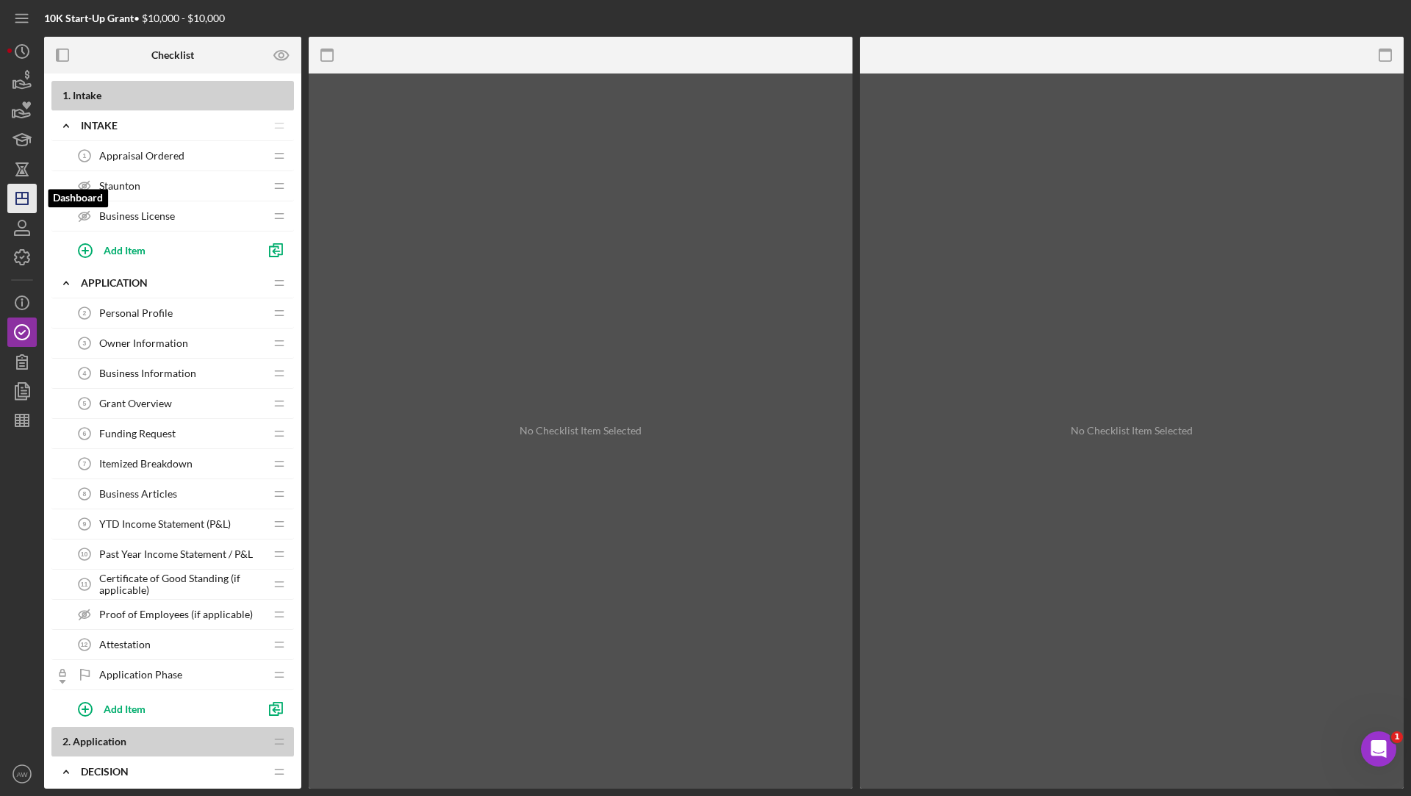
click at [20, 191] on icon "Icon/Dashboard" at bounding box center [22, 198] width 37 height 37
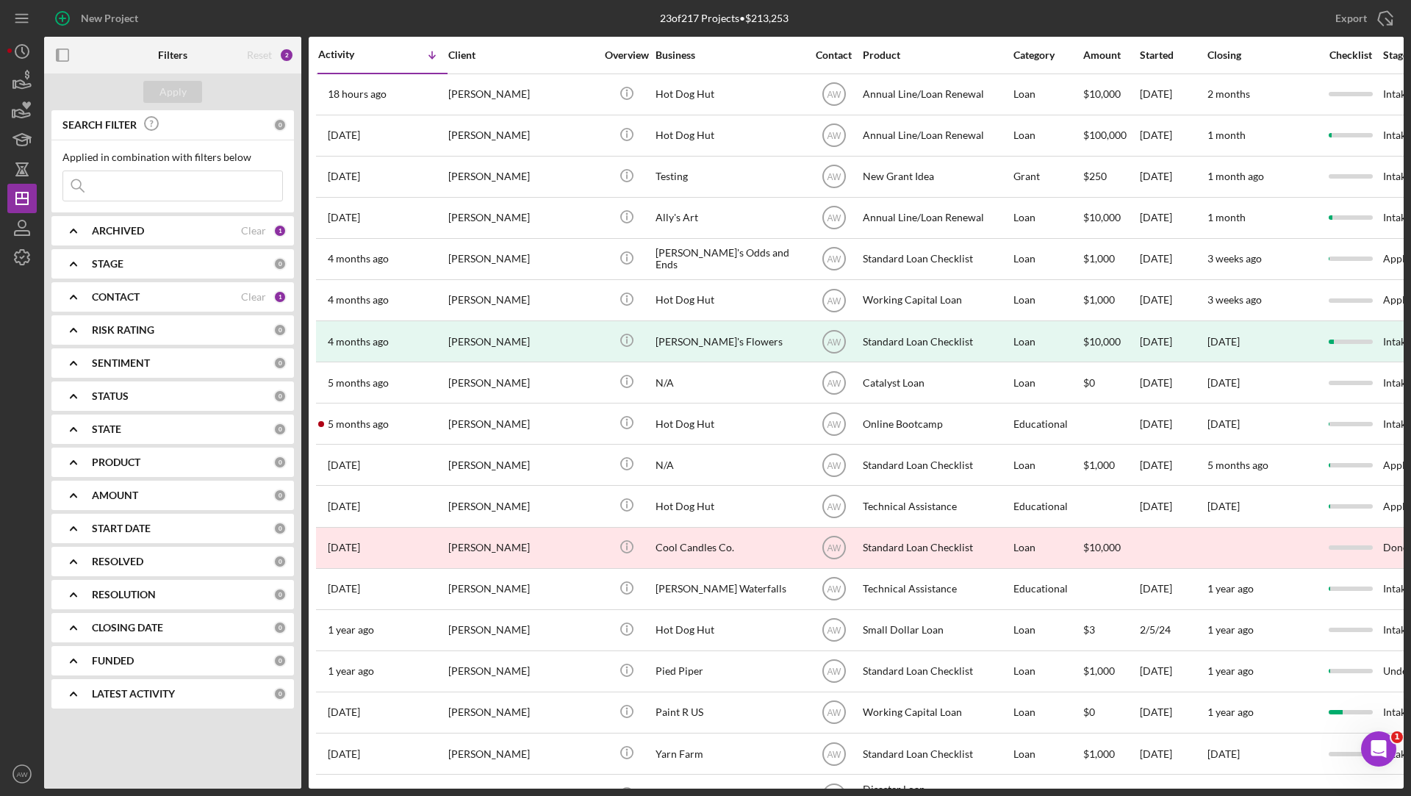
click at [248, 230] on div "Clear" at bounding box center [253, 231] width 25 height 12
click at [174, 96] on div "Apply" at bounding box center [172, 92] width 27 height 22
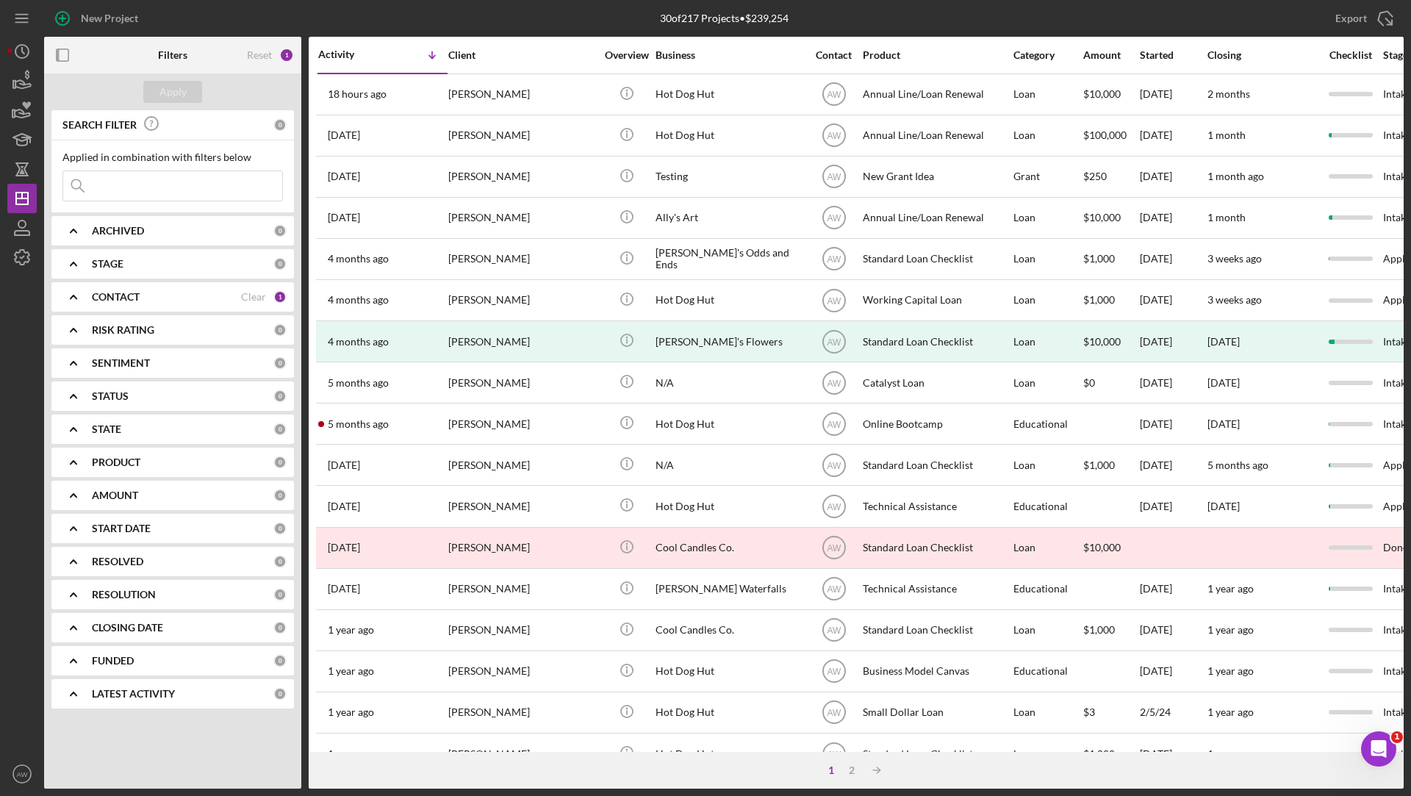
click at [124, 190] on input at bounding box center [172, 185] width 219 height 29
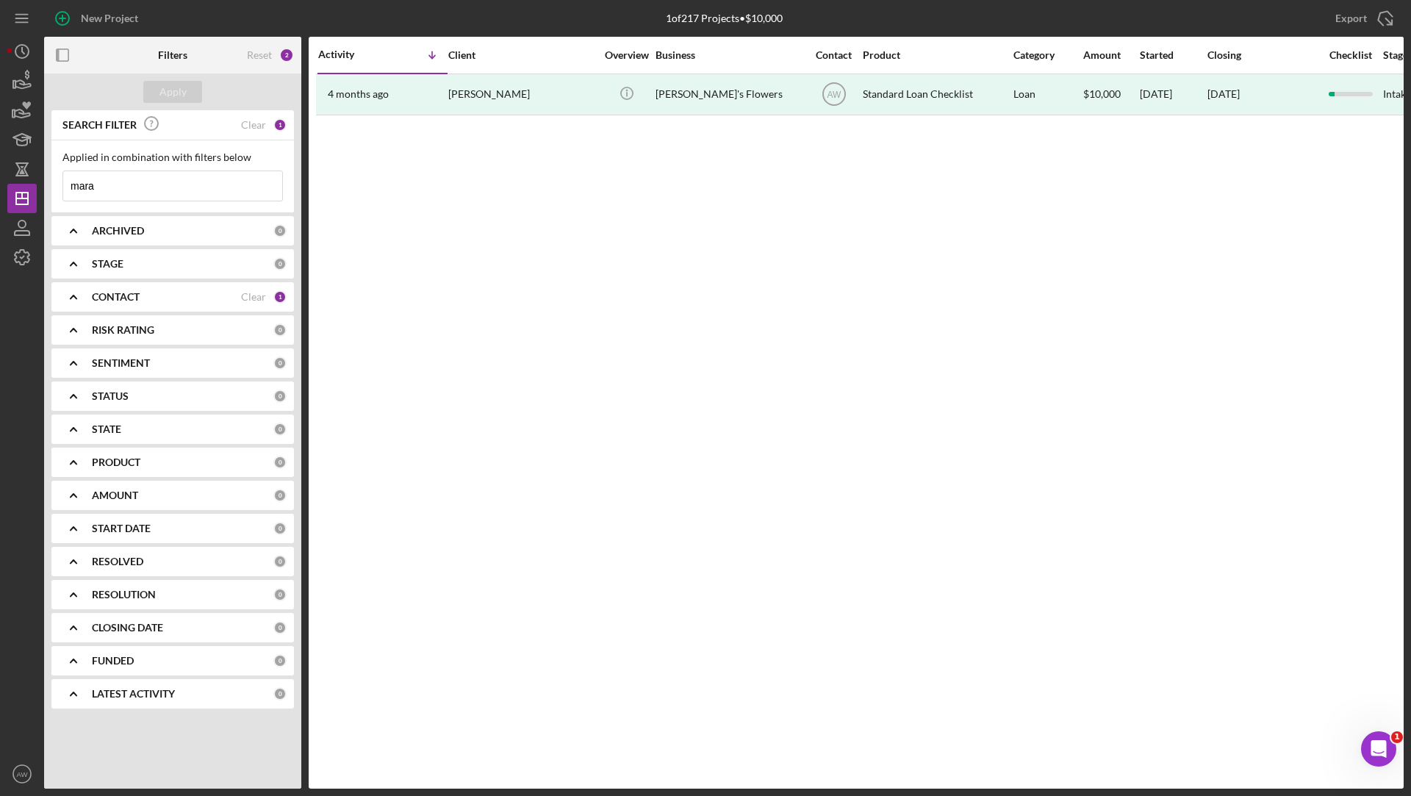
type input "mara"
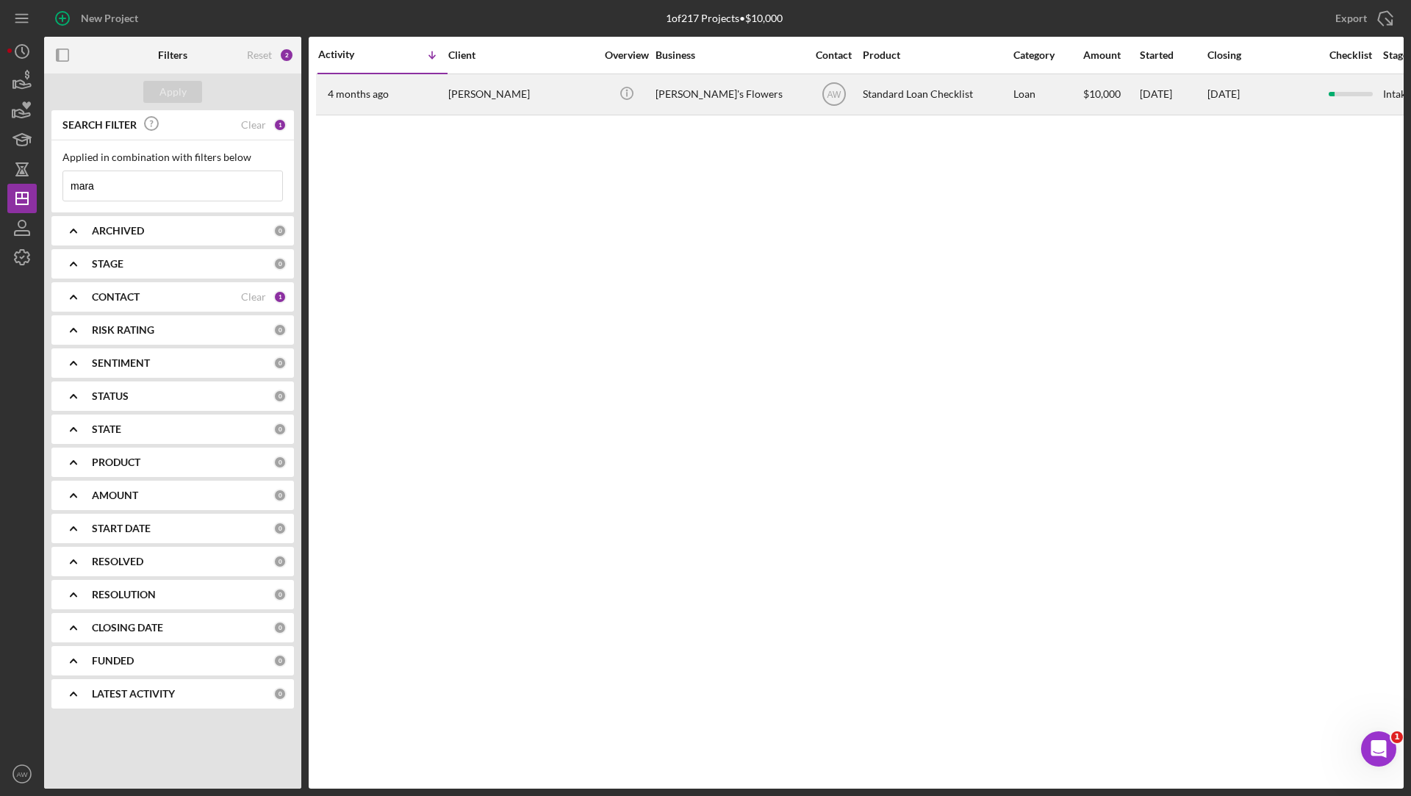
click at [422, 96] on div "[DATE] [PERSON_NAME]" at bounding box center [382, 94] width 129 height 39
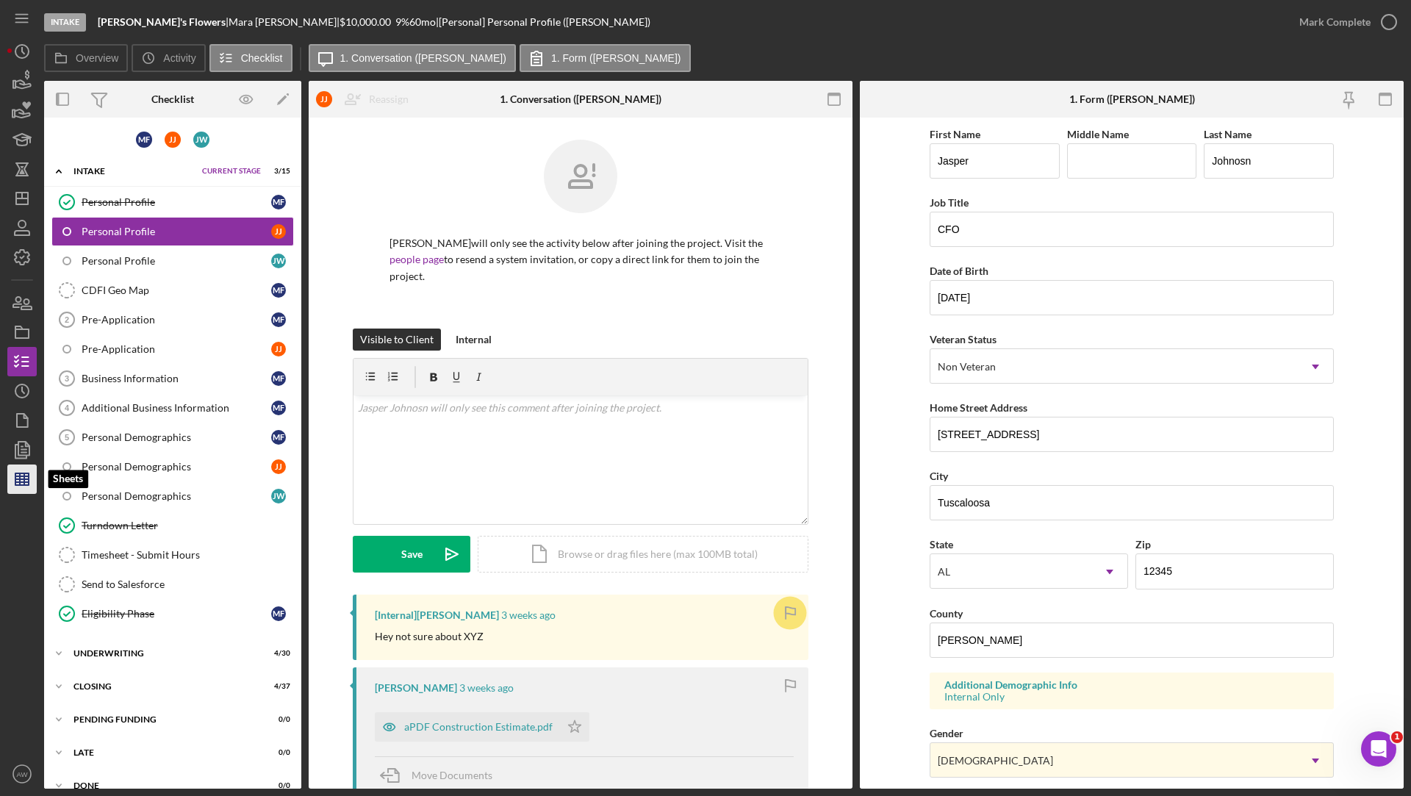
click at [16, 480] on polygon "button" at bounding box center [21, 479] width 13 height 12
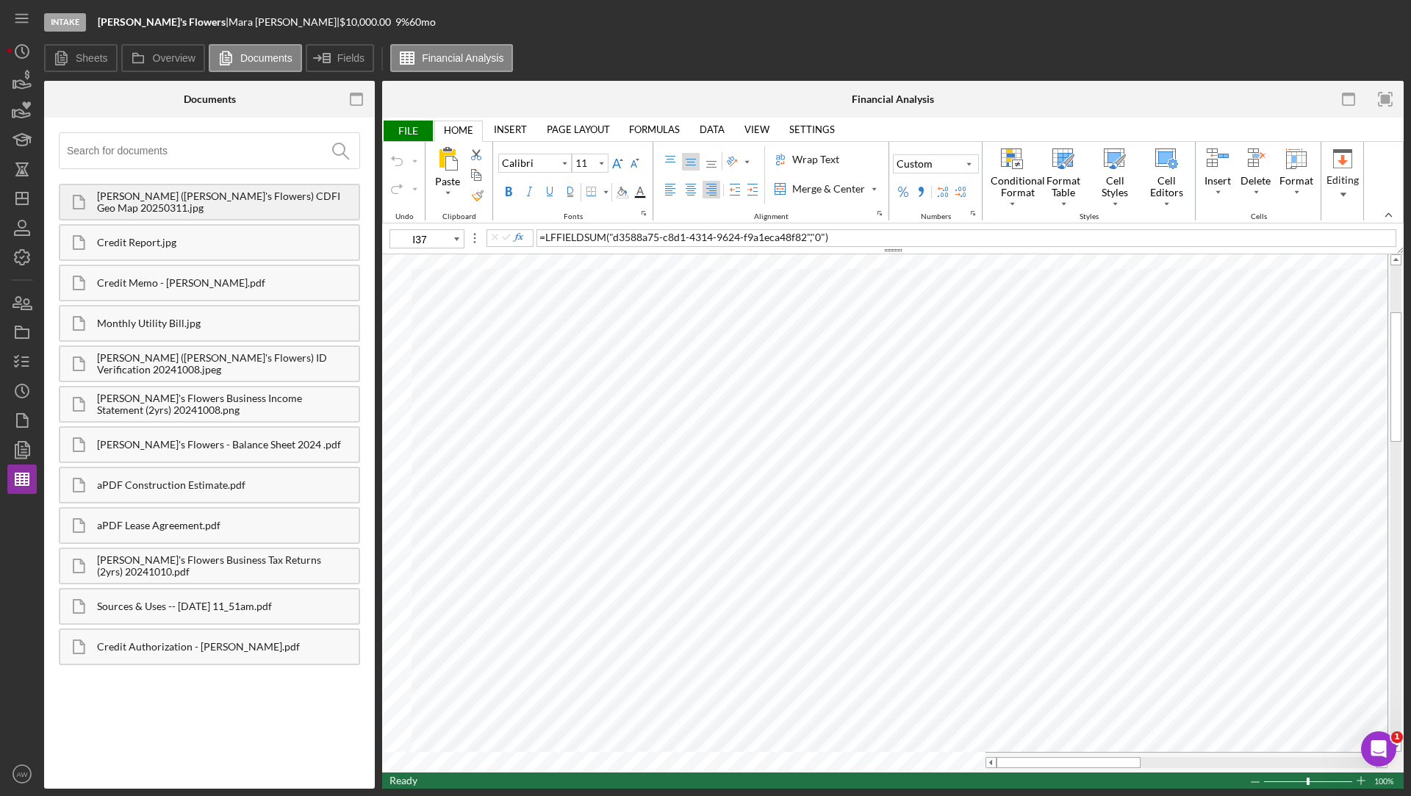
click at [250, 211] on div "[PERSON_NAME] ([PERSON_NAME]'s Flowers) CDFI Geo Map 20250311.jpg" at bounding box center [228, 202] width 262 height 24
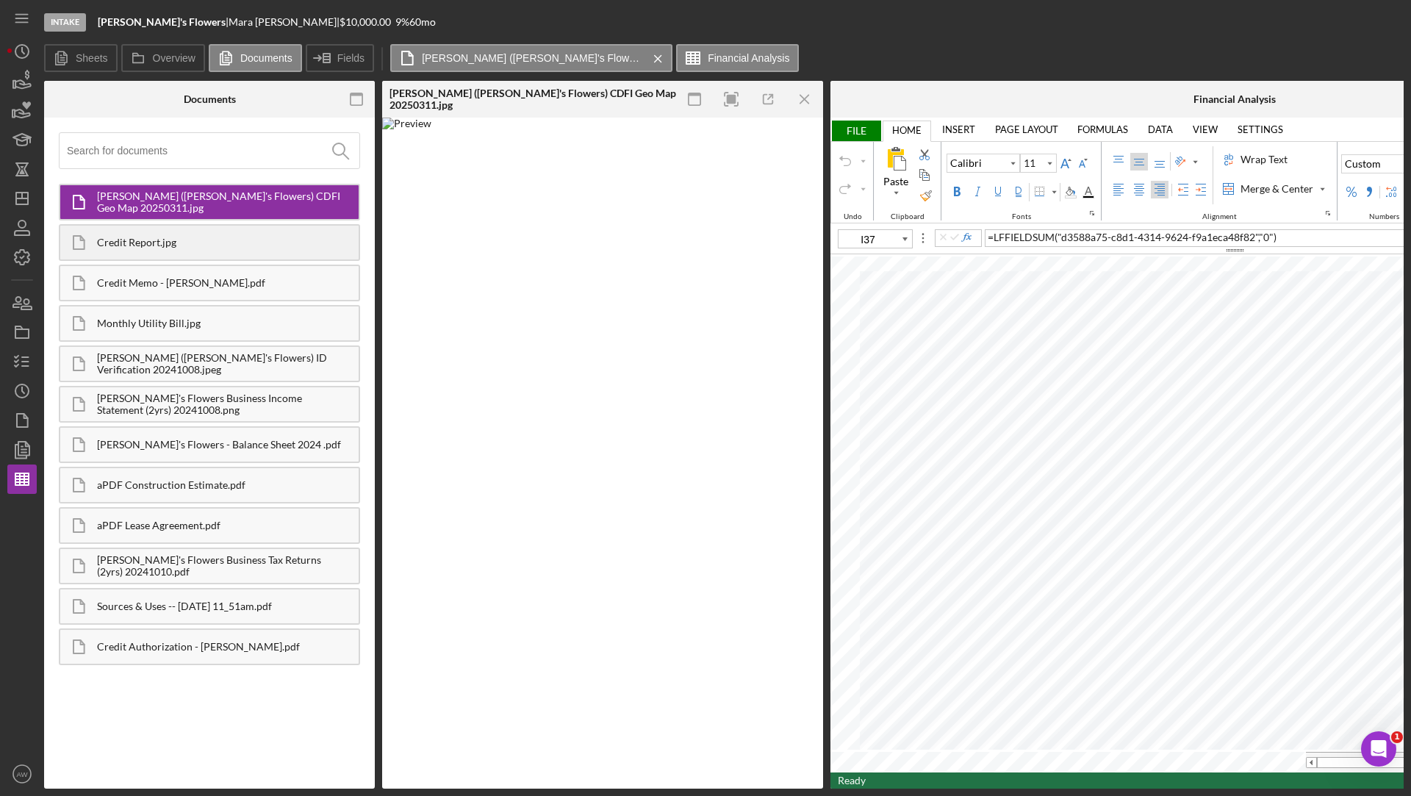
click at [212, 237] on div "Credit Report.jpg" at bounding box center [228, 243] width 262 height 12
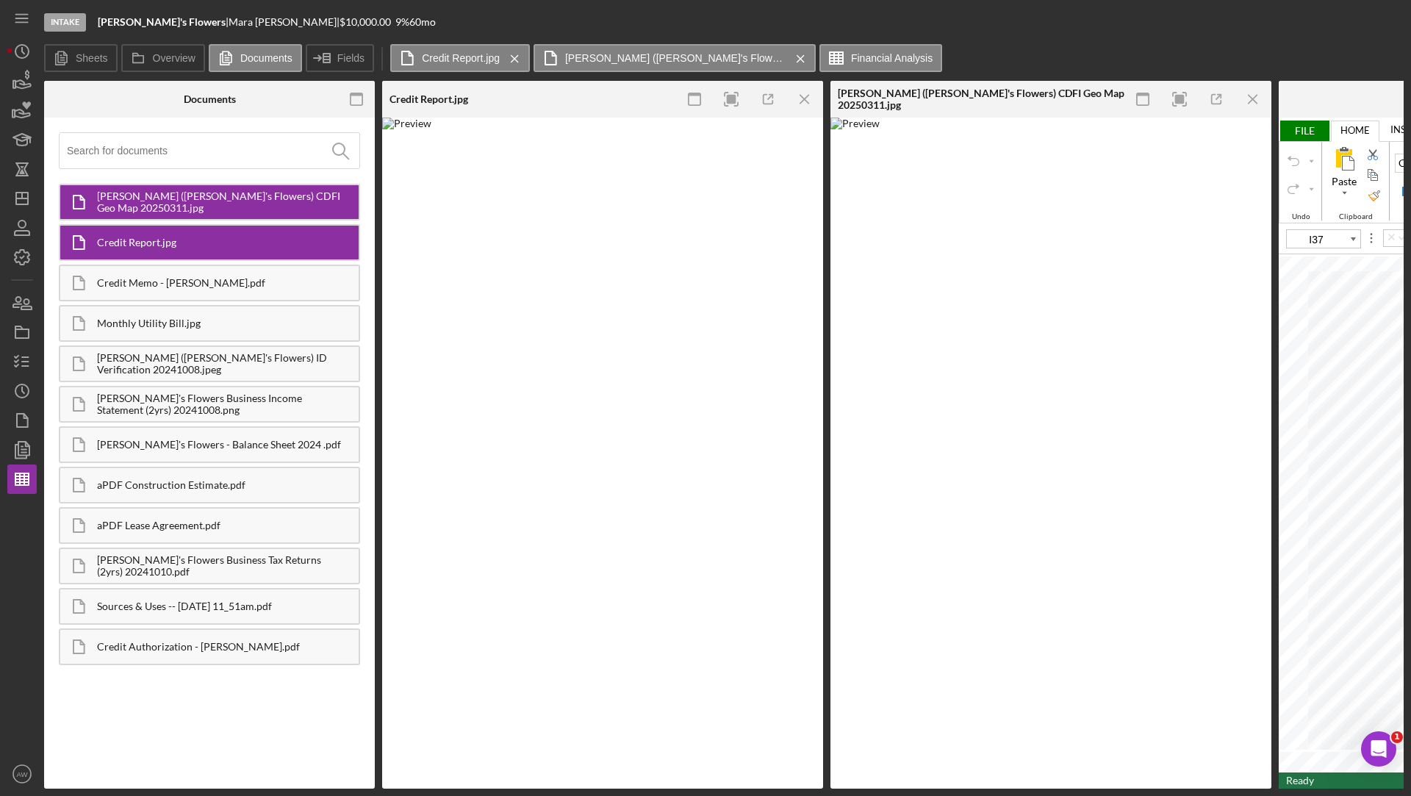
click at [587, 101] on div "Credit Report.jpg" at bounding box center [529, 99] width 294 height 37
